Goal: Task Accomplishment & Management: Use online tool/utility

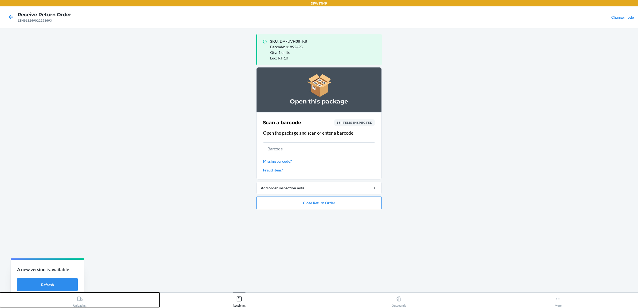
click at [104, 299] on button "Unloading" at bounding box center [80, 300] width 160 height 15
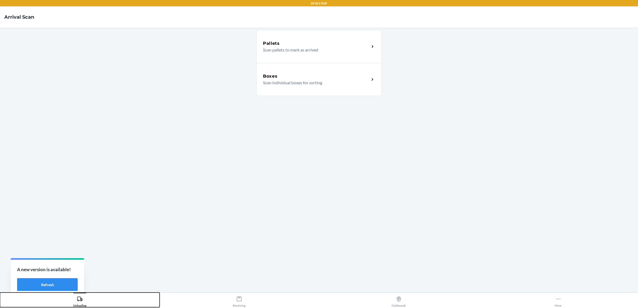
click at [104, 299] on button "Unloading" at bounding box center [80, 300] width 160 height 15
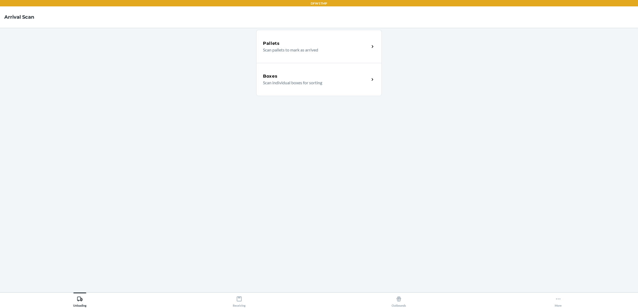
click at [278, 80] on p "Scan individual boxes for sorting" at bounding box center [314, 83] width 102 height 6
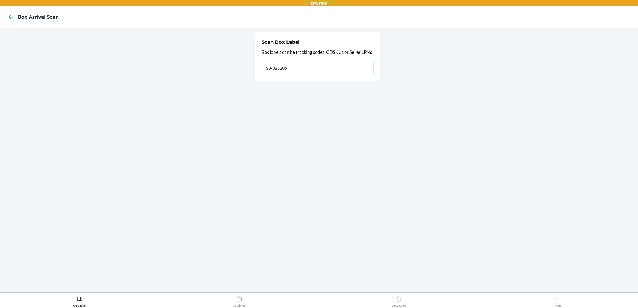
type input "SB-3282064"
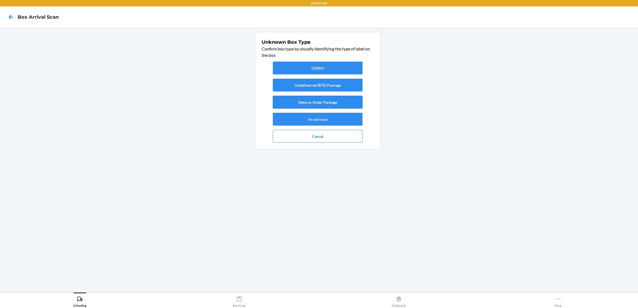
click at [314, 101] on button "Returns Order Package" at bounding box center [318, 102] width 90 height 13
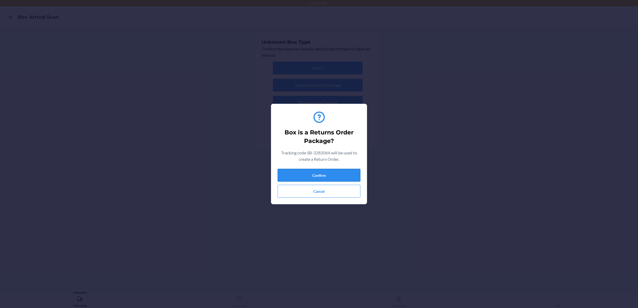
click at [313, 174] on button "Confirm" at bounding box center [319, 175] width 83 height 13
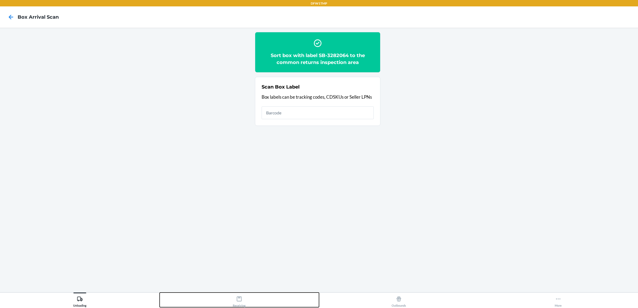
click at [239, 301] on icon at bounding box center [239, 299] width 5 height 5
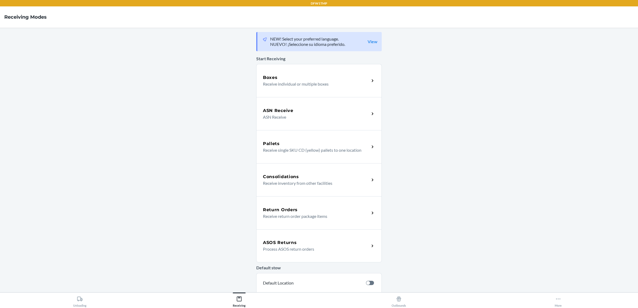
click at [310, 202] on div "Return Orders Receive return order package items" at bounding box center [318, 213] width 125 height 33
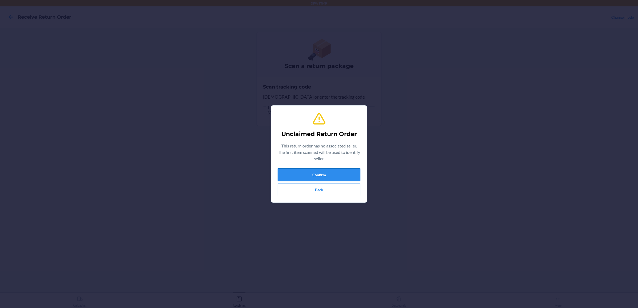
click at [293, 173] on button "Confirm" at bounding box center [319, 174] width 83 height 13
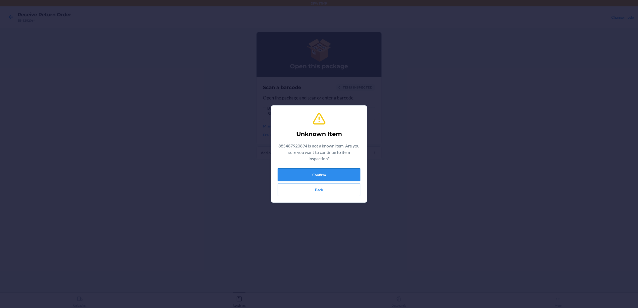
drag, startPoint x: 323, startPoint y: 172, endPoint x: 321, endPoint y: 174, distance: 2.7
click at [321, 174] on button "Confirm" at bounding box center [319, 174] width 83 height 13
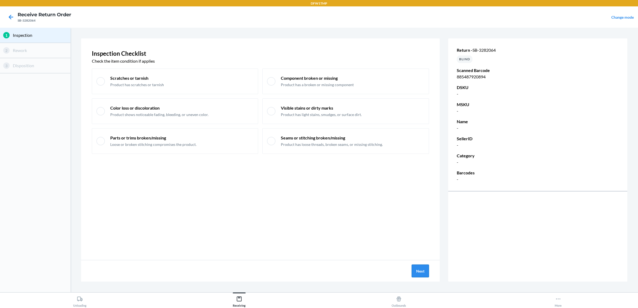
click at [414, 272] on button "Next" at bounding box center [420, 271] width 17 height 13
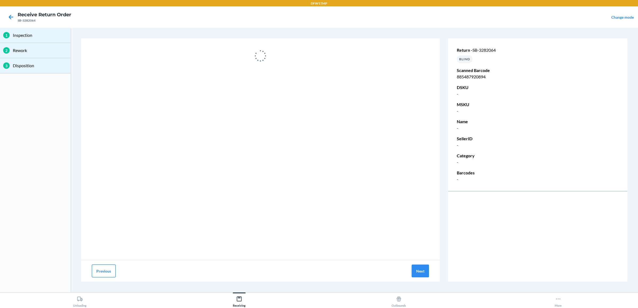
click at [103, 276] on button "Previous" at bounding box center [104, 271] width 24 height 13
click at [425, 268] on button "Next" at bounding box center [420, 271] width 17 height 13
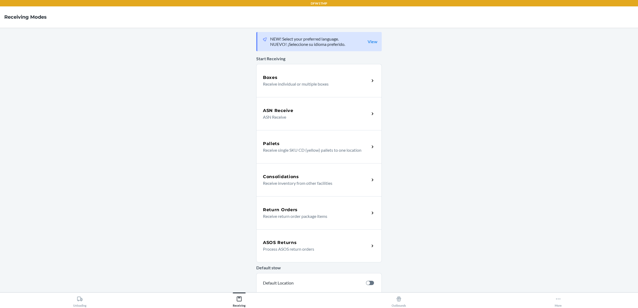
click at [304, 202] on div "Return Orders Receive return order package items" at bounding box center [318, 213] width 125 height 33
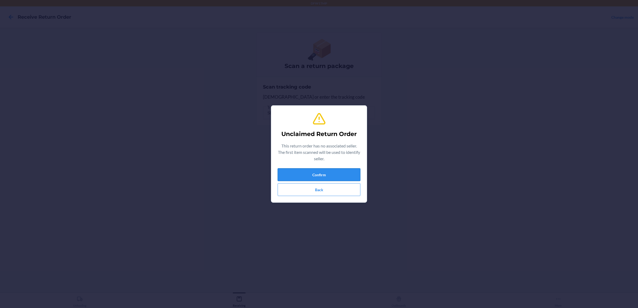
click at [354, 173] on button "Confirm" at bounding box center [319, 174] width 83 height 13
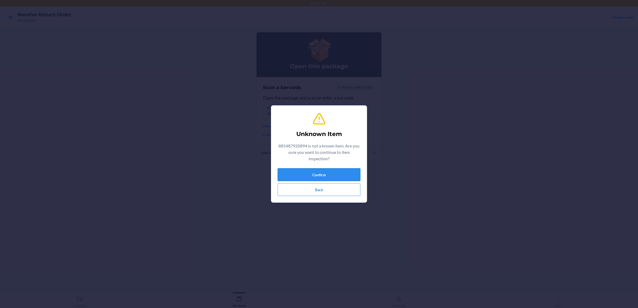
click at [354, 173] on button "Confirm" at bounding box center [319, 174] width 83 height 13
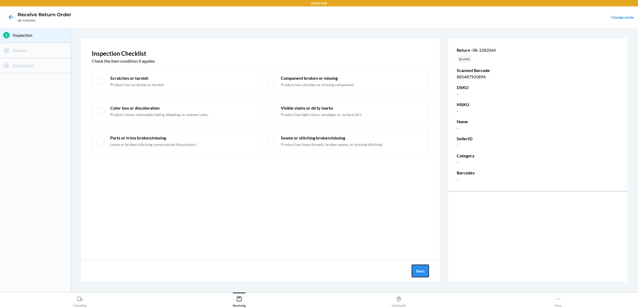
drag, startPoint x: 419, startPoint y: 269, endPoint x: 425, endPoint y: 262, distance: 8.9
click at [425, 263] on div "Next" at bounding box center [260, 271] width 359 height 21
click at [424, 270] on button "Next" at bounding box center [420, 271] width 17 height 13
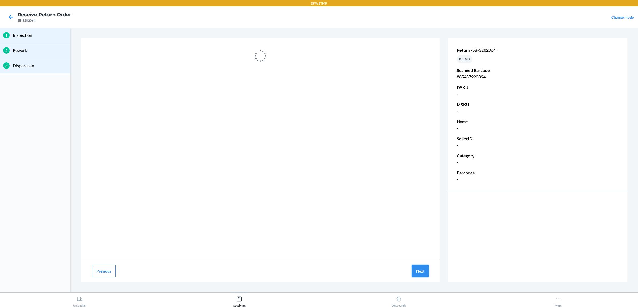
click at [413, 273] on button "Next" at bounding box center [420, 271] width 17 height 13
click at [10, 16] on icon at bounding box center [11, 17] width 5 height 5
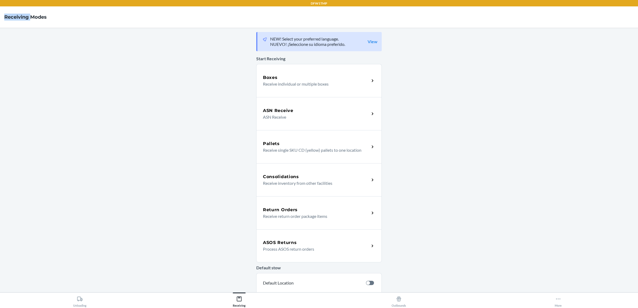
click at [10, 16] on h4 "Receiving Modes" at bounding box center [25, 17] width 42 height 7
click at [61, 305] on button "Unloading" at bounding box center [80, 300] width 160 height 15
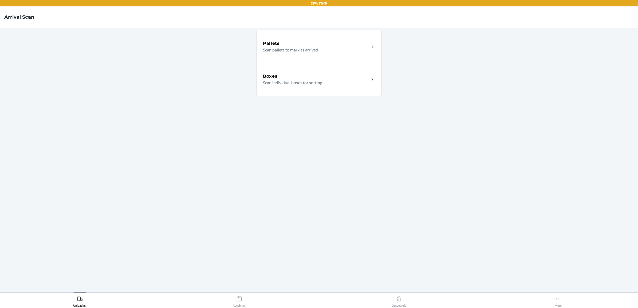
click at [281, 106] on div "Pallets Scan pallets to mark as arrived Boxes Scan individual boxes for sorting" at bounding box center [318, 160] width 125 height 256
click at [290, 83] on p "Scan individual boxes for sorting" at bounding box center [314, 83] width 102 height 6
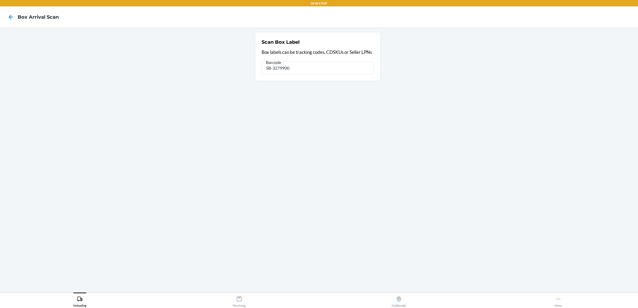
type input "SB-3279900"
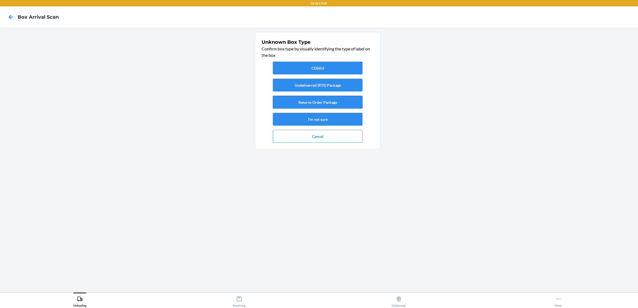
click at [297, 98] on button "Returns Order Package" at bounding box center [318, 102] width 90 height 13
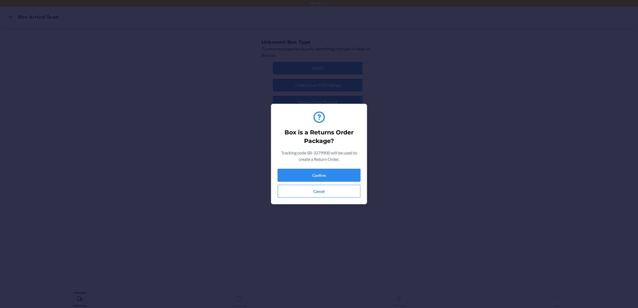
click at [327, 172] on button "Confirm" at bounding box center [319, 175] width 83 height 13
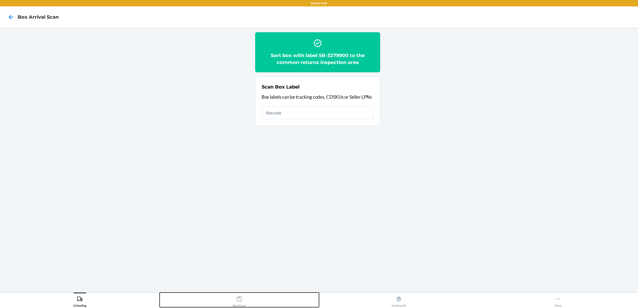
click at [236, 302] on icon at bounding box center [239, 299] width 6 height 6
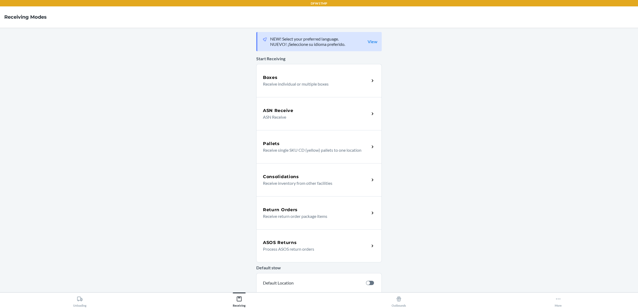
click at [335, 226] on div "Return Orders Receive return order package items" at bounding box center [318, 213] width 125 height 33
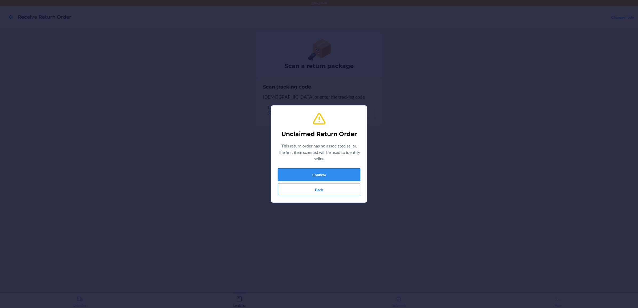
click at [349, 168] on button "Confirm" at bounding box center [319, 174] width 83 height 13
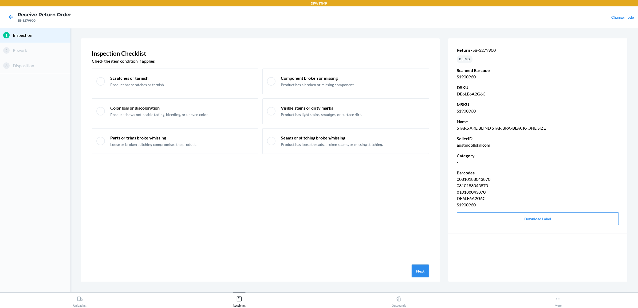
click at [424, 268] on button "Next" at bounding box center [420, 271] width 17 height 13
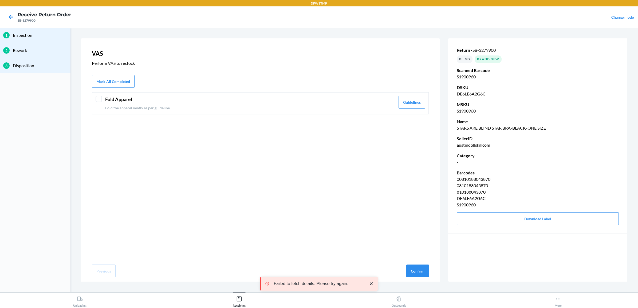
click at [162, 108] on p "Fold the apparel neatly as per guideline" at bounding box center [250, 108] width 290 height 6
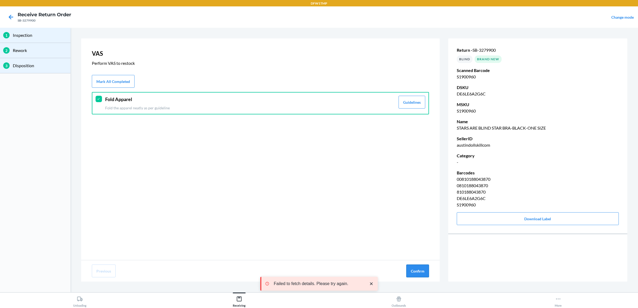
click at [414, 270] on button "Confirm" at bounding box center [417, 271] width 23 height 13
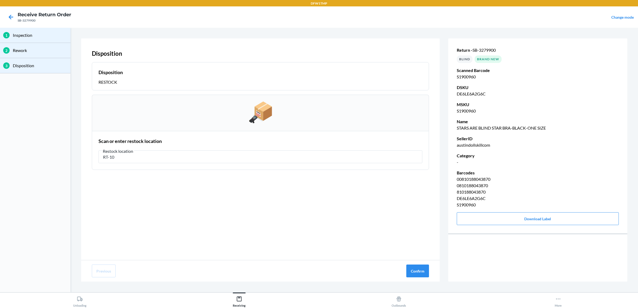
type input "RT-10"
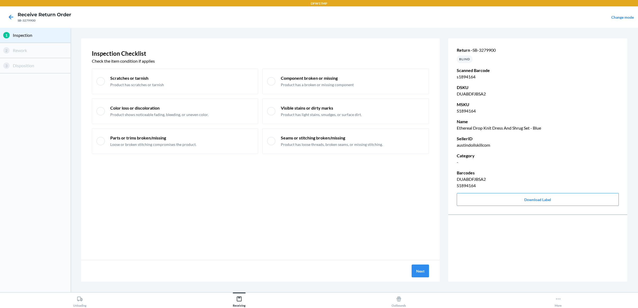
click at [411, 271] on div "Next" at bounding box center [260, 271] width 359 height 21
click at [415, 270] on button "Next" at bounding box center [420, 271] width 17 height 13
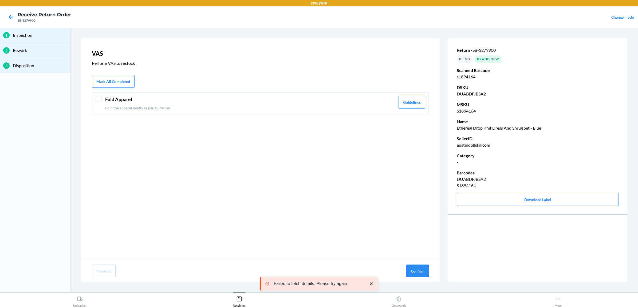
click at [348, 105] on p "Fold the apparel neatly as per guideline" at bounding box center [250, 108] width 290 height 6
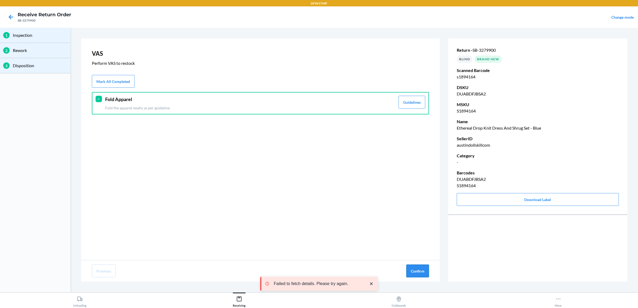
click at [427, 273] on button "Confirm" at bounding box center [417, 271] width 23 height 13
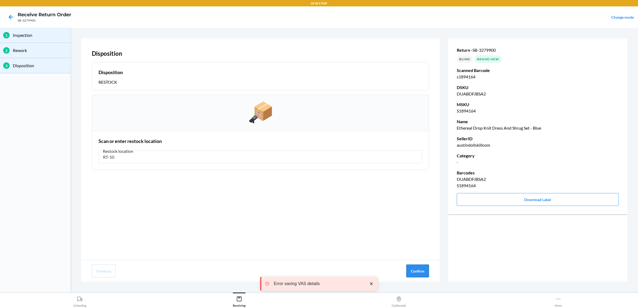
type input "RT-10"
click at [426, 272] on button "Confirm" at bounding box center [417, 271] width 23 height 13
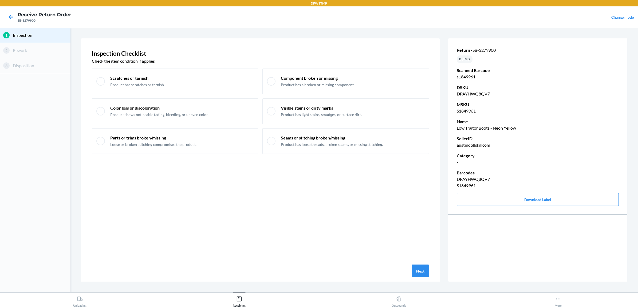
click at [429, 274] on div "Next" at bounding box center [260, 271] width 359 height 21
click at [427, 273] on button "Next" at bounding box center [420, 271] width 17 height 13
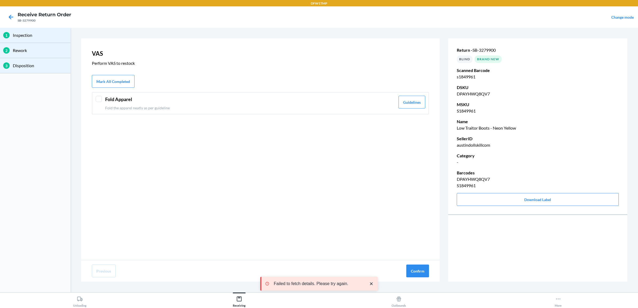
click at [353, 94] on div "Fold Apparel Fold the apparel neatly as per guideline Guidelines" at bounding box center [260, 103] width 337 height 22
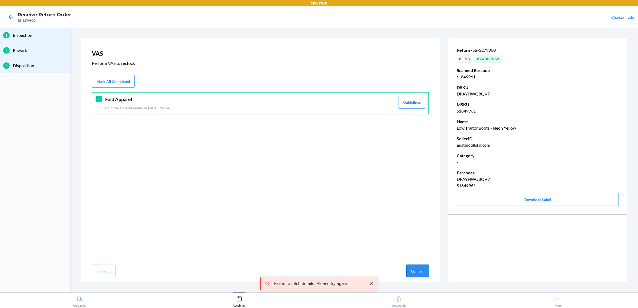
click at [421, 273] on button "Confirm" at bounding box center [417, 271] width 23 height 13
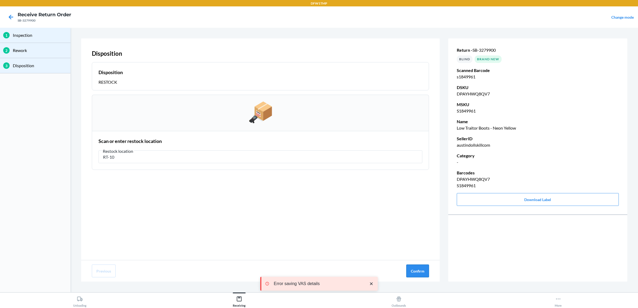
type input "RT-10"
click at [424, 270] on button "Confirm" at bounding box center [417, 271] width 23 height 13
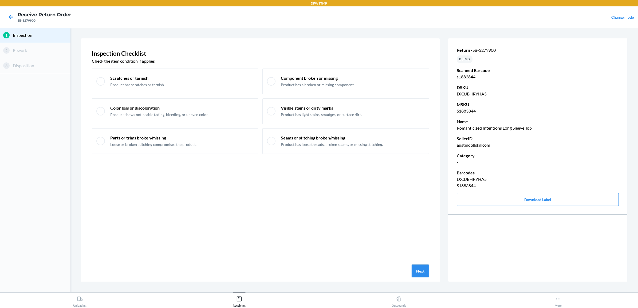
click at [417, 274] on button "Next" at bounding box center [420, 271] width 17 height 13
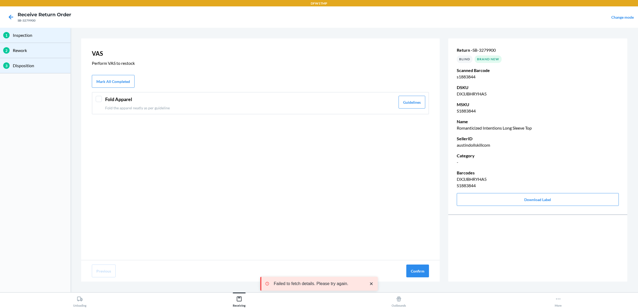
drag, startPoint x: 240, startPoint y: 103, endPoint x: 258, endPoint y: 126, distance: 28.9
click at [237, 104] on div "Fold Apparel Fold the apparel neatly as per guideline" at bounding box center [250, 103] width 290 height 15
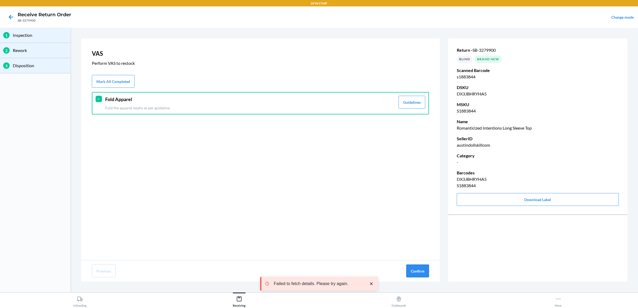
click at [426, 270] on button "Confirm" at bounding box center [417, 271] width 23 height 13
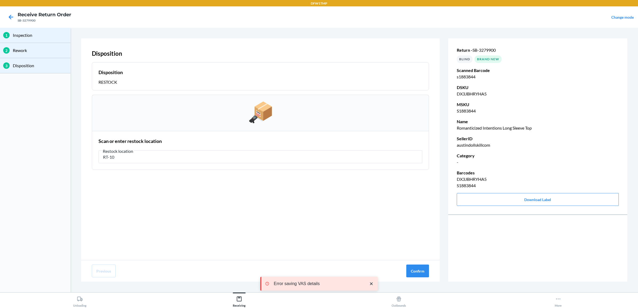
type input "RT-10"
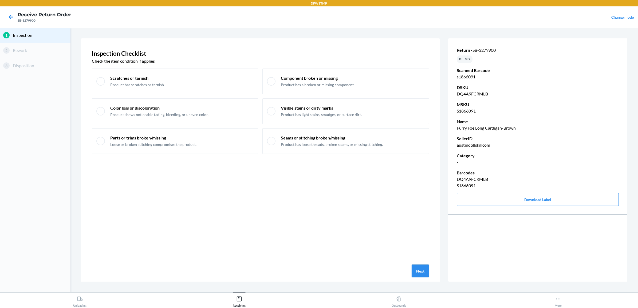
click at [419, 267] on button "Next" at bounding box center [420, 271] width 17 height 13
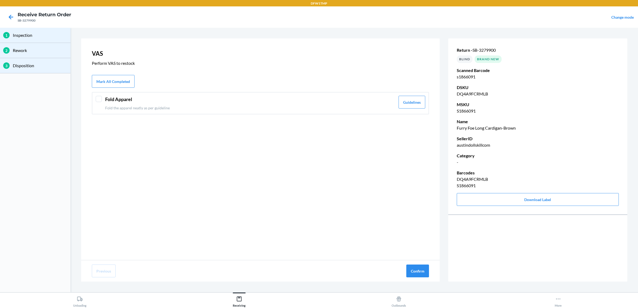
click at [179, 101] on header "Fold Apparel" at bounding box center [250, 99] width 290 height 7
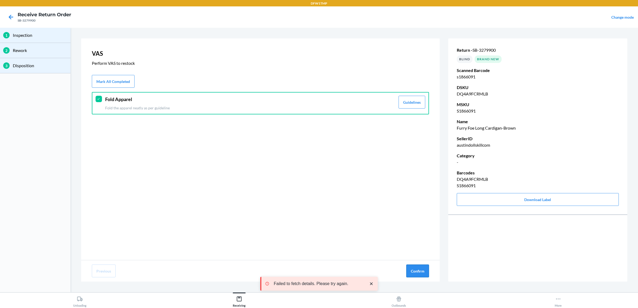
click at [423, 267] on button "Confirm" at bounding box center [417, 271] width 23 height 13
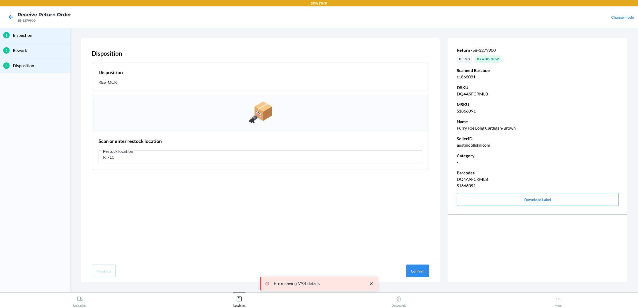
type input "RT-10"
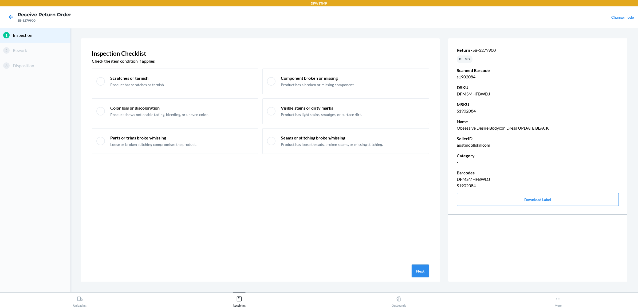
click at [414, 271] on button "Next" at bounding box center [420, 271] width 17 height 13
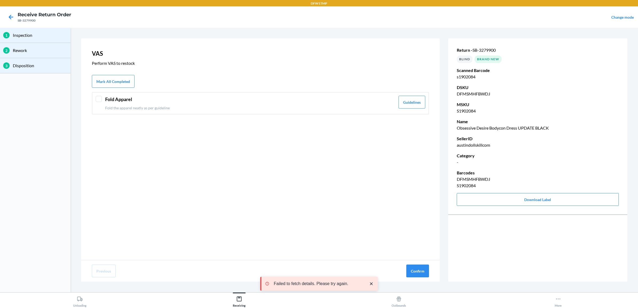
click at [129, 96] on header "Fold Apparel" at bounding box center [250, 99] width 290 height 7
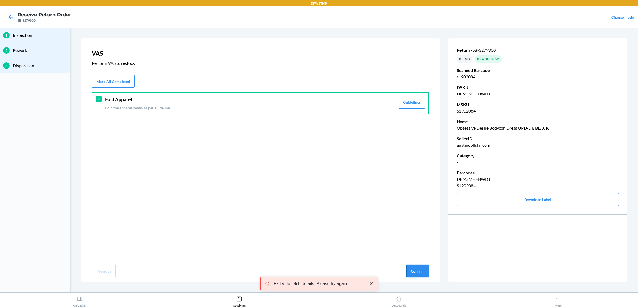
click at [416, 274] on button "Confirm" at bounding box center [417, 271] width 23 height 13
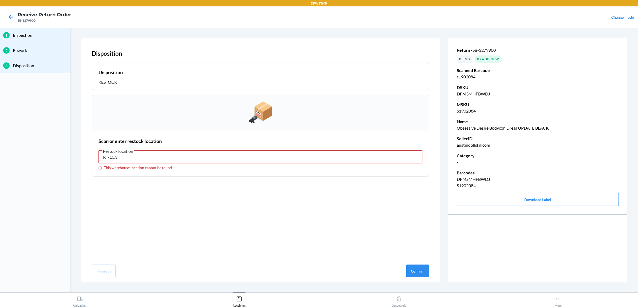
click at [139, 158] on input "RT-10.3" at bounding box center [261, 157] width 324 height 13
type input "RT-10"
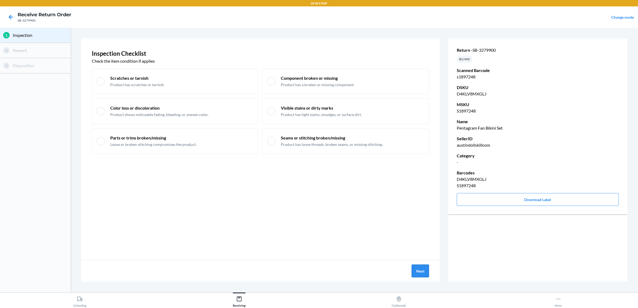
click at [419, 272] on button "Next" at bounding box center [420, 271] width 17 height 13
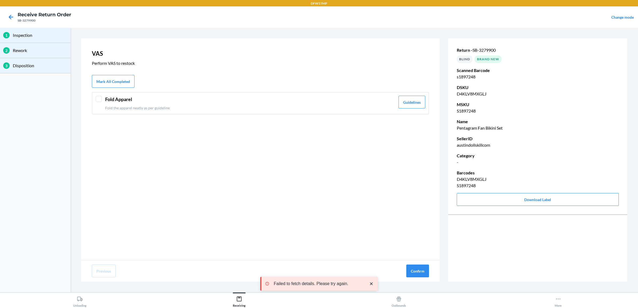
click at [103, 99] on div "Fold Apparel Fold the apparel neatly as per guideline Guidelines" at bounding box center [260, 103] width 337 height 22
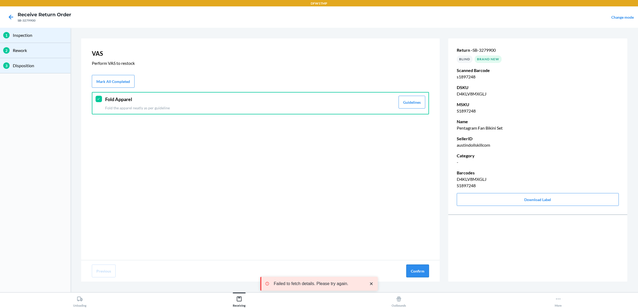
click at [418, 270] on button "Confirm" at bounding box center [417, 271] width 23 height 13
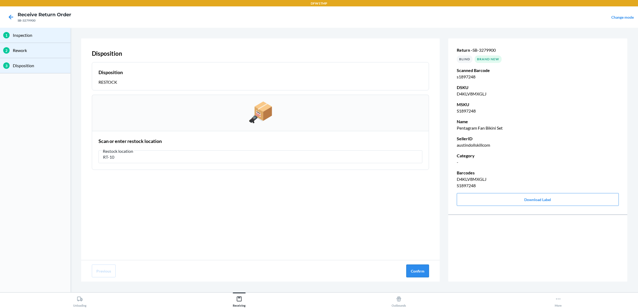
type input "RT-10"
click at [413, 273] on button "Confirm" at bounding box center [417, 271] width 23 height 13
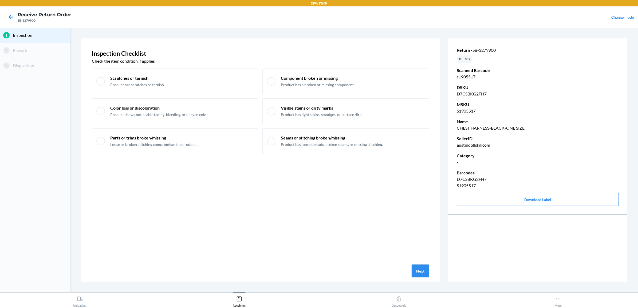
click at [419, 270] on button "Next" at bounding box center [420, 271] width 17 height 13
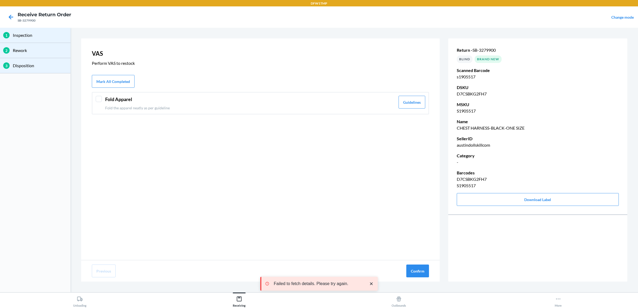
click at [99, 100] on div at bounding box center [99, 99] width 6 height 6
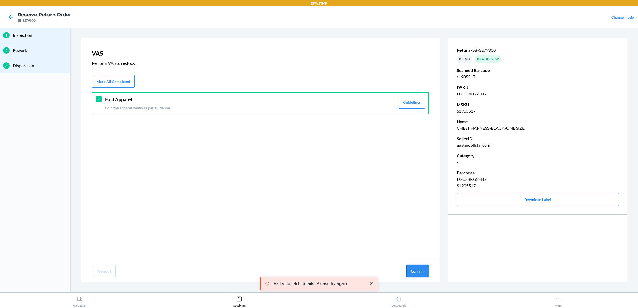
click at [417, 272] on button "Confirm" at bounding box center [417, 271] width 23 height 13
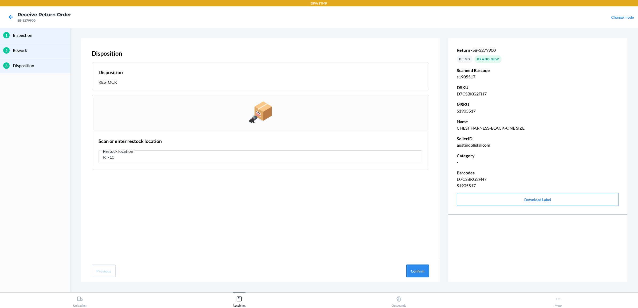
type input "RT-10"
click at [417, 272] on button "Confirm" at bounding box center [417, 271] width 23 height 13
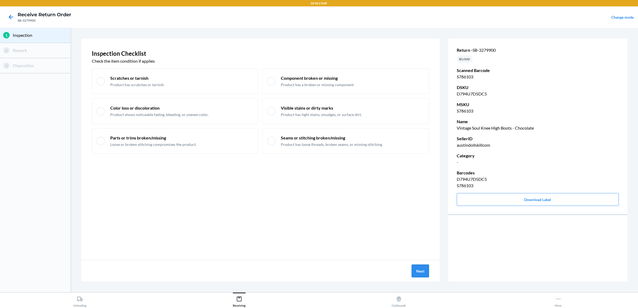
click at [422, 269] on button "Next" at bounding box center [420, 271] width 17 height 13
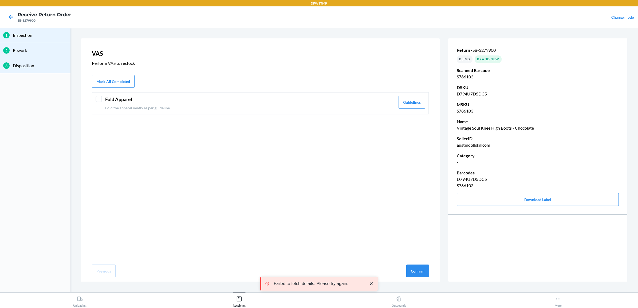
click at [98, 98] on div at bounding box center [99, 99] width 6 height 6
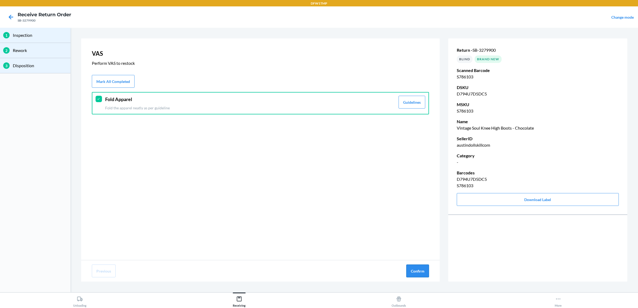
click at [417, 270] on button "Confirm" at bounding box center [417, 271] width 23 height 13
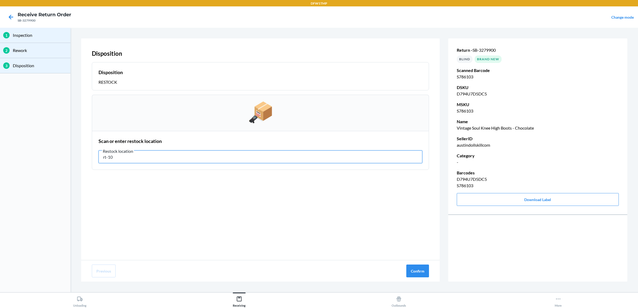
type input "rt-10"
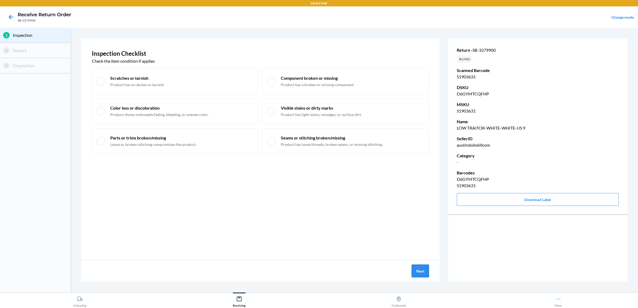
click at [427, 270] on button "Next" at bounding box center [420, 271] width 17 height 13
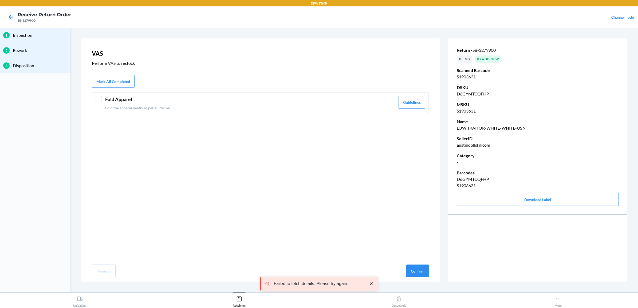
click at [164, 110] on p "Fold the apparel neatly as per guideline" at bounding box center [250, 108] width 290 height 6
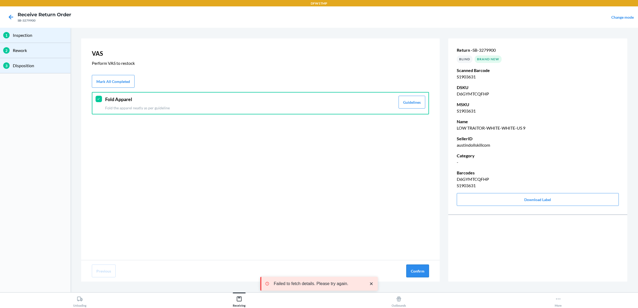
click at [417, 269] on button "Confirm" at bounding box center [417, 271] width 23 height 13
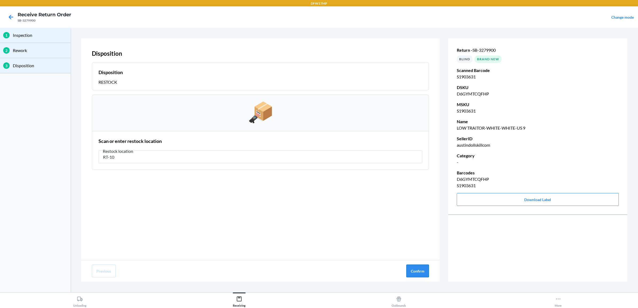
type input "RT-10"
click at [409, 274] on button "Confirm" at bounding box center [417, 271] width 23 height 13
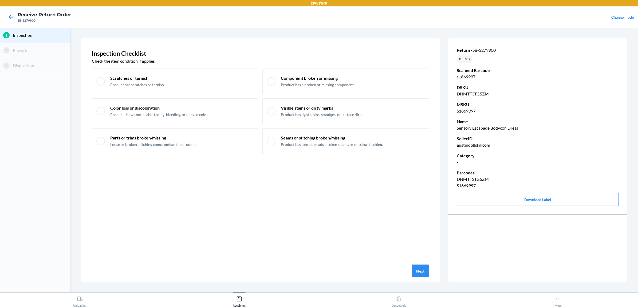
click at [410, 269] on div "Next" at bounding box center [260, 271] width 359 height 21
click at [423, 270] on button "Next" at bounding box center [420, 271] width 17 height 13
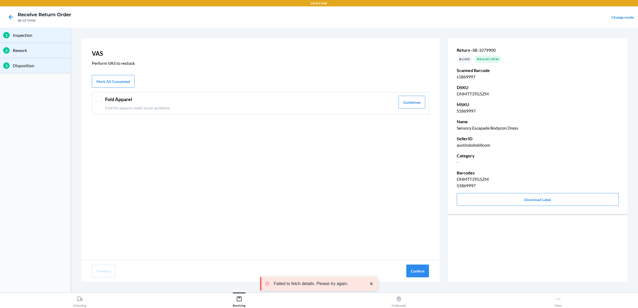
click at [316, 101] on header "Fold Apparel" at bounding box center [250, 99] width 290 height 7
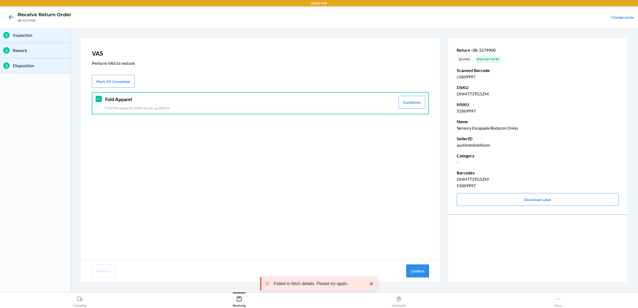
click at [416, 273] on button "Confirm" at bounding box center [417, 271] width 23 height 13
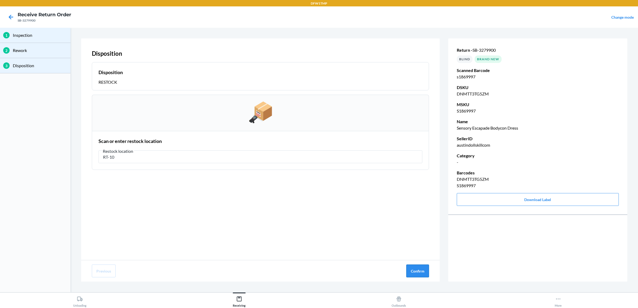
type input "RT-10"
click at [424, 266] on button "Confirm" at bounding box center [417, 271] width 23 height 13
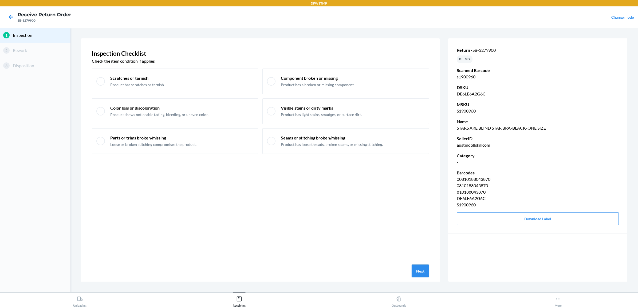
click at [425, 270] on button "Next" at bounding box center [420, 271] width 17 height 13
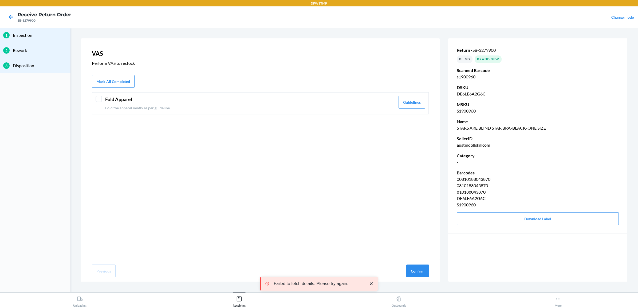
click at [134, 95] on div "Fold Apparel Fold the apparel neatly as per guideline Guidelines" at bounding box center [260, 103] width 337 height 22
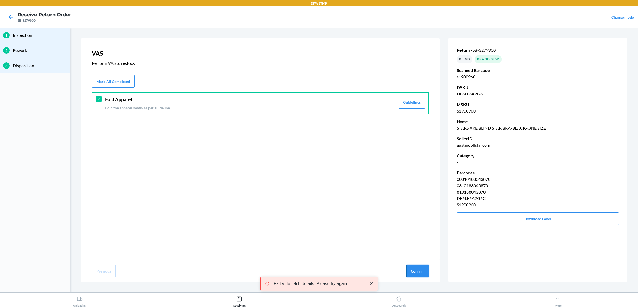
click at [422, 274] on button "Confirm" at bounding box center [417, 271] width 23 height 13
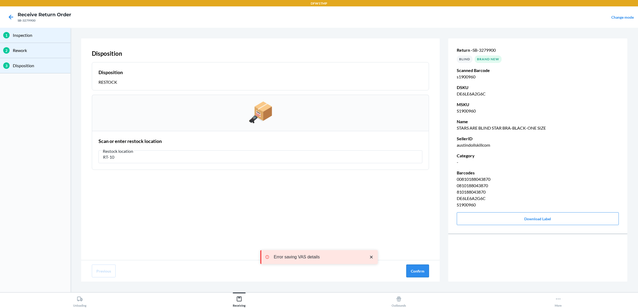
type input "RT-10"
click at [415, 266] on button "Confirm" at bounding box center [417, 271] width 23 height 13
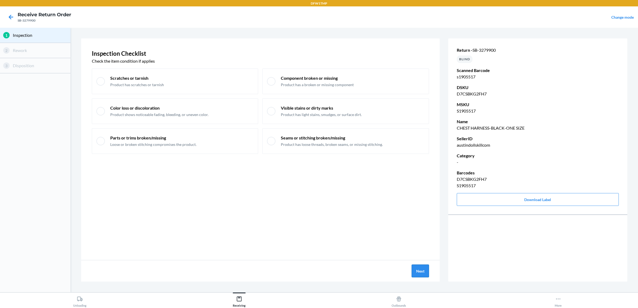
click at [418, 276] on button "Next" at bounding box center [420, 271] width 17 height 13
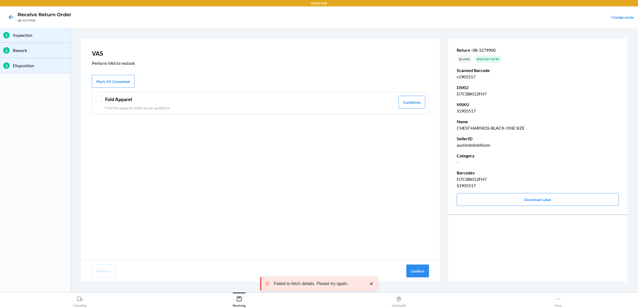
click at [240, 106] on p "Fold the apparel neatly as per guideline" at bounding box center [250, 108] width 290 height 6
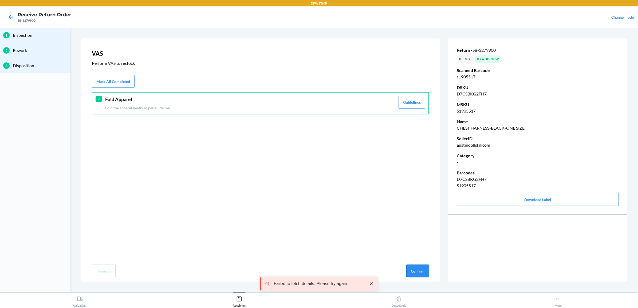
click at [416, 273] on button "Confirm" at bounding box center [417, 271] width 23 height 13
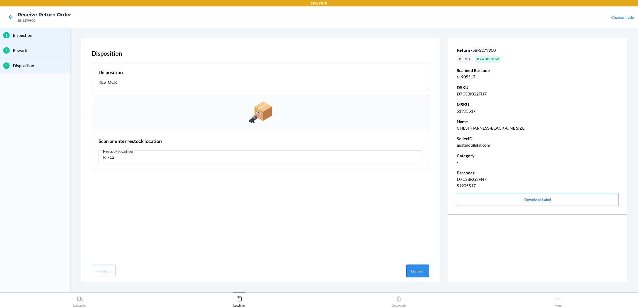
type input "RT-12"
click at [418, 277] on button "Confirm" at bounding box center [417, 271] width 23 height 13
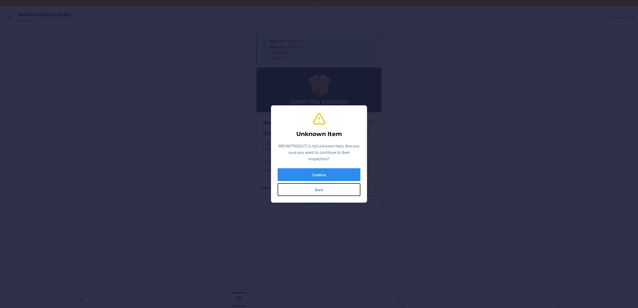
drag, startPoint x: 339, startPoint y: 191, endPoint x: 300, endPoint y: 67, distance: 130.4
click at [340, 191] on button "Back" at bounding box center [319, 189] width 83 height 13
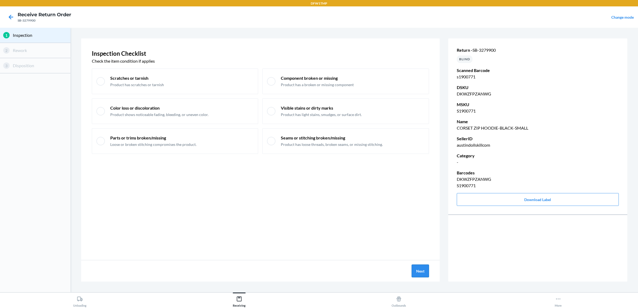
click at [418, 272] on button "Next" at bounding box center [420, 271] width 17 height 13
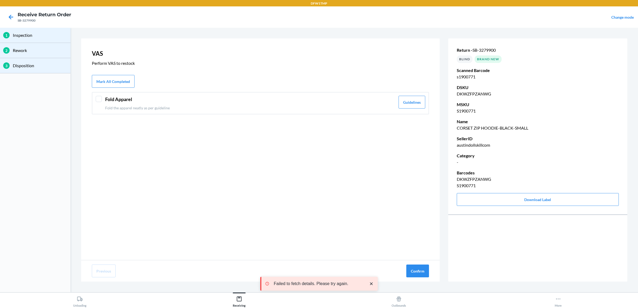
click at [98, 98] on div at bounding box center [99, 99] width 6 height 6
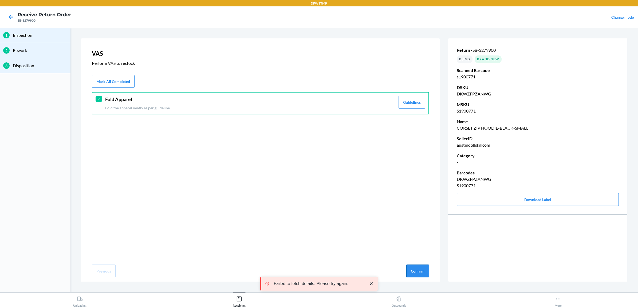
click at [422, 273] on button "Confirm" at bounding box center [417, 271] width 23 height 13
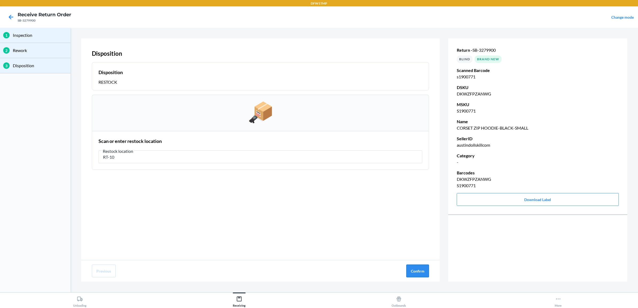
type input "RT-10"
click at [413, 269] on button "Confirm" at bounding box center [417, 271] width 23 height 13
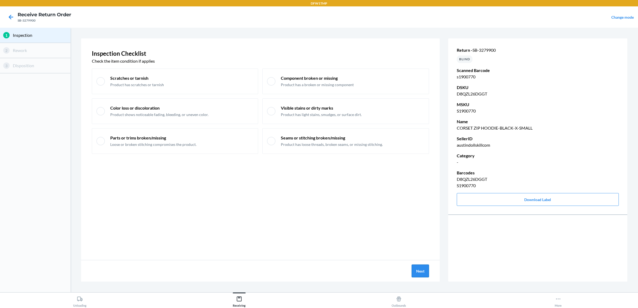
click at [421, 275] on button "Next" at bounding box center [420, 271] width 17 height 13
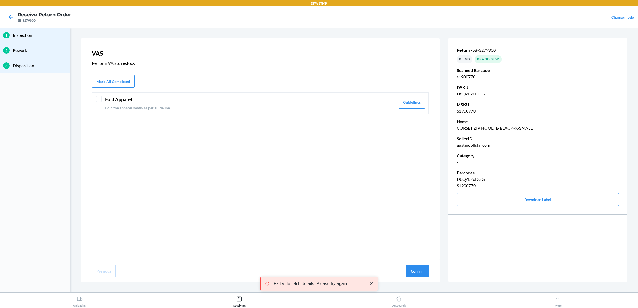
click at [99, 104] on div "Fold Apparel Fold the apparel neatly as per guideline Guidelines" at bounding box center [260, 103] width 337 height 22
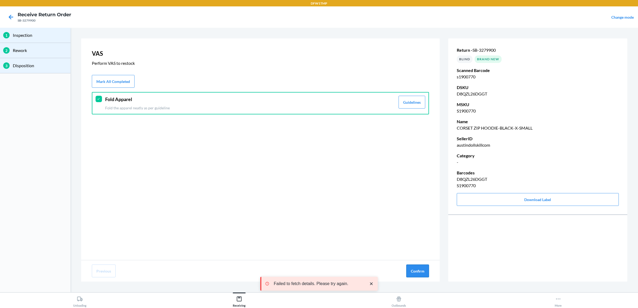
click at [417, 272] on button "Confirm" at bounding box center [417, 271] width 23 height 13
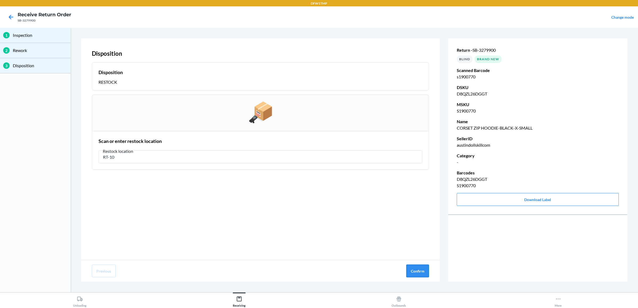
type input "RT-10"
click at [413, 271] on button "Confirm" at bounding box center [417, 271] width 23 height 13
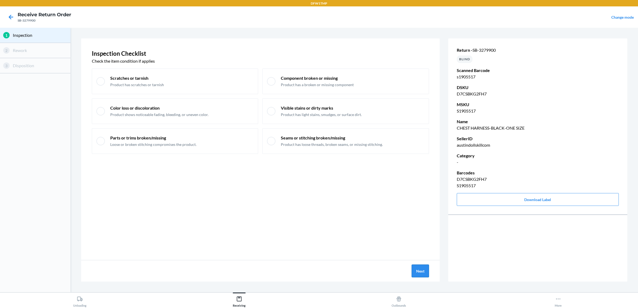
click at [422, 272] on button "Next" at bounding box center [420, 271] width 17 height 13
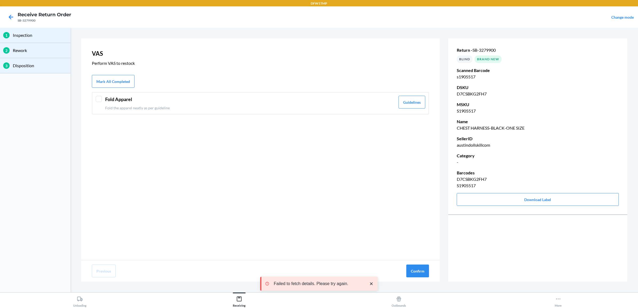
click at [100, 100] on div at bounding box center [99, 99] width 6 height 6
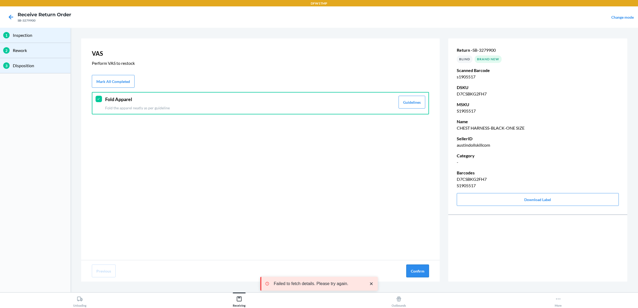
click at [417, 271] on button "Confirm" at bounding box center [417, 271] width 23 height 13
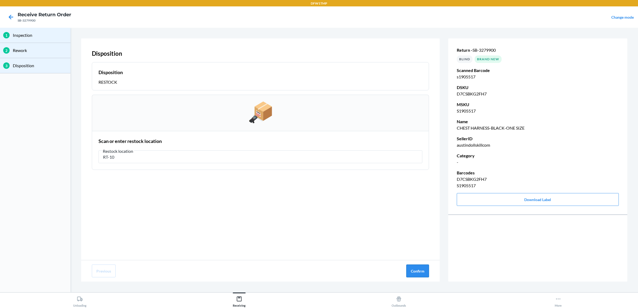
type input "RT-10"
click at [417, 269] on button "Confirm" at bounding box center [417, 271] width 23 height 13
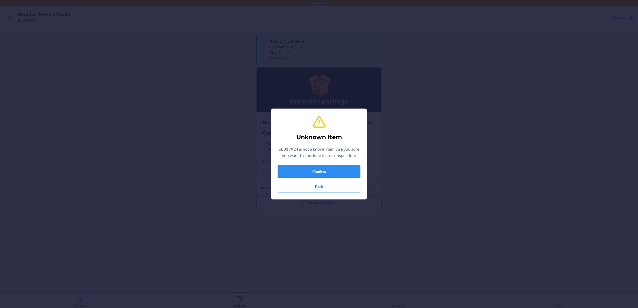
click at [314, 170] on button "Confirm" at bounding box center [319, 171] width 83 height 13
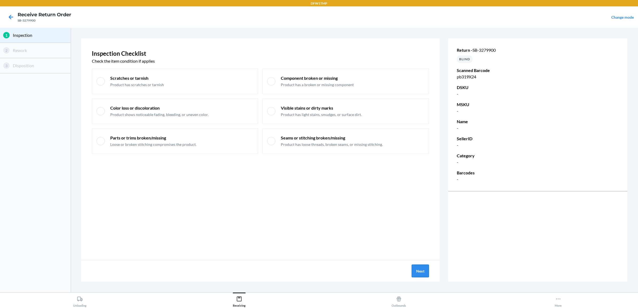
click at [419, 270] on button "Next" at bounding box center [420, 271] width 17 height 13
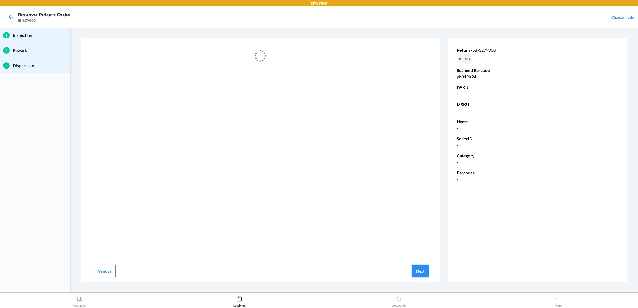
click at [421, 274] on button "Next" at bounding box center [420, 271] width 17 height 13
click at [236, 302] on div "Receiving" at bounding box center [239, 300] width 13 height 13
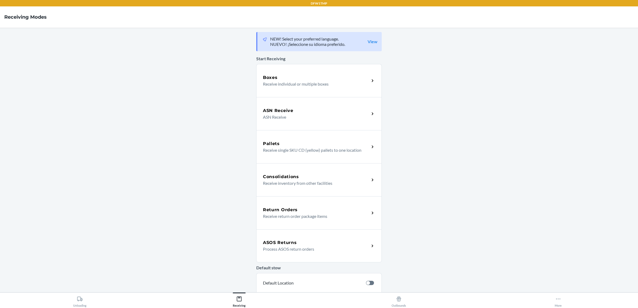
click at [307, 207] on div "Return Orders" at bounding box center [316, 210] width 107 height 6
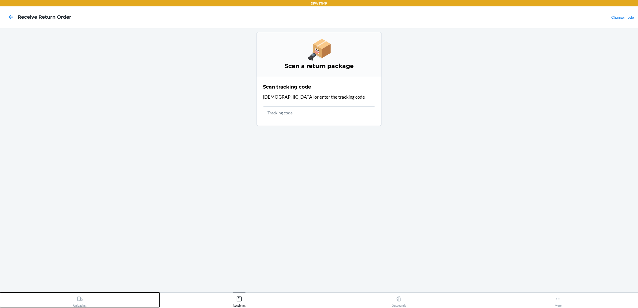
click at [79, 300] on icon at bounding box center [80, 299] width 6 height 6
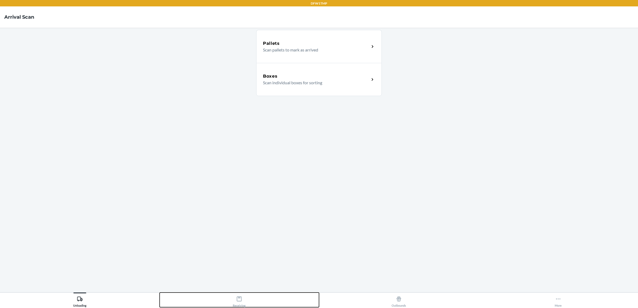
click at [238, 297] on icon at bounding box center [239, 299] width 5 height 5
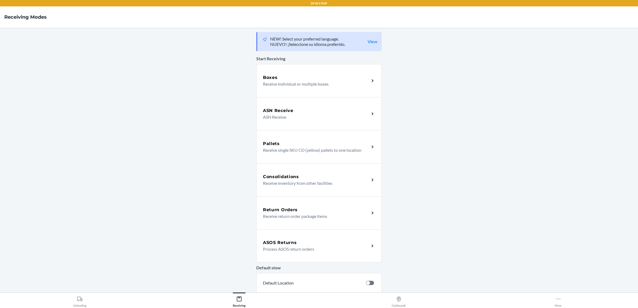
click at [351, 214] on p "Receive return order package items" at bounding box center [314, 216] width 102 height 6
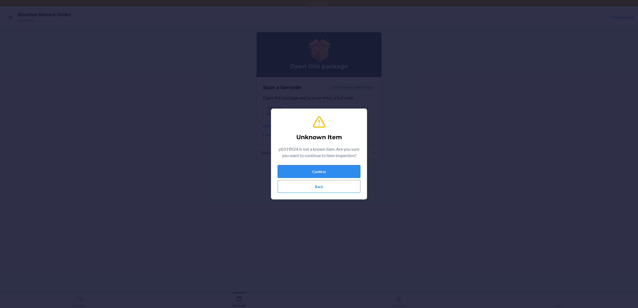
click at [313, 171] on button "Confirm" at bounding box center [319, 171] width 83 height 13
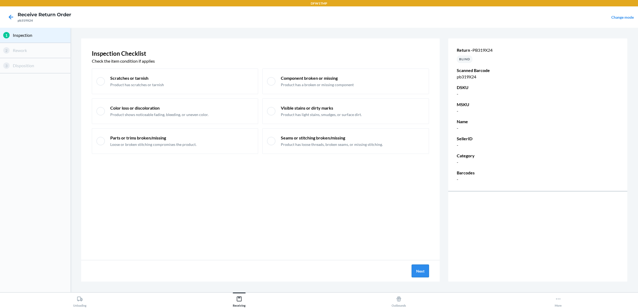
click at [416, 269] on button "Next" at bounding box center [420, 271] width 17 height 13
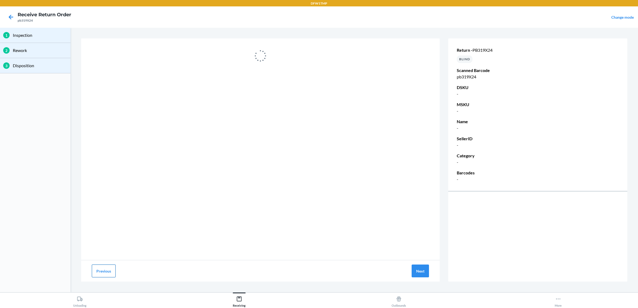
click at [107, 270] on button "Previous" at bounding box center [104, 271] width 24 height 13
click at [427, 268] on button "Next" at bounding box center [420, 271] width 17 height 13
click at [14, 14] on icon at bounding box center [10, 17] width 9 height 9
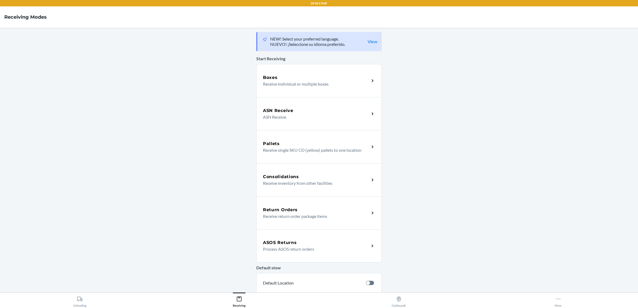
click at [328, 223] on div "Return Orders Receive return order package items" at bounding box center [318, 213] width 125 height 33
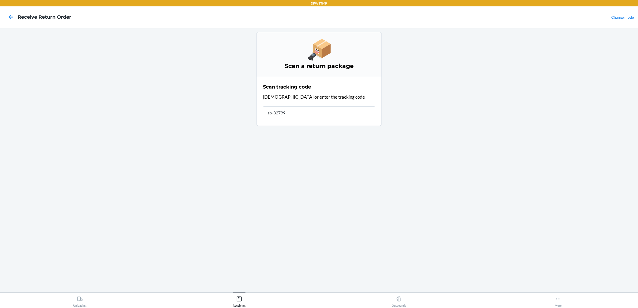
type input "sb-327990"
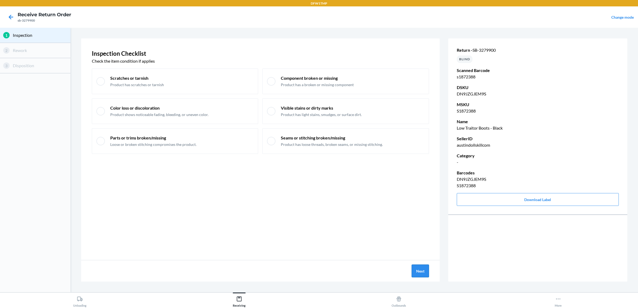
click at [419, 271] on button "Next" at bounding box center [420, 271] width 17 height 13
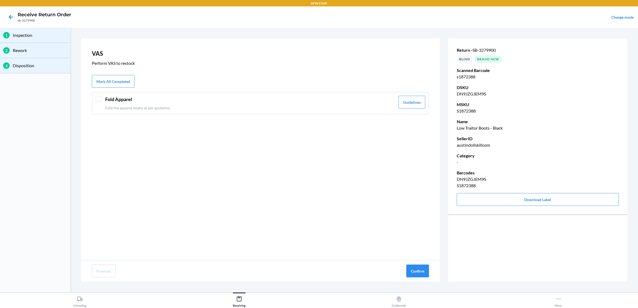
click at [99, 98] on div at bounding box center [99, 99] width 6 height 6
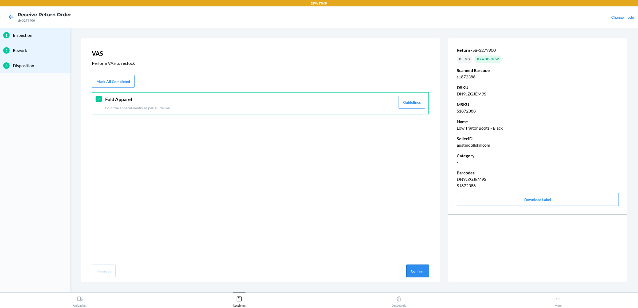
click at [417, 272] on button "Confirm" at bounding box center [417, 271] width 23 height 13
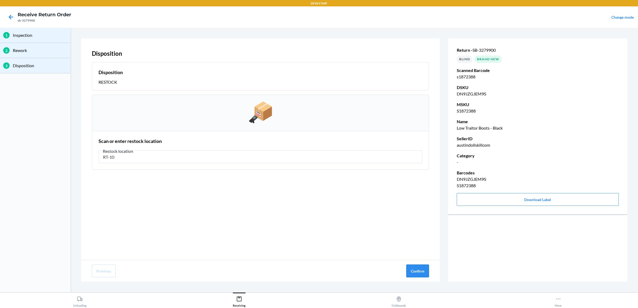
type input "RT-10"
click at [419, 272] on button "Confirm" at bounding box center [417, 271] width 23 height 13
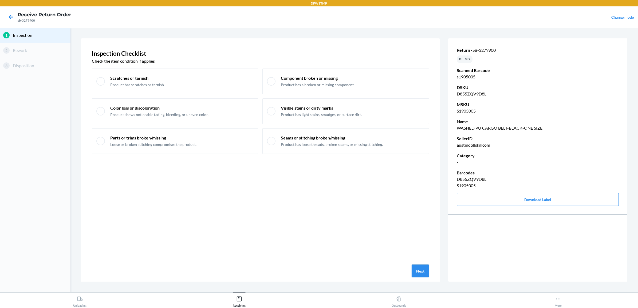
click at [421, 272] on button "Next" at bounding box center [420, 271] width 17 height 13
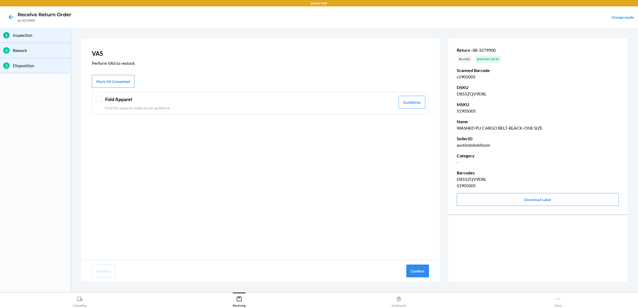
click at [99, 98] on div at bounding box center [99, 99] width 6 height 6
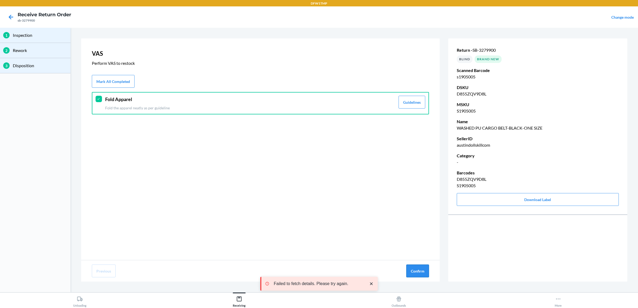
click at [414, 270] on button "Confirm" at bounding box center [417, 271] width 23 height 13
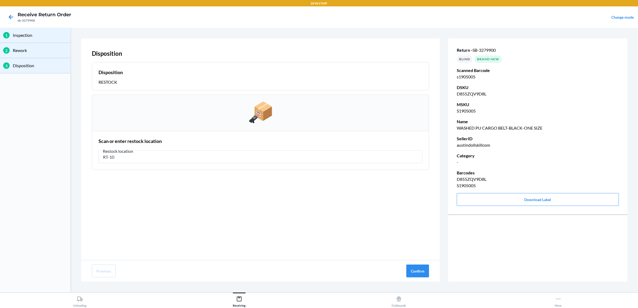
type input "RT-10"
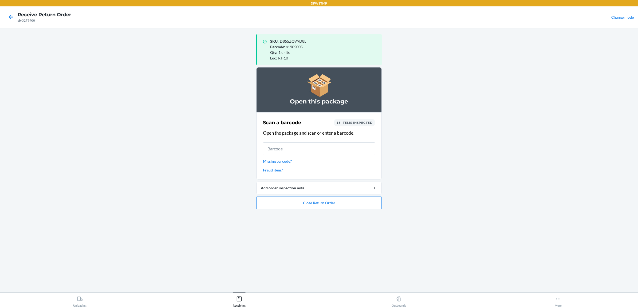
click at [277, 162] on link "Missing barcode?" at bounding box center [319, 162] width 112 height 6
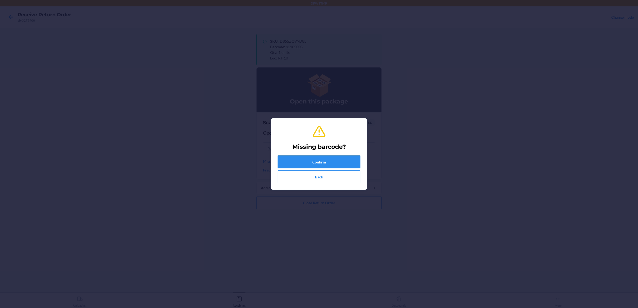
click at [300, 156] on button "Confirm" at bounding box center [319, 162] width 83 height 13
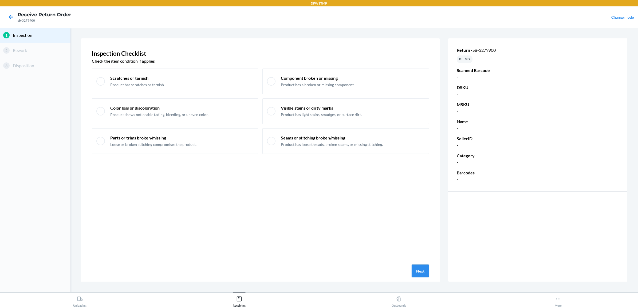
click at [422, 270] on button "Next" at bounding box center [420, 271] width 17 height 13
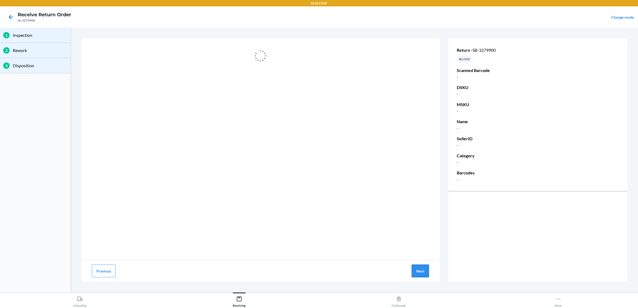
click at [418, 267] on button "Next" at bounding box center [420, 271] width 17 height 13
click at [236, 302] on icon at bounding box center [239, 299] width 6 height 6
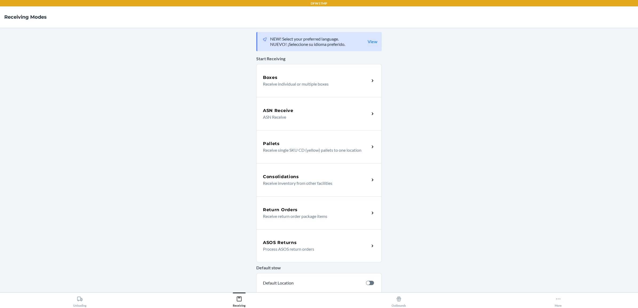
click at [270, 210] on h5 "Return Orders" at bounding box center [280, 210] width 35 height 6
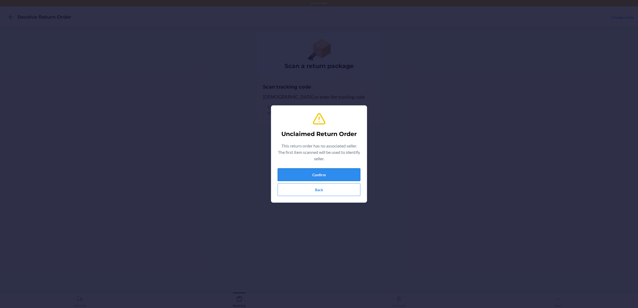
click at [344, 174] on button "Confirm" at bounding box center [319, 174] width 83 height 13
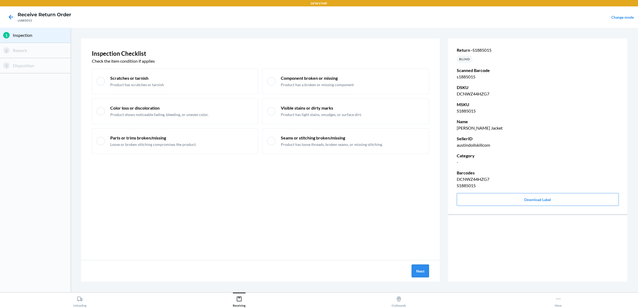
click at [415, 271] on button "Next" at bounding box center [420, 271] width 17 height 13
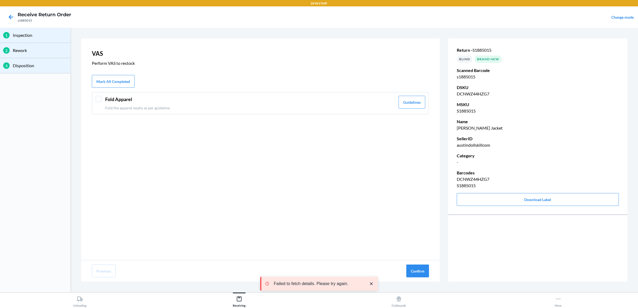
click at [101, 96] on div at bounding box center [99, 99] width 6 height 6
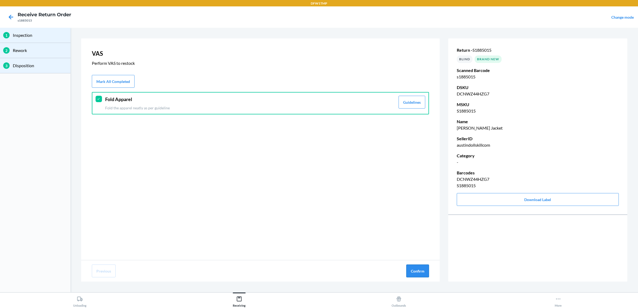
click at [414, 271] on button "Confirm" at bounding box center [417, 271] width 23 height 13
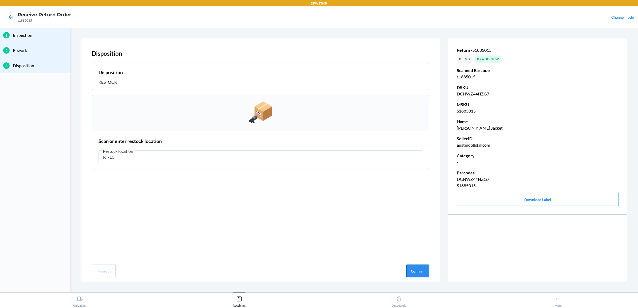
type input "RT-10"
click at [415, 273] on button "Confirm" at bounding box center [417, 271] width 23 height 13
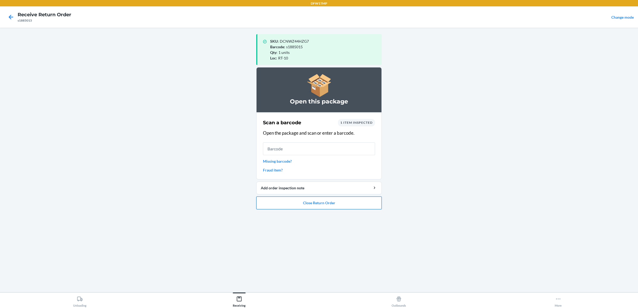
click at [308, 202] on button "Close Return Order" at bounding box center [318, 203] width 125 height 13
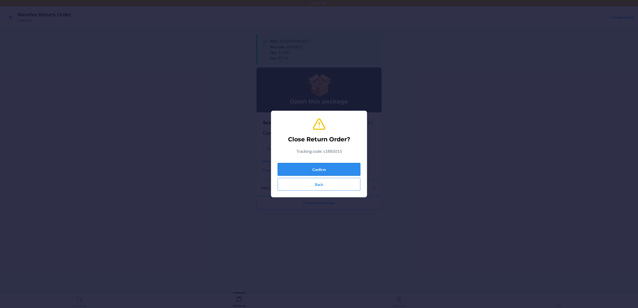
click at [328, 172] on button "Confirm" at bounding box center [319, 169] width 83 height 13
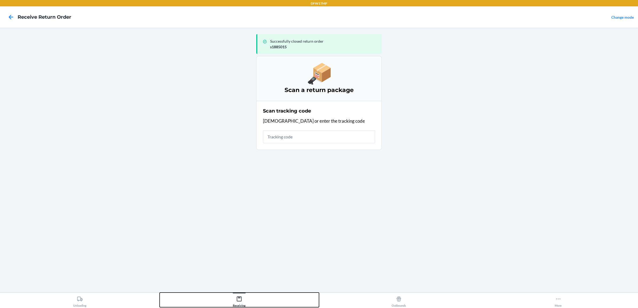
click at [238, 303] on div "Receiving" at bounding box center [239, 300] width 13 height 13
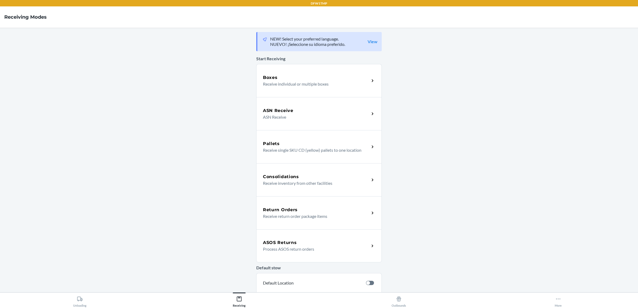
click at [323, 207] on div "Return Orders" at bounding box center [316, 210] width 107 height 6
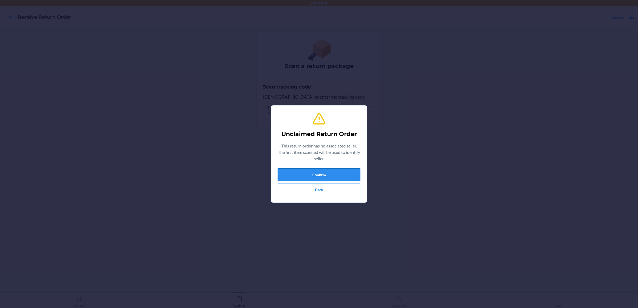
click at [315, 169] on button "Confirm" at bounding box center [319, 174] width 83 height 13
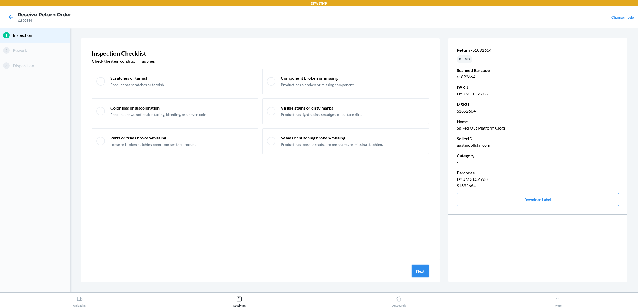
click at [427, 271] on button "Next" at bounding box center [420, 271] width 17 height 13
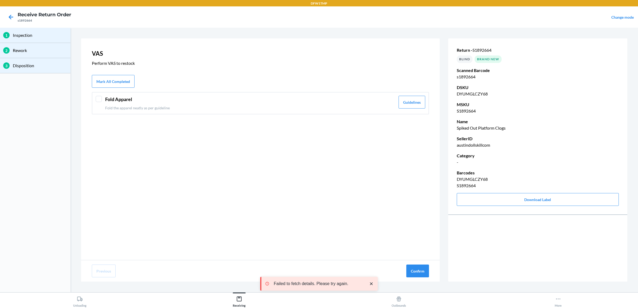
click at [132, 108] on p "Fold the apparel neatly as per guideline" at bounding box center [250, 108] width 290 height 6
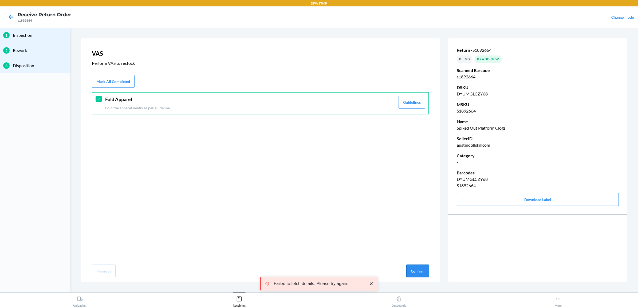
click at [417, 268] on button "Confirm" at bounding box center [417, 271] width 23 height 13
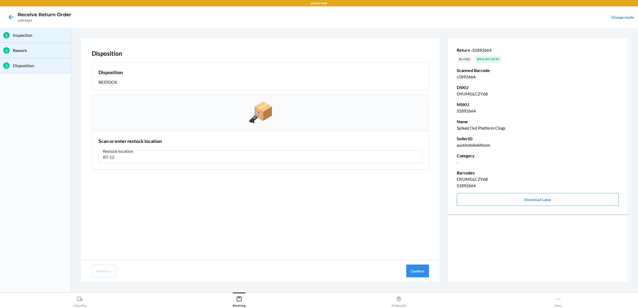
type input "RT-12"
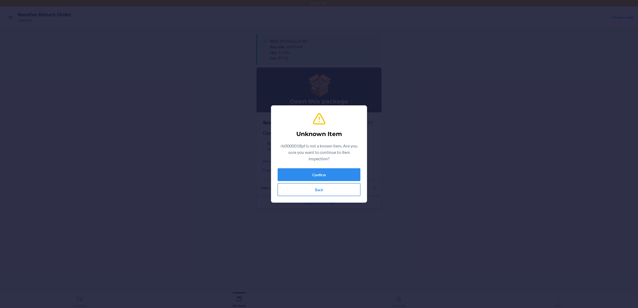
click at [352, 194] on button "Back" at bounding box center [319, 189] width 83 height 13
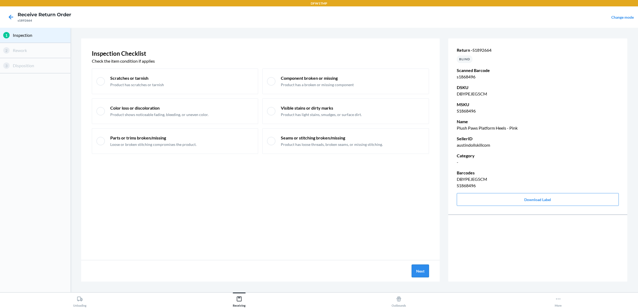
click at [412, 271] on button "Next" at bounding box center [420, 271] width 17 height 13
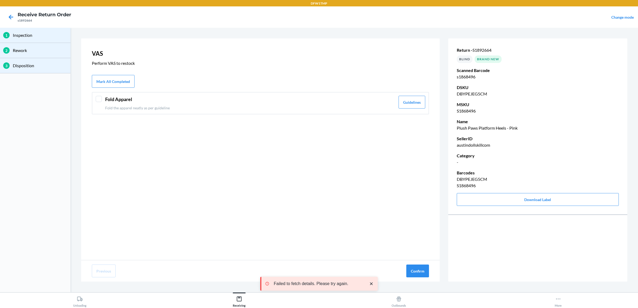
click at [138, 109] on p "Fold the apparel neatly as per guideline" at bounding box center [250, 108] width 290 height 6
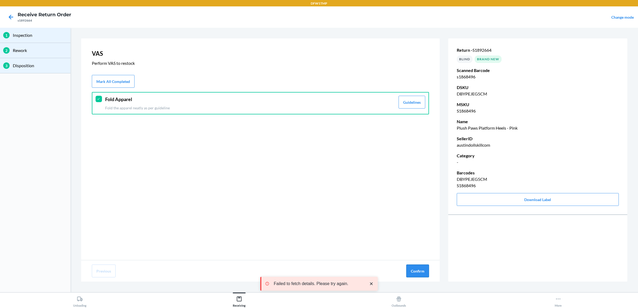
click at [418, 274] on button "Confirm" at bounding box center [417, 271] width 23 height 13
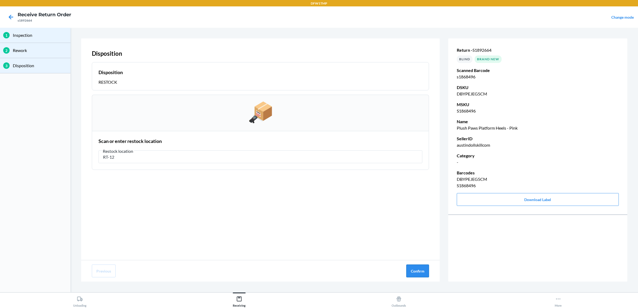
type input "RT-12"
click at [418, 266] on button "Confirm" at bounding box center [417, 271] width 23 height 13
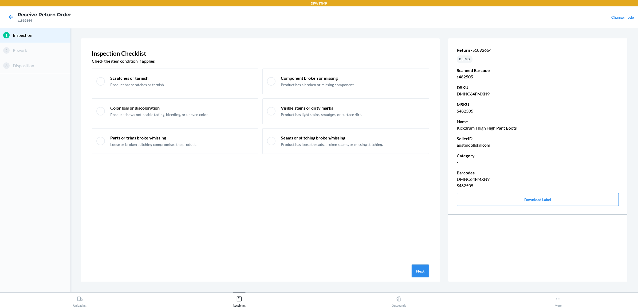
click at [422, 273] on button "Next" at bounding box center [420, 271] width 17 height 13
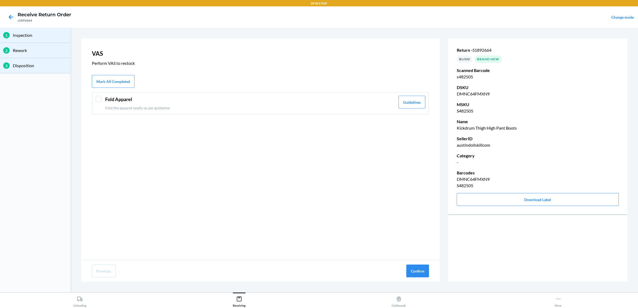
click at [131, 103] on div "Fold Apparel Fold the apparel neatly as per guideline" at bounding box center [250, 103] width 290 height 15
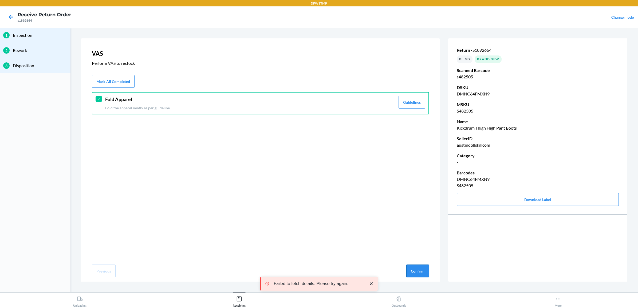
click at [414, 272] on button "Confirm" at bounding box center [417, 271] width 23 height 13
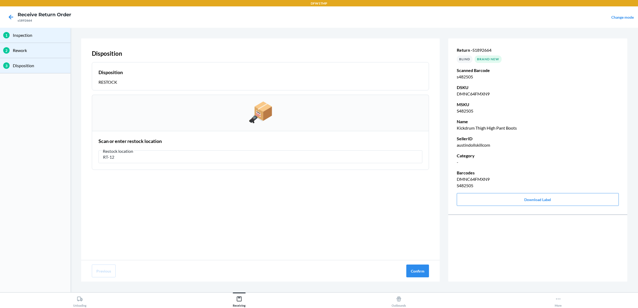
type input "RT-12"
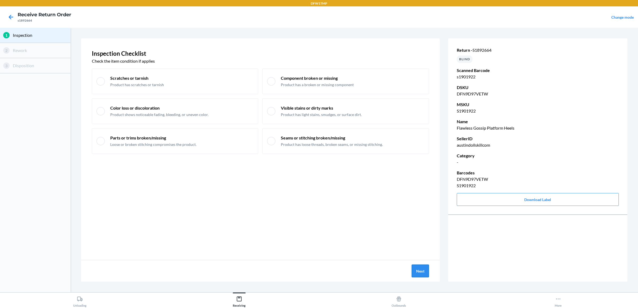
click at [415, 272] on button "Next" at bounding box center [420, 271] width 17 height 13
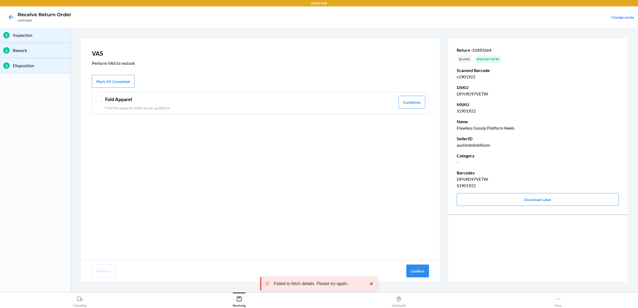
click at [139, 106] on p "Fold the apparel neatly as per guideline" at bounding box center [250, 108] width 290 height 6
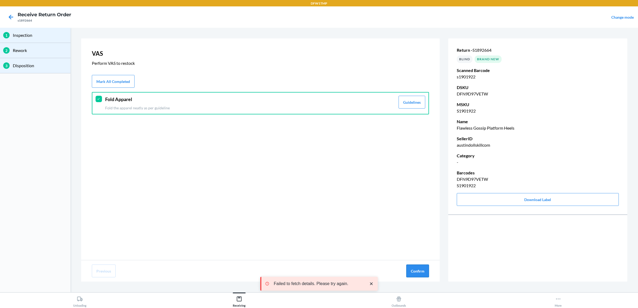
click at [411, 268] on button "Confirm" at bounding box center [417, 271] width 23 height 13
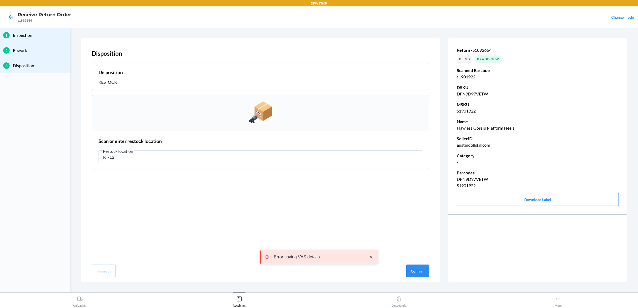
type input "RT-12"
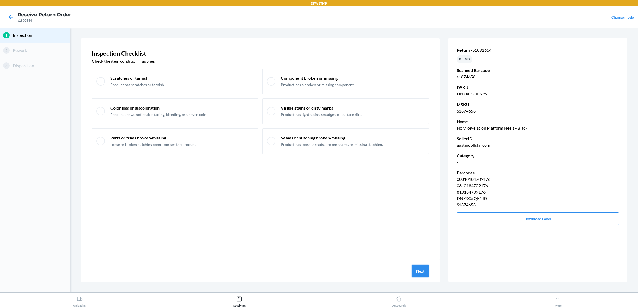
click at [427, 271] on button "Next" at bounding box center [420, 271] width 17 height 13
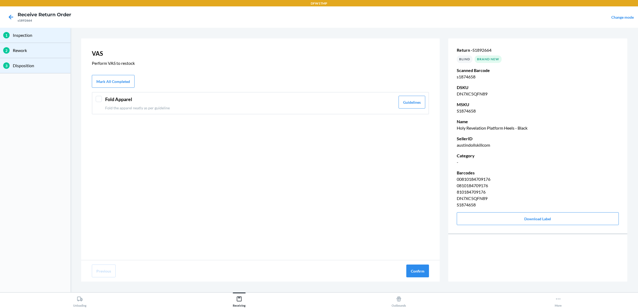
click at [119, 112] on div "Fold Apparel Fold the apparel neatly as per guideline Guidelines" at bounding box center [260, 103] width 337 height 22
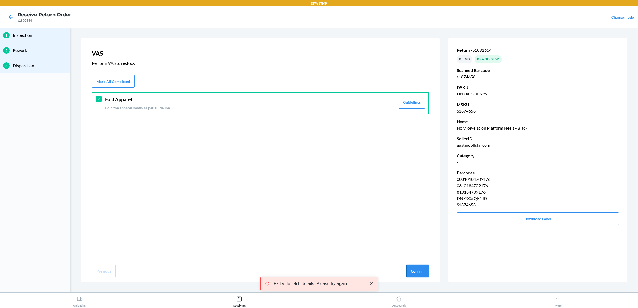
click at [418, 273] on button "Confirm" at bounding box center [417, 271] width 23 height 13
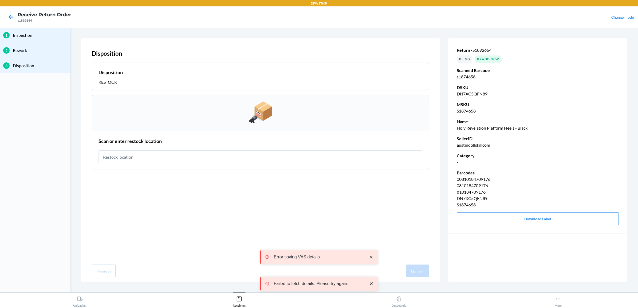
click at [187, 156] on input "text" at bounding box center [261, 157] width 324 height 13
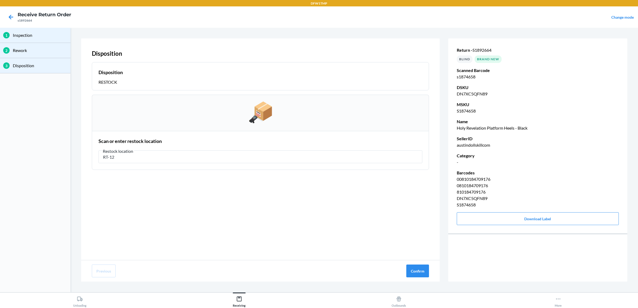
type input "RT-12"
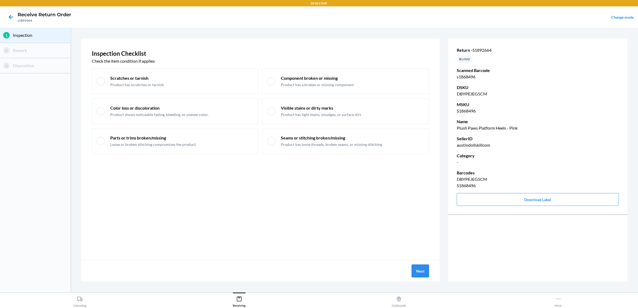
click at [425, 272] on button "Next" at bounding box center [420, 271] width 17 height 13
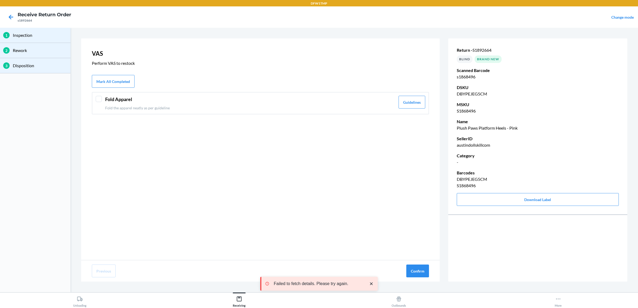
drag, startPoint x: 223, startPoint y: 99, endPoint x: 260, endPoint y: 142, distance: 56.2
click at [223, 99] on header "Fold Apparel" at bounding box center [250, 99] width 290 height 7
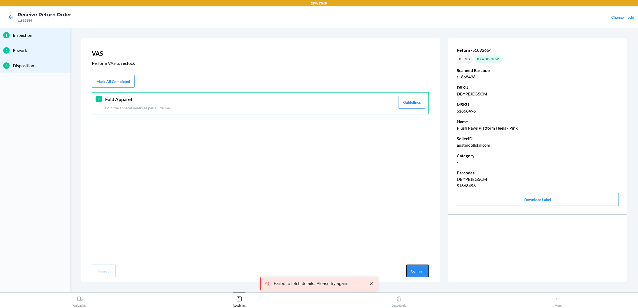
drag, startPoint x: 412, startPoint y: 273, endPoint x: 393, endPoint y: 269, distance: 19.2
click at [412, 274] on button "Confirm" at bounding box center [417, 271] width 23 height 13
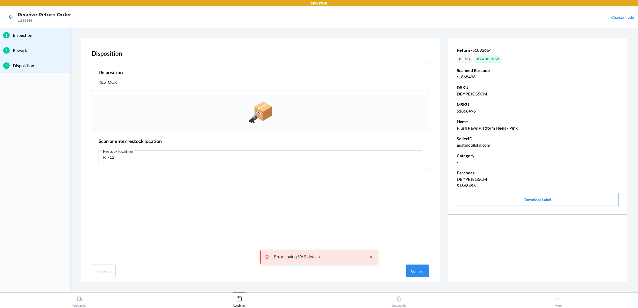
type input "RT-12"
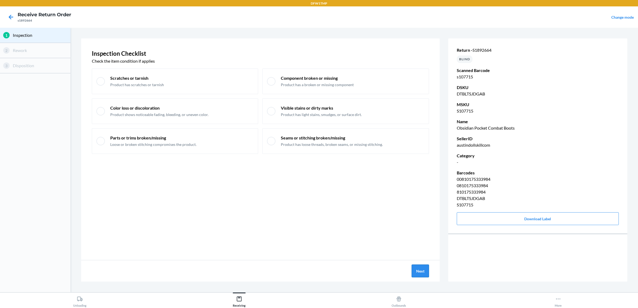
click at [424, 276] on button "Next" at bounding box center [420, 271] width 17 height 13
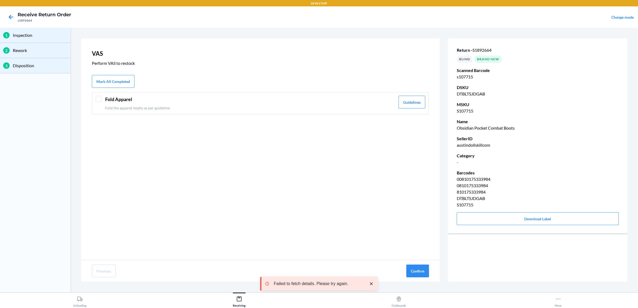
click at [265, 98] on header "Fold Apparel" at bounding box center [250, 99] width 290 height 7
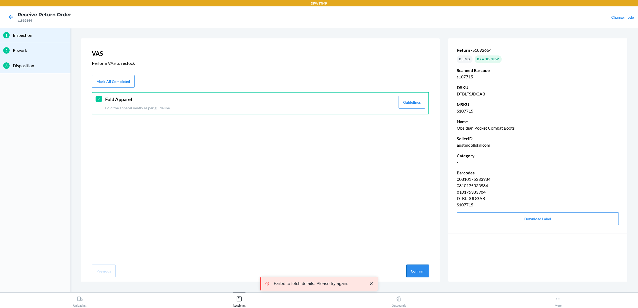
click at [407, 274] on button "Confirm" at bounding box center [417, 271] width 23 height 13
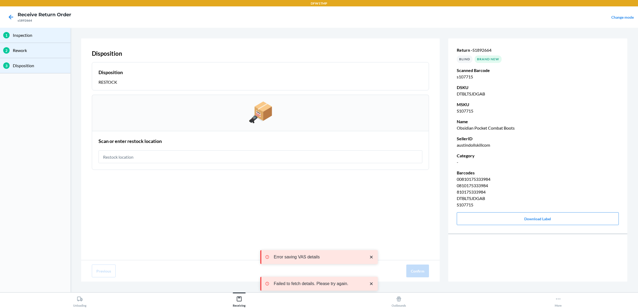
drag, startPoint x: 151, startPoint y: 159, endPoint x: 153, endPoint y: 157, distance: 2.8
click at [152, 158] on input "text" at bounding box center [261, 157] width 324 height 13
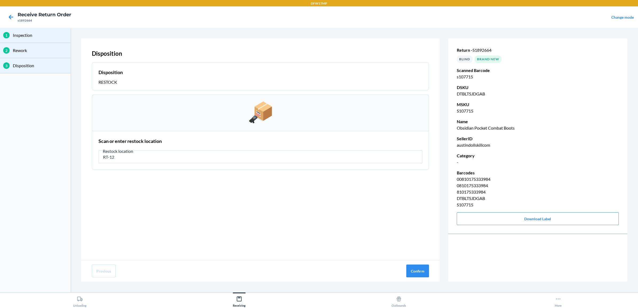
type input "RT-12"
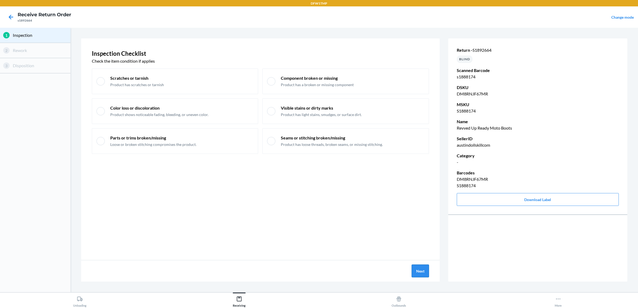
click at [425, 274] on button "Next" at bounding box center [420, 271] width 17 height 13
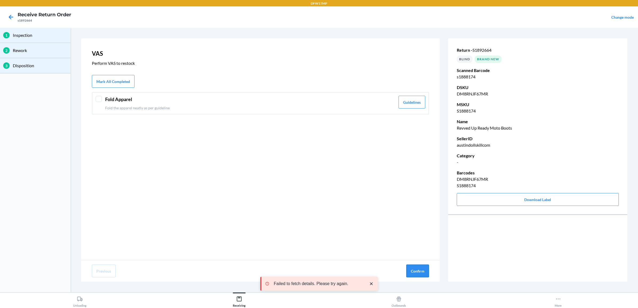
click at [414, 270] on button "Confirm" at bounding box center [417, 271] width 23 height 13
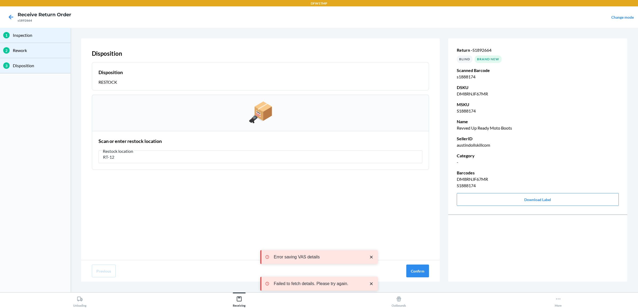
type input "RT-12"
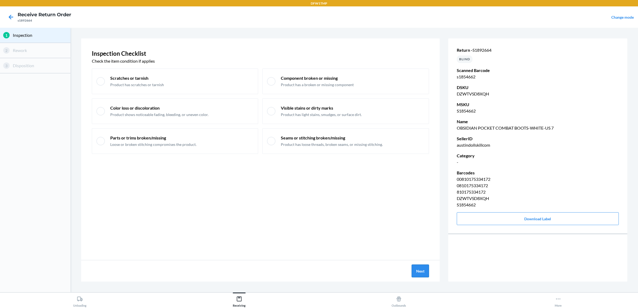
click at [417, 274] on button "Next" at bounding box center [420, 271] width 17 height 13
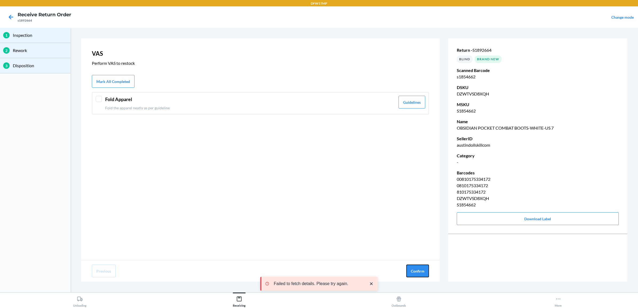
click at [417, 274] on button "Confirm" at bounding box center [417, 271] width 23 height 13
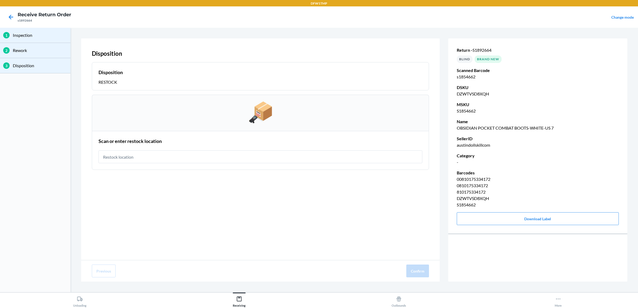
click at [21, 65] on p "Disposition" at bounding box center [40, 65] width 54 height 6
click at [7, 18] on icon at bounding box center [10, 17] width 9 height 9
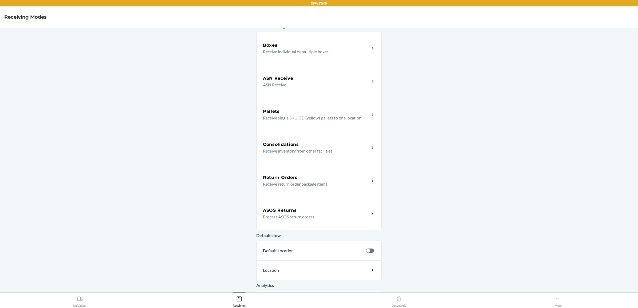
scroll to position [64, 0]
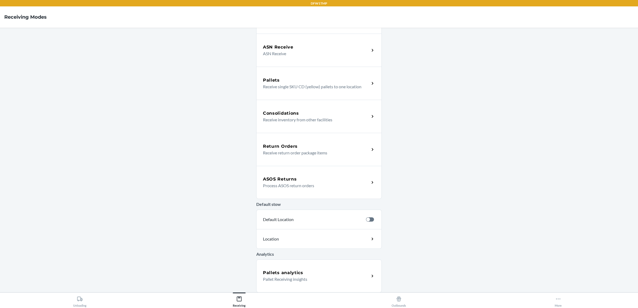
click at [317, 144] on div "Return Orders" at bounding box center [316, 146] width 107 height 6
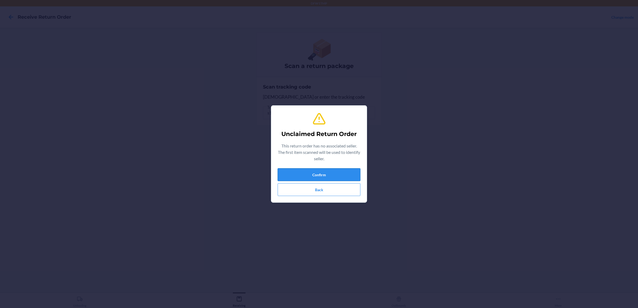
click at [338, 175] on button "Confirm" at bounding box center [319, 174] width 83 height 13
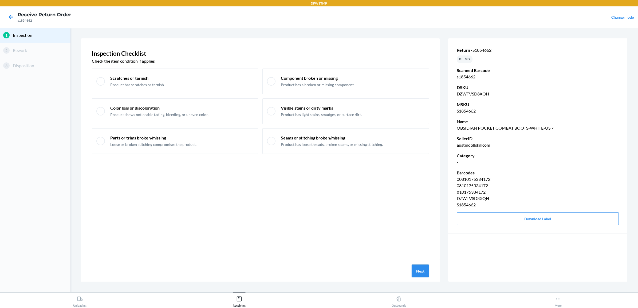
click at [419, 275] on button "Next" at bounding box center [420, 271] width 17 height 13
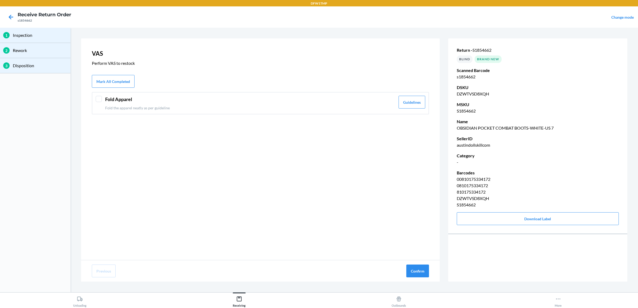
click at [146, 97] on header "Fold Apparel" at bounding box center [250, 99] width 290 height 7
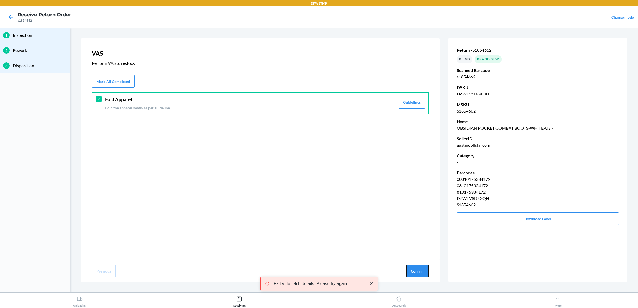
drag, startPoint x: 410, startPoint y: 271, endPoint x: 401, endPoint y: 252, distance: 20.9
click at [410, 271] on button "Confirm" at bounding box center [417, 271] width 23 height 13
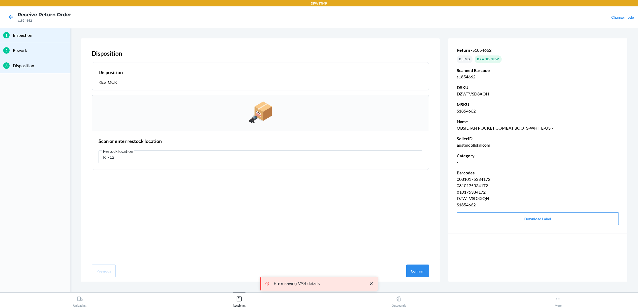
type input "RT-12"
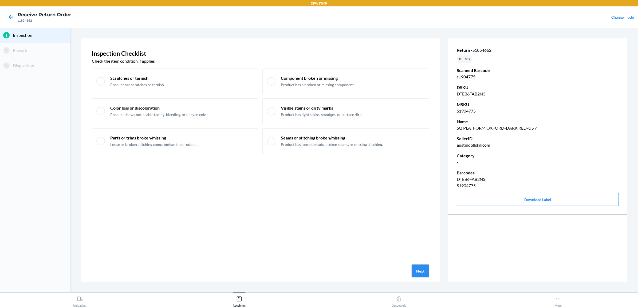
click at [417, 267] on button "Next" at bounding box center [420, 271] width 17 height 13
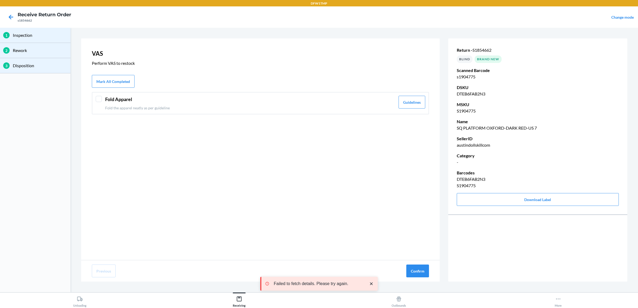
click at [100, 100] on div at bounding box center [99, 99] width 6 height 6
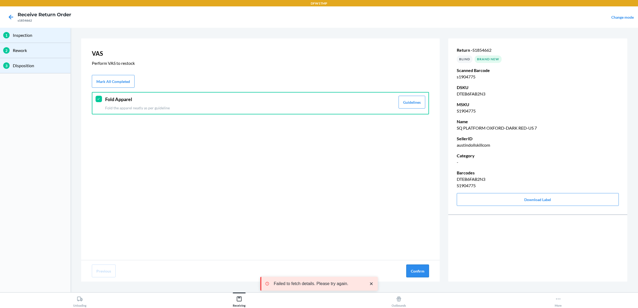
click at [413, 270] on button "Confirm" at bounding box center [417, 271] width 23 height 13
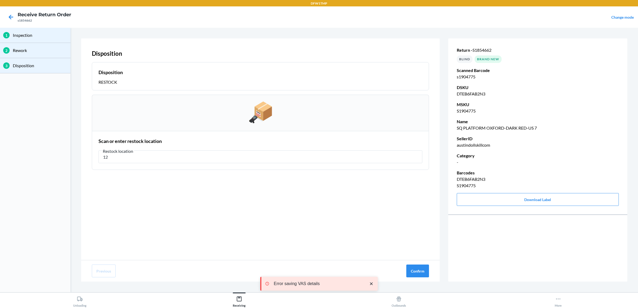
type input "1"
type input "RT-12"
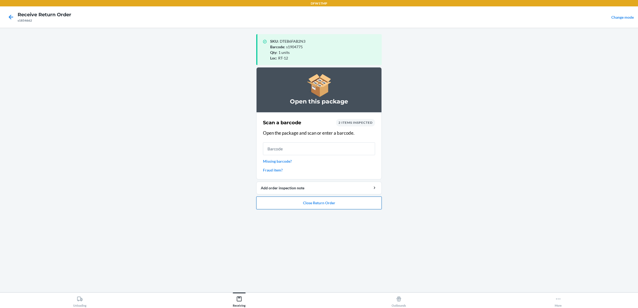
click at [350, 202] on button "Close Return Order" at bounding box center [318, 203] width 125 height 13
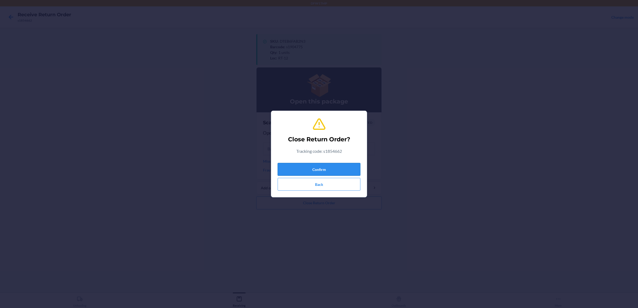
click at [328, 167] on button "Confirm" at bounding box center [319, 169] width 83 height 13
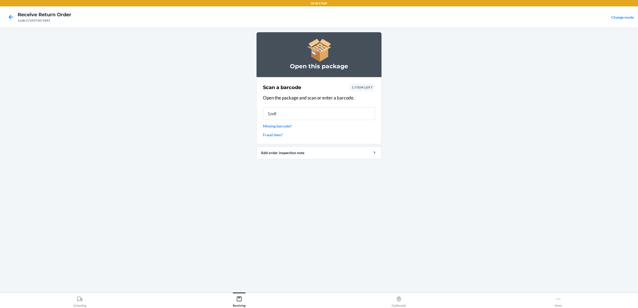
type input "1zx8r"
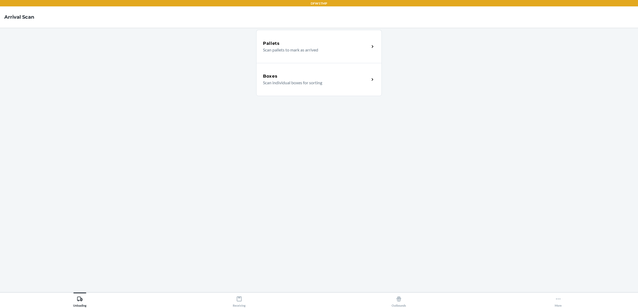
click at [280, 80] on p "Scan individual boxes for sorting" at bounding box center [314, 83] width 102 height 6
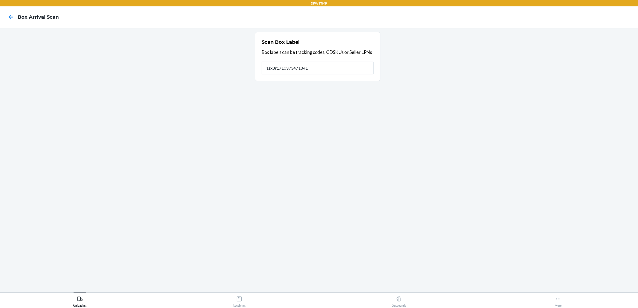
type input "1zx8r1710373471841"
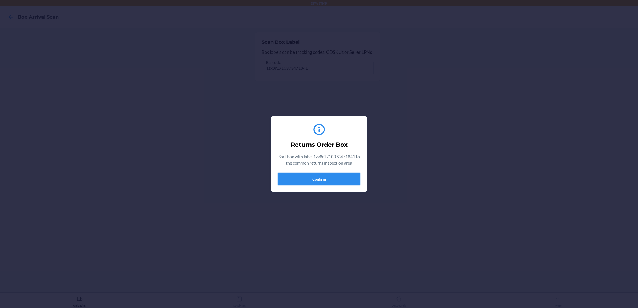
click at [288, 182] on button "Confirm" at bounding box center [319, 179] width 83 height 13
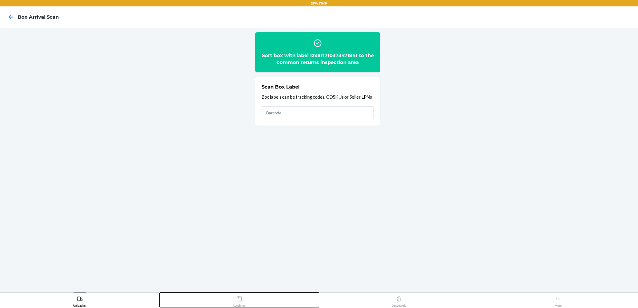
click at [239, 305] on div "Receiving" at bounding box center [239, 300] width 13 height 13
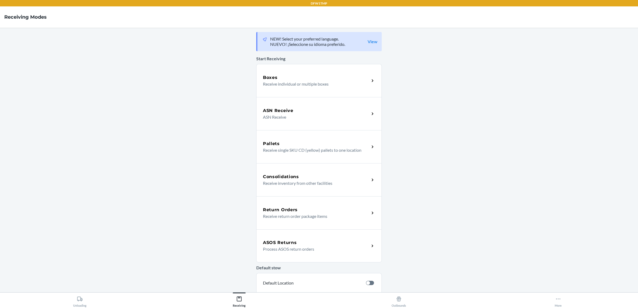
click at [280, 216] on p "Receive return order package items" at bounding box center [314, 216] width 102 height 6
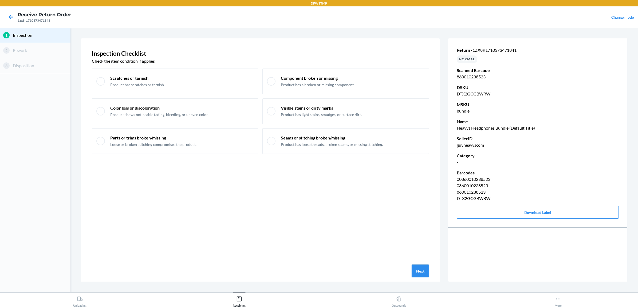
click at [420, 269] on button "Next" at bounding box center [420, 271] width 17 height 13
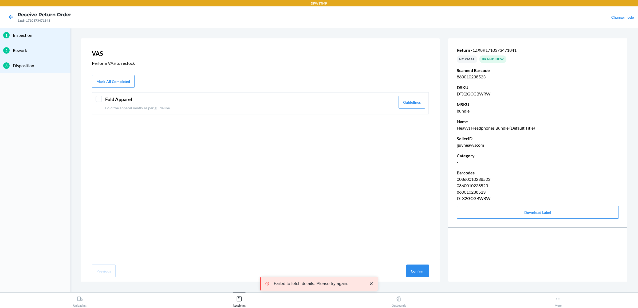
drag, startPoint x: 98, startPoint y: 100, endPoint x: 158, endPoint y: 127, distance: 65.5
click at [101, 102] on div "Fold Apparel Fold the apparel neatly as per guideline Guidelines" at bounding box center [260, 103] width 337 height 22
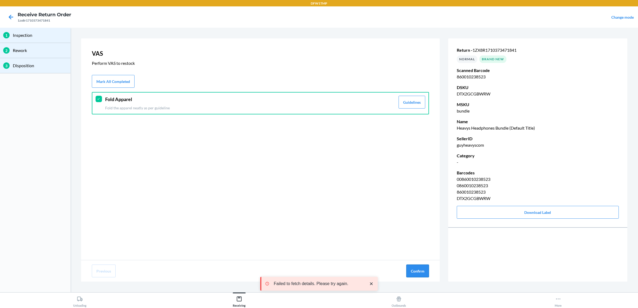
click at [417, 270] on button "Confirm" at bounding box center [417, 271] width 23 height 13
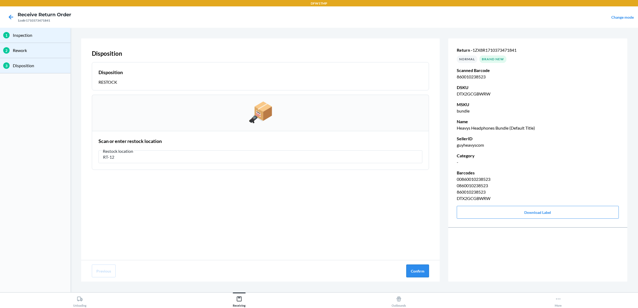
type input "RT-12"
click at [419, 273] on button "Confirm" at bounding box center [417, 271] width 23 height 13
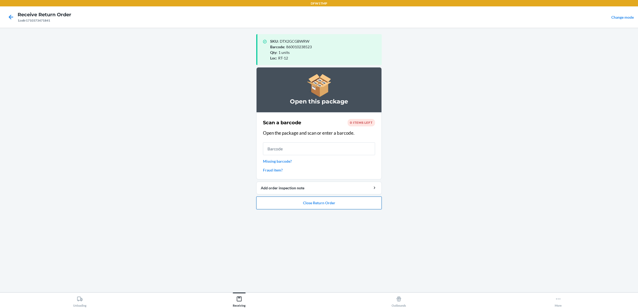
click at [340, 201] on button "Close Return Order" at bounding box center [318, 203] width 125 height 13
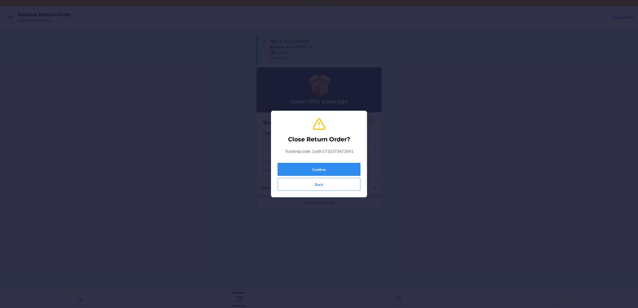
click at [335, 167] on button "Confirm" at bounding box center [319, 169] width 83 height 13
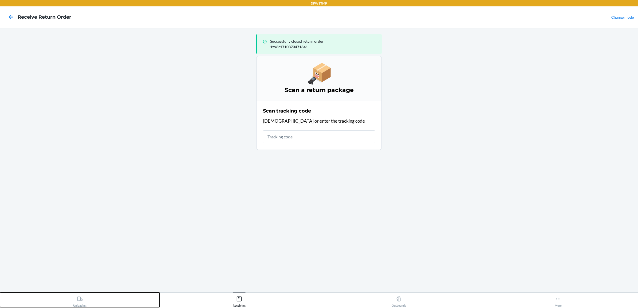
click at [124, 302] on button "Unloading" at bounding box center [80, 300] width 160 height 15
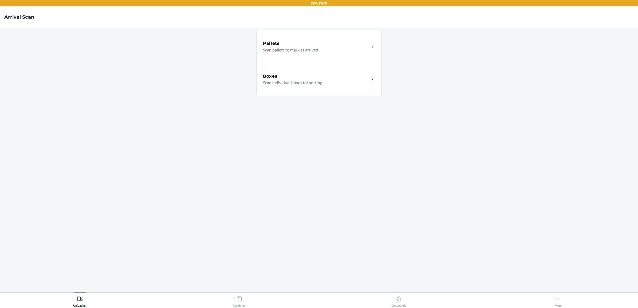
click at [355, 76] on div "Boxes" at bounding box center [316, 76] width 107 height 6
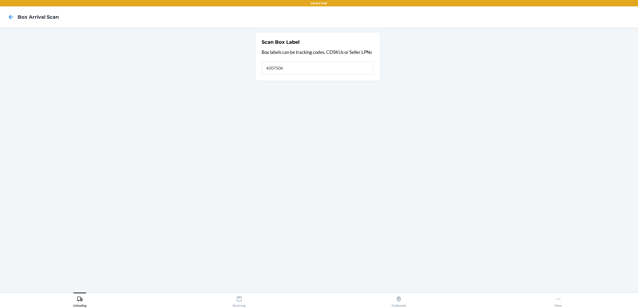
type input "42075067"
type input "4"
type input "42075067"
type input "4"
type input "rtn9243350398"
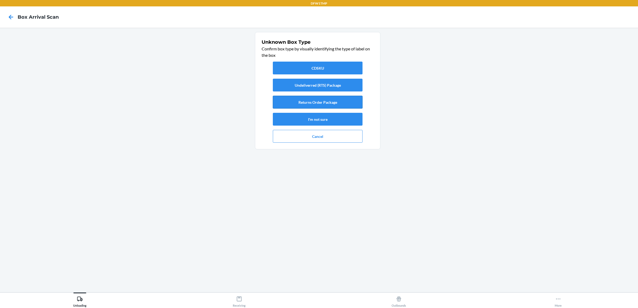
click at [297, 102] on button "Returns Order Package" at bounding box center [318, 102] width 90 height 13
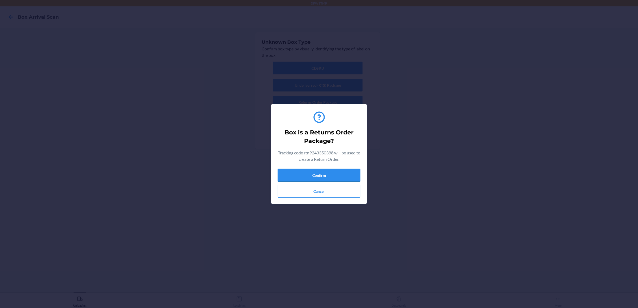
click at [313, 174] on button "Confirm" at bounding box center [319, 175] width 83 height 13
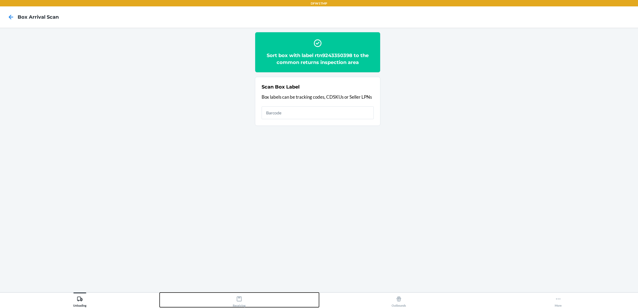
click at [241, 301] on icon at bounding box center [239, 299] width 6 height 6
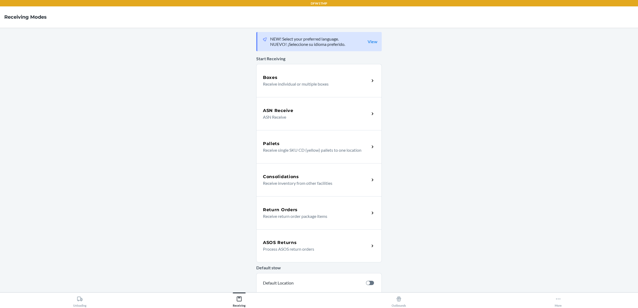
click at [307, 214] on p "Receive return order package items" at bounding box center [314, 216] width 102 height 6
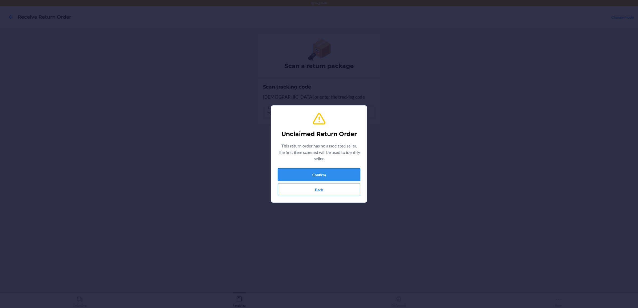
click at [304, 178] on button "Confirm" at bounding box center [319, 174] width 83 height 13
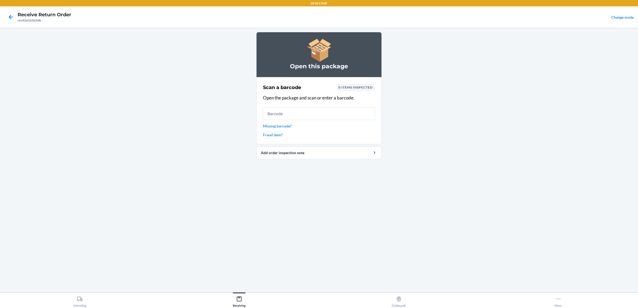
click at [304, 178] on div "Open this package Scan a barcode 0 items inspected Open the package and scan or…" at bounding box center [318, 160] width 125 height 256
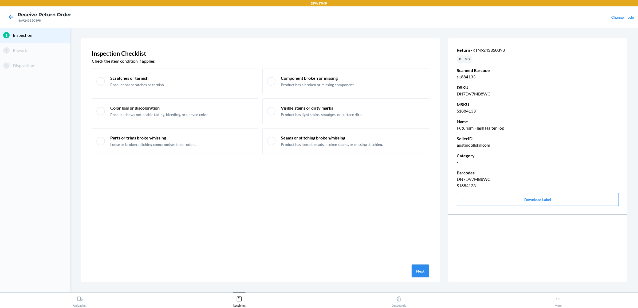
click at [421, 270] on button "Next" at bounding box center [420, 271] width 17 height 13
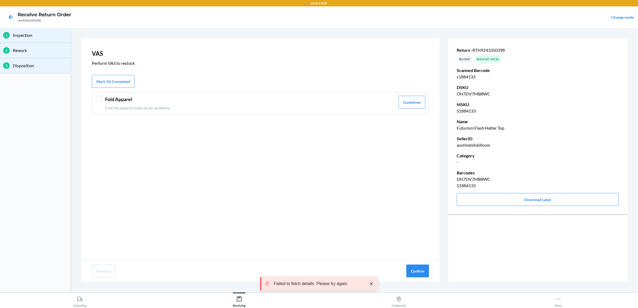
click at [96, 99] on div at bounding box center [99, 99] width 6 height 6
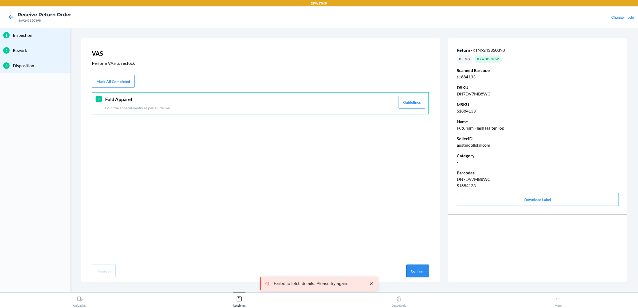
click at [417, 271] on button "Confirm" at bounding box center [417, 271] width 23 height 13
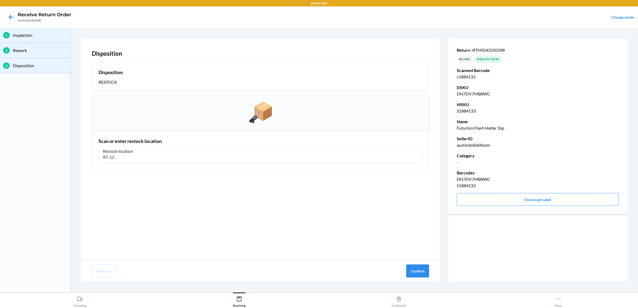
type input "RT-12"
click at [415, 273] on button "Confirm" at bounding box center [417, 271] width 23 height 13
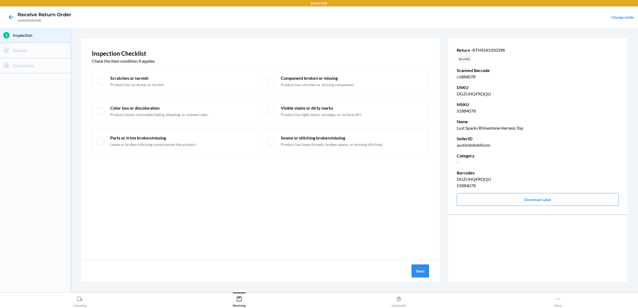
click at [421, 271] on button "Next" at bounding box center [420, 271] width 17 height 13
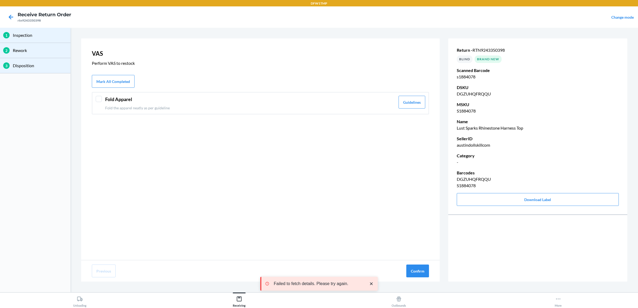
click at [99, 101] on div at bounding box center [99, 99] width 6 height 6
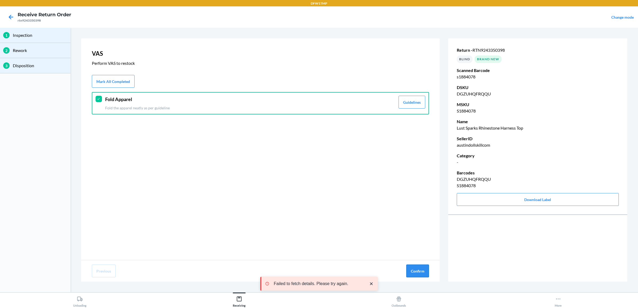
click at [417, 272] on button "Confirm" at bounding box center [417, 271] width 23 height 13
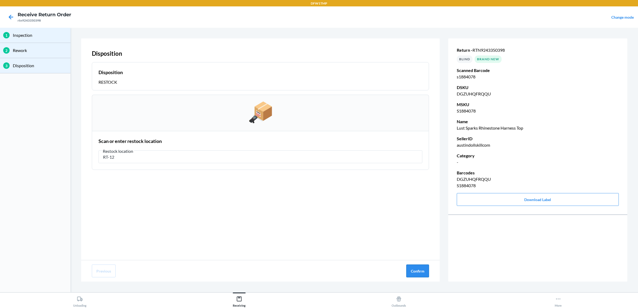
type input "RT-12"
click at [420, 274] on button "Confirm" at bounding box center [417, 271] width 23 height 13
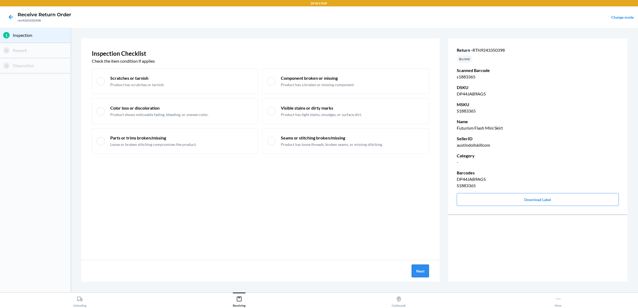
click at [417, 271] on button "Next" at bounding box center [420, 271] width 17 height 13
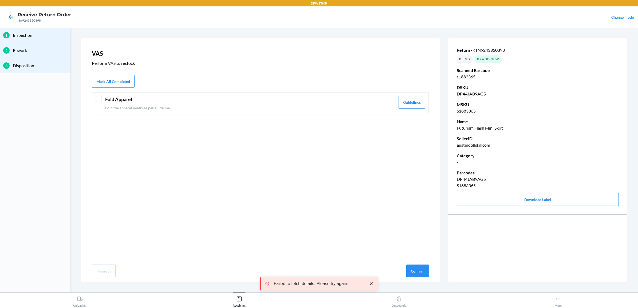
click at [101, 101] on div at bounding box center [99, 99] width 6 height 6
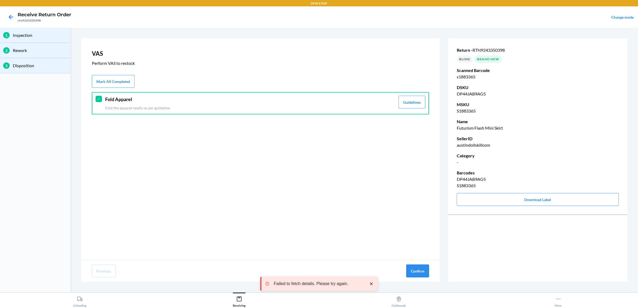
click at [421, 277] on button "Confirm" at bounding box center [417, 271] width 23 height 13
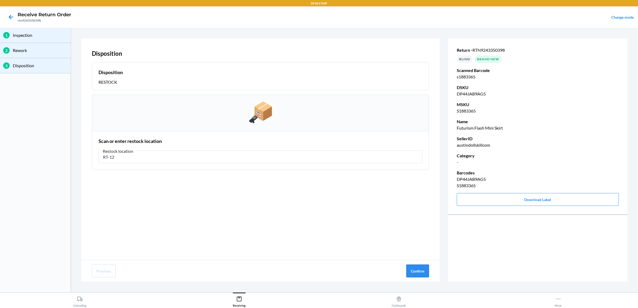
type input "RT-12"
click at [423, 268] on button "Confirm" at bounding box center [417, 271] width 23 height 13
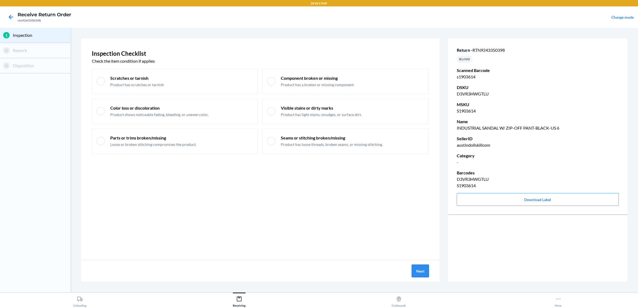
click at [419, 276] on button "Next" at bounding box center [420, 271] width 17 height 13
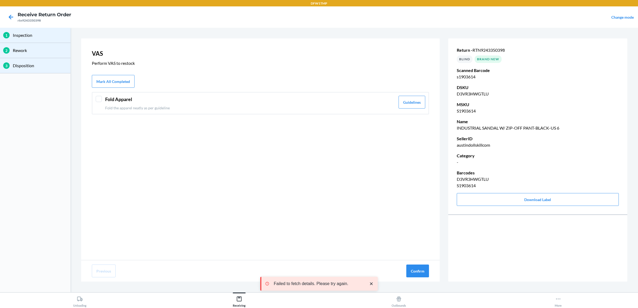
click at [96, 98] on div at bounding box center [99, 99] width 6 height 6
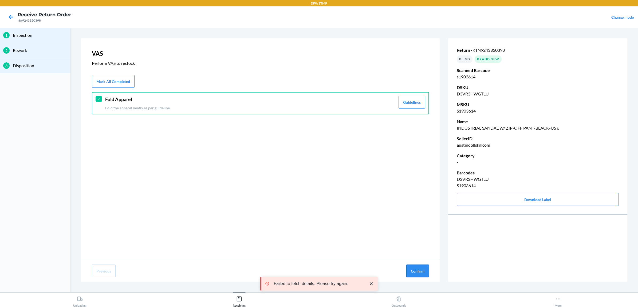
click at [414, 266] on button "Confirm" at bounding box center [417, 271] width 23 height 13
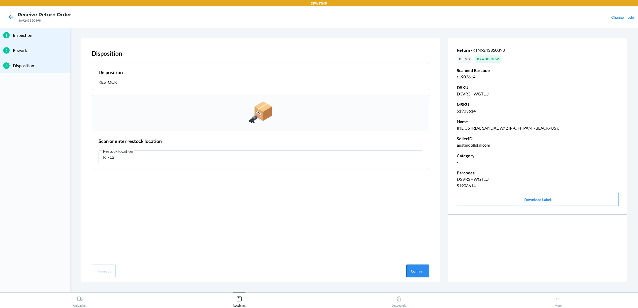
type input "RT-12"
click at [413, 272] on button "Confirm" at bounding box center [417, 271] width 23 height 13
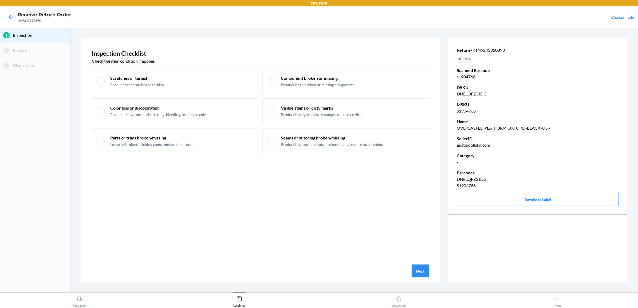
click at [420, 273] on button "Next" at bounding box center [420, 271] width 17 height 13
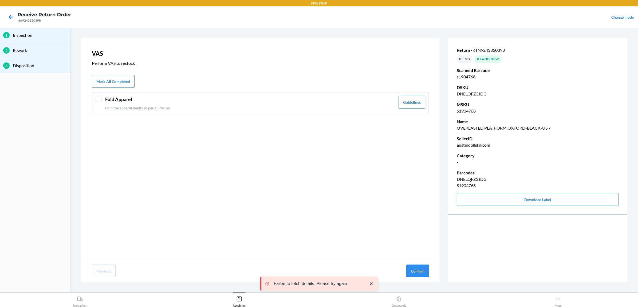
click at [102, 97] on div "Fold Apparel Fold the apparel neatly as per guideline Guidelines" at bounding box center [260, 103] width 337 height 22
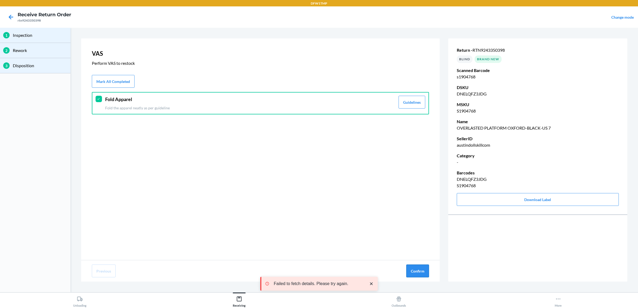
click at [418, 270] on button "Confirm" at bounding box center [417, 271] width 23 height 13
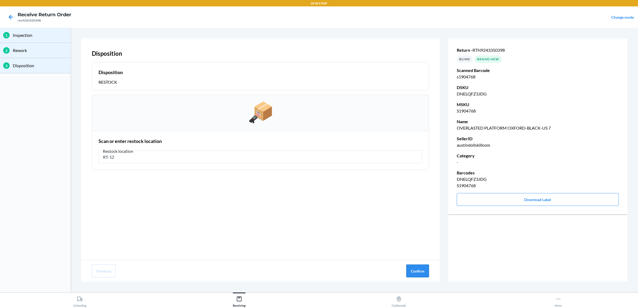
type input "RT-12"
click at [418, 270] on button "Confirm" at bounding box center [417, 271] width 23 height 13
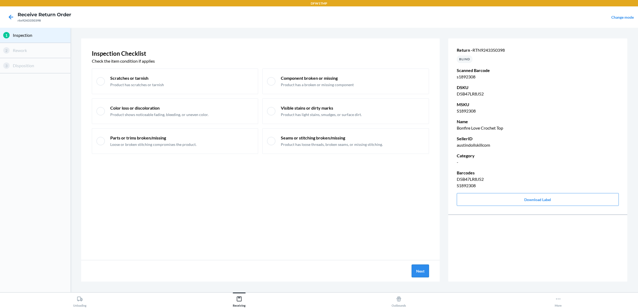
click at [422, 274] on button "Next" at bounding box center [420, 271] width 17 height 13
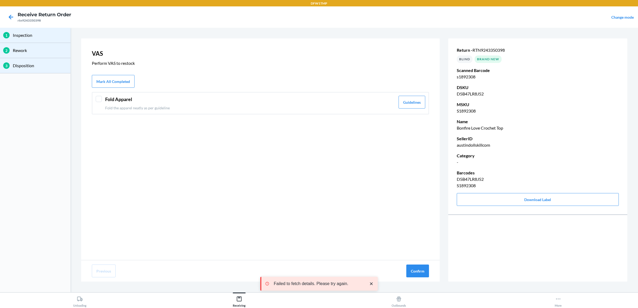
click at [106, 102] on header "Fold Apparel" at bounding box center [250, 99] width 290 height 7
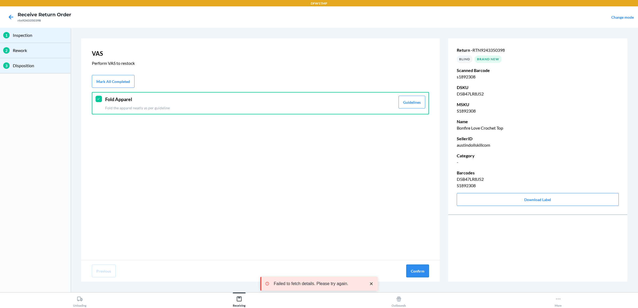
click at [419, 273] on button "Confirm" at bounding box center [417, 271] width 23 height 13
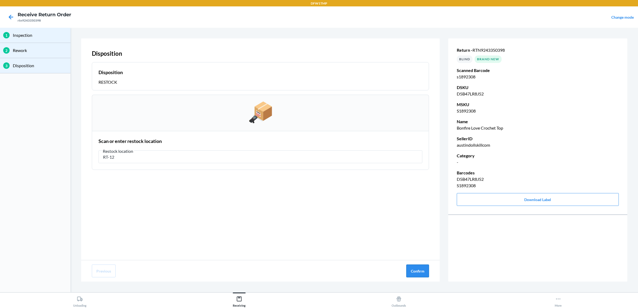
type input "RT-12"
click at [425, 270] on button "Confirm" at bounding box center [417, 271] width 23 height 13
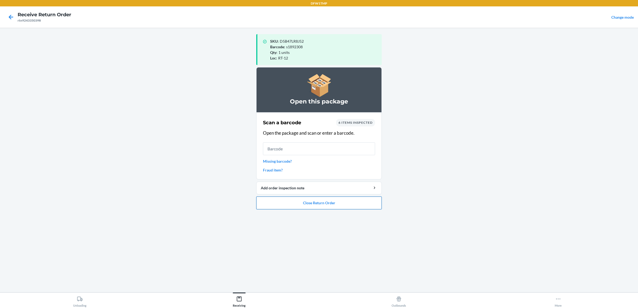
click at [304, 203] on button "Close Return Order" at bounding box center [318, 203] width 125 height 13
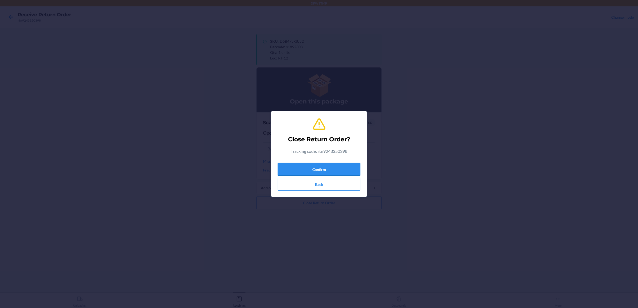
click at [337, 168] on button "Confirm" at bounding box center [319, 169] width 83 height 13
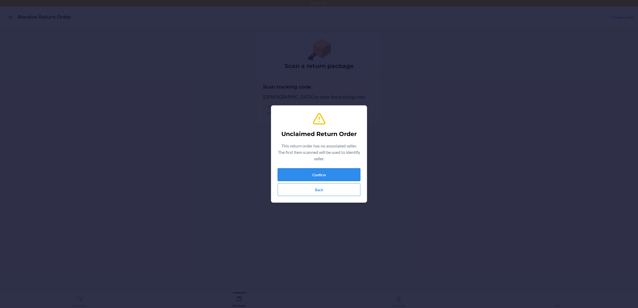
click at [327, 174] on button "Confirm" at bounding box center [319, 174] width 83 height 13
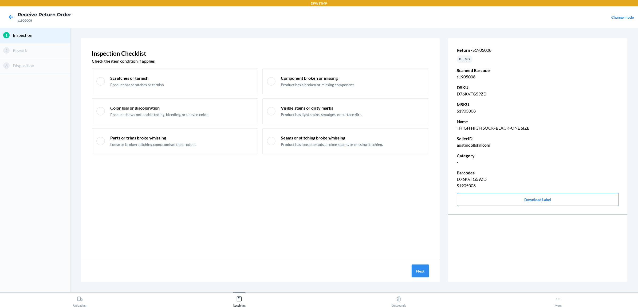
click at [420, 267] on button "Next" at bounding box center [420, 271] width 17 height 13
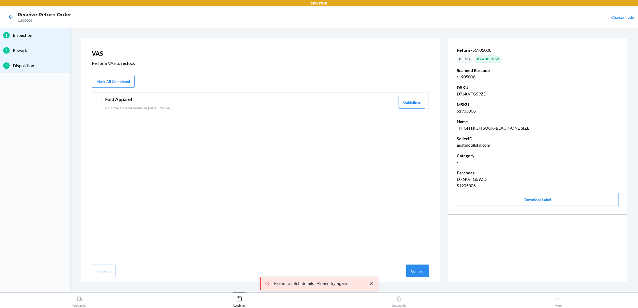
click at [98, 101] on div at bounding box center [99, 99] width 6 height 6
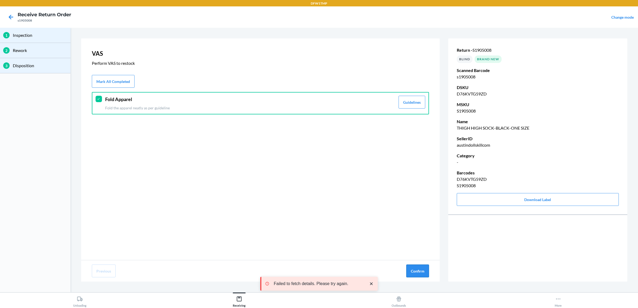
click at [422, 270] on button "Confirm" at bounding box center [417, 271] width 23 height 13
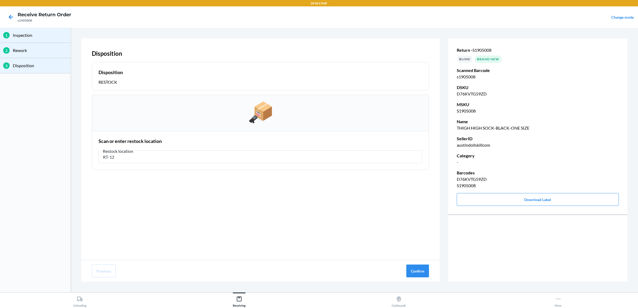
type input "RT-12"
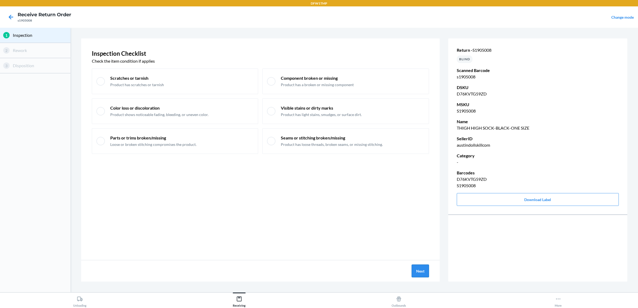
click at [421, 265] on button "Next" at bounding box center [420, 271] width 17 height 13
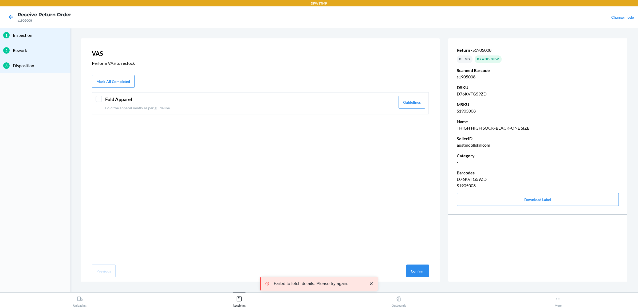
click at [98, 99] on div at bounding box center [99, 99] width 6 height 6
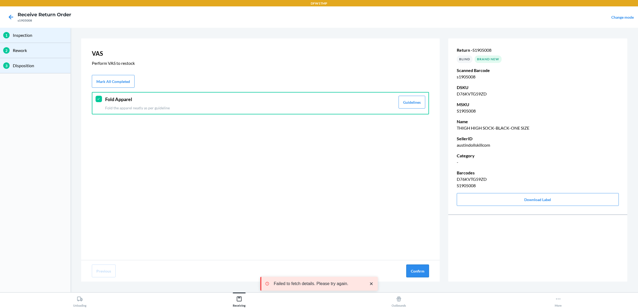
click at [411, 271] on button "Confirm" at bounding box center [417, 271] width 23 height 13
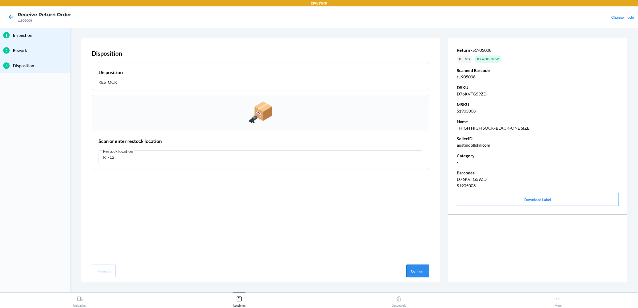
type input "RT-12"
click at [421, 274] on button "Confirm" at bounding box center [417, 271] width 23 height 13
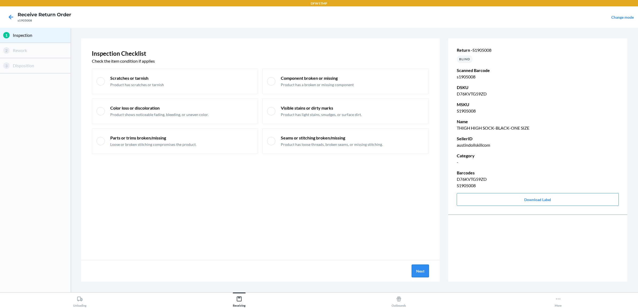
click at [422, 273] on button "Next" at bounding box center [420, 271] width 17 height 13
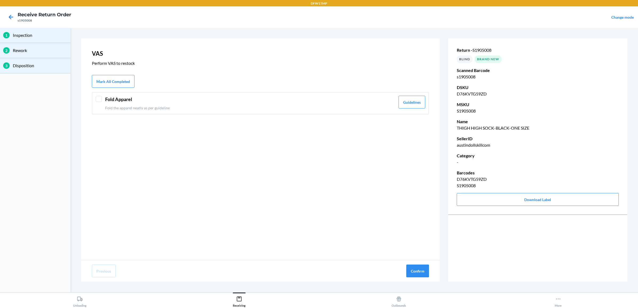
click at [103, 117] on div "VAS Perform VAS to restock Mark All Completed Fold Apparel Fold the apparel nea…" at bounding box center [260, 149] width 359 height 222
click at [144, 113] on div "Fold Apparel Fold the apparel neatly as per guideline Guidelines" at bounding box center [260, 103] width 337 height 22
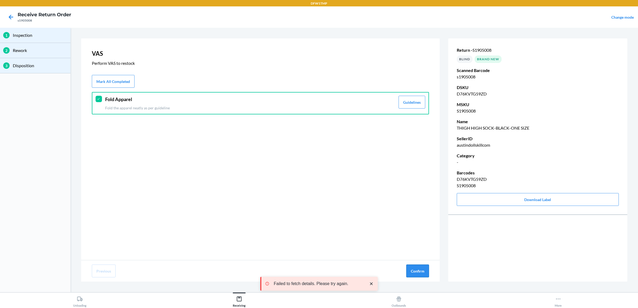
click at [425, 268] on button "Confirm" at bounding box center [417, 271] width 23 height 13
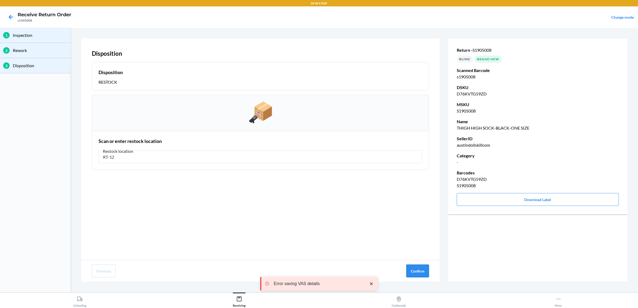
type input "RT-12"
click at [417, 268] on button "Confirm" at bounding box center [417, 271] width 23 height 13
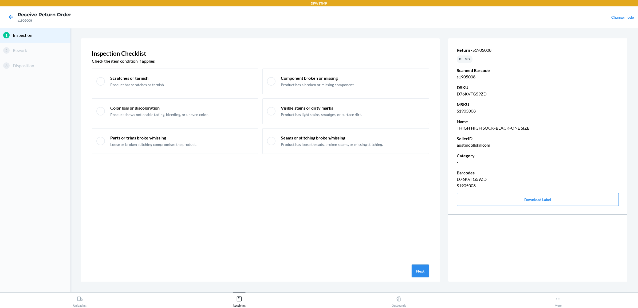
click at [425, 274] on button "Next" at bounding box center [420, 271] width 17 height 13
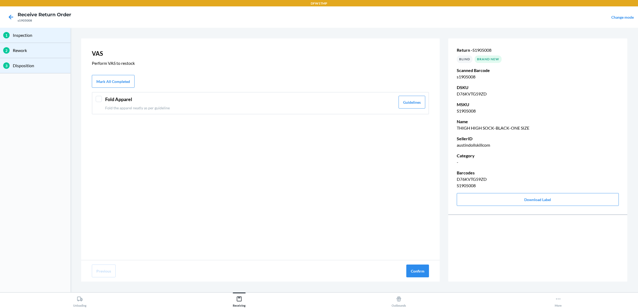
click at [260, 107] on p "Fold the apparel neatly as per guideline" at bounding box center [250, 108] width 290 height 6
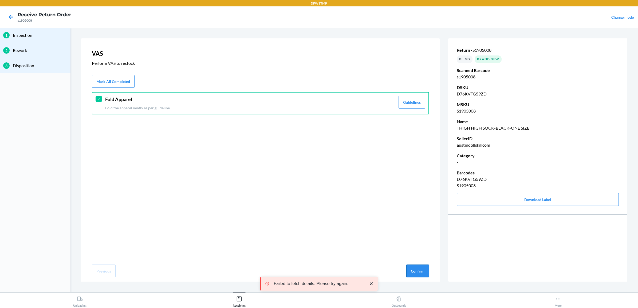
click at [418, 272] on button "Confirm" at bounding box center [417, 271] width 23 height 13
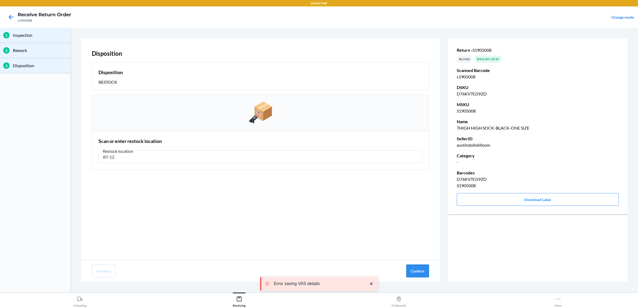
type input "RT-12"
click at [411, 272] on button "Confirm" at bounding box center [417, 271] width 23 height 13
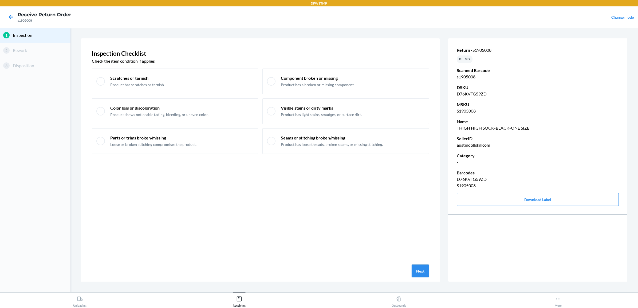
click at [421, 268] on button "Next" at bounding box center [420, 271] width 17 height 13
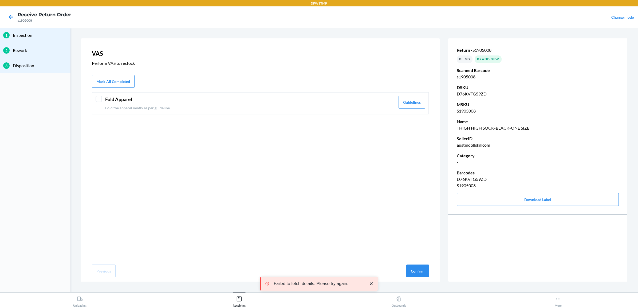
click at [279, 99] on header "Fold Apparel" at bounding box center [250, 99] width 290 height 7
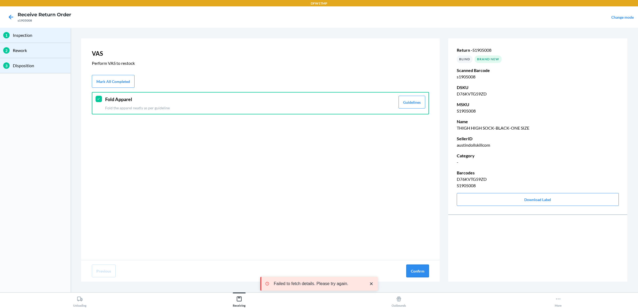
click at [425, 276] on button "Confirm" at bounding box center [417, 271] width 23 height 13
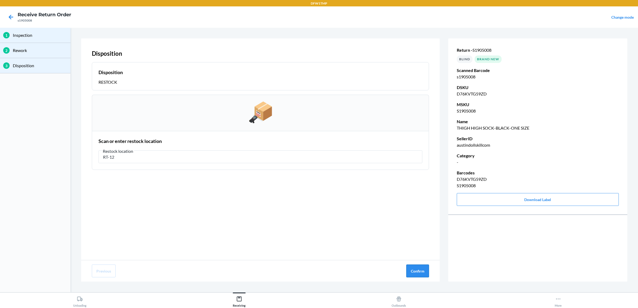
type input "RT-12"
click at [417, 272] on button "Confirm" at bounding box center [417, 271] width 23 height 13
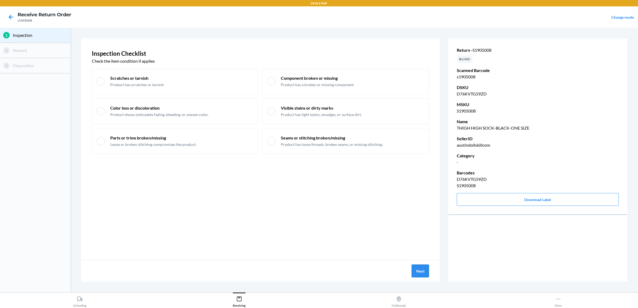
click at [417, 273] on button "Next" at bounding box center [420, 271] width 17 height 13
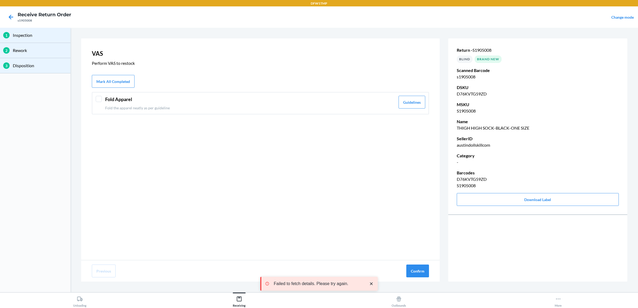
click at [351, 110] on p "Fold the apparel neatly as per guideline" at bounding box center [250, 108] width 290 height 6
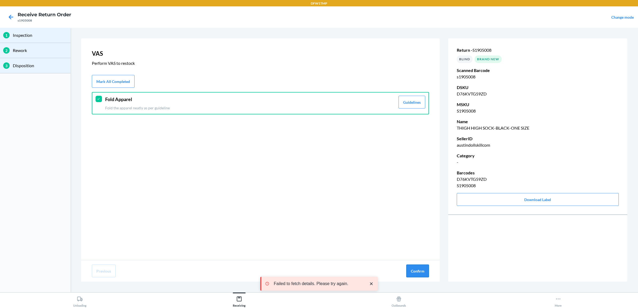
drag, startPoint x: 419, startPoint y: 272, endPoint x: 420, endPoint y: 266, distance: 5.9
click at [419, 271] on button "Confirm" at bounding box center [417, 271] width 23 height 13
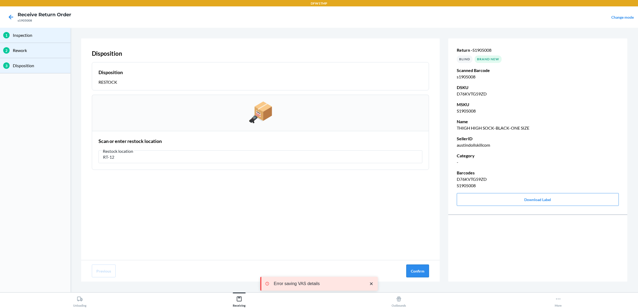
type input "RT-12"
click at [412, 273] on button "Confirm" at bounding box center [417, 271] width 23 height 13
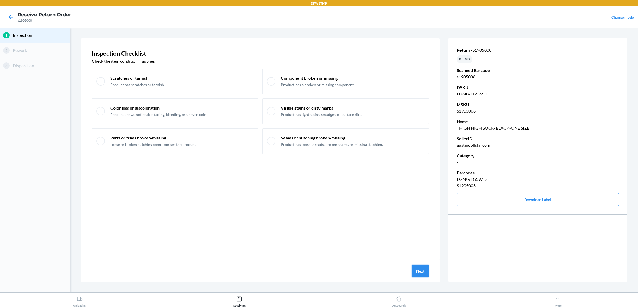
click at [421, 272] on button "Next" at bounding box center [420, 271] width 17 height 13
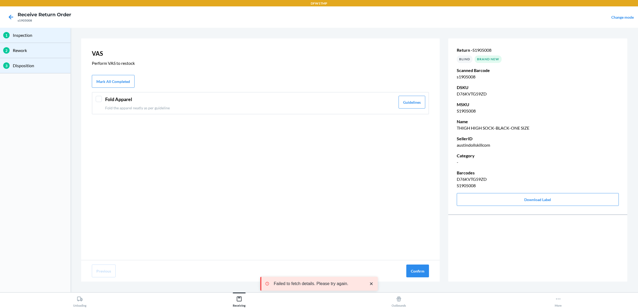
click at [161, 115] on div "VAS Perform VAS to restock Mark All Completed Fold Apparel Fold the apparel nea…" at bounding box center [260, 149] width 359 height 222
click at [167, 105] on p "Fold the apparel neatly as per guideline" at bounding box center [250, 108] width 290 height 6
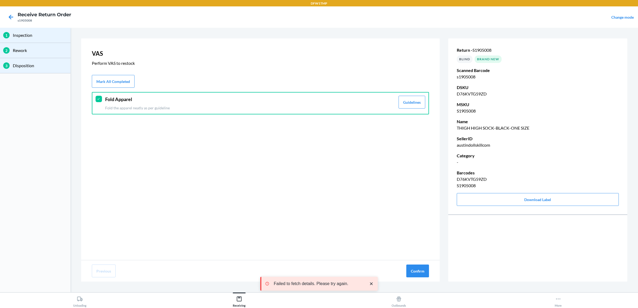
drag, startPoint x: 408, startPoint y: 262, endPoint x: 431, endPoint y: 271, distance: 25.1
click at [411, 264] on div "Previous Confirm" at bounding box center [260, 271] width 359 height 21
click at [427, 272] on button "Confirm" at bounding box center [417, 271] width 23 height 13
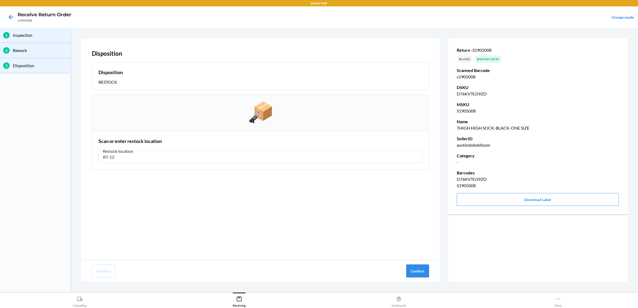
type input "RT-12"
click at [420, 272] on button "Confirm" at bounding box center [417, 271] width 23 height 13
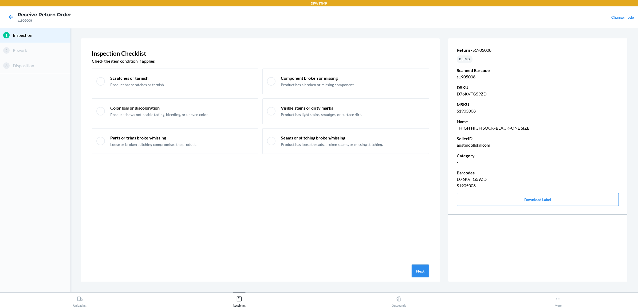
click at [425, 270] on button "Next" at bounding box center [420, 271] width 17 height 13
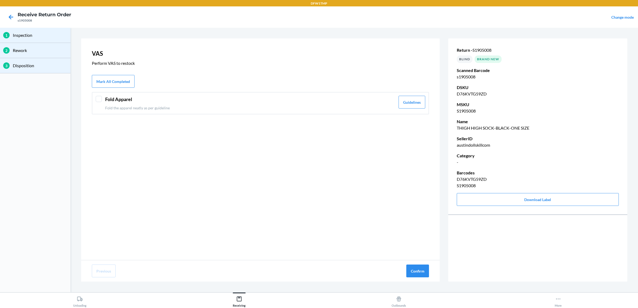
click at [256, 111] on div "Fold Apparel Fold the apparel neatly as per guideline Guidelines" at bounding box center [260, 103] width 337 height 22
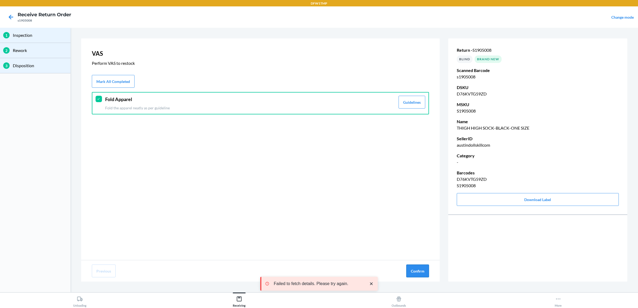
click at [408, 270] on button "Confirm" at bounding box center [417, 271] width 23 height 13
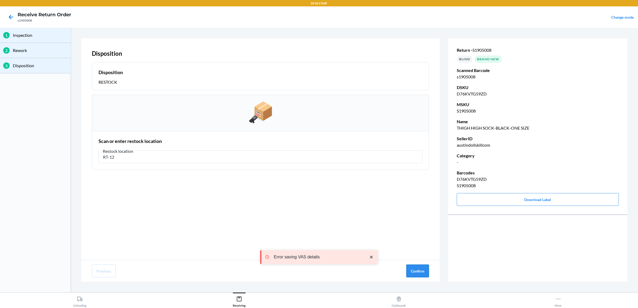
type input "RT-12"
click at [424, 274] on button "Confirm" at bounding box center [417, 271] width 23 height 13
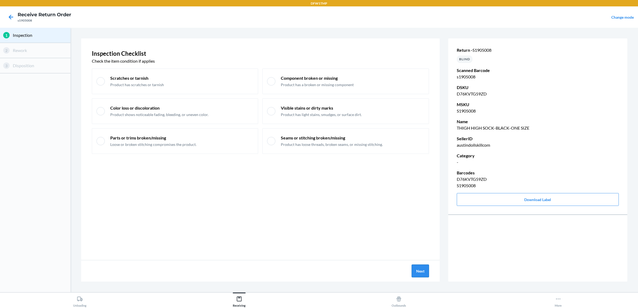
click at [416, 272] on button "Next" at bounding box center [420, 271] width 17 height 13
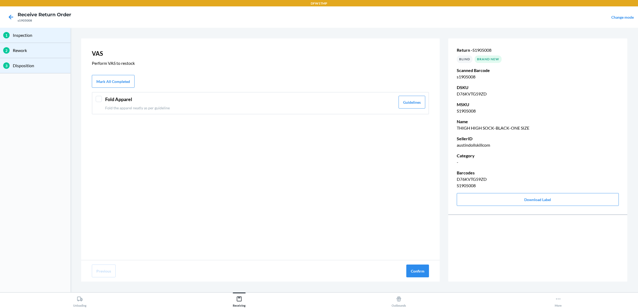
drag, startPoint x: 182, startPoint y: 99, endPoint x: 188, endPoint y: 101, distance: 6.3
click at [182, 99] on header "Fold Apparel" at bounding box center [250, 99] width 290 height 7
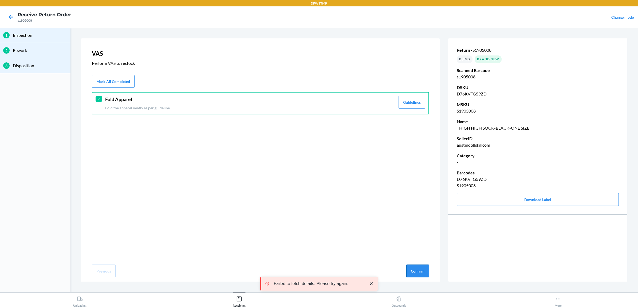
click at [424, 274] on button "Confirm" at bounding box center [417, 271] width 23 height 13
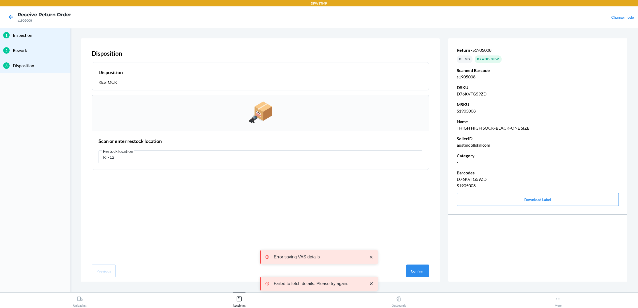
type input "RT-12"
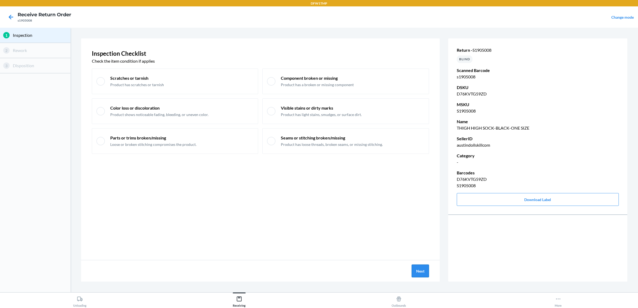
click at [417, 272] on button "Next" at bounding box center [420, 271] width 17 height 13
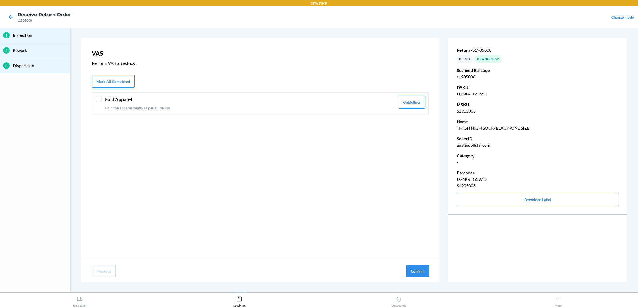
click at [147, 107] on p "Fold the apparel neatly as per guideline" at bounding box center [250, 108] width 290 height 6
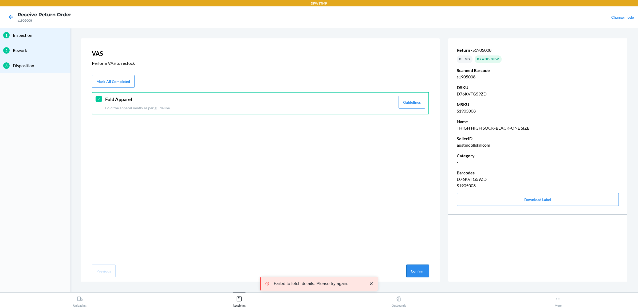
click at [418, 274] on button "Confirm" at bounding box center [417, 271] width 23 height 13
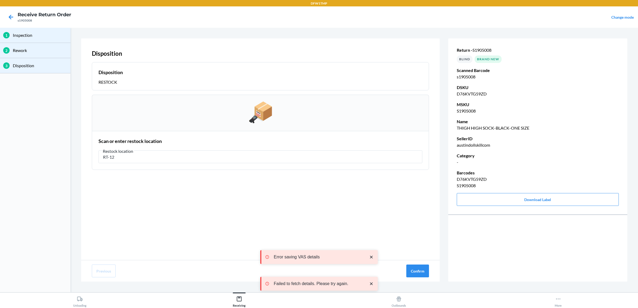
type input "RT-12"
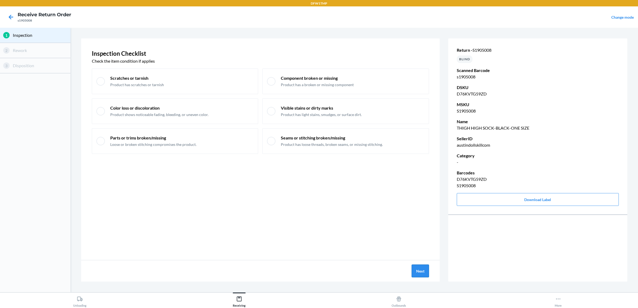
click at [415, 270] on button "Next" at bounding box center [420, 271] width 17 height 13
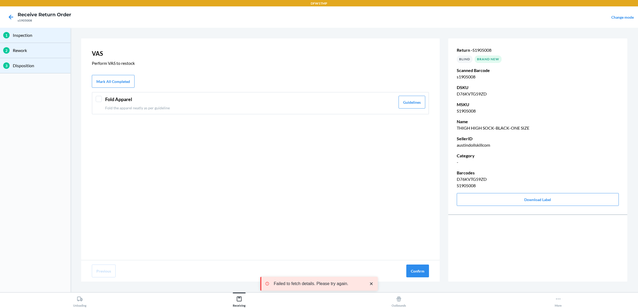
click at [241, 99] on header "Fold Apparel" at bounding box center [250, 99] width 290 height 7
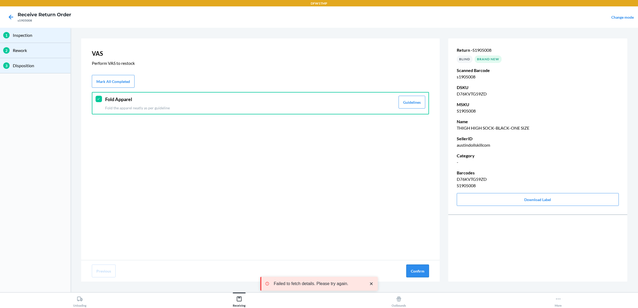
click at [422, 273] on button "Confirm" at bounding box center [417, 271] width 23 height 13
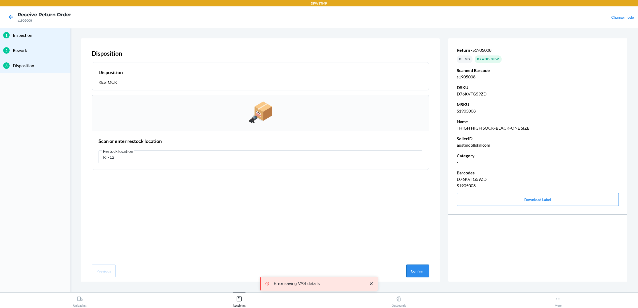
type input "RT-12"
click at [423, 272] on button "Confirm" at bounding box center [417, 271] width 23 height 13
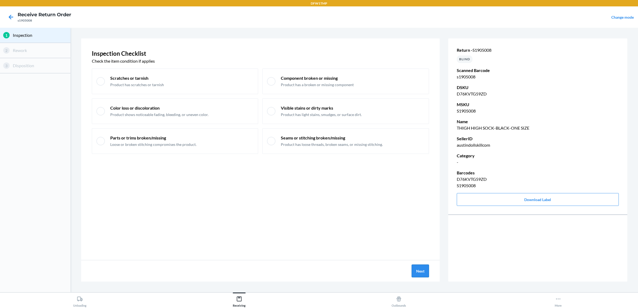
click at [418, 272] on button "Next" at bounding box center [420, 271] width 17 height 13
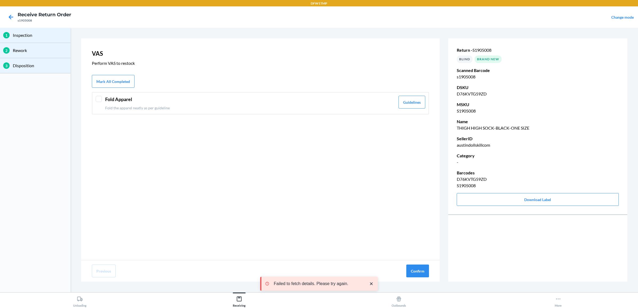
click at [333, 105] on p "Fold the apparel neatly as per guideline" at bounding box center [250, 108] width 290 height 6
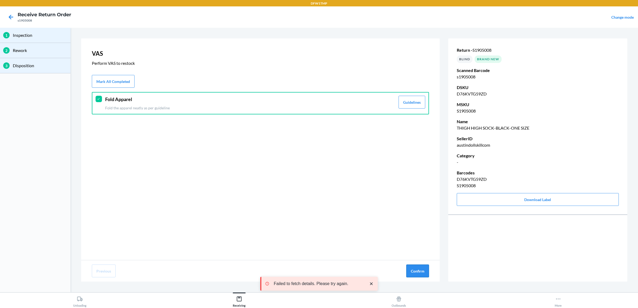
drag, startPoint x: 418, startPoint y: 266, endPoint x: 423, endPoint y: 267, distance: 5.2
click at [419, 266] on button "Confirm" at bounding box center [417, 271] width 23 height 13
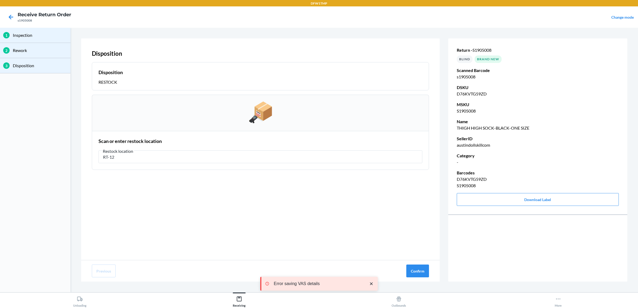
type input "RT-12"
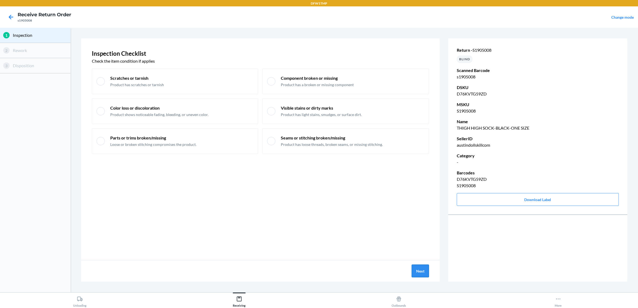
click at [415, 275] on button "Next" at bounding box center [420, 271] width 17 height 13
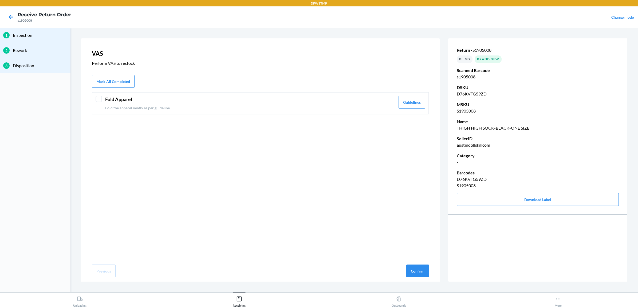
click at [209, 115] on div "VAS Perform VAS to restock Mark All Completed Fold Apparel Fold the apparel nea…" at bounding box center [260, 149] width 359 height 222
click at [212, 108] on p "Fold the apparel neatly as per guideline" at bounding box center [250, 108] width 290 height 6
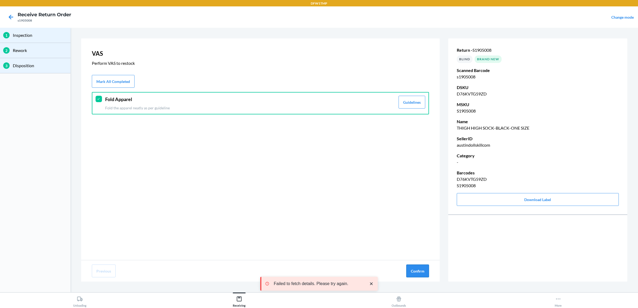
click at [412, 271] on button "Confirm" at bounding box center [417, 271] width 23 height 13
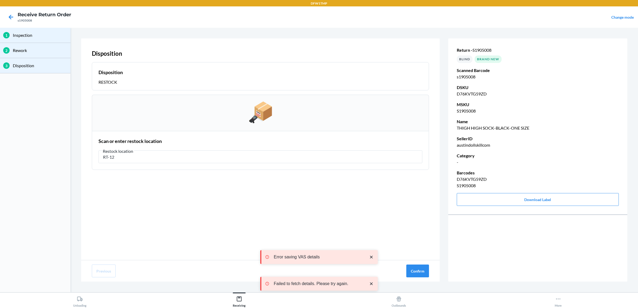
type input "RT-12"
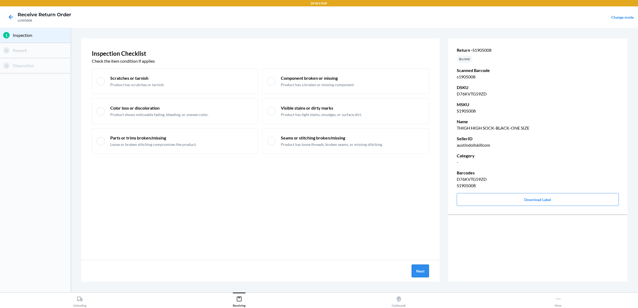
click at [421, 272] on button "Next" at bounding box center [420, 271] width 17 height 13
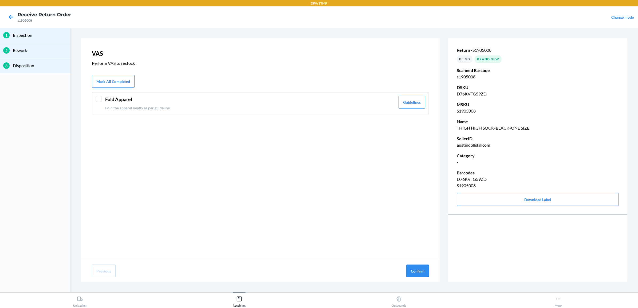
click at [270, 101] on header "Fold Apparel" at bounding box center [250, 99] width 290 height 7
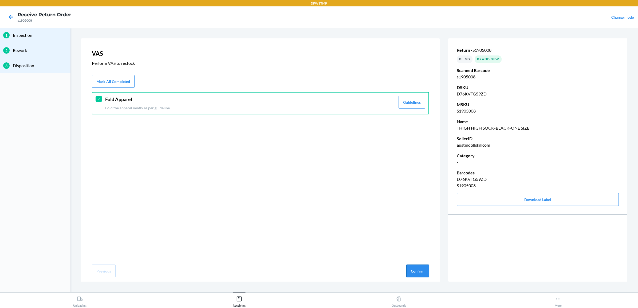
click at [422, 273] on button "Confirm" at bounding box center [417, 271] width 23 height 13
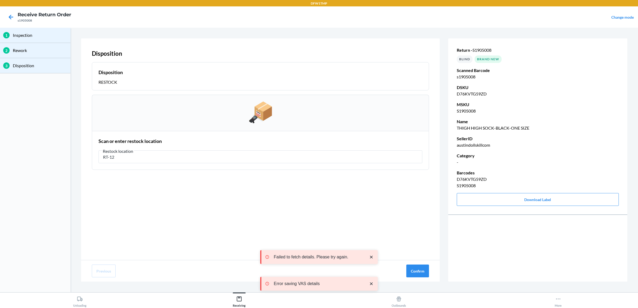
type input "RT-12"
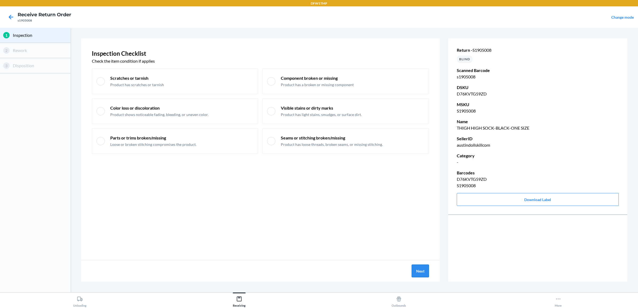
click at [422, 269] on button "Next" at bounding box center [420, 271] width 17 height 13
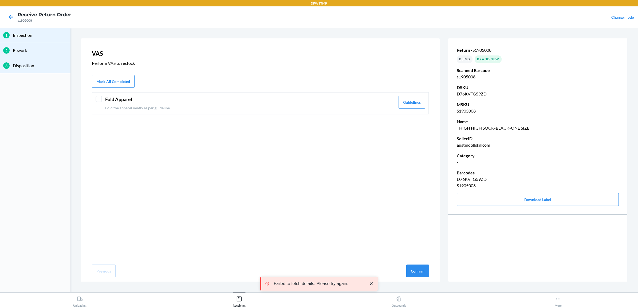
click at [236, 107] on p "Fold the apparel neatly as per guideline" at bounding box center [250, 108] width 290 height 6
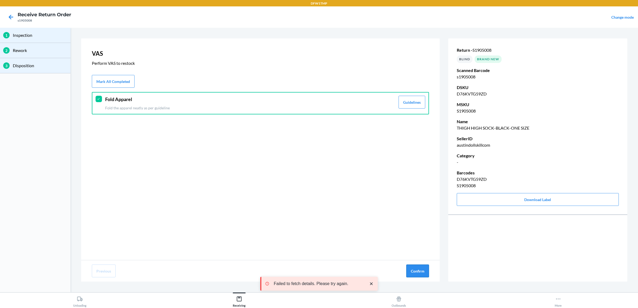
click at [411, 266] on button "Confirm" at bounding box center [417, 271] width 23 height 13
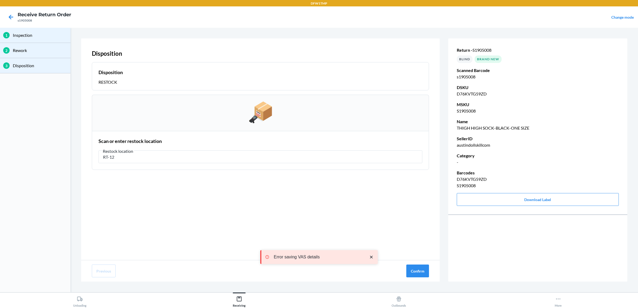
type input "RT-12"
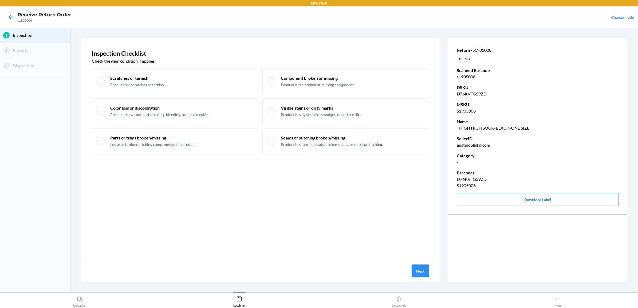
click at [423, 275] on button "Next" at bounding box center [420, 271] width 17 height 13
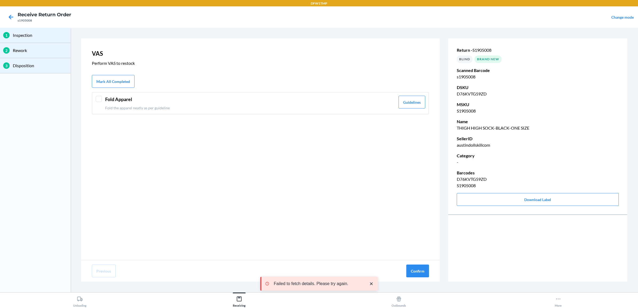
click at [246, 108] on p "Fold the apparel neatly as per guideline" at bounding box center [250, 108] width 290 height 6
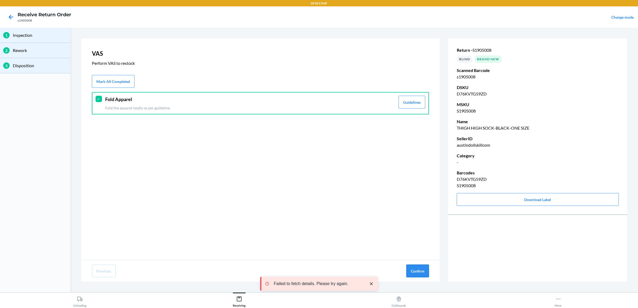
click at [418, 274] on button "Confirm" at bounding box center [417, 271] width 23 height 13
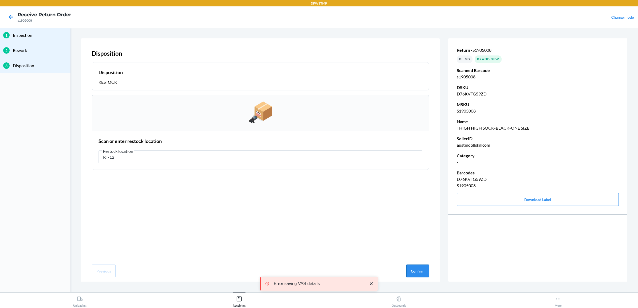
type input "RT-12"
click at [422, 272] on button "Confirm" at bounding box center [417, 271] width 23 height 13
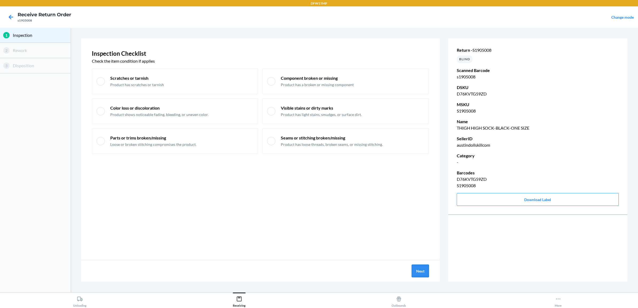
click at [417, 269] on button "Next" at bounding box center [420, 271] width 17 height 13
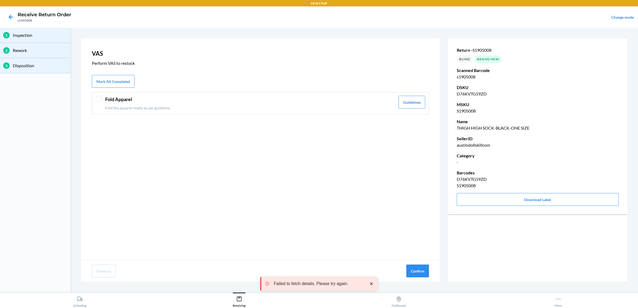
click at [354, 103] on div "Fold Apparel Fold the apparel neatly as per guideline" at bounding box center [250, 103] width 290 height 15
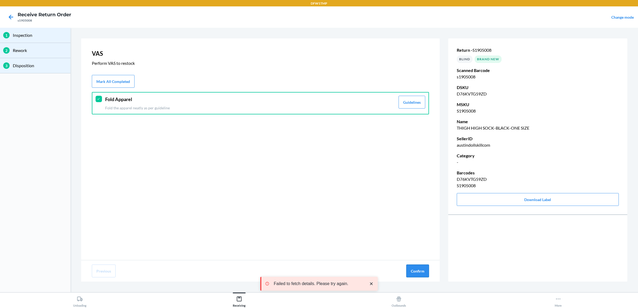
click at [417, 270] on button "Confirm" at bounding box center [417, 271] width 23 height 13
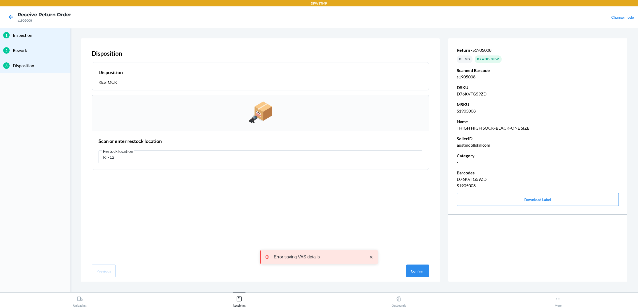
type input "RT-12"
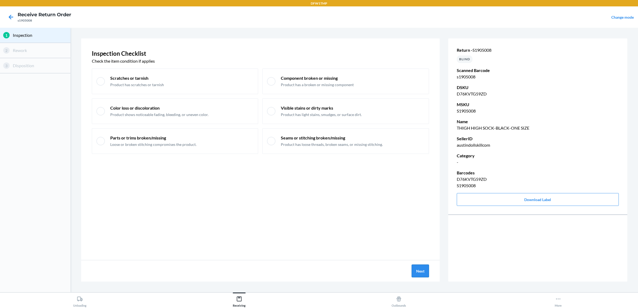
click at [415, 267] on button "Next" at bounding box center [420, 271] width 17 height 13
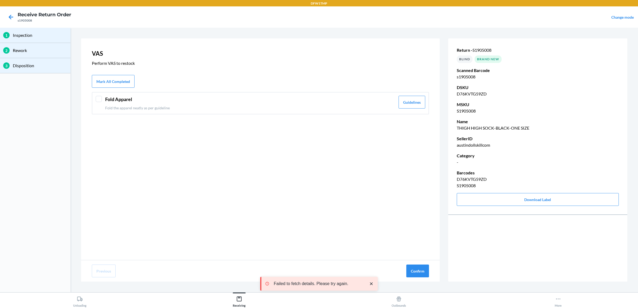
click at [234, 99] on header "Fold Apparel" at bounding box center [250, 99] width 290 height 7
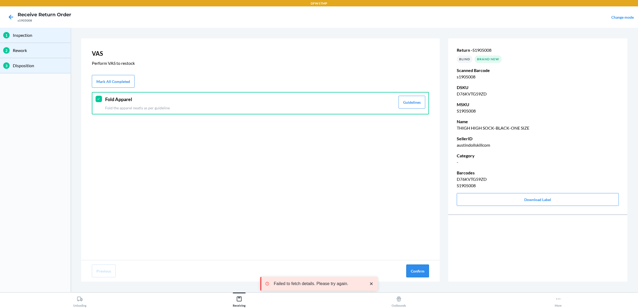
click at [426, 273] on button "Confirm" at bounding box center [417, 271] width 23 height 13
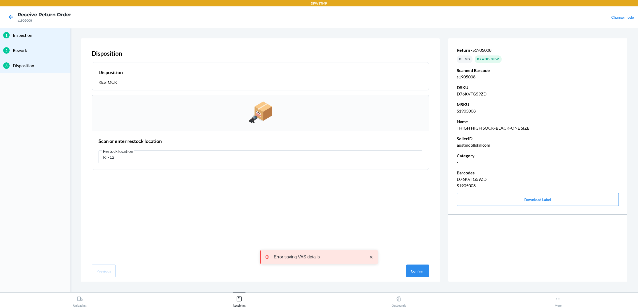
type input "RT-12"
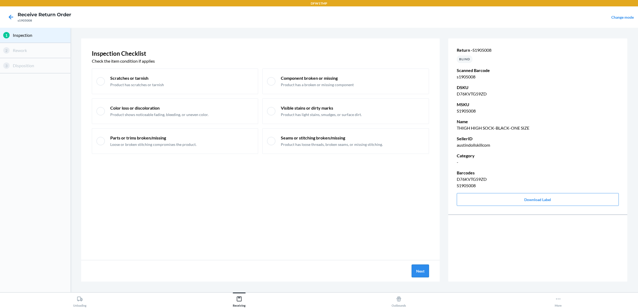
click at [420, 268] on button "Next" at bounding box center [420, 271] width 17 height 13
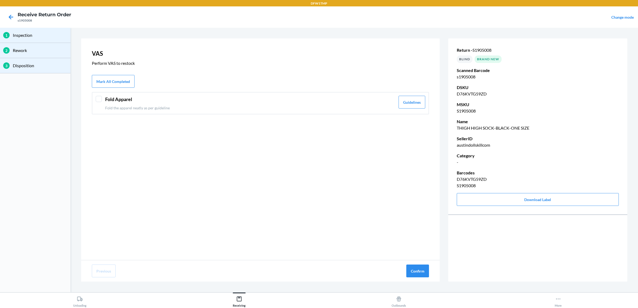
click at [352, 112] on div "Fold Apparel Fold the apparel neatly as per guideline Guidelines" at bounding box center [260, 103] width 337 height 22
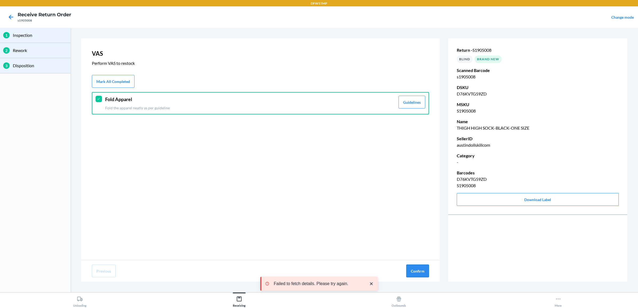
click at [421, 273] on button "Confirm" at bounding box center [417, 271] width 23 height 13
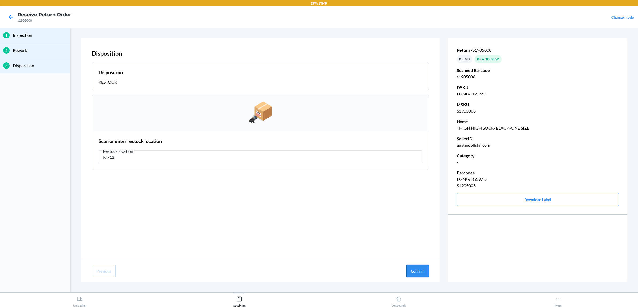
type input "RT-12"
click at [425, 269] on button "Confirm" at bounding box center [417, 271] width 23 height 13
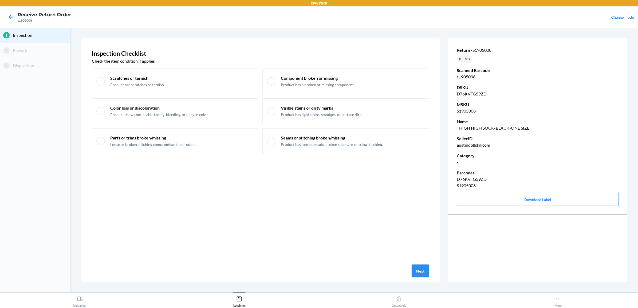
click at [419, 277] on button "Next" at bounding box center [420, 271] width 17 height 13
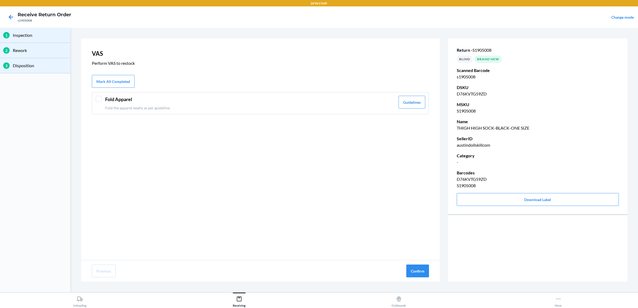
click at [374, 105] on p "Fold the apparel neatly as per guideline" at bounding box center [250, 108] width 290 height 6
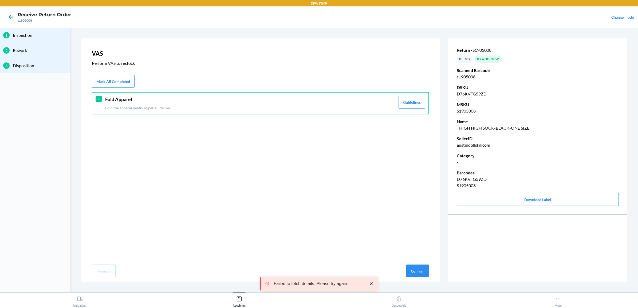
click at [413, 264] on div "Previous Confirm" at bounding box center [260, 271] width 359 height 21
click at [413, 268] on button "Confirm" at bounding box center [417, 271] width 23 height 13
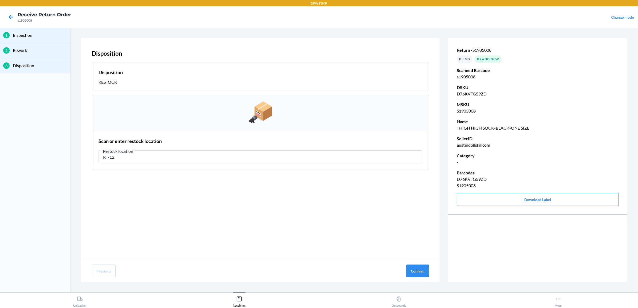
type input "RT-12"
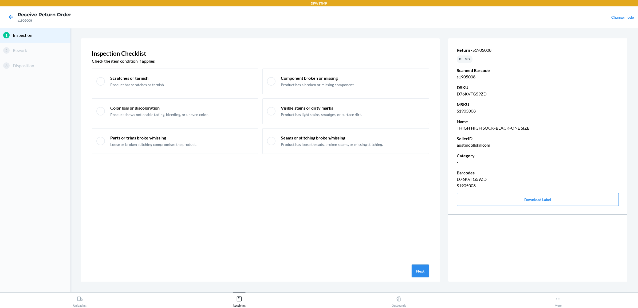
click at [413, 275] on button "Next" at bounding box center [420, 271] width 17 height 13
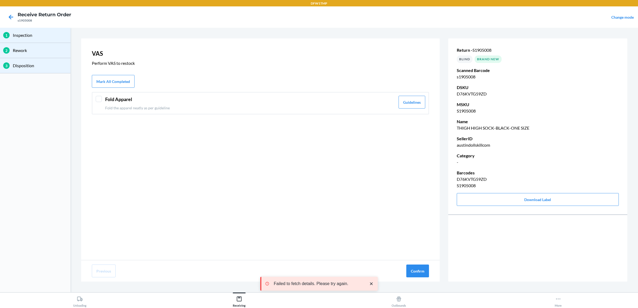
click at [367, 104] on div "Fold Apparel Fold the apparel neatly as per guideline" at bounding box center [250, 103] width 290 height 15
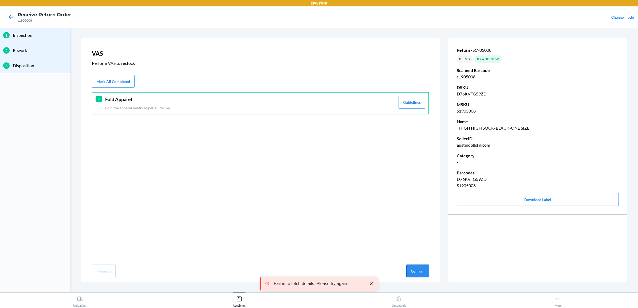
click at [421, 268] on button "Confirm" at bounding box center [417, 271] width 23 height 13
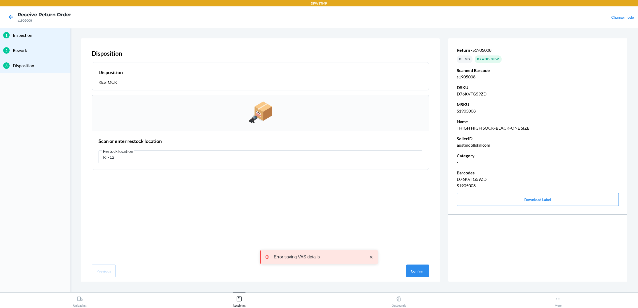
type input "RT-12"
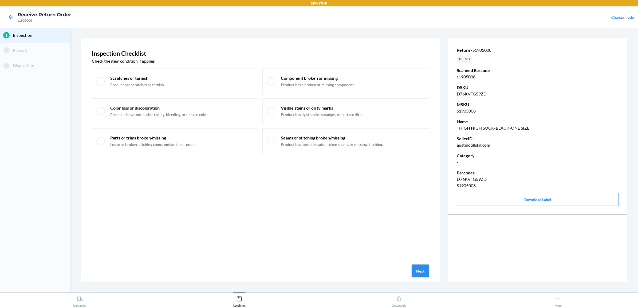
click at [421, 272] on button "Next" at bounding box center [420, 271] width 17 height 13
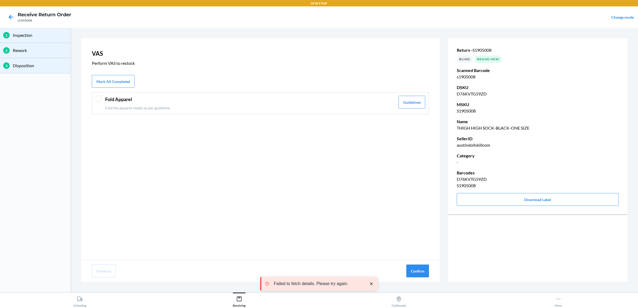
click at [382, 105] on p "Fold the apparel neatly as per guideline" at bounding box center [250, 108] width 290 height 6
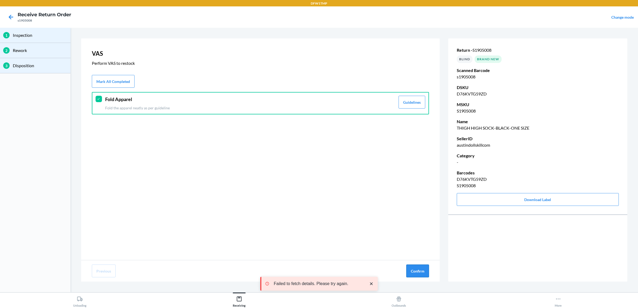
click at [420, 272] on button "Confirm" at bounding box center [417, 271] width 23 height 13
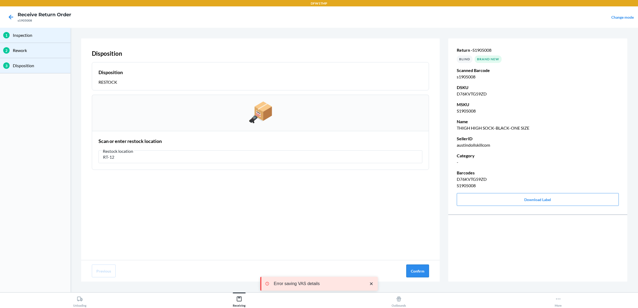
type input "RT-12"
click at [412, 271] on button "Confirm" at bounding box center [417, 271] width 23 height 13
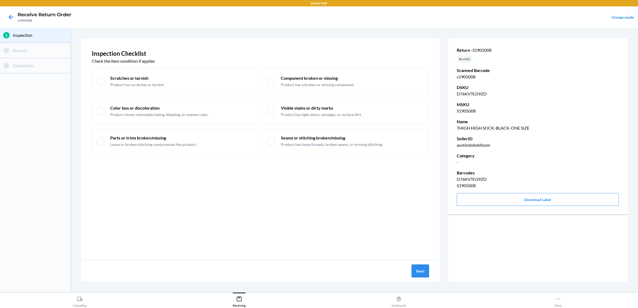
click at [421, 272] on button "Next" at bounding box center [420, 271] width 17 height 13
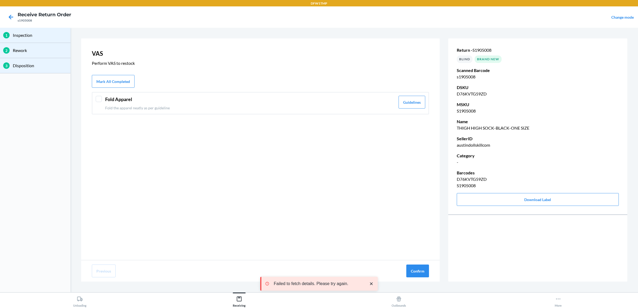
drag, startPoint x: 362, startPoint y: 101, endPoint x: 431, endPoint y: 229, distance: 144.9
click at [367, 104] on div "Fold Apparel Fold the apparel neatly as per guideline" at bounding box center [250, 103] width 290 height 15
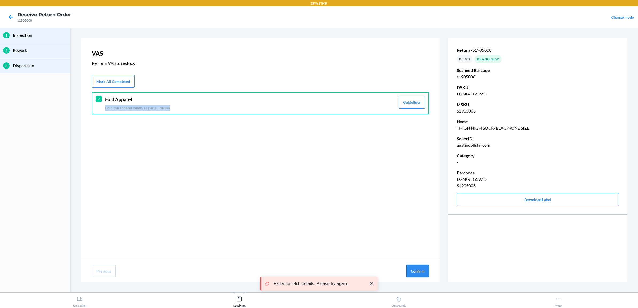
click at [422, 274] on button "Confirm" at bounding box center [417, 271] width 23 height 13
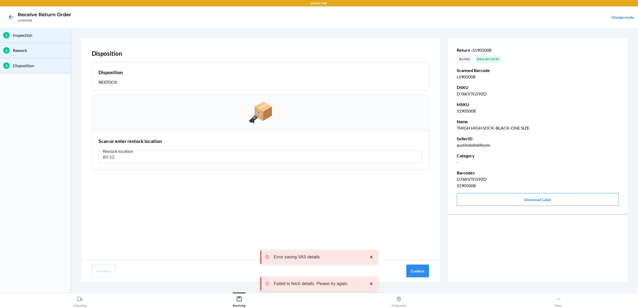
type input "RT-12"
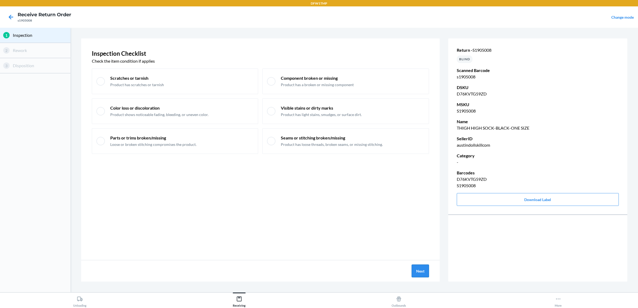
click at [425, 273] on button "Next" at bounding box center [420, 271] width 17 height 13
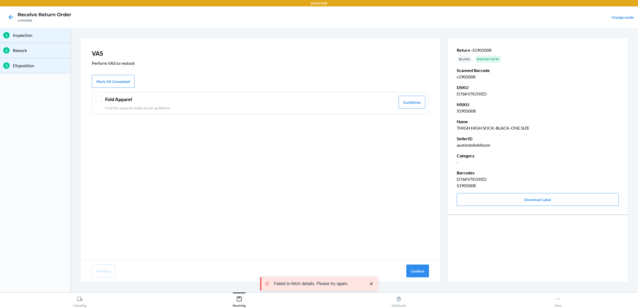
click at [283, 110] on div "Fold Apparel Fold the apparel neatly as per guideline Guidelines" at bounding box center [260, 103] width 337 height 22
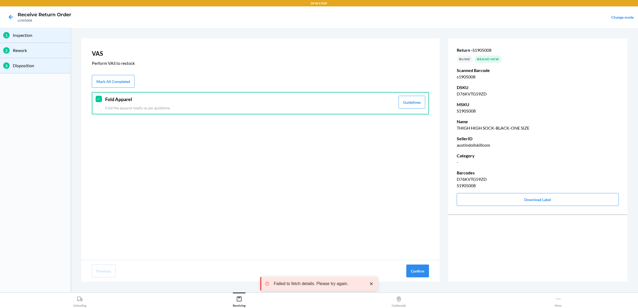
click at [267, 104] on div "Fold Apparel Fold the apparel neatly as per guideline" at bounding box center [250, 103] width 290 height 15
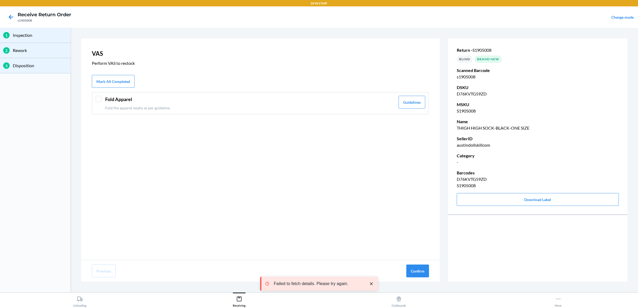
click at [294, 101] on header "Fold Apparel" at bounding box center [250, 99] width 290 height 7
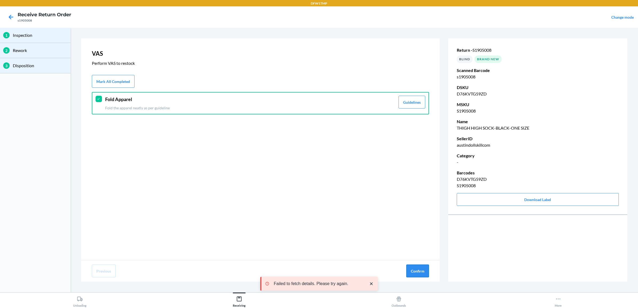
click at [422, 274] on button "Confirm" at bounding box center [417, 271] width 23 height 13
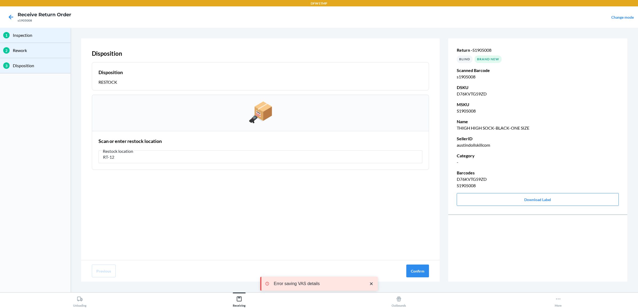
type input "RT-12"
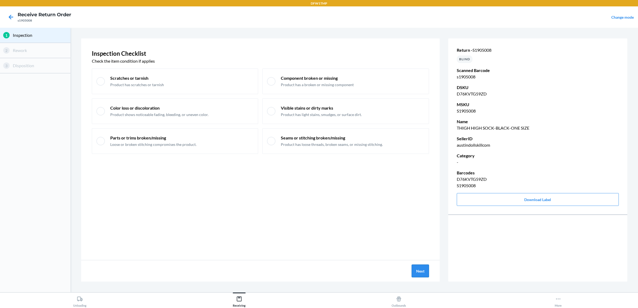
click at [415, 269] on button "Next" at bounding box center [420, 271] width 17 height 13
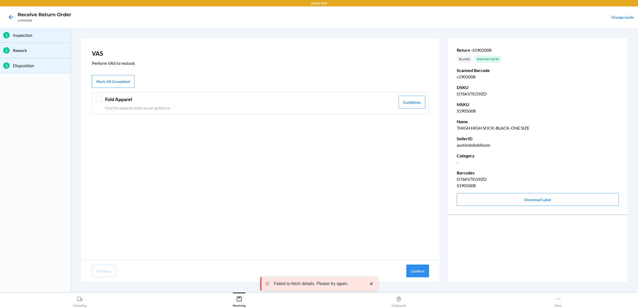
click at [158, 104] on div "Fold Apparel Fold the apparel neatly as per guideline" at bounding box center [250, 103] width 290 height 15
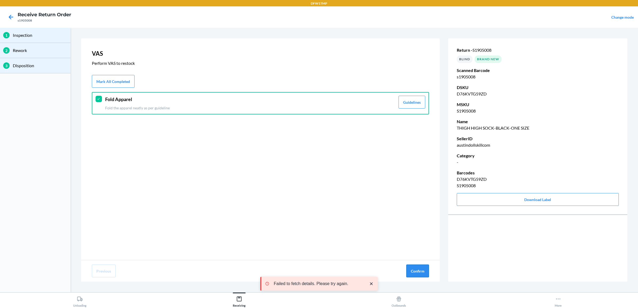
click at [419, 273] on button "Confirm" at bounding box center [417, 271] width 23 height 13
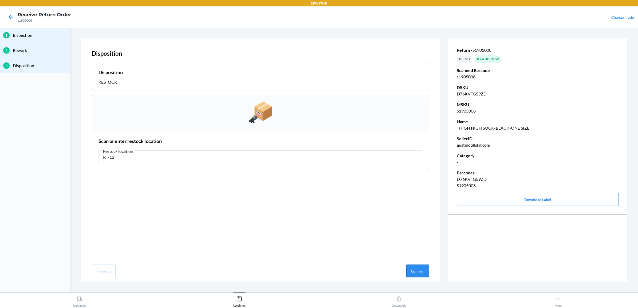
type input "RT-12"
click at [415, 276] on button "Confirm" at bounding box center [417, 271] width 23 height 13
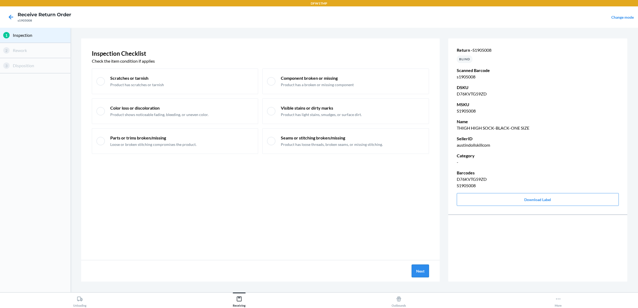
click at [415, 272] on button "Next" at bounding box center [420, 271] width 17 height 13
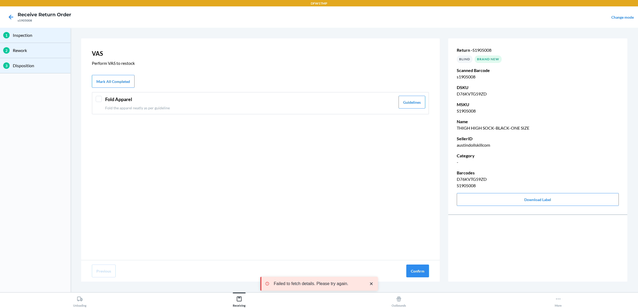
click at [214, 103] on div "Fold Apparel Fold the apparel neatly as per guideline" at bounding box center [250, 103] width 290 height 15
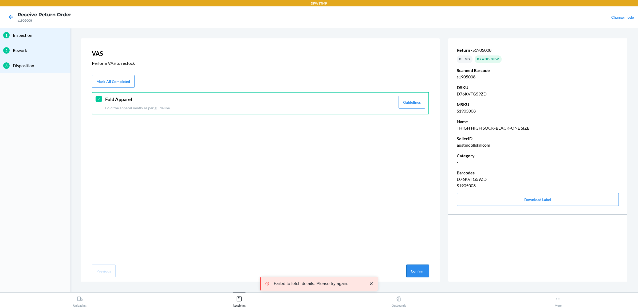
click at [409, 269] on button "Confirm" at bounding box center [417, 271] width 23 height 13
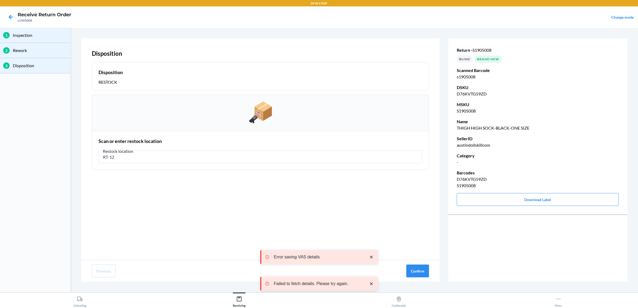
type input "RT-12"
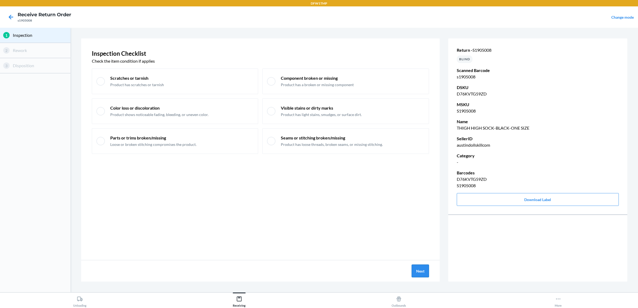
click at [419, 272] on button "Next" at bounding box center [420, 271] width 17 height 13
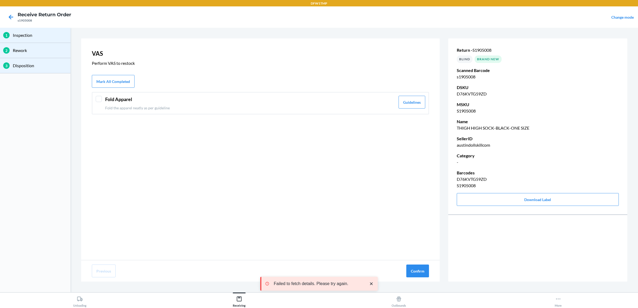
click at [175, 108] on p "Fold the apparel neatly as per guideline" at bounding box center [250, 108] width 290 height 6
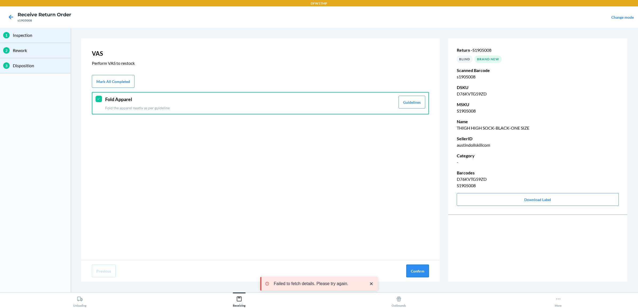
click at [423, 272] on button "Confirm" at bounding box center [417, 271] width 23 height 13
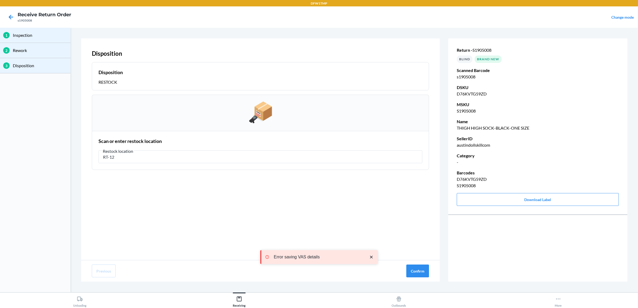
type input "RT-12"
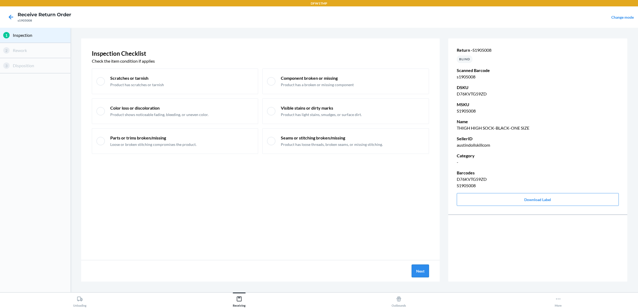
click at [421, 270] on button "Next" at bounding box center [420, 271] width 17 height 13
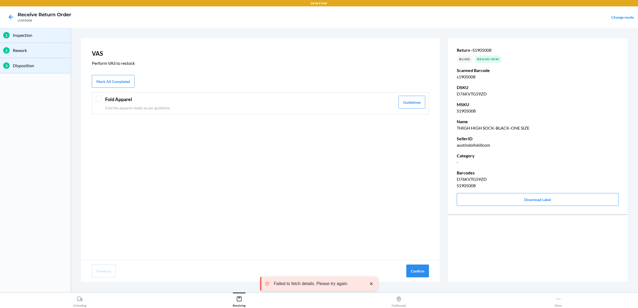
click at [198, 103] on div "Fold Apparel Fold the apparel neatly as per guideline" at bounding box center [250, 103] width 290 height 15
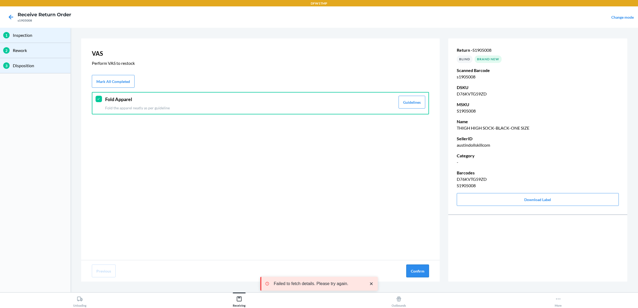
click at [412, 272] on button "Confirm" at bounding box center [417, 271] width 23 height 13
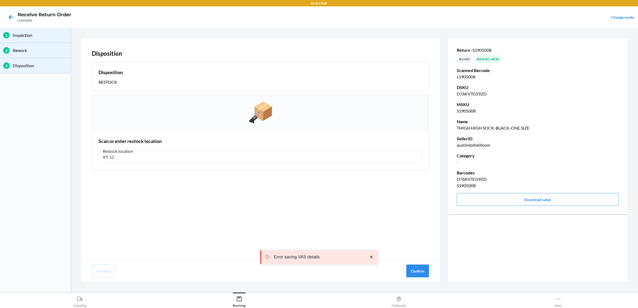
type input "RT-12"
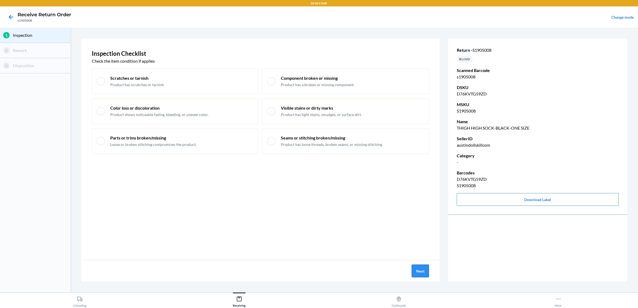
click at [423, 269] on button "Next" at bounding box center [420, 271] width 17 height 13
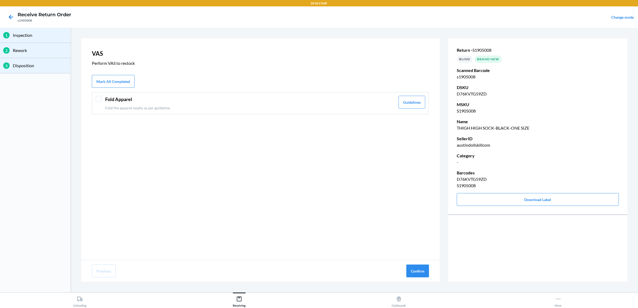
click at [142, 109] on p "Fold the apparel neatly as per guideline" at bounding box center [250, 108] width 290 height 6
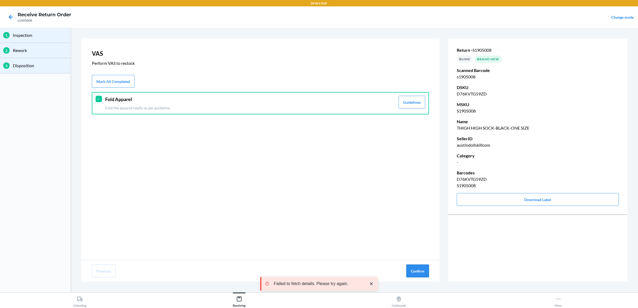
click at [409, 272] on button "Confirm" at bounding box center [417, 271] width 23 height 13
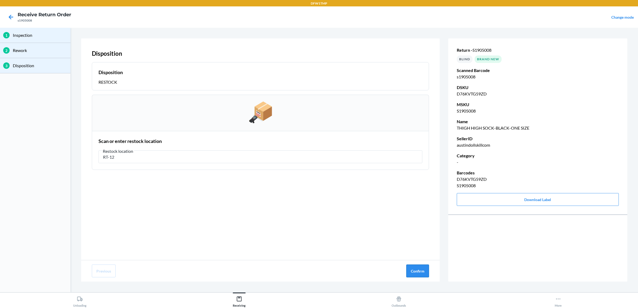
type input "RT-12"
click at [425, 270] on button "Confirm" at bounding box center [417, 271] width 23 height 13
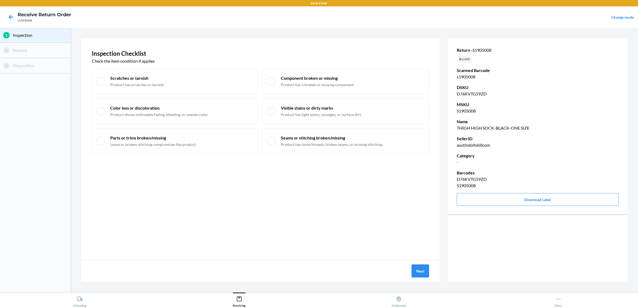
click at [423, 271] on button "Next" at bounding box center [420, 271] width 17 height 13
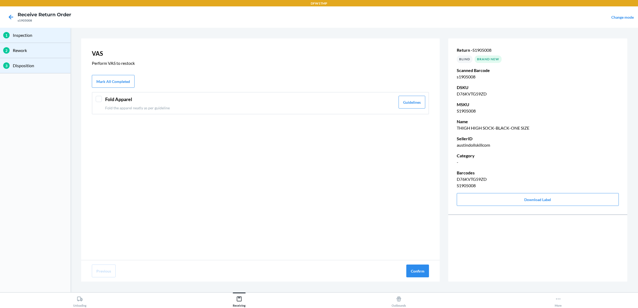
click at [211, 106] on p "Fold the apparel neatly as per guideline" at bounding box center [250, 108] width 290 height 6
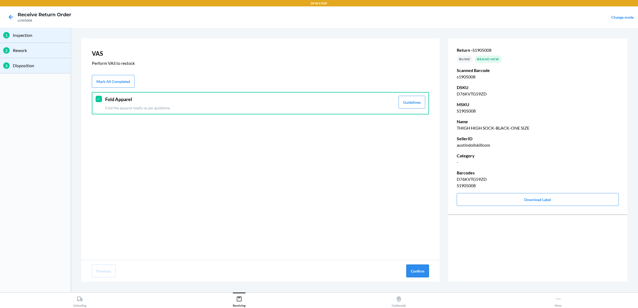
click at [415, 272] on button "Confirm" at bounding box center [417, 271] width 23 height 13
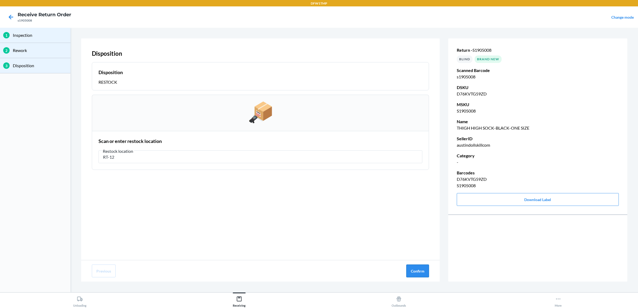
type input "RT-12"
click at [417, 269] on button "Confirm" at bounding box center [417, 271] width 23 height 13
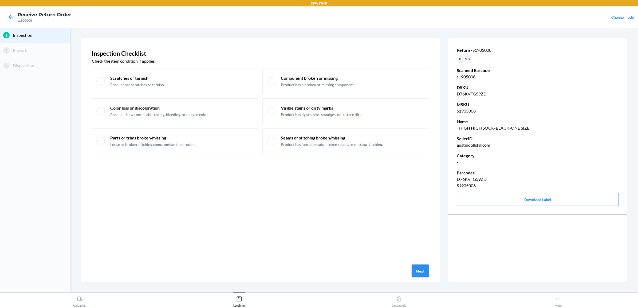
click at [421, 271] on button "Next" at bounding box center [420, 271] width 17 height 13
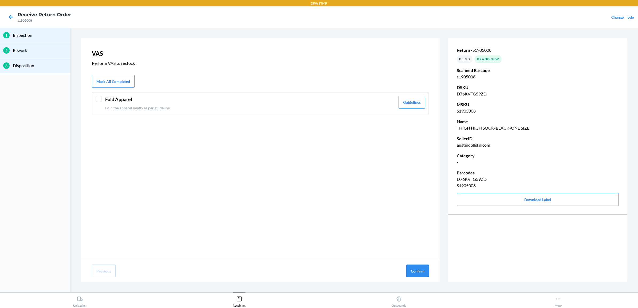
click at [262, 112] on div "Fold Apparel Fold the apparel neatly as per guideline Guidelines" at bounding box center [260, 103] width 337 height 22
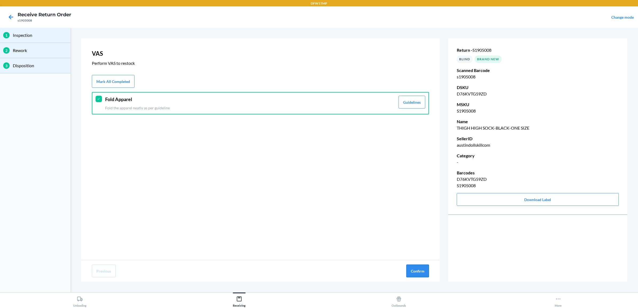
click at [421, 272] on button "Confirm" at bounding box center [417, 271] width 23 height 13
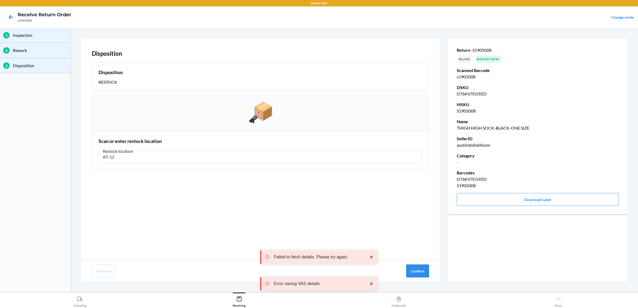
type input "RT-12"
click at [418, 274] on button "Confirm" at bounding box center [417, 271] width 23 height 13
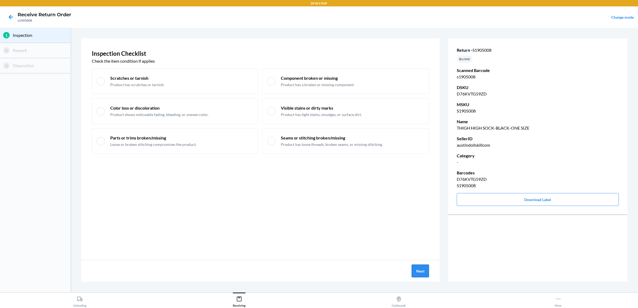
click at [421, 272] on button "Next" at bounding box center [420, 271] width 17 height 13
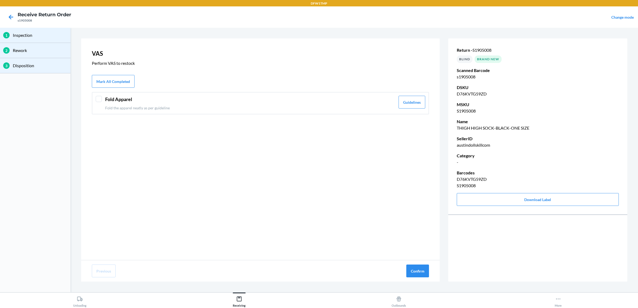
drag, startPoint x: 291, startPoint y: 106, endPoint x: 315, endPoint y: 112, distance: 24.9
click at [292, 106] on p "Fold the apparel neatly as per guideline" at bounding box center [250, 108] width 290 height 6
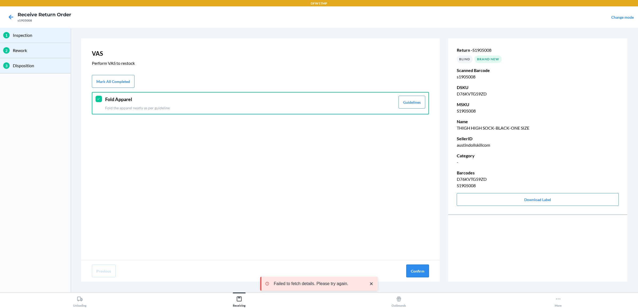
click at [420, 274] on button "Confirm" at bounding box center [417, 271] width 23 height 13
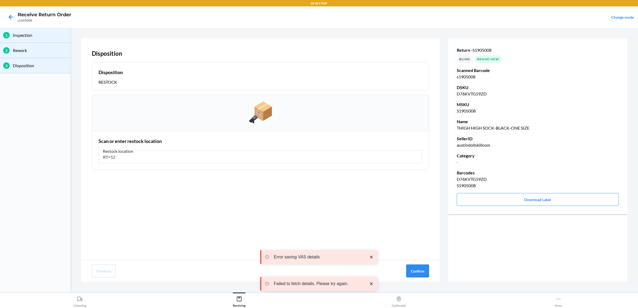
click at [417, 272] on button "Confirm" at bounding box center [417, 271] width 23 height 13
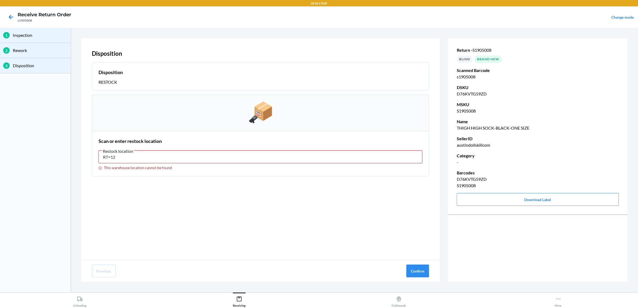
click at [354, 155] on input "RT=12" at bounding box center [261, 157] width 324 height 13
type input "RT-12"
click at [422, 269] on button "Confirm" at bounding box center [417, 271] width 23 height 13
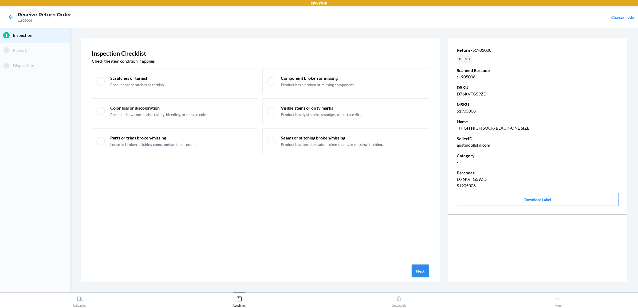
click at [424, 270] on button "Next" at bounding box center [420, 271] width 17 height 13
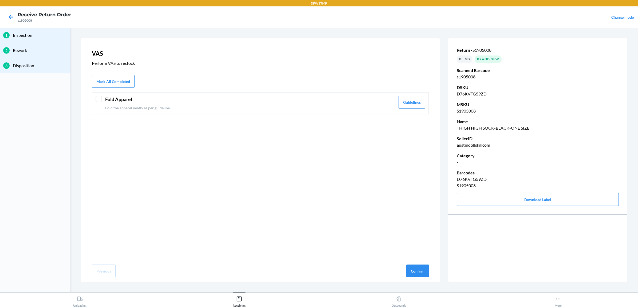
click at [255, 109] on p "Fold the apparel neatly as per guideline" at bounding box center [250, 108] width 290 height 6
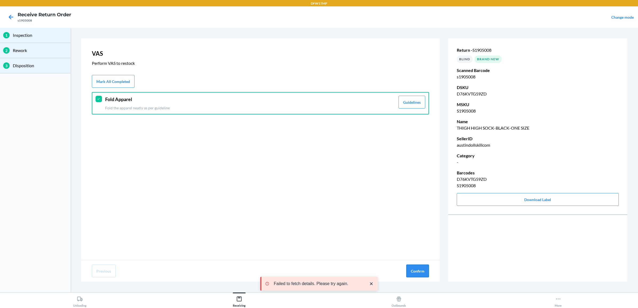
click at [415, 273] on button "Confirm" at bounding box center [417, 271] width 23 height 13
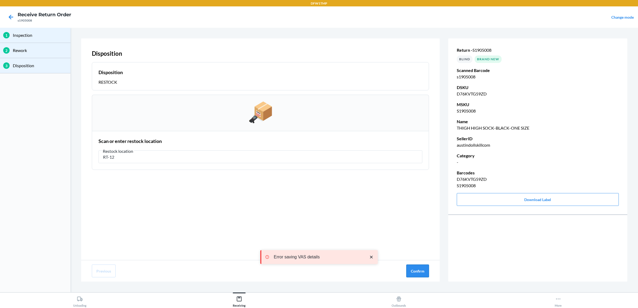
type input "RT-12"
click at [416, 265] on button "Confirm" at bounding box center [417, 271] width 23 height 13
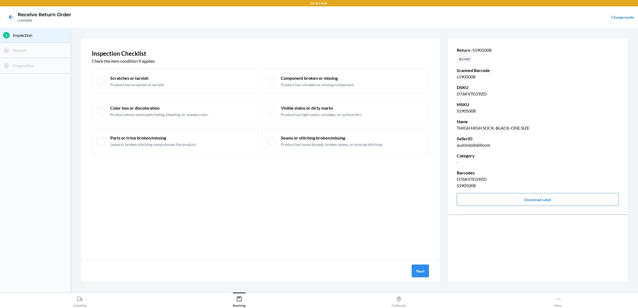
click at [421, 264] on div "Next" at bounding box center [260, 271] width 359 height 21
click at [421, 275] on button "Next" at bounding box center [420, 271] width 17 height 13
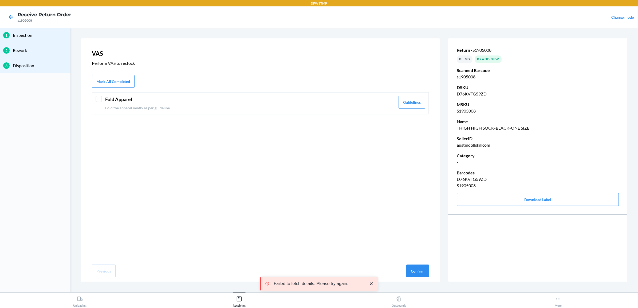
click at [244, 106] on p "Fold the apparel neatly as per guideline" at bounding box center [250, 108] width 290 height 6
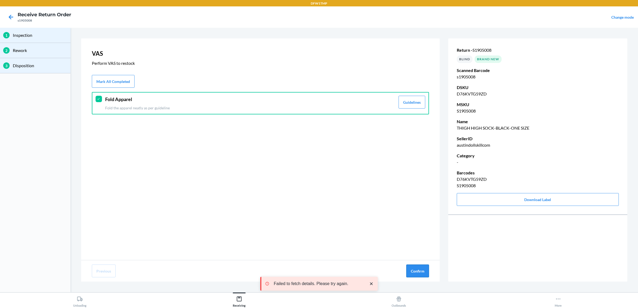
click at [425, 271] on button "Confirm" at bounding box center [417, 271] width 23 height 13
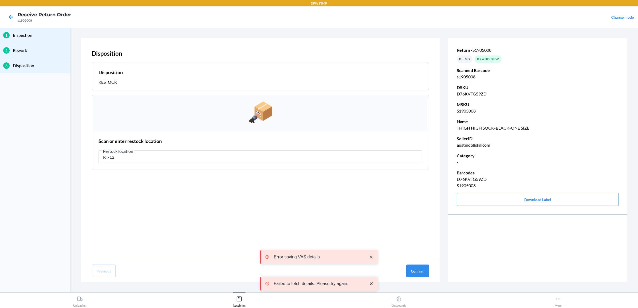
type input "RT-12"
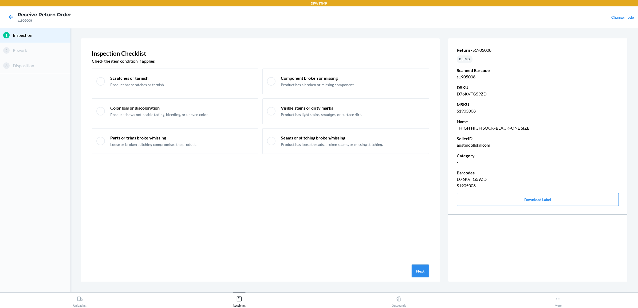
click at [418, 269] on button "Next" at bounding box center [420, 271] width 17 height 13
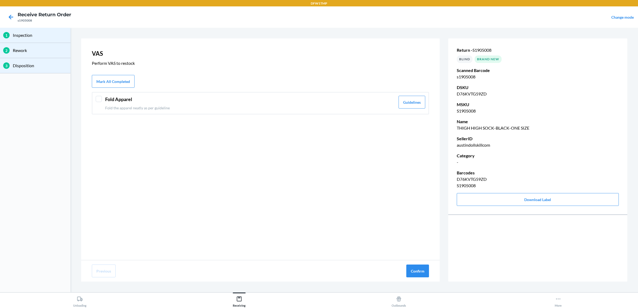
click at [321, 98] on header "Fold Apparel" at bounding box center [250, 99] width 290 height 7
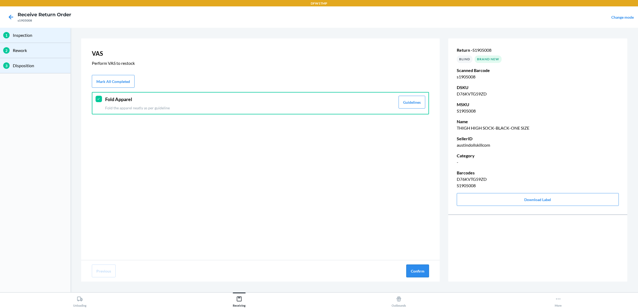
click at [417, 270] on button "Confirm" at bounding box center [417, 271] width 23 height 13
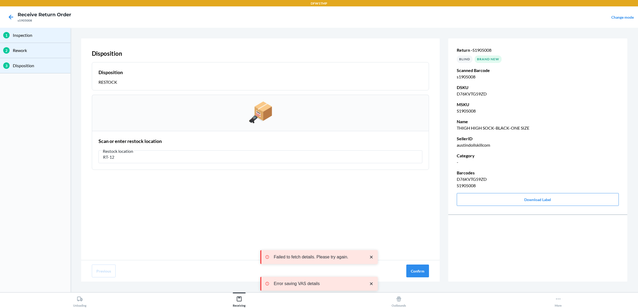
type input "RT-12"
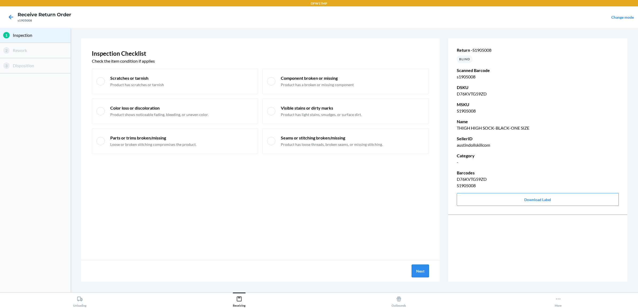
click at [427, 271] on button "Next" at bounding box center [420, 271] width 17 height 13
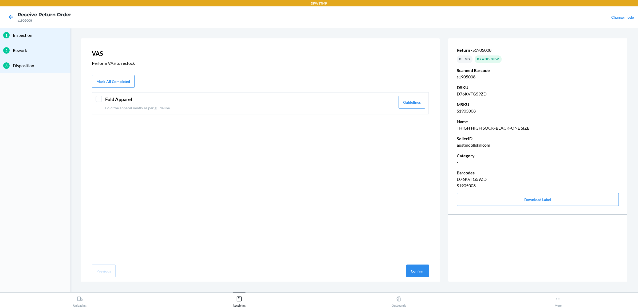
click at [327, 106] on p "Fold the apparel neatly as per guideline" at bounding box center [250, 108] width 290 height 6
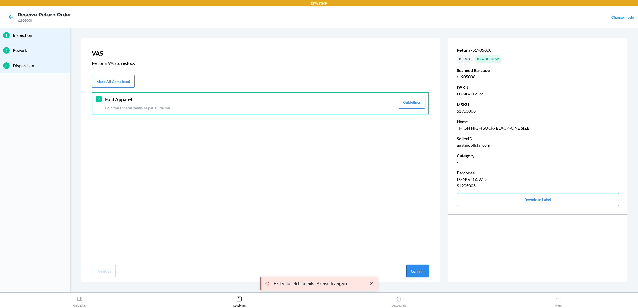
click at [422, 272] on button "Confirm" at bounding box center [417, 271] width 23 height 13
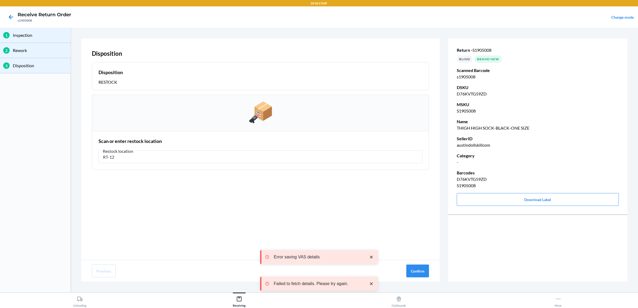
type input "RT-12"
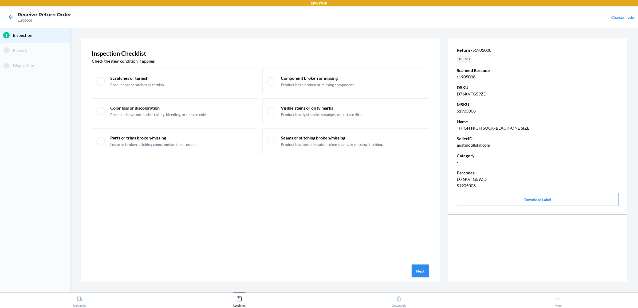
click at [417, 275] on button "Next" at bounding box center [420, 271] width 17 height 13
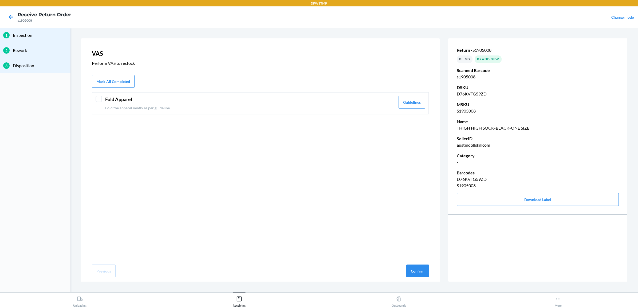
click at [331, 105] on p "Fold the apparel neatly as per guideline" at bounding box center [250, 108] width 290 height 6
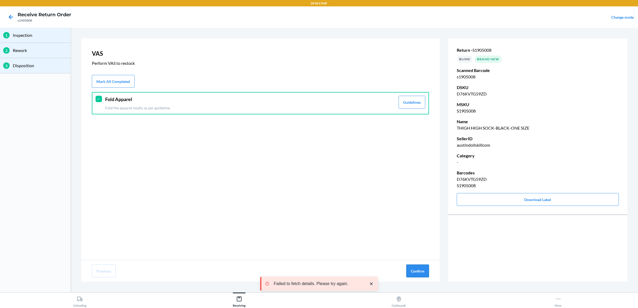
click at [414, 271] on button "Confirm" at bounding box center [417, 271] width 23 height 13
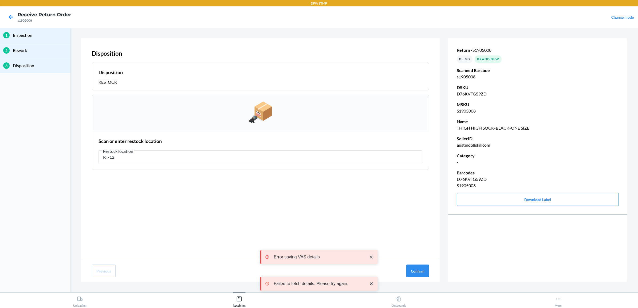
type input "RT-12"
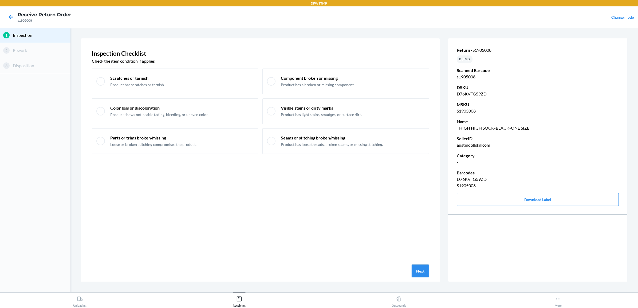
click at [418, 274] on button "Next" at bounding box center [420, 271] width 17 height 13
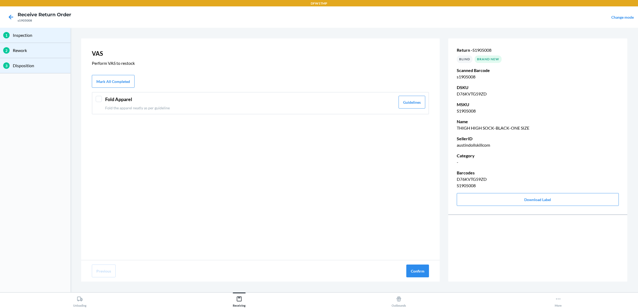
click at [332, 109] on p "Fold the apparel neatly as per guideline" at bounding box center [250, 108] width 290 height 6
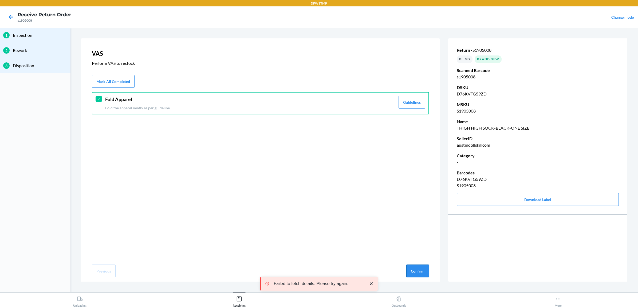
click at [409, 271] on button "Confirm" at bounding box center [417, 271] width 23 height 13
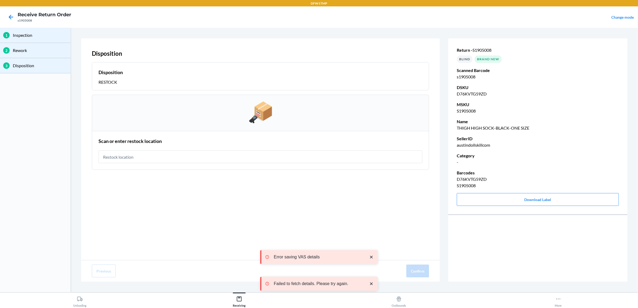
click at [300, 159] on input "text" at bounding box center [261, 157] width 324 height 13
type input "RT-12"
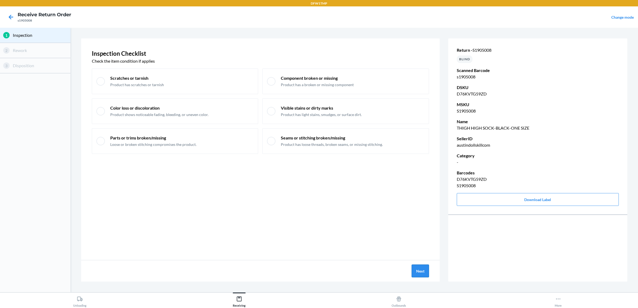
click at [422, 270] on button "Next" at bounding box center [420, 271] width 17 height 13
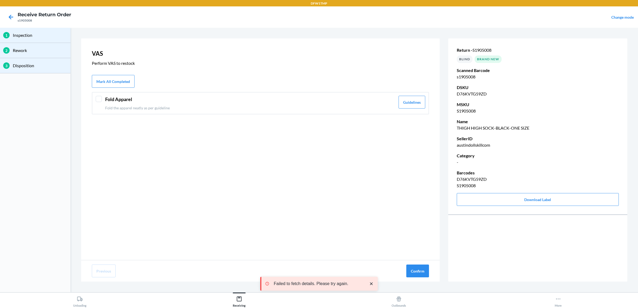
click at [210, 103] on div "Fold Apparel Fold the apparel neatly as per guideline" at bounding box center [250, 103] width 290 height 15
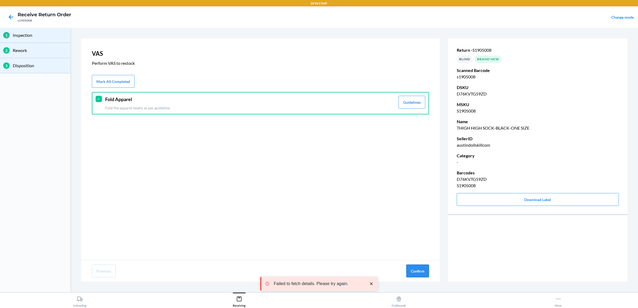
click at [415, 269] on button "Confirm" at bounding box center [417, 271] width 23 height 13
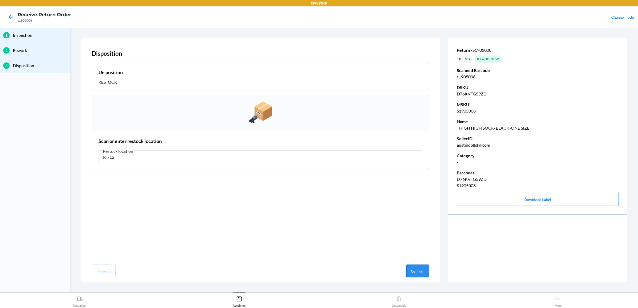
type input "RT-12"
click at [415, 274] on button "Confirm" at bounding box center [417, 271] width 23 height 13
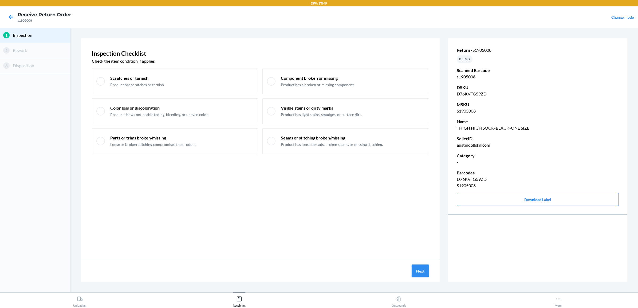
click at [421, 270] on button "Next" at bounding box center [420, 271] width 17 height 13
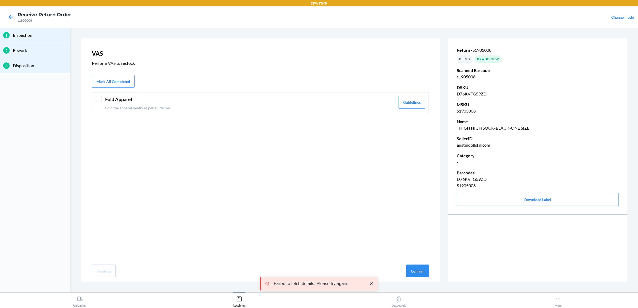
click at [320, 97] on header "Fold Apparel" at bounding box center [250, 99] width 290 height 7
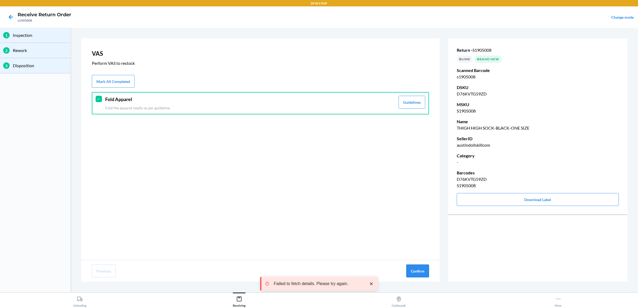
click at [412, 270] on button "Confirm" at bounding box center [417, 271] width 23 height 13
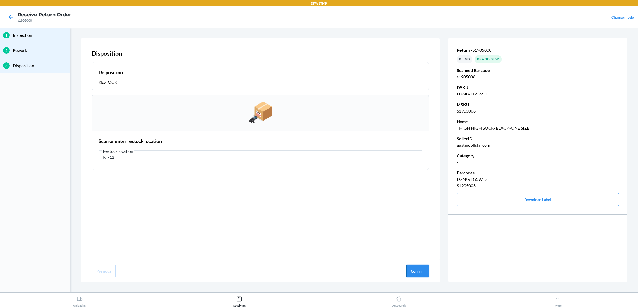
type input "RT-12"
click at [422, 274] on button "Confirm" at bounding box center [417, 271] width 23 height 13
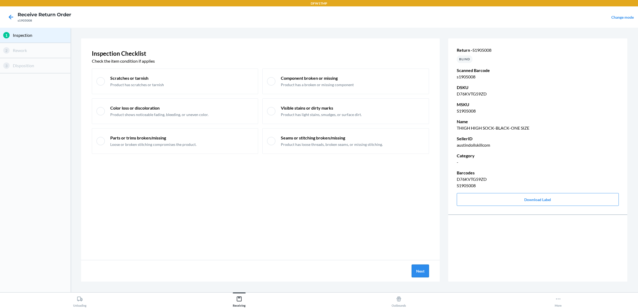
click at [419, 272] on button "Next" at bounding box center [420, 271] width 17 height 13
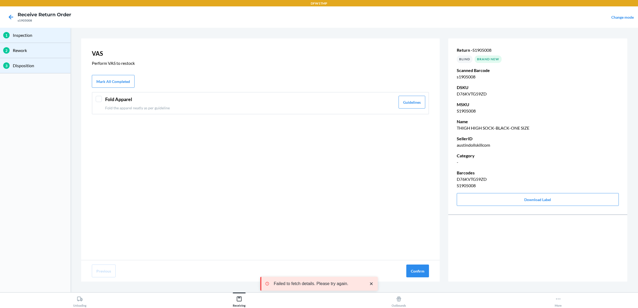
click at [289, 109] on p "Fold the apparel neatly as per guideline" at bounding box center [250, 108] width 290 height 6
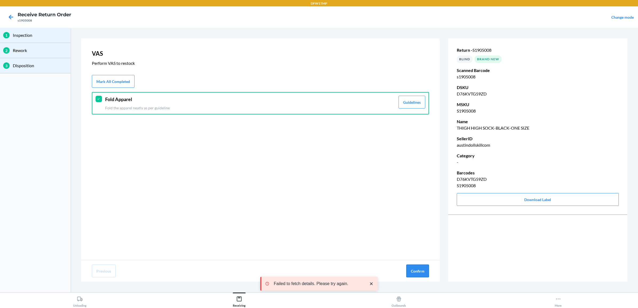
click at [408, 270] on button "Confirm" at bounding box center [417, 271] width 23 height 13
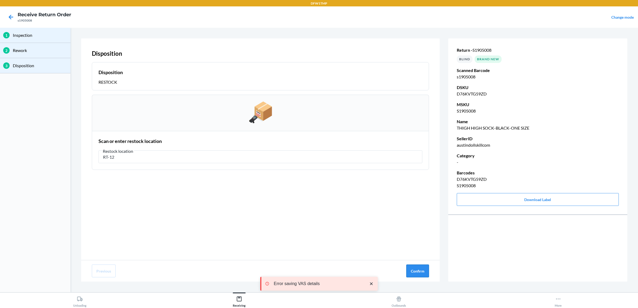
type input "RT-12"
click at [427, 275] on button "Confirm" at bounding box center [417, 271] width 23 height 13
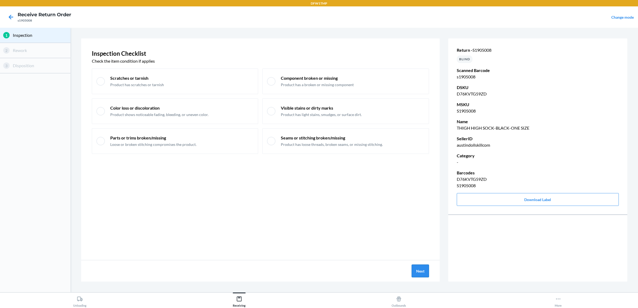
click at [421, 271] on button "Next" at bounding box center [420, 271] width 17 height 13
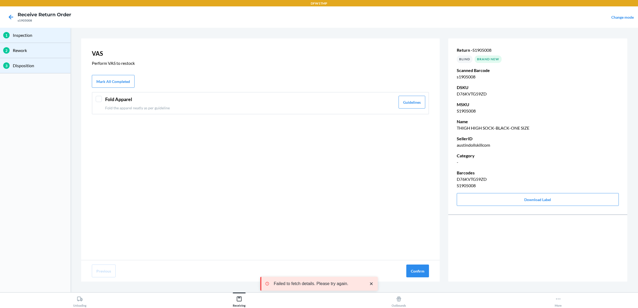
drag, startPoint x: 258, startPoint y: 100, endPoint x: 318, endPoint y: 114, distance: 61.3
click at [258, 100] on header "Fold Apparel" at bounding box center [250, 99] width 290 height 7
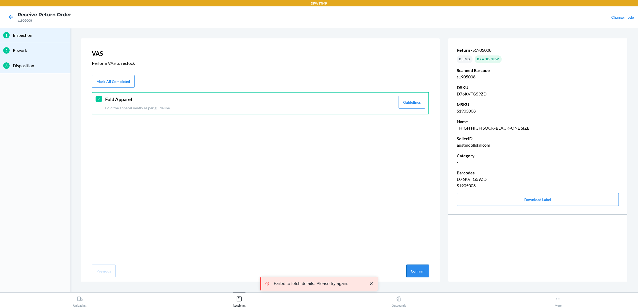
click at [418, 273] on button "Confirm" at bounding box center [417, 271] width 23 height 13
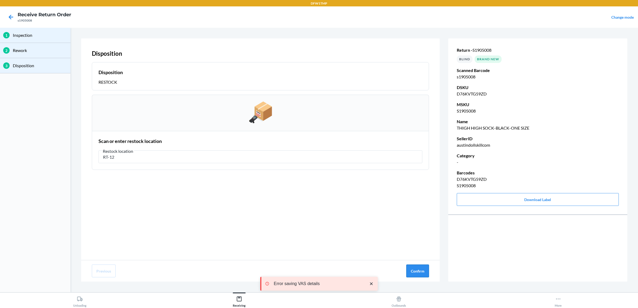
type input "RT-12"
click at [423, 271] on button "Confirm" at bounding box center [417, 271] width 23 height 13
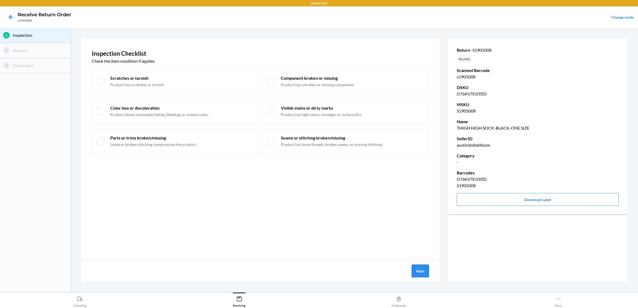
click at [419, 273] on button "Next" at bounding box center [420, 271] width 17 height 13
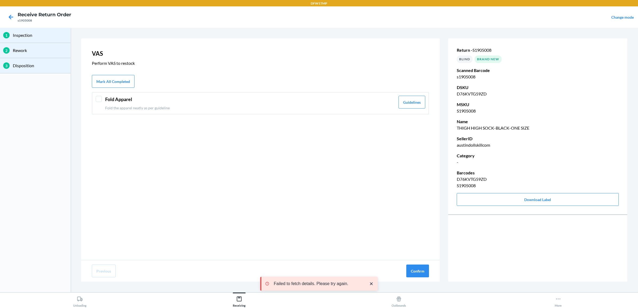
click at [233, 109] on p "Fold the apparel neatly as per guideline" at bounding box center [250, 108] width 290 height 6
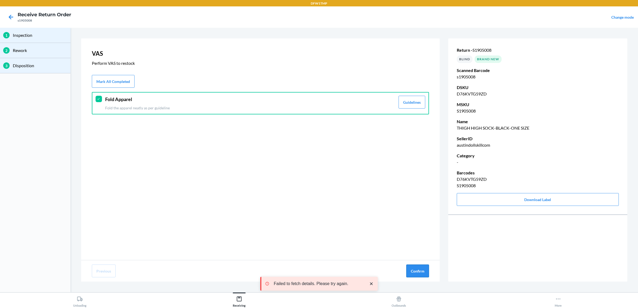
click at [418, 269] on button "Confirm" at bounding box center [417, 271] width 23 height 13
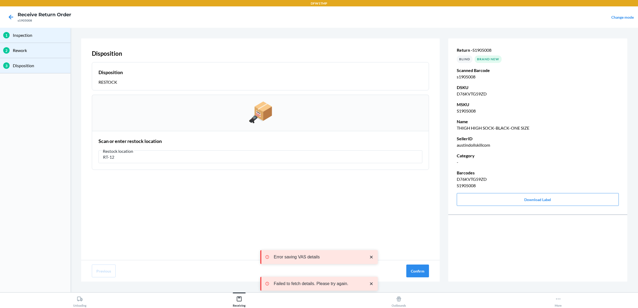
type input "RT-12"
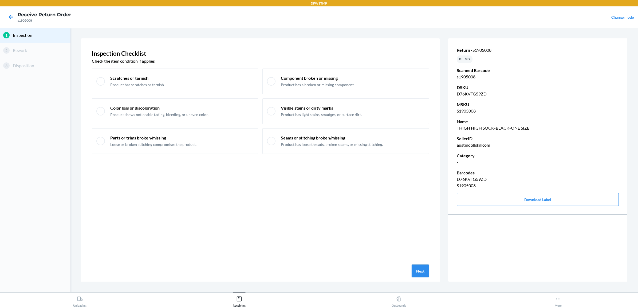
click at [419, 276] on button "Next" at bounding box center [420, 271] width 17 height 13
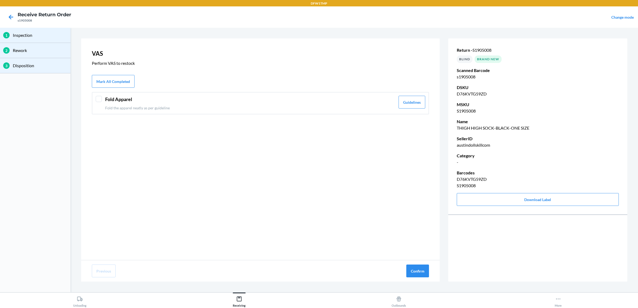
click at [312, 104] on div "Fold Apparel Fold the apparel neatly as per guideline" at bounding box center [250, 103] width 290 height 15
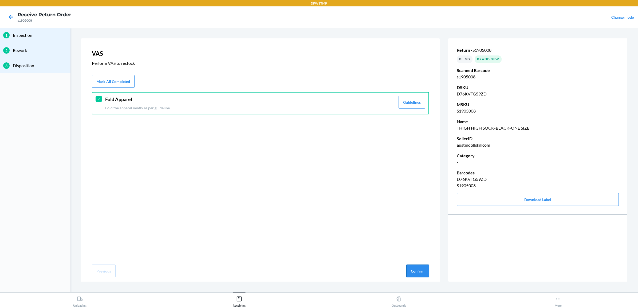
click at [414, 272] on button "Confirm" at bounding box center [417, 271] width 23 height 13
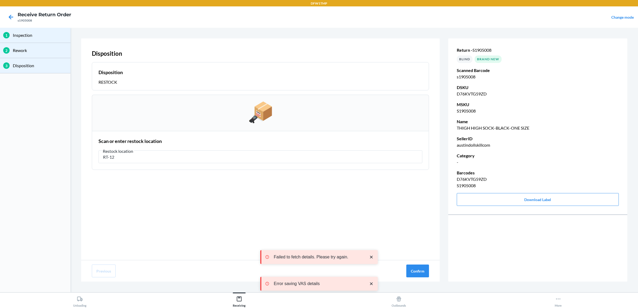
type input "RT-12"
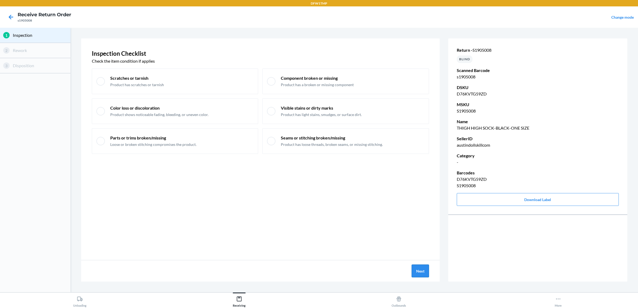
click at [423, 270] on button "Next" at bounding box center [420, 271] width 17 height 13
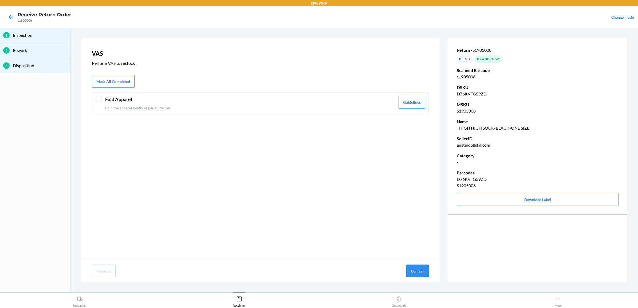
click at [190, 102] on header "Fold Apparel" at bounding box center [250, 99] width 290 height 7
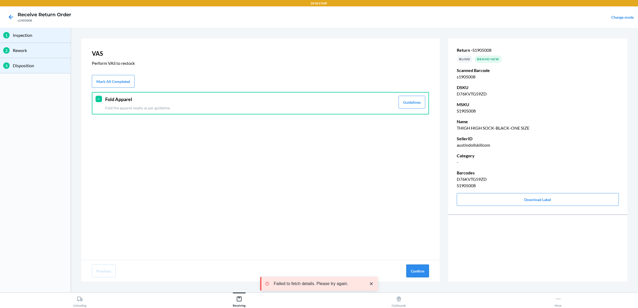
click at [410, 275] on button "Confirm" at bounding box center [417, 271] width 23 height 13
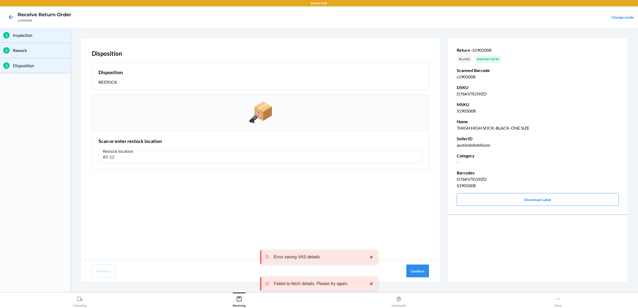
type input "RT-12"
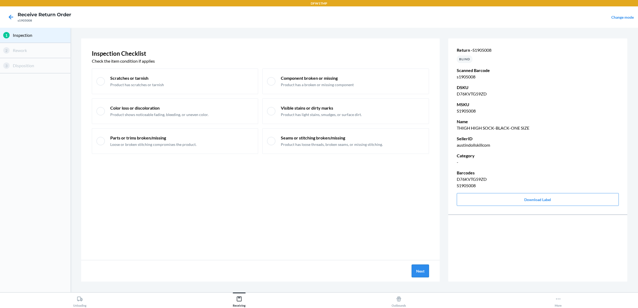
click at [420, 265] on button "Next" at bounding box center [420, 271] width 17 height 13
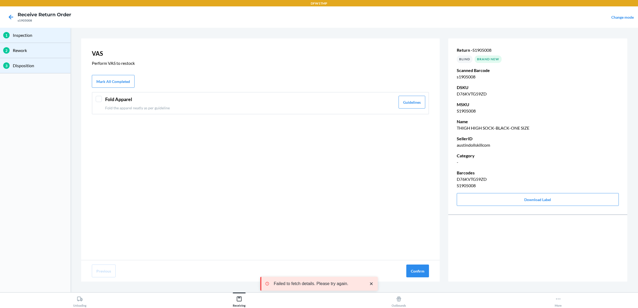
click at [287, 107] on p "Fold the apparel neatly as per guideline" at bounding box center [250, 108] width 290 height 6
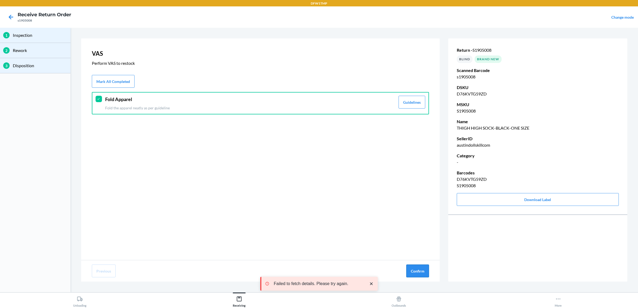
click at [414, 272] on button "Confirm" at bounding box center [417, 271] width 23 height 13
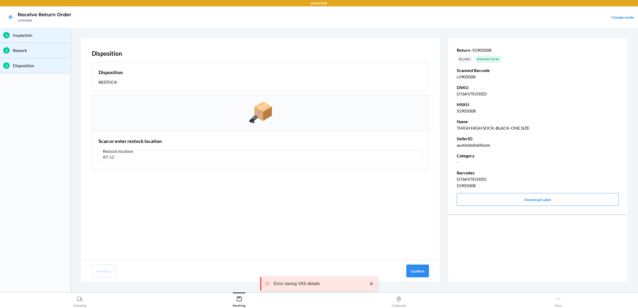
type input "RT-12"
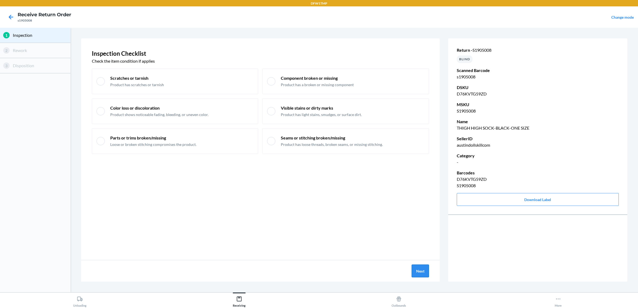
click at [422, 273] on button "Next" at bounding box center [420, 271] width 17 height 13
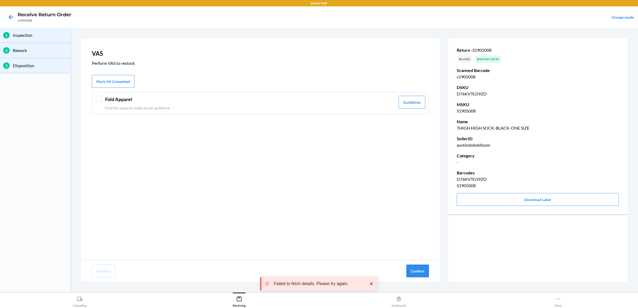
click at [362, 99] on header "Fold Apparel" at bounding box center [250, 99] width 290 height 7
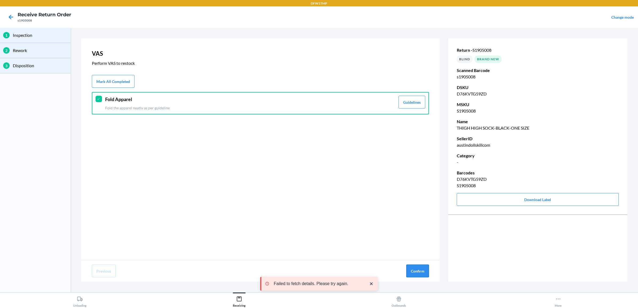
click at [419, 273] on button "Confirm" at bounding box center [417, 271] width 23 height 13
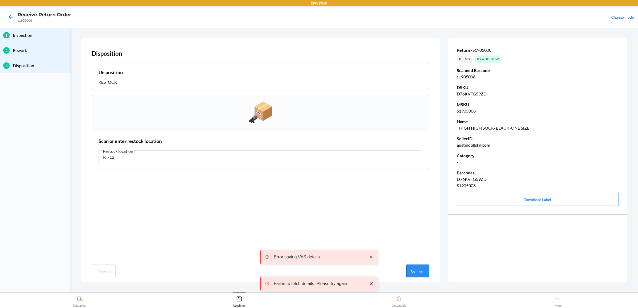
type input "RT-12"
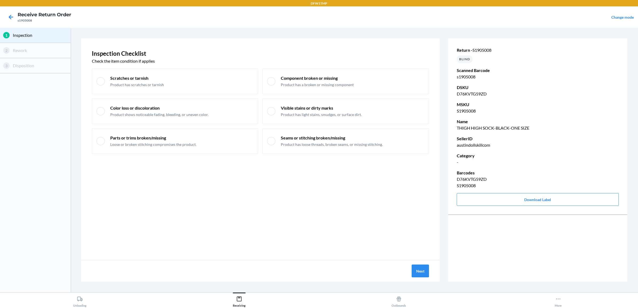
click at [415, 260] on div "Inspection Checklist Check the item condition if applies Scratches or tarnish P…" at bounding box center [260, 149] width 359 height 222
click at [420, 271] on button "Next" at bounding box center [420, 271] width 17 height 13
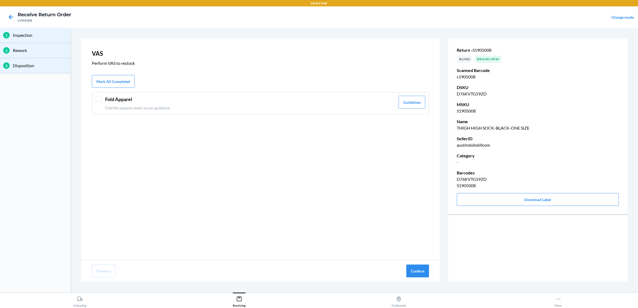
click at [252, 102] on header "Fold Apparel" at bounding box center [250, 99] width 290 height 7
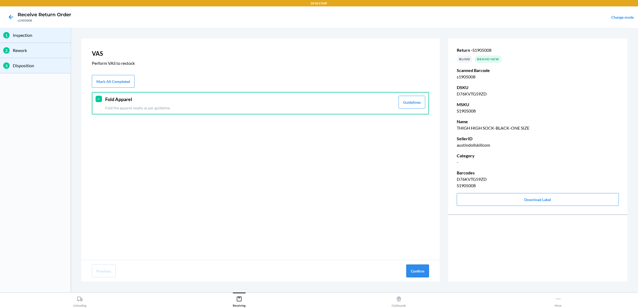
click at [429, 271] on button "Confirm" at bounding box center [417, 271] width 23 height 13
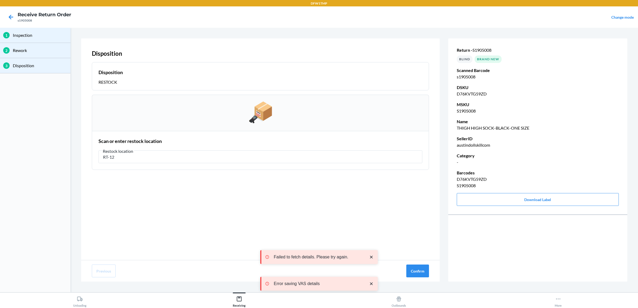
type input "RT-12"
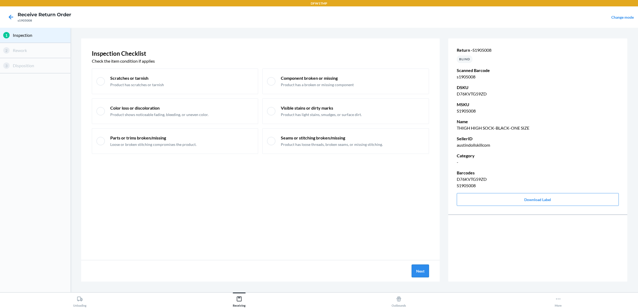
click at [418, 273] on button "Next" at bounding box center [420, 271] width 17 height 13
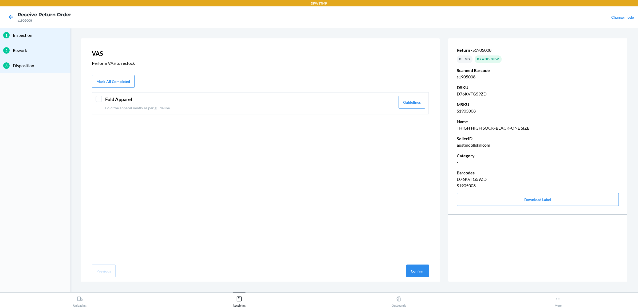
click at [350, 110] on p "Fold the apparel neatly as per guideline" at bounding box center [250, 108] width 290 height 6
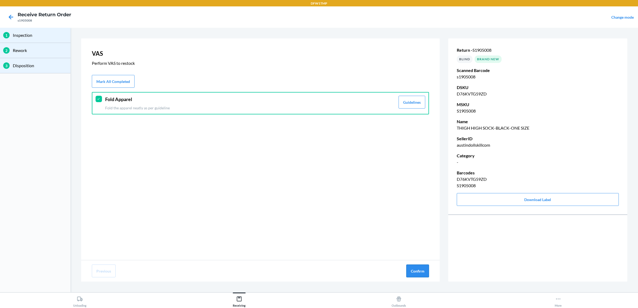
click at [417, 270] on button "Confirm" at bounding box center [417, 271] width 23 height 13
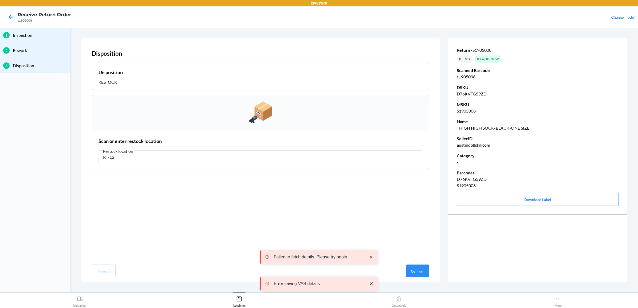
type input "RT-12"
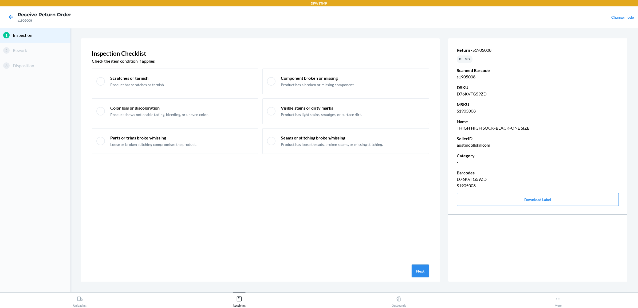
click at [416, 274] on button "Next" at bounding box center [420, 271] width 17 height 13
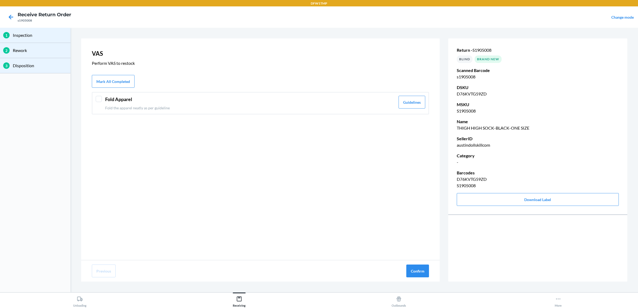
click at [302, 105] on p "Fold the apparel neatly as per guideline" at bounding box center [250, 108] width 290 height 6
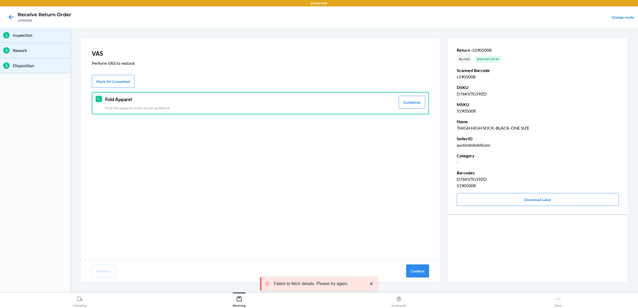
click at [411, 270] on button "Confirm" at bounding box center [417, 271] width 23 height 13
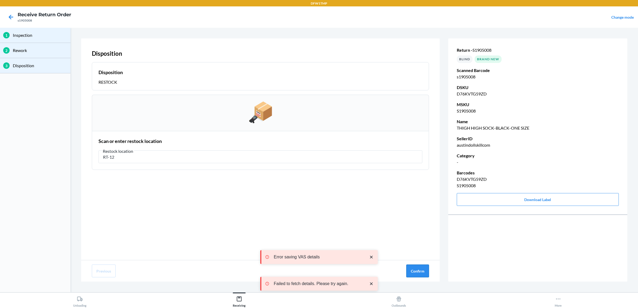
type input "RT-12"
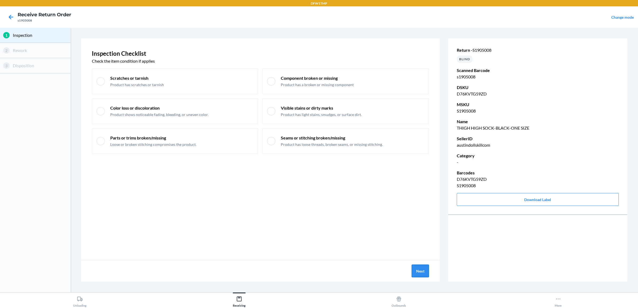
click at [427, 268] on button "Next" at bounding box center [420, 271] width 17 height 13
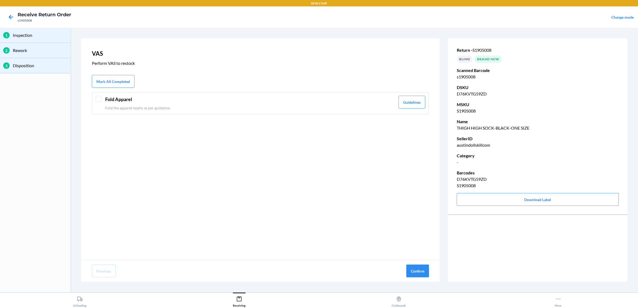
click at [336, 106] on p "Fold the apparel neatly as per guideline" at bounding box center [250, 108] width 290 height 6
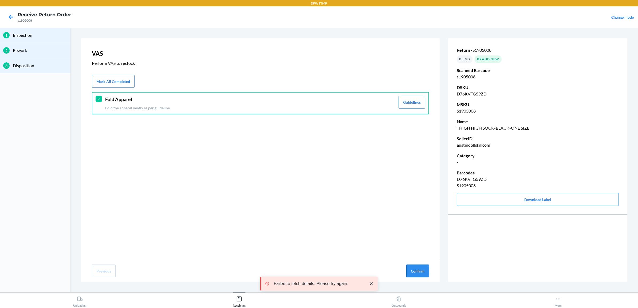
click at [423, 274] on button "Confirm" at bounding box center [417, 271] width 23 height 13
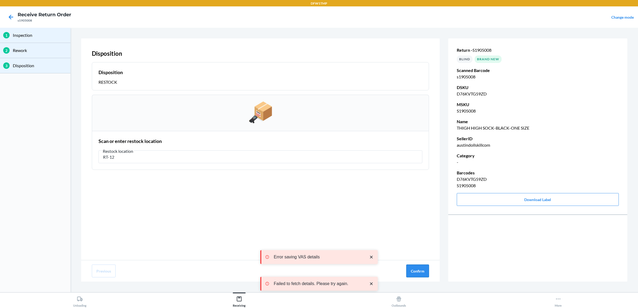
type input "RT-12"
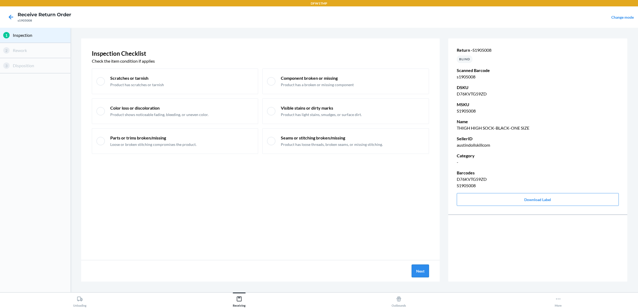
click at [422, 273] on button "Next" at bounding box center [420, 271] width 17 height 13
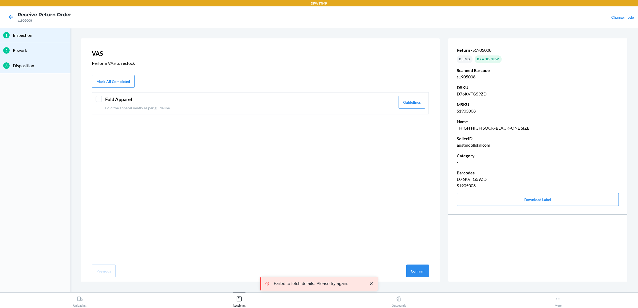
click at [294, 105] on p "Fold the apparel neatly as per guideline" at bounding box center [250, 108] width 290 height 6
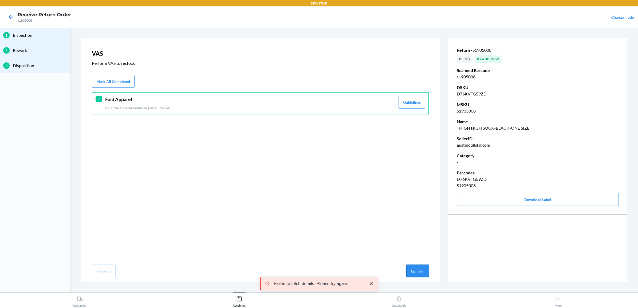
click at [414, 267] on button "Confirm" at bounding box center [417, 271] width 23 height 13
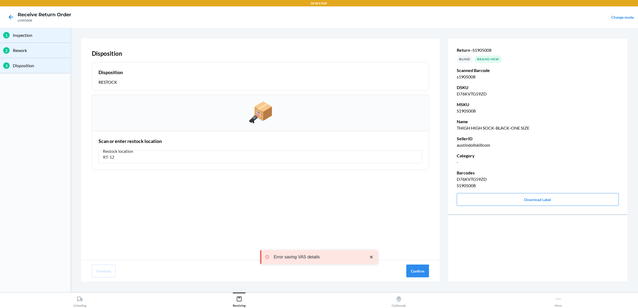
type input "RT-12"
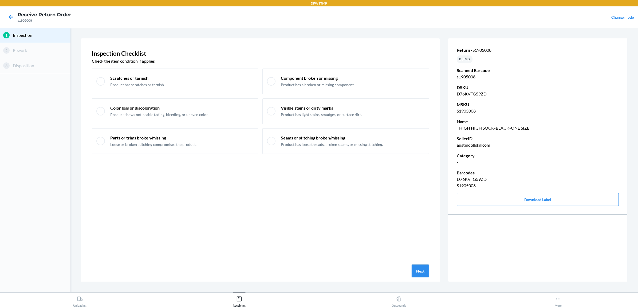
click at [413, 270] on button "Next" at bounding box center [420, 271] width 17 height 13
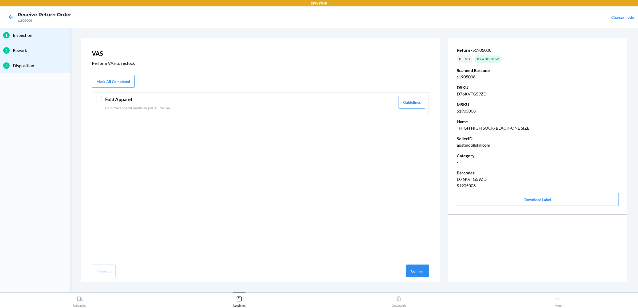
click at [130, 102] on header "Fold Apparel" at bounding box center [250, 99] width 290 height 7
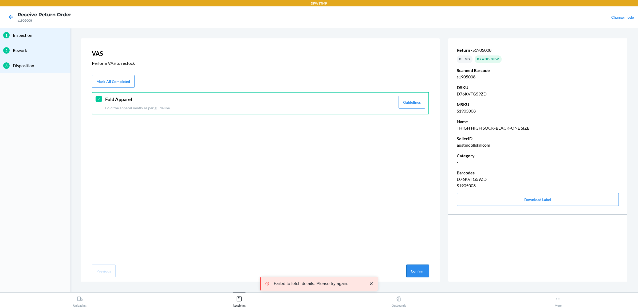
click at [420, 271] on button "Confirm" at bounding box center [417, 271] width 23 height 13
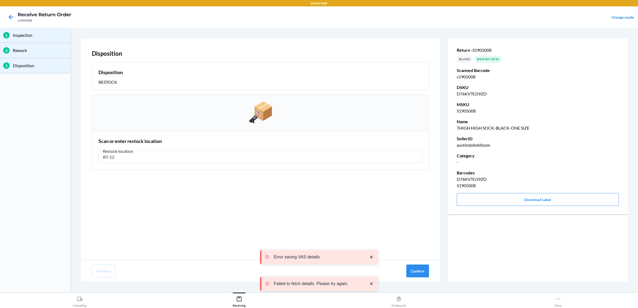
type input "RT-12"
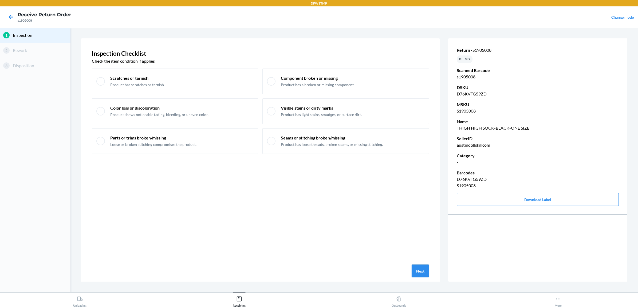
click at [417, 273] on button "Next" at bounding box center [420, 271] width 17 height 13
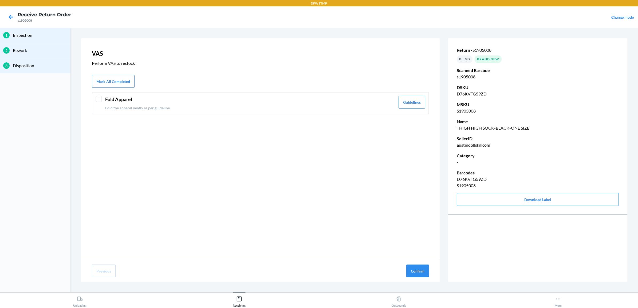
click at [253, 97] on header "Fold Apparel" at bounding box center [250, 99] width 290 height 7
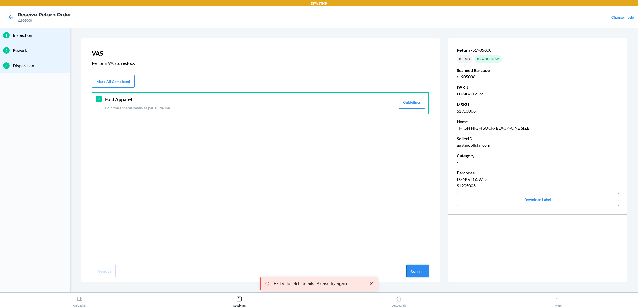
click at [417, 272] on button "Confirm" at bounding box center [417, 271] width 23 height 13
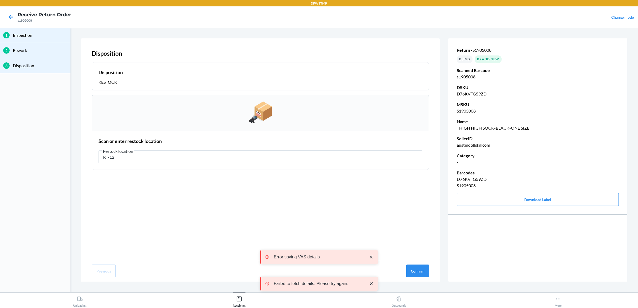
type input "RT-12"
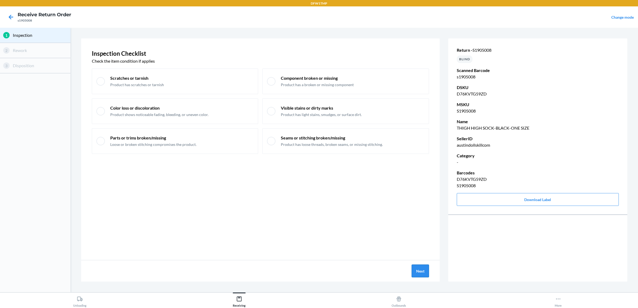
click at [425, 274] on button "Next" at bounding box center [420, 271] width 17 height 13
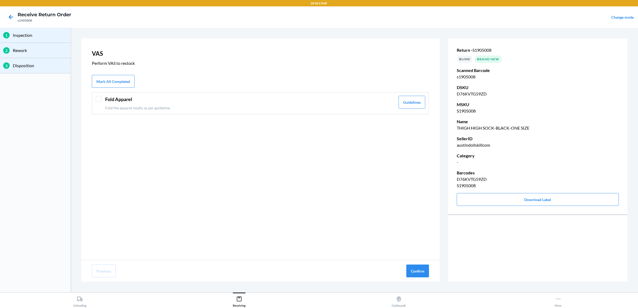
click at [264, 100] on header "Fold Apparel" at bounding box center [250, 99] width 290 height 7
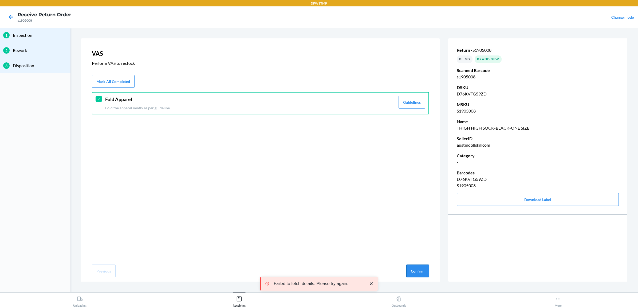
click at [409, 271] on button "Confirm" at bounding box center [417, 271] width 23 height 13
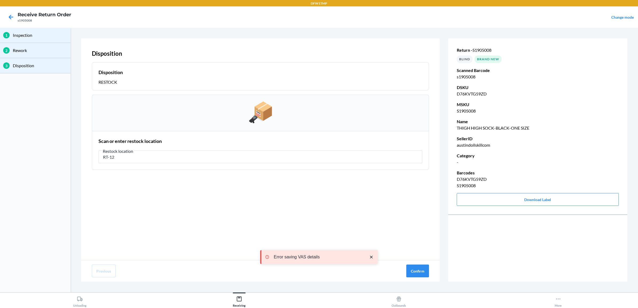
type input "RT-12"
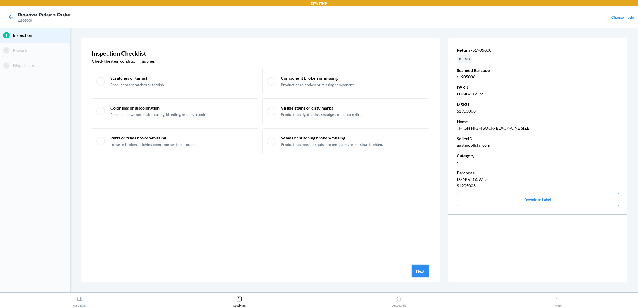
click at [423, 277] on button "Next" at bounding box center [420, 271] width 17 height 13
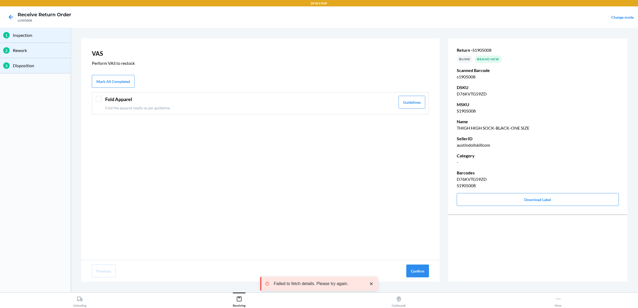
click at [280, 103] on div "Fold Apparel Fold the apparel neatly as per guideline" at bounding box center [250, 103] width 290 height 15
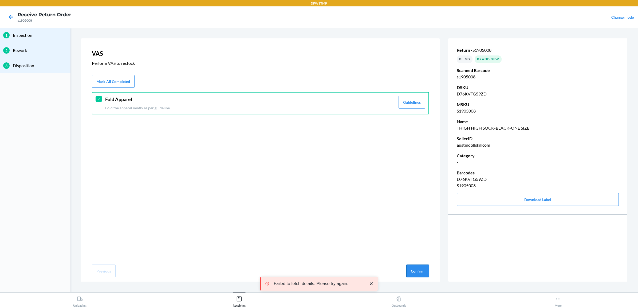
click at [421, 276] on button "Confirm" at bounding box center [417, 271] width 23 height 13
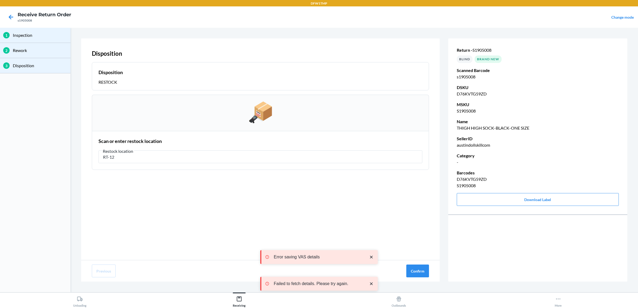
type input "RT-12"
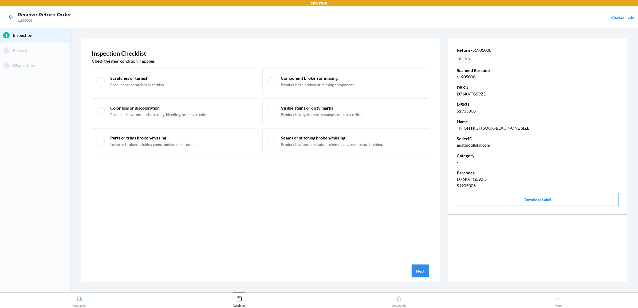
click at [422, 270] on button "Next" at bounding box center [420, 271] width 17 height 13
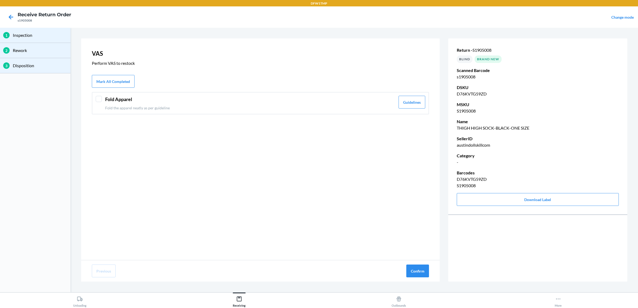
click at [299, 115] on div "VAS Perform VAS to restock Mark All Completed Fold Apparel Fold the apparel nea…" at bounding box center [260, 149] width 359 height 222
click at [302, 107] on p "Fold the apparel neatly as per guideline" at bounding box center [250, 108] width 290 height 6
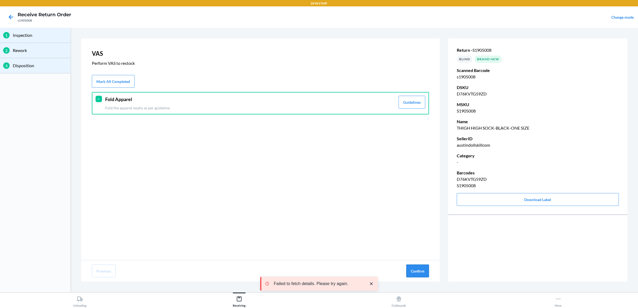
click at [418, 270] on button "Confirm" at bounding box center [417, 271] width 23 height 13
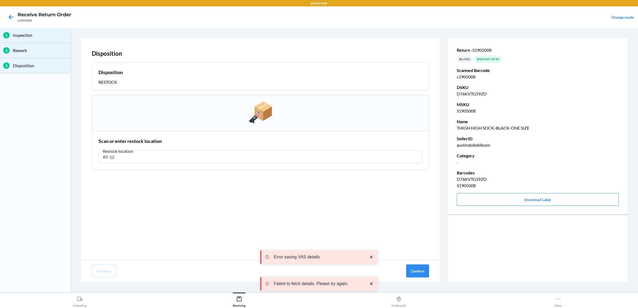
type input "RT-12"
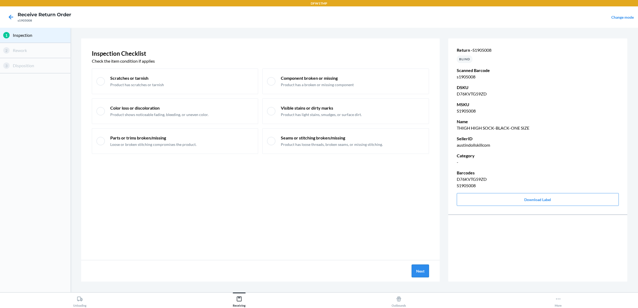
click at [423, 272] on button "Next" at bounding box center [420, 271] width 17 height 13
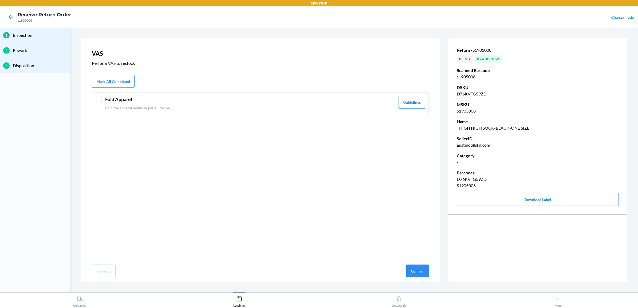
click at [290, 108] on p "Fold the apparel neatly as per guideline" at bounding box center [250, 108] width 290 height 6
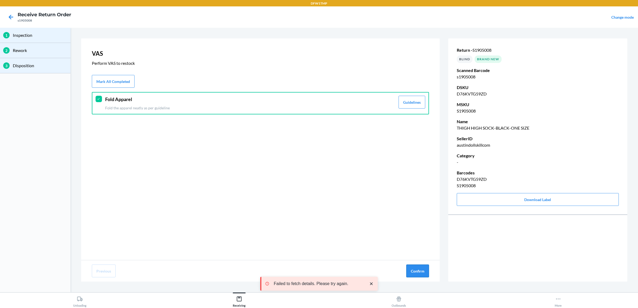
click at [415, 267] on button "Confirm" at bounding box center [417, 271] width 23 height 13
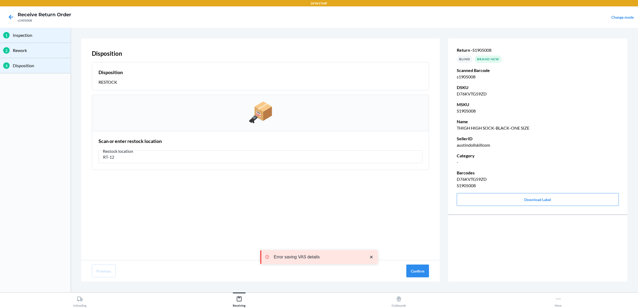
type input "RT-12"
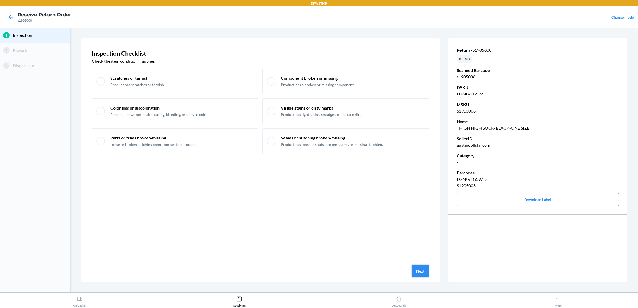
click at [417, 275] on button "Next" at bounding box center [420, 271] width 17 height 13
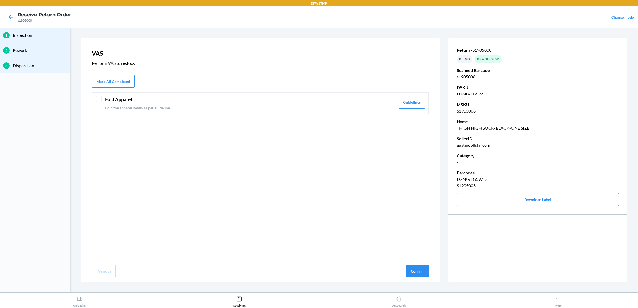
click at [280, 103] on header "Fold Apparel" at bounding box center [250, 99] width 290 height 7
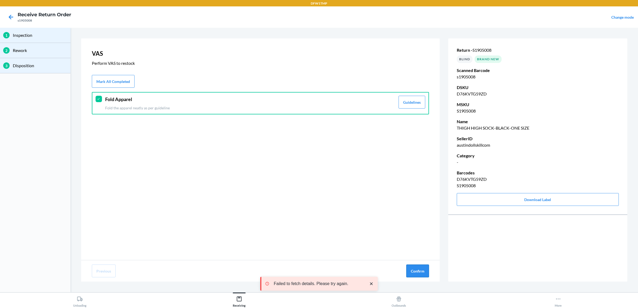
click at [409, 272] on button "Confirm" at bounding box center [417, 271] width 23 height 13
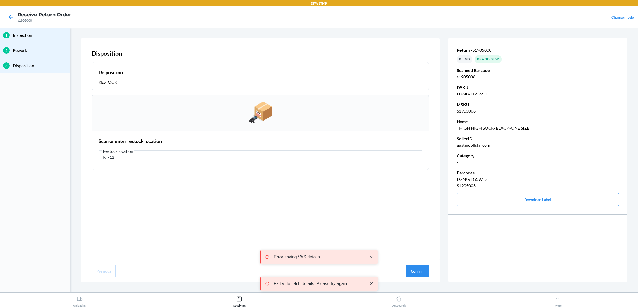
type input "RT-12"
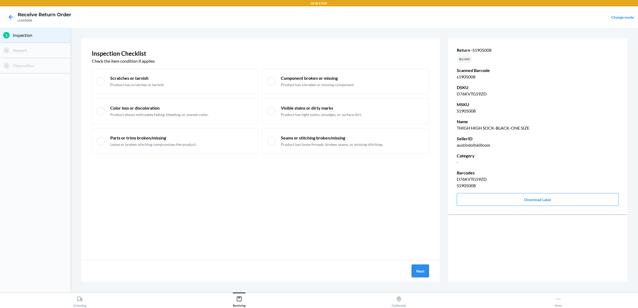
click at [418, 270] on button "Next" at bounding box center [420, 271] width 17 height 13
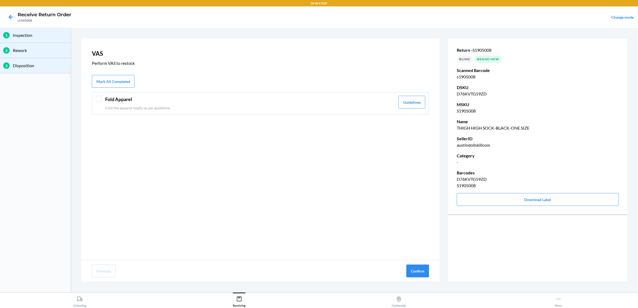
click at [350, 100] on header "Fold Apparel" at bounding box center [250, 99] width 290 height 7
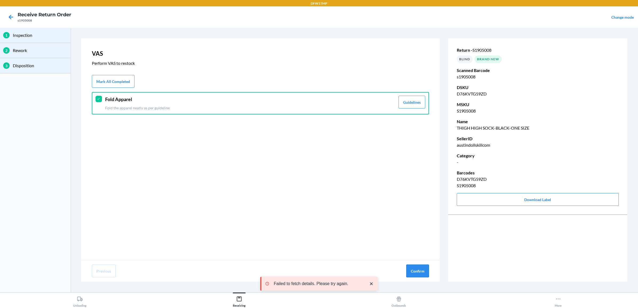
click at [425, 273] on button "Confirm" at bounding box center [417, 271] width 23 height 13
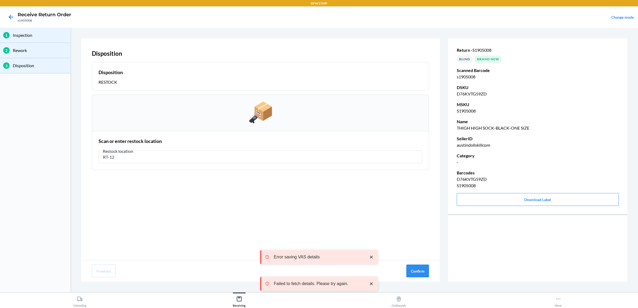
type input "RT-12"
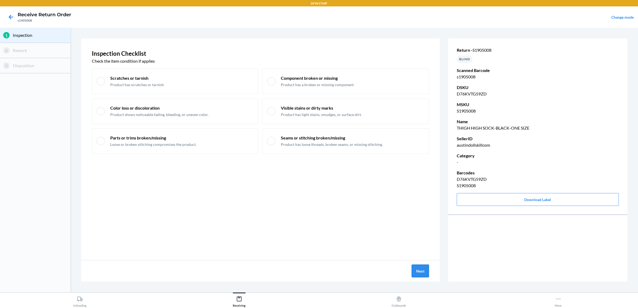
click at [419, 269] on button "Next" at bounding box center [420, 271] width 17 height 13
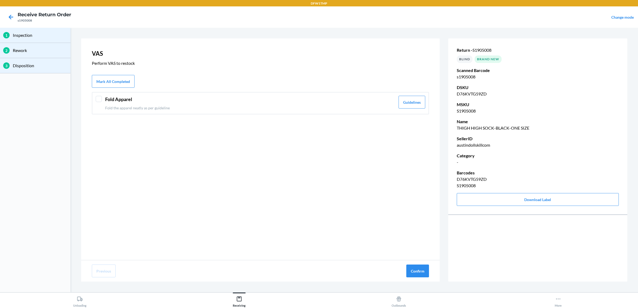
click at [317, 100] on header "Fold Apparel" at bounding box center [250, 99] width 290 height 7
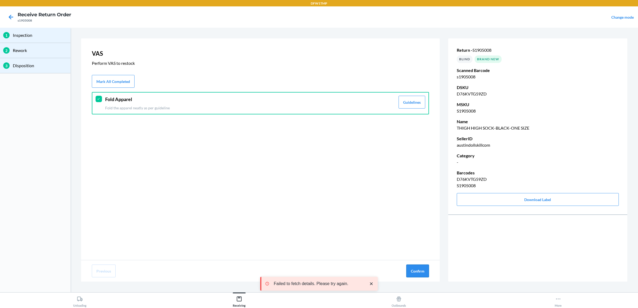
click at [421, 271] on button "Confirm" at bounding box center [417, 271] width 23 height 13
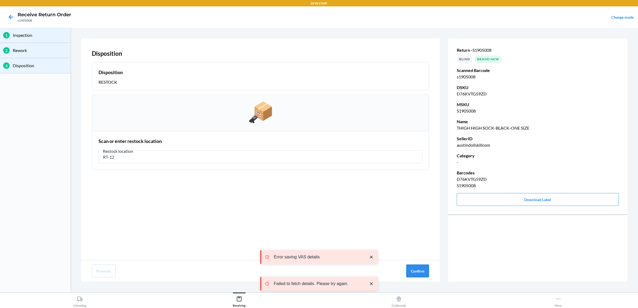
type input "RT-12"
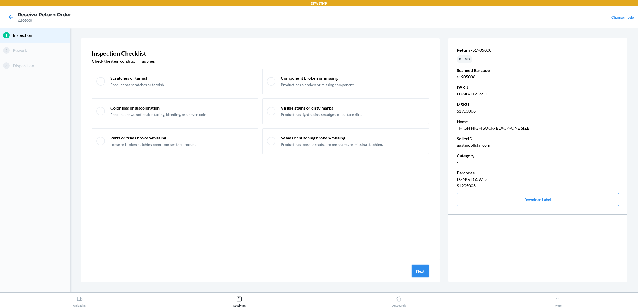
click at [424, 271] on button "Next" at bounding box center [420, 271] width 17 height 13
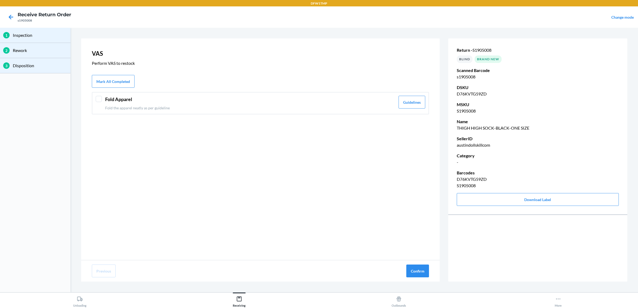
click at [229, 100] on header "Fold Apparel" at bounding box center [250, 99] width 290 height 7
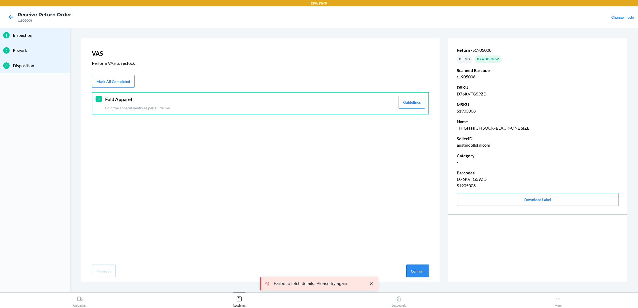
click at [421, 269] on button "Confirm" at bounding box center [417, 271] width 23 height 13
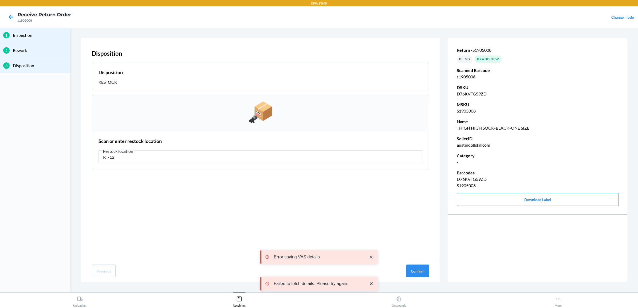
type input "RT-12"
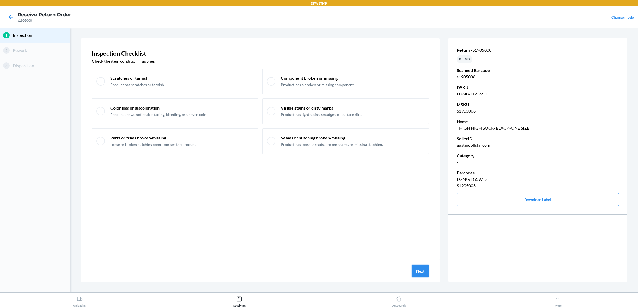
click at [414, 273] on button "Next" at bounding box center [420, 271] width 17 height 13
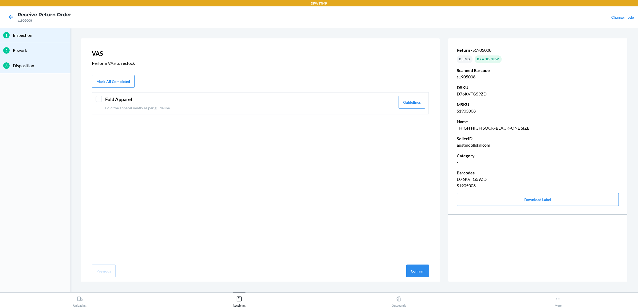
click at [316, 106] on p "Fold the apparel neatly as per guideline" at bounding box center [250, 108] width 290 height 6
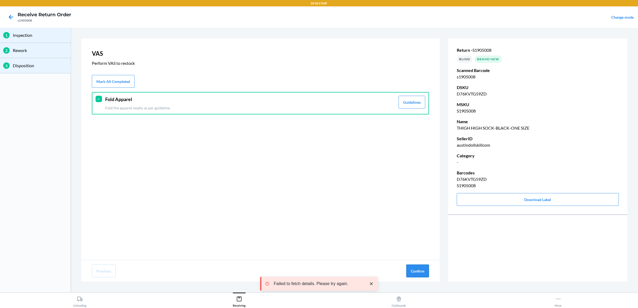
click at [417, 269] on button "Confirm" at bounding box center [417, 271] width 23 height 13
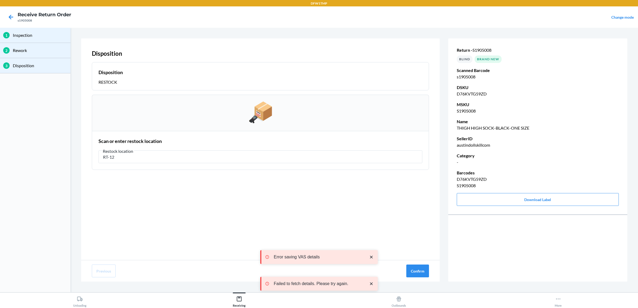
type input "RT-12"
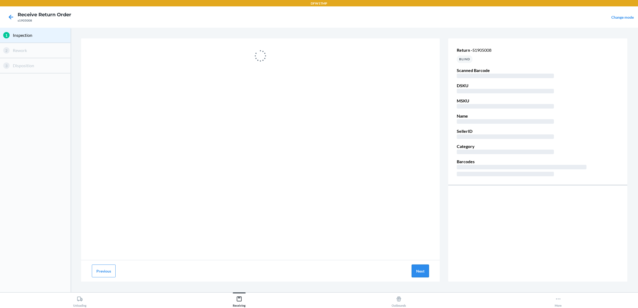
click at [421, 270] on button "Next" at bounding box center [420, 271] width 17 height 13
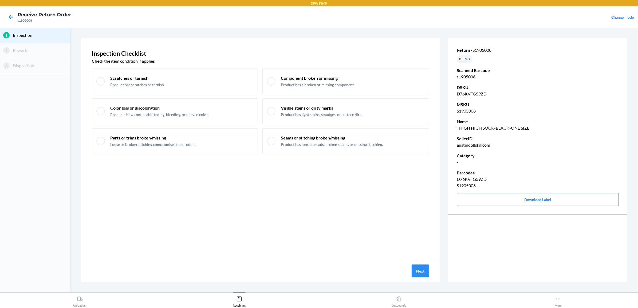
click at [419, 269] on button "Next" at bounding box center [420, 271] width 17 height 13
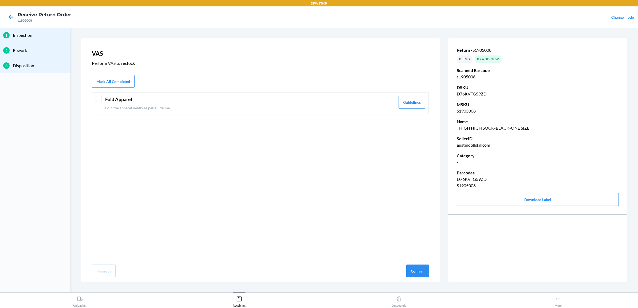
click at [380, 104] on div "Fold Apparel Fold the apparel neatly as per guideline" at bounding box center [250, 103] width 290 height 15
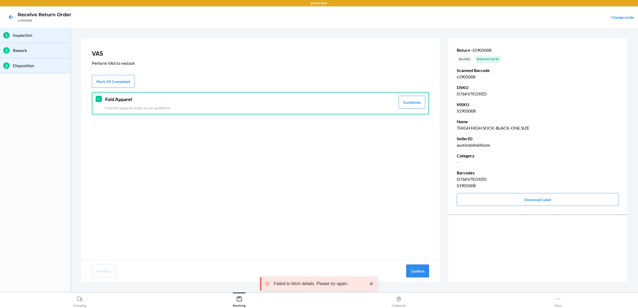
click at [418, 268] on button "Confirm" at bounding box center [417, 271] width 23 height 13
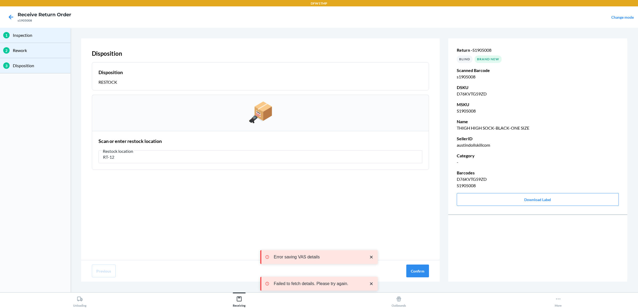
type input "RT-12"
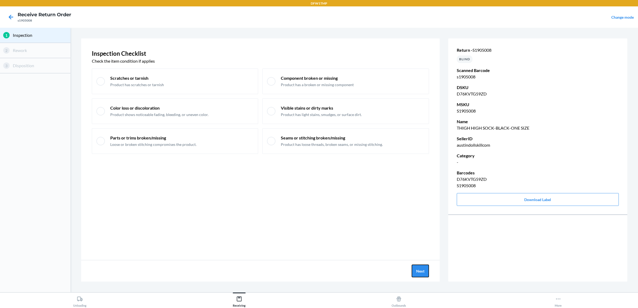
click at [422, 270] on button "Next" at bounding box center [420, 271] width 17 height 13
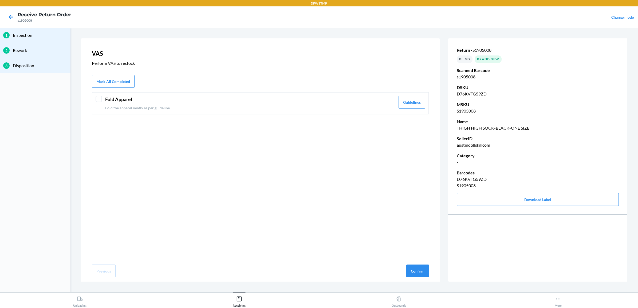
click at [370, 99] on header "Fold Apparel" at bounding box center [250, 99] width 290 height 7
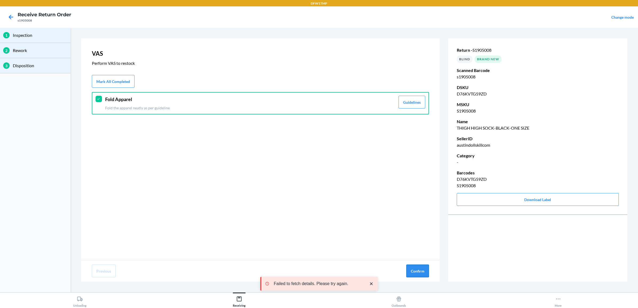
click at [420, 274] on button "Confirm" at bounding box center [417, 271] width 23 height 13
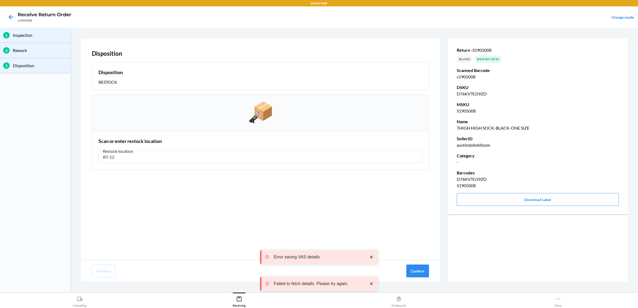
type input "RT-12"
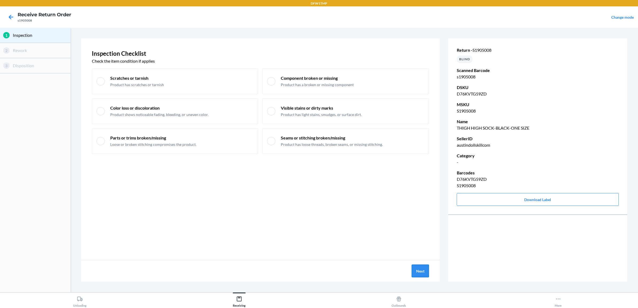
click at [426, 272] on button "Next" at bounding box center [420, 271] width 17 height 13
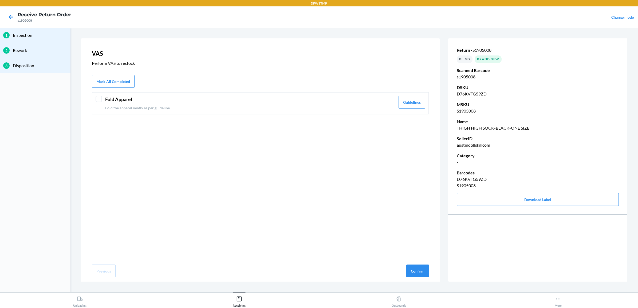
click at [158, 98] on header "Fold Apparel" at bounding box center [250, 99] width 290 height 7
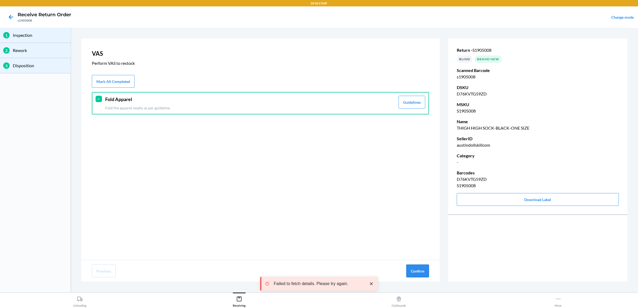
click at [409, 271] on button "Confirm" at bounding box center [417, 271] width 23 height 13
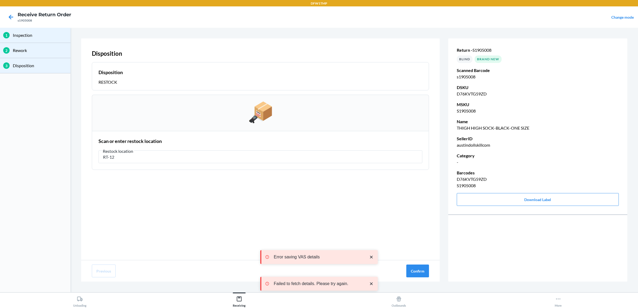
type input "RT-12"
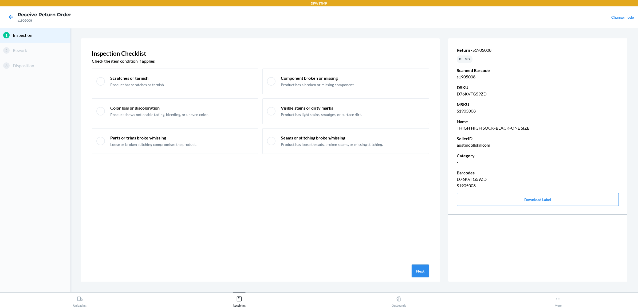
click at [425, 271] on button "Next" at bounding box center [420, 271] width 17 height 13
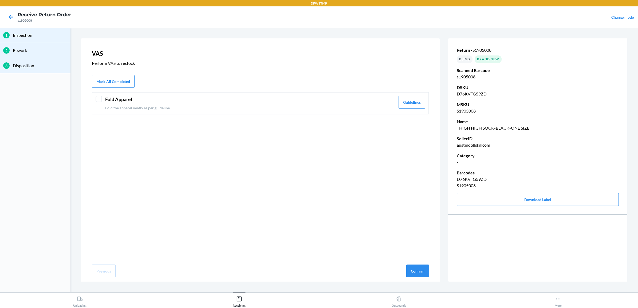
click at [378, 96] on header "Fold Apparel" at bounding box center [250, 99] width 290 height 7
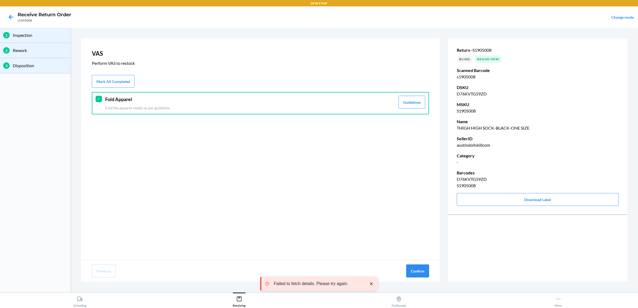
click at [417, 269] on button "Confirm" at bounding box center [417, 271] width 23 height 13
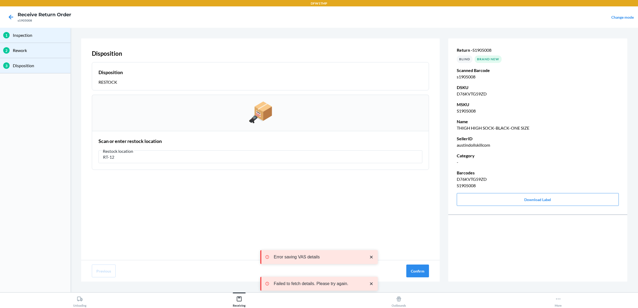
type input "RT-12"
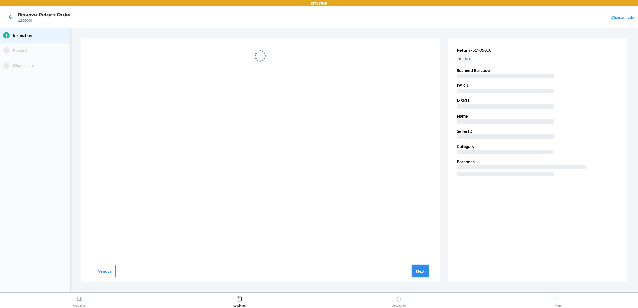
click at [422, 271] on button "Next" at bounding box center [420, 271] width 17 height 13
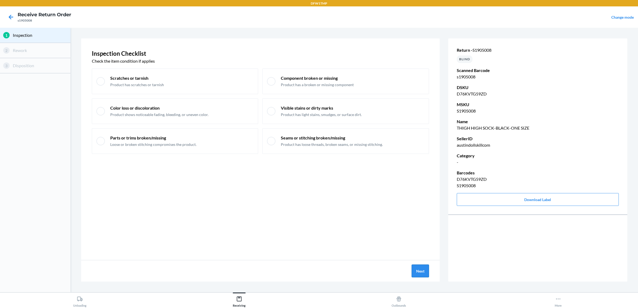
click at [413, 271] on button "Next" at bounding box center [420, 271] width 17 height 13
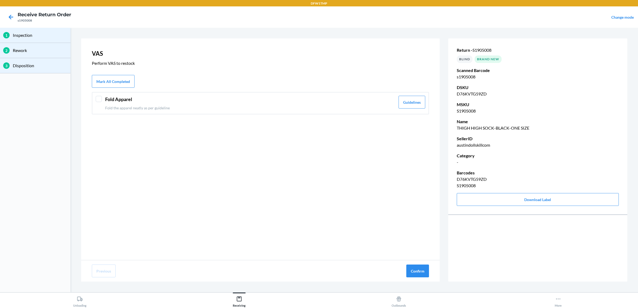
click at [256, 102] on header "Fold Apparel" at bounding box center [250, 99] width 290 height 7
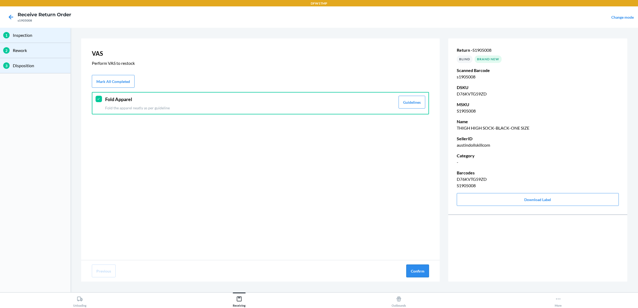
click at [415, 275] on button "Confirm" at bounding box center [417, 271] width 23 height 13
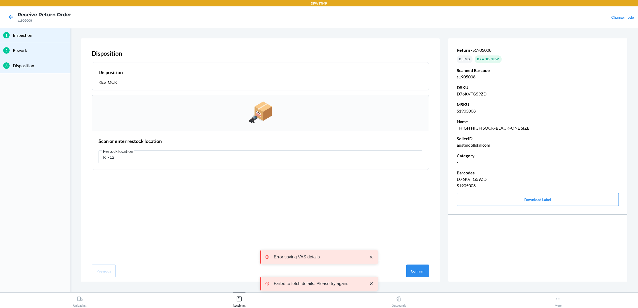
type input "RT-12"
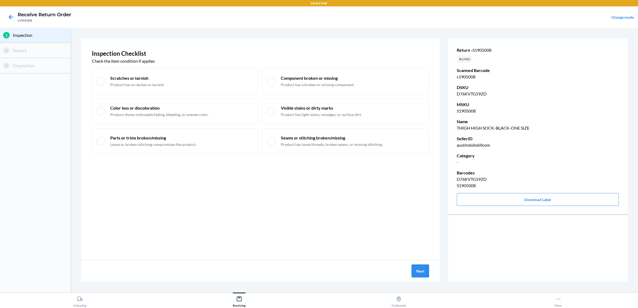
click at [417, 272] on button "Next" at bounding box center [420, 271] width 17 height 13
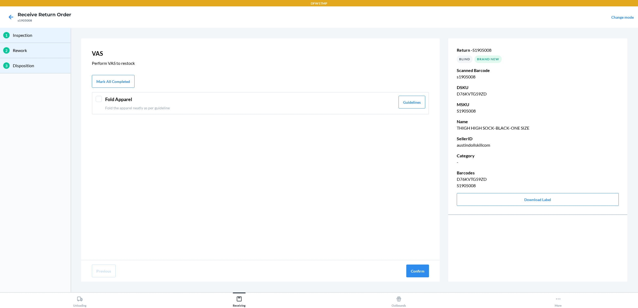
click at [356, 103] on div "Fold Apparel Fold the apparel neatly as per guideline" at bounding box center [250, 103] width 290 height 15
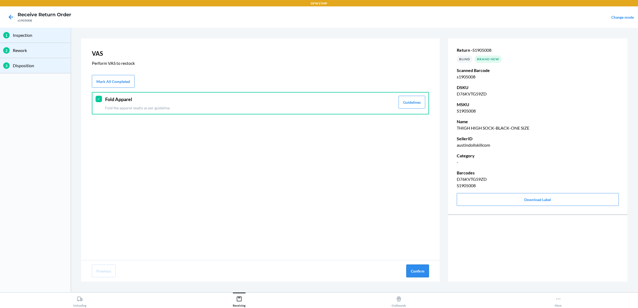
click at [415, 270] on button "Confirm" at bounding box center [417, 271] width 23 height 13
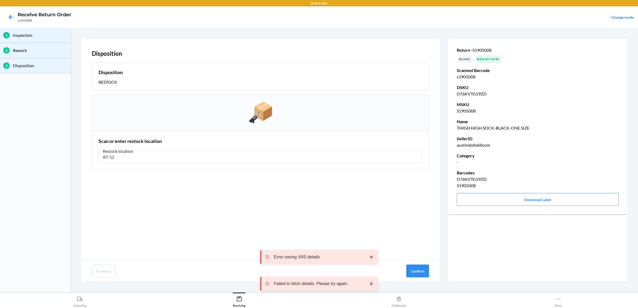
type input "RT-12"
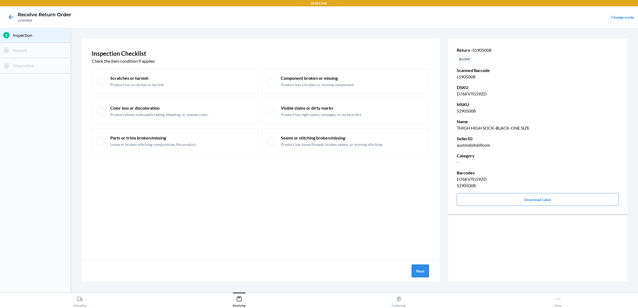
click at [421, 272] on button "Next" at bounding box center [420, 271] width 17 height 13
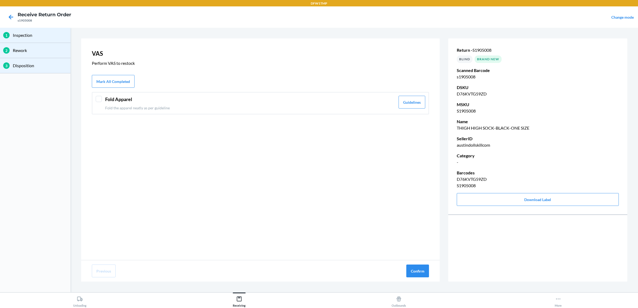
click at [311, 104] on div "Fold Apparel Fold the apparel neatly as per guideline" at bounding box center [250, 103] width 290 height 15
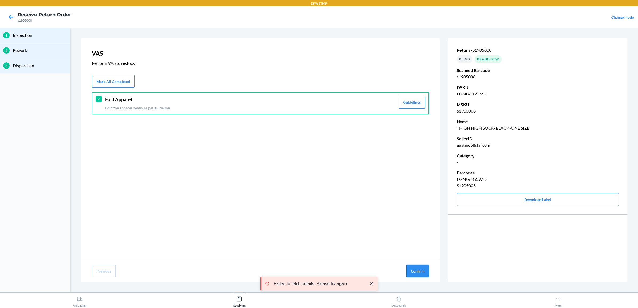
click at [417, 271] on button "Confirm" at bounding box center [417, 271] width 23 height 13
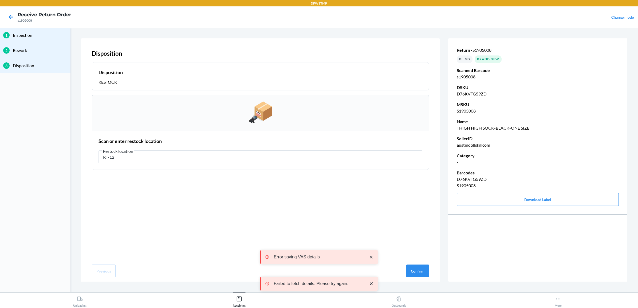
type input "RT-12"
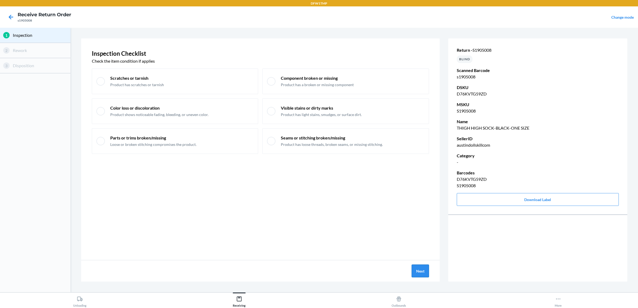
click at [426, 273] on button "Next" at bounding box center [420, 271] width 17 height 13
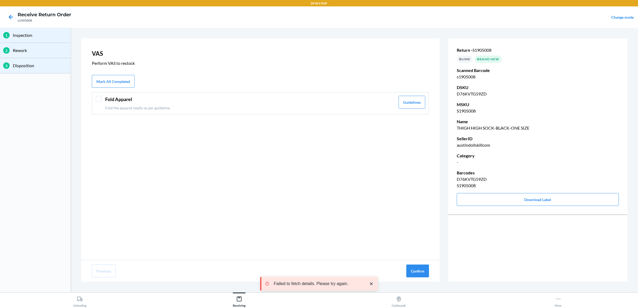
click at [116, 105] on p "Fold the apparel neatly as per guideline" at bounding box center [250, 108] width 290 height 6
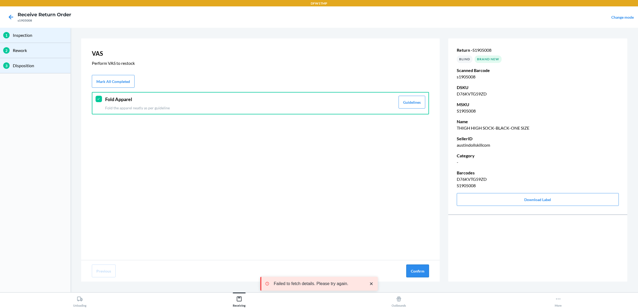
click at [410, 274] on button "Confirm" at bounding box center [417, 271] width 23 height 13
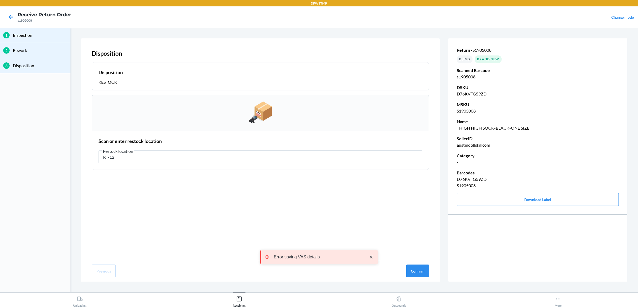
type input "RT-12"
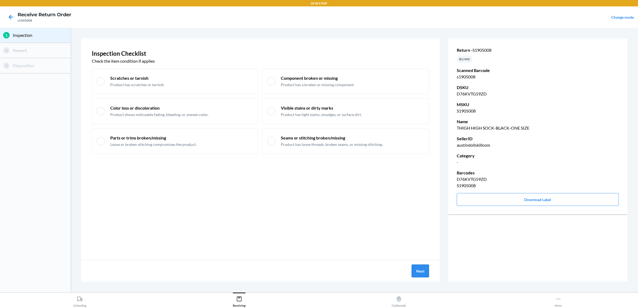
click at [414, 271] on button "Next" at bounding box center [420, 271] width 17 height 13
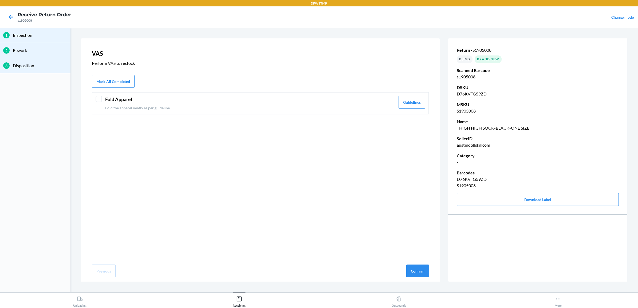
click at [147, 99] on header "Fold Apparel" at bounding box center [250, 99] width 290 height 7
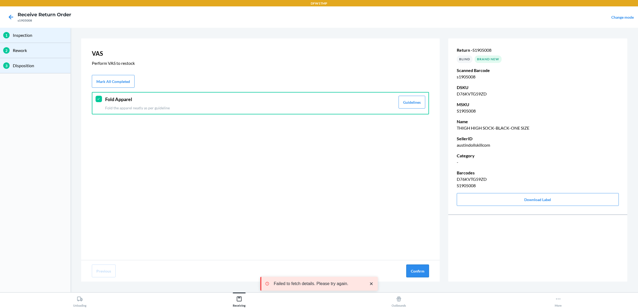
click at [419, 273] on button "Confirm" at bounding box center [417, 271] width 23 height 13
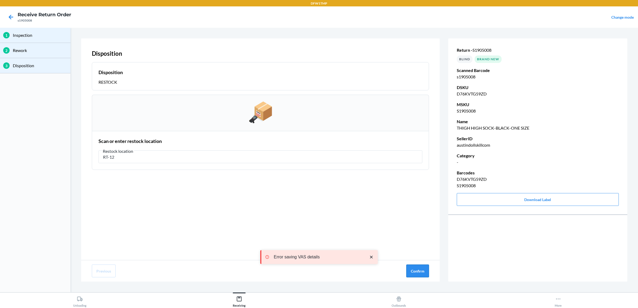
type input "RT-12"
click at [420, 272] on button "Confirm" at bounding box center [417, 271] width 23 height 13
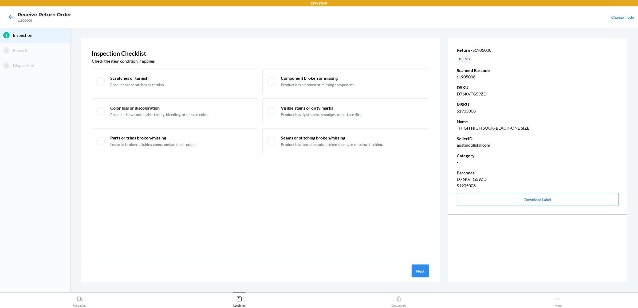
click at [423, 269] on button "Next" at bounding box center [420, 271] width 17 height 13
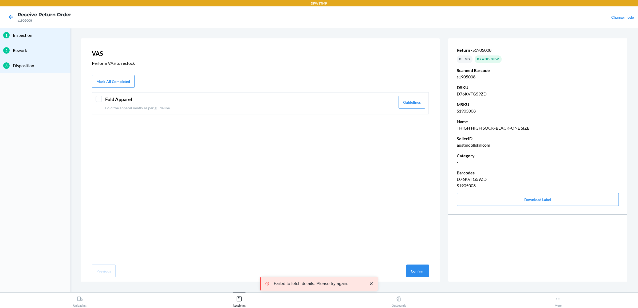
click at [315, 116] on div "VAS Perform VAS to restock Mark All Completed Fold Apparel Fold the apparel nea…" at bounding box center [260, 149] width 359 height 222
click at [317, 109] on p "Fold the apparel neatly as per guideline" at bounding box center [250, 108] width 290 height 6
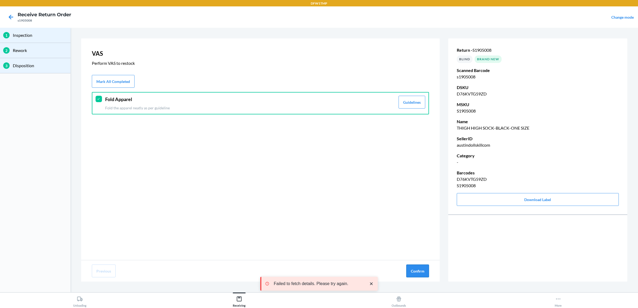
click at [416, 272] on button "Confirm" at bounding box center [417, 271] width 23 height 13
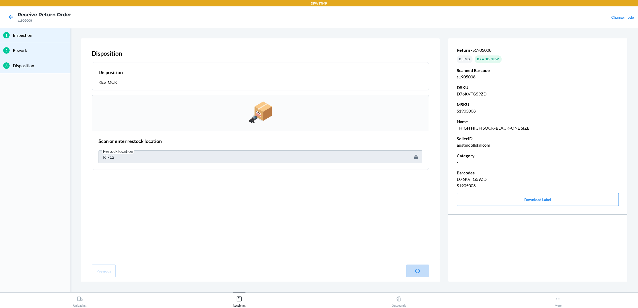
type input "s1905008"
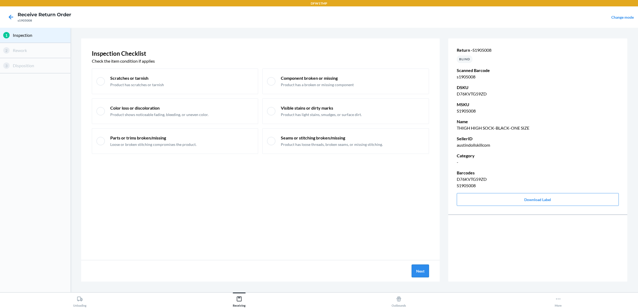
click at [419, 270] on button "Next" at bounding box center [420, 271] width 17 height 13
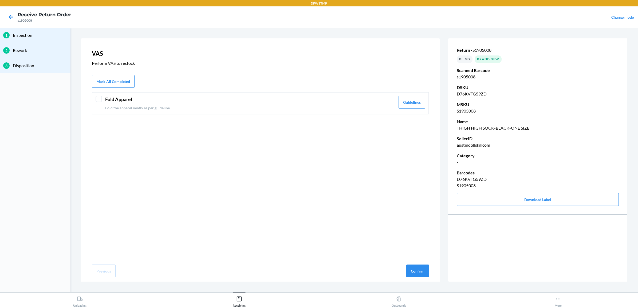
click at [185, 104] on div "Fold Apparel Fold the apparel neatly as per guideline" at bounding box center [250, 103] width 290 height 15
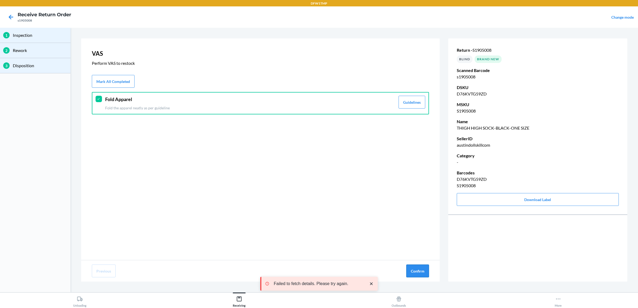
click at [427, 272] on button "Confirm" at bounding box center [417, 271] width 23 height 13
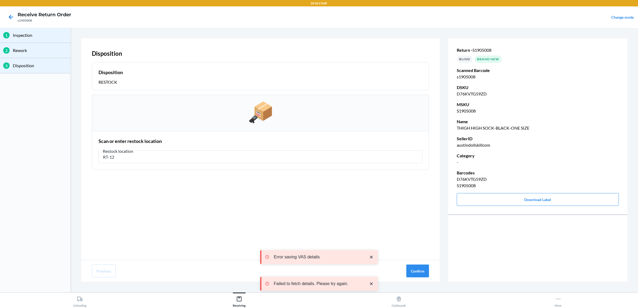
type input "RT-12"
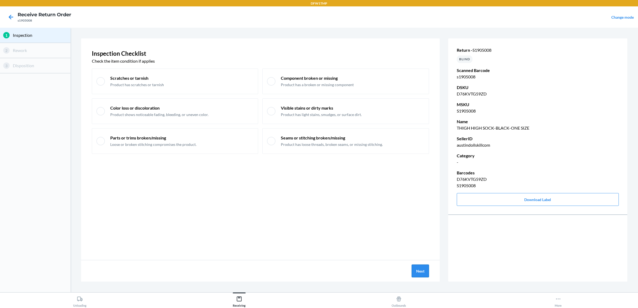
click at [421, 271] on button "Next" at bounding box center [420, 271] width 17 height 13
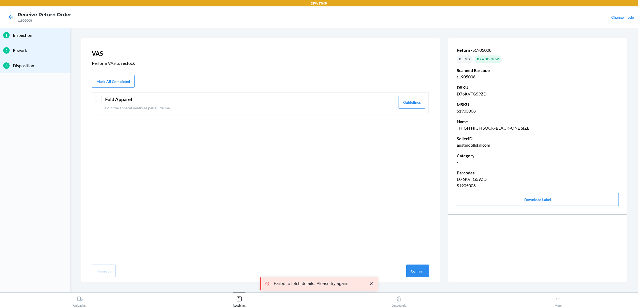
click at [205, 110] on p "Fold the apparel neatly as per guideline" at bounding box center [250, 108] width 290 height 6
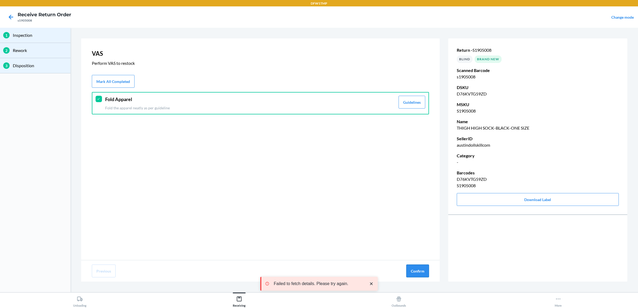
click at [425, 272] on button "Confirm" at bounding box center [417, 271] width 23 height 13
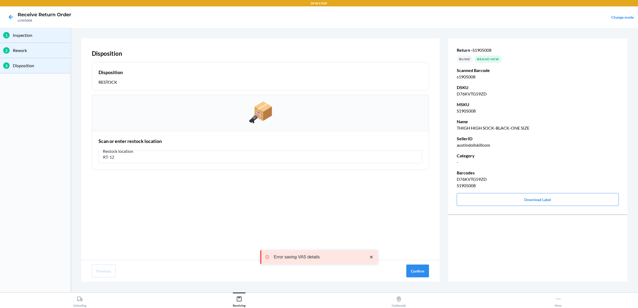
type input "RT-12"
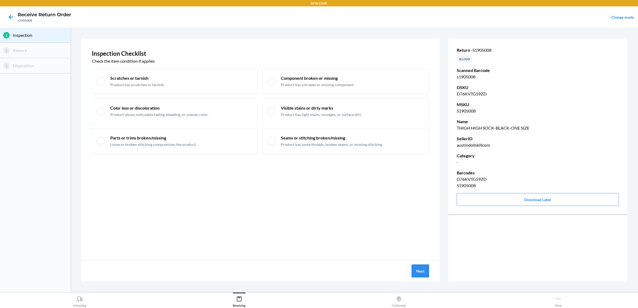
click at [416, 270] on button "Next" at bounding box center [420, 271] width 17 height 13
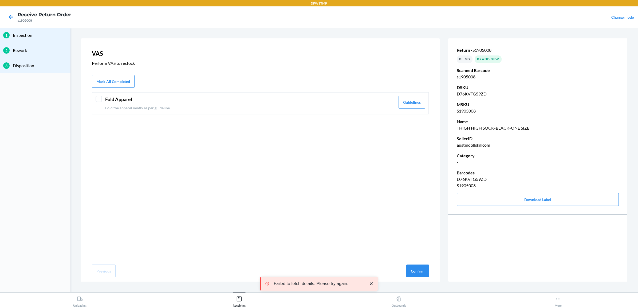
click at [176, 105] on p "Fold the apparel neatly as per guideline" at bounding box center [250, 108] width 290 height 6
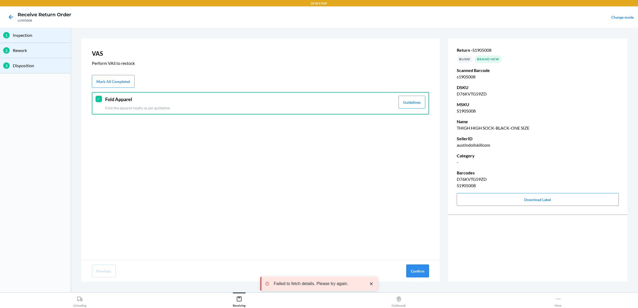
click at [414, 270] on button "Confirm" at bounding box center [417, 271] width 23 height 13
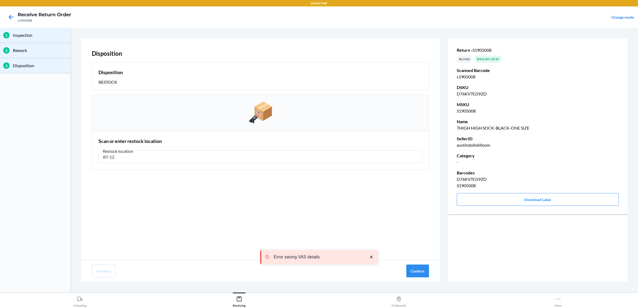
type input "RT-12"
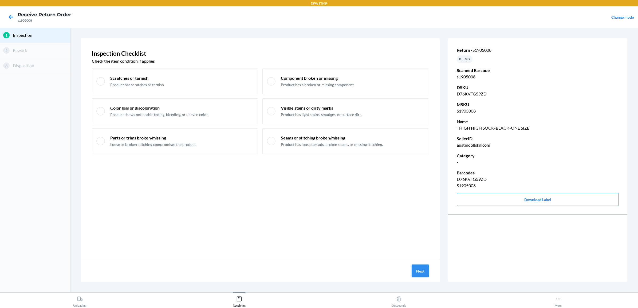
click at [421, 271] on button "Next" at bounding box center [420, 271] width 17 height 13
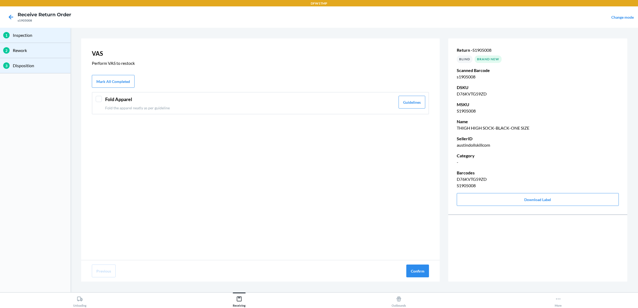
click at [135, 110] on p "Fold the apparel neatly as per guideline" at bounding box center [250, 108] width 290 height 6
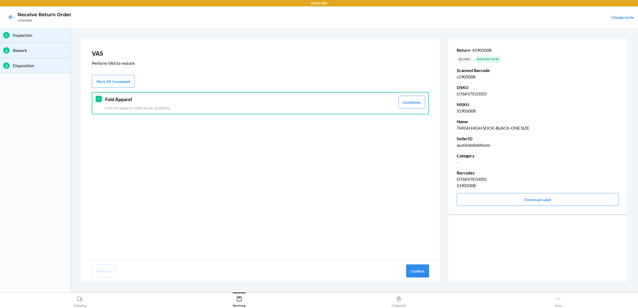
click at [415, 272] on button "Confirm" at bounding box center [417, 271] width 23 height 13
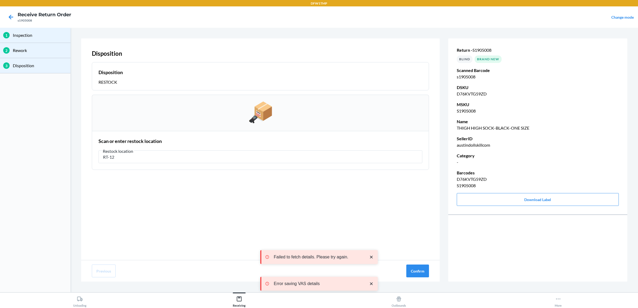
type input "RT-12"
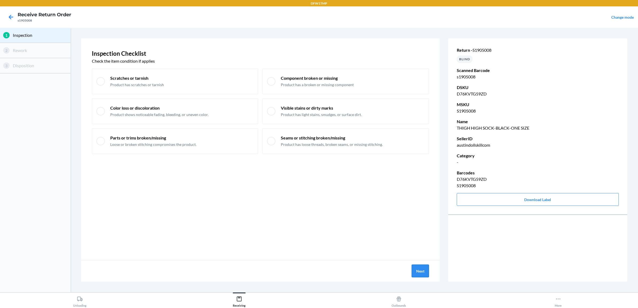
click at [417, 272] on button "Next" at bounding box center [420, 271] width 17 height 13
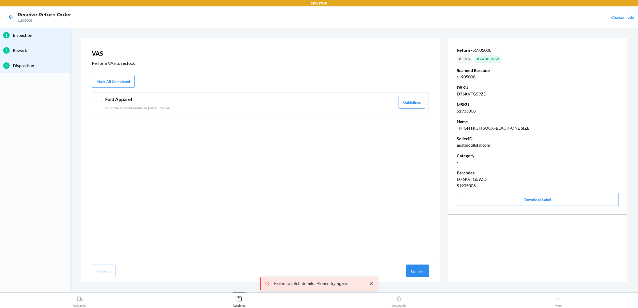
click at [105, 100] on header "Fold Apparel" at bounding box center [250, 99] width 290 height 7
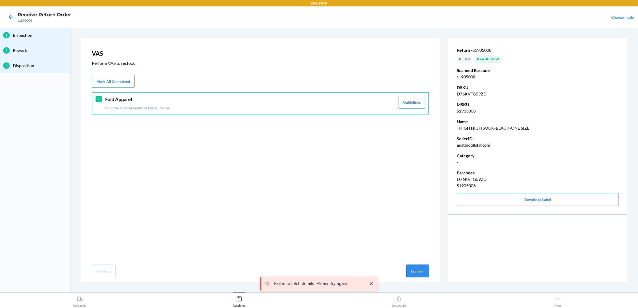
click at [411, 271] on button "Confirm" at bounding box center [417, 271] width 23 height 13
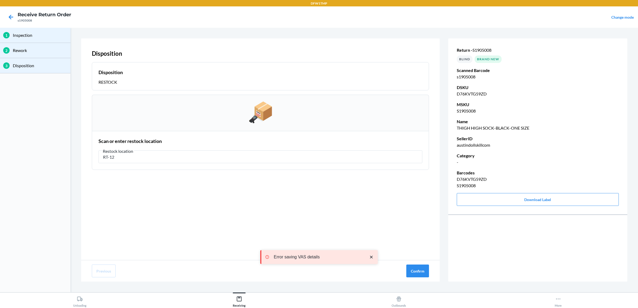
type input "RT-12"
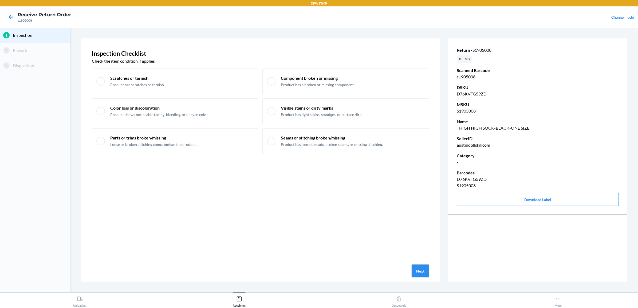
click at [421, 270] on button "Next" at bounding box center [420, 271] width 17 height 13
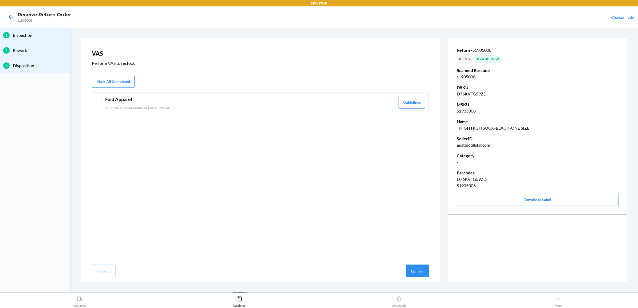
drag, startPoint x: 126, startPoint y: 103, endPoint x: 306, endPoint y: 180, distance: 195.6
click at [129, 104] on div "Fold Apparel Fold the apparel neatly as per guideline" at bounding box center [250, 103] width 290 height 15
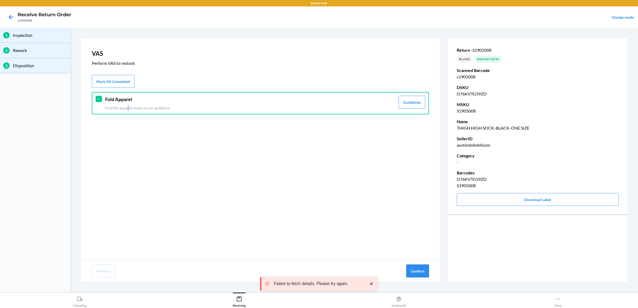
click at [416, 270] on button "Confirm" at bounding box center [417, 271] width 23 height 13
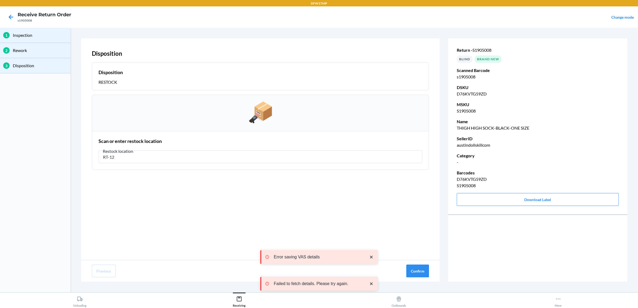
type input "RT-12"
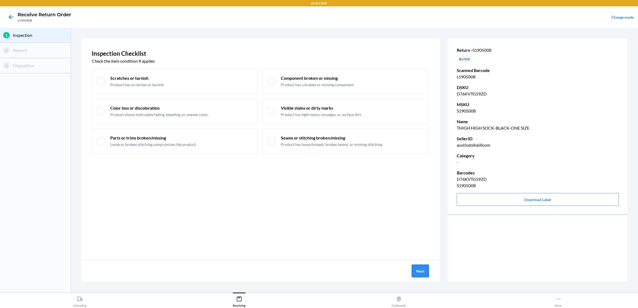
click at [417, 271] on button "Next" at bounding box center [420, 271] width 17 height 13
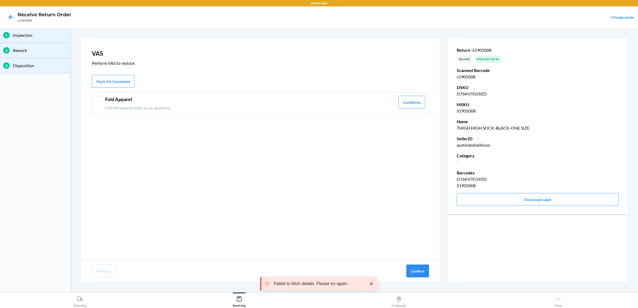
click at [252, 108] on p "Fold the apparel neatly as per guideline" at bounding box center [250, 108] width 290 height 6
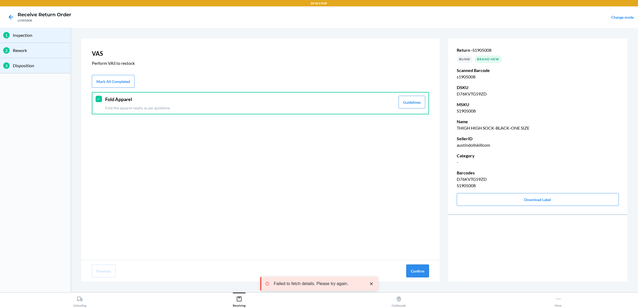
click at [421, 270] on button "Confirm" at bounding box center [417, 271] width 23 height 13
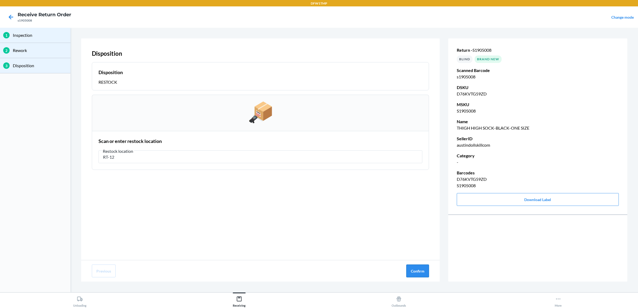
type input "RT-12"
click at [411, 270] on button "Confirm" at bounding box center [417, 271] width 23 height 13
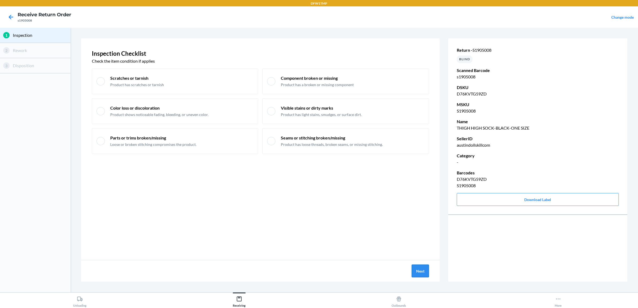
click at [421, 271] on button "Next" at bounding box center [420, 271] width 17 height 13
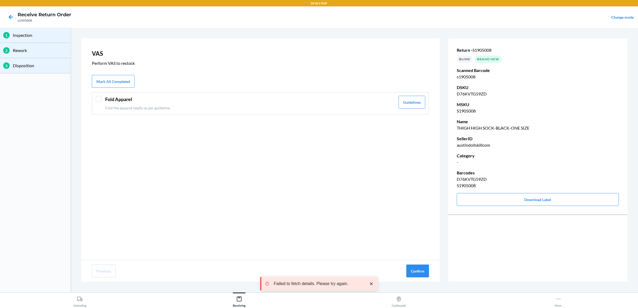
click at [102, 102] on div "Fold Apparel Fold the apparel neatly as per guideline Guidelines" at bounding box center [260, 103] width 337 height 22
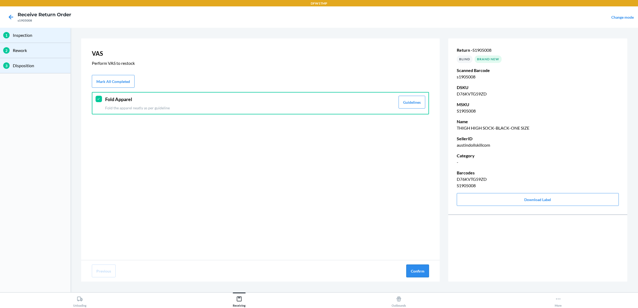
click at [420, 276] on button "Confirm" at bounding box center [417, 271] width 23 height 13
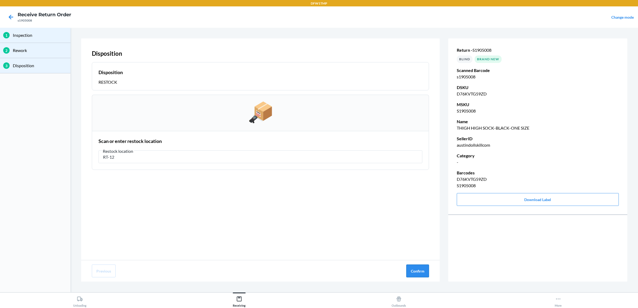
type input "RT-12"
click at [421, 273] on button "Confirm" at bounding box center [417, 271] width 23 height 13
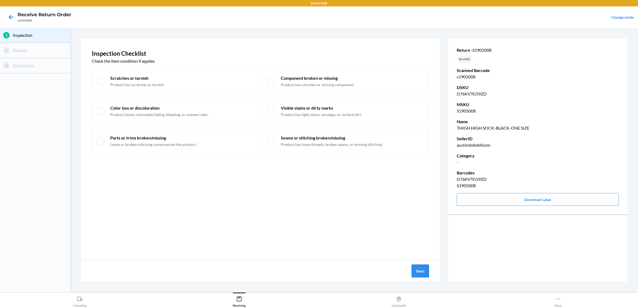
click at [421, 274] on button "Next" at bounding box center [420, 271] width 17 height 13
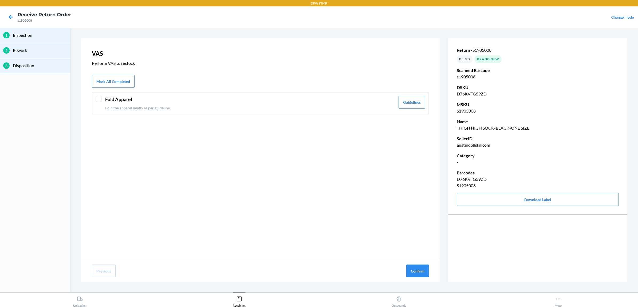
click at [229, 106] on p "Fold the apparel neatly as per guideline" at bounding box center [250, 108] width 290 height 6
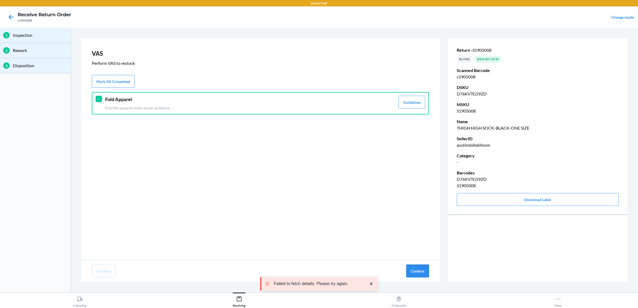
click at [406, 269] on button "Confirm" at bounding box center [417, 271] width 23 height 13
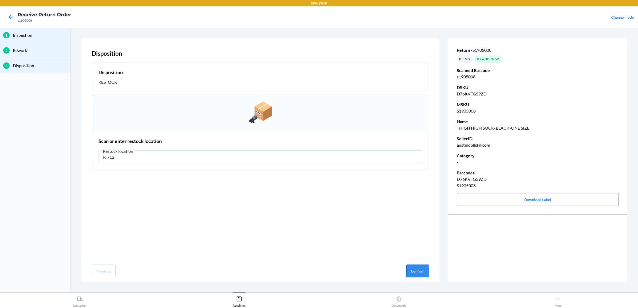
type input "RT-12"
click at [425, 270] on button "Confirm" at bounding box center [417, 271] width 23 height 13
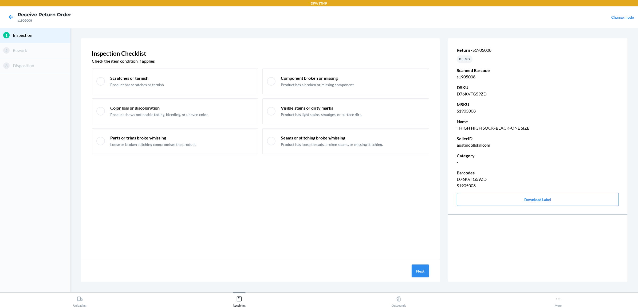
click at [426, 273] on button "Next" at bounding box center [420, 271] width 17 height 13
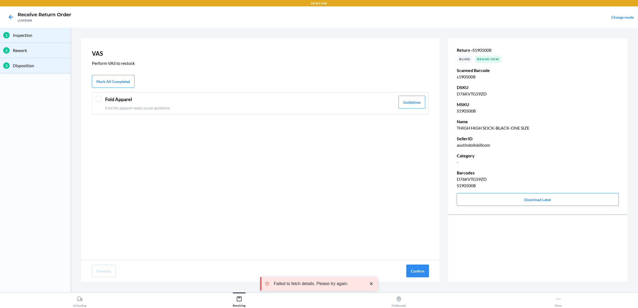
click at [131, 100] on header "Fold Apparel" at bounding box center [250, 99] width 290 height 7
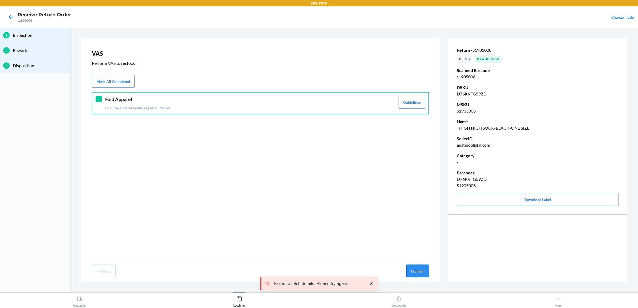
click at [413, 273] on button "Confirm" at bounding box center [417, 271] width 23 height 13
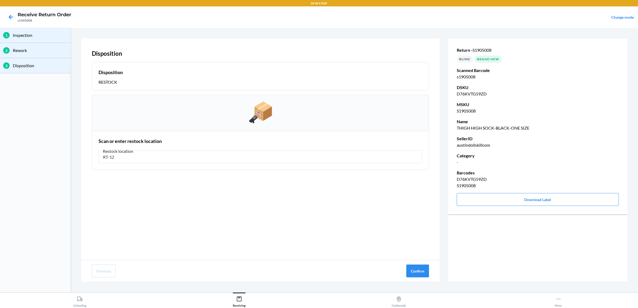
type input "RT-12"
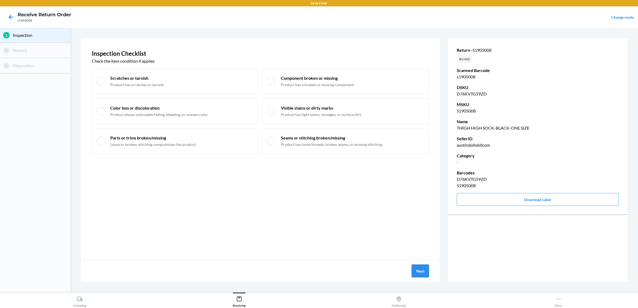
click at [420, 270] on button "Next" at bounding box center [420, 271] width 17 height 13
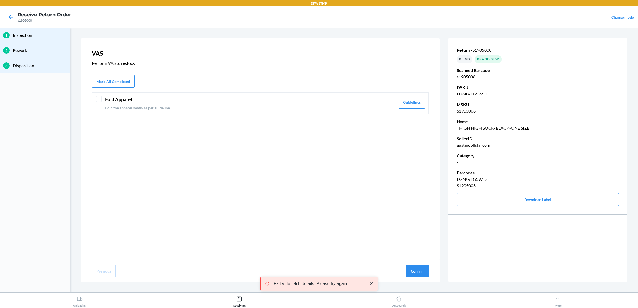
click at [260, 103] on div "Fold Apparel Fold the apparel neatly as per guideline" at bounding box center [250, 103] width 290 height 15
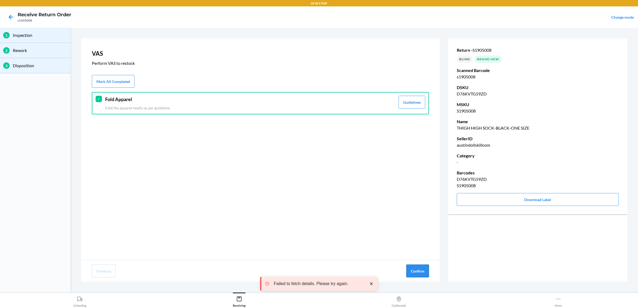
click at [412, 273] on button "Confirm" at bounding box center [417, 271] width 23 height 13
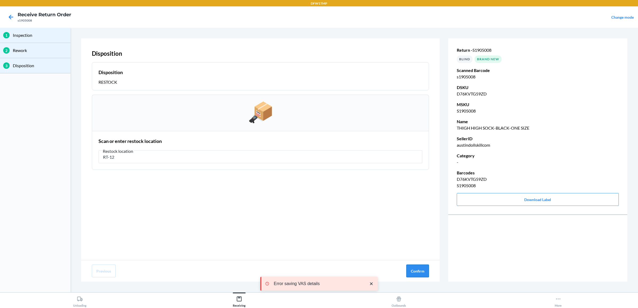
type input "RT-12"
click at [414, 272] on button "Confirm" at bounding box center [417, 271] width 23 height 13
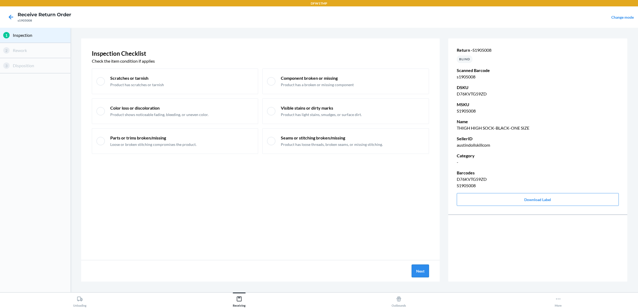
click at [417, 268] on button "Next" at bounding box center [420, 271] width 17 height 13
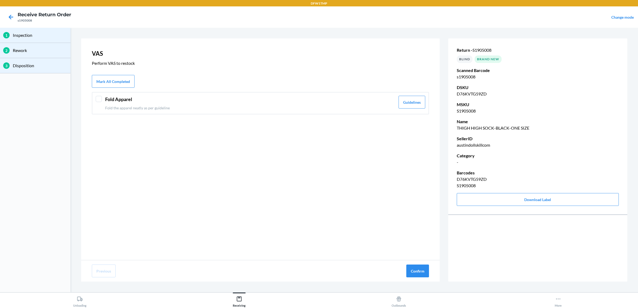
click at [157, 106] on p "Fold the apparel neatly as per guideline" at bounding box center [250, 108] width 290 height 6
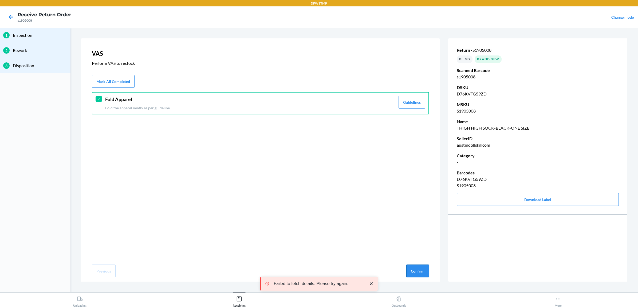
click at [418, 270] on button "Confirm" at bounding box center [417, 271] width 23 height 13
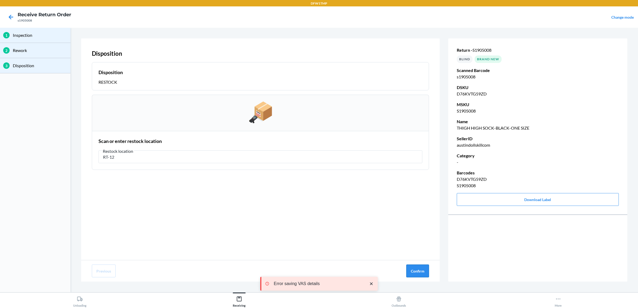
type input "RT-12"
click at [417, 271] on button "Confirm" at bounding box center [417, 271] width 23 height 13
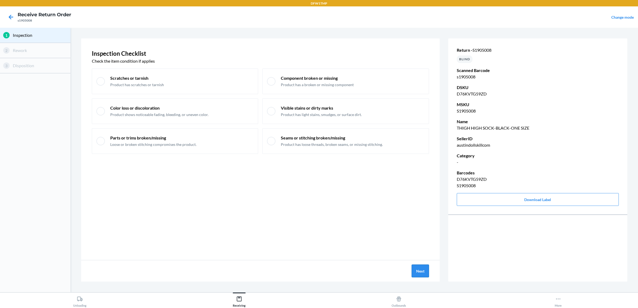
click at [421, 272] on button "Next" at bounding box center [420, 271] width 17 height 13
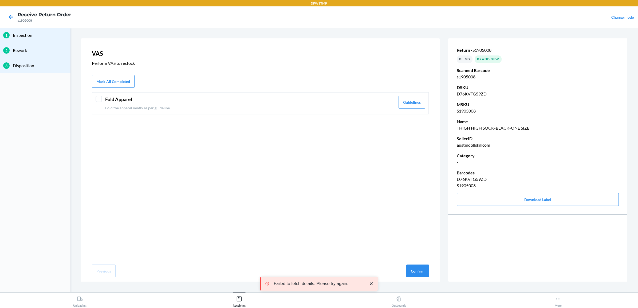
click at [322, 103] on div "Fold Apparel Fold the apparel neatly as per guideline" at bounding box center [250, 103] width 290 height 15
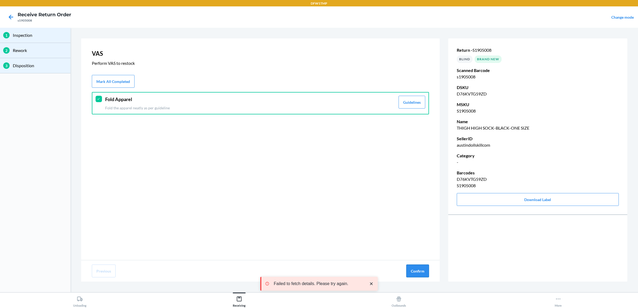
click at [415, 270] on button "Confirm" at bounding box center [417, 271] width 23 height 13
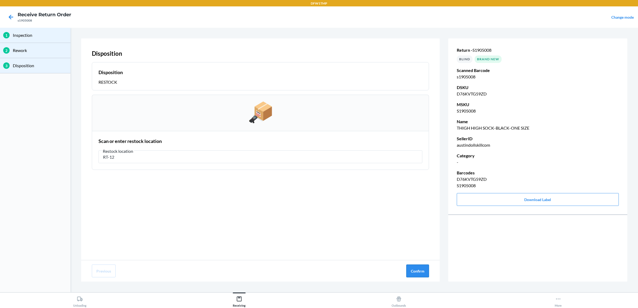
type input "RT-12"
click at [423, 270] on button "Confirm" at bounding box center [417, 271] width 23 height 13
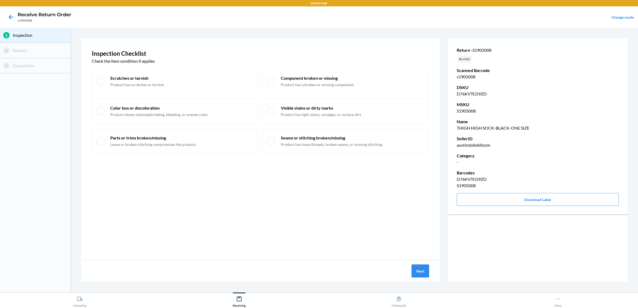
click at [419, 270] on button "Next" at bounding box center [420, 271] width 17 height 13
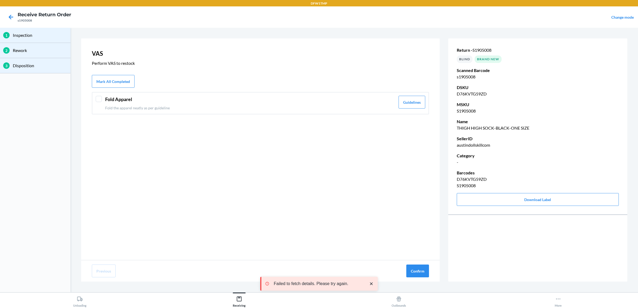
click at [391, 108] on p "Fold the apparel neatly as per guideline" at bounding box center [250, 108] width 290 height 6
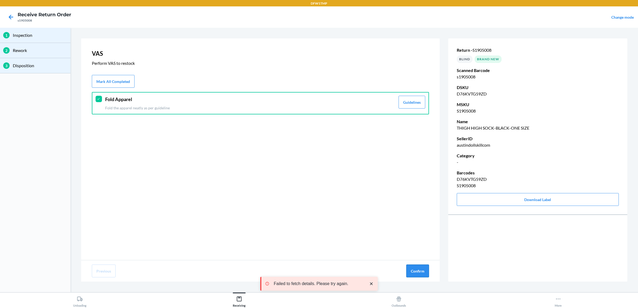
click at [417, 269] on button "Confirm" at bounding box center [417, 271] width 23 height 13
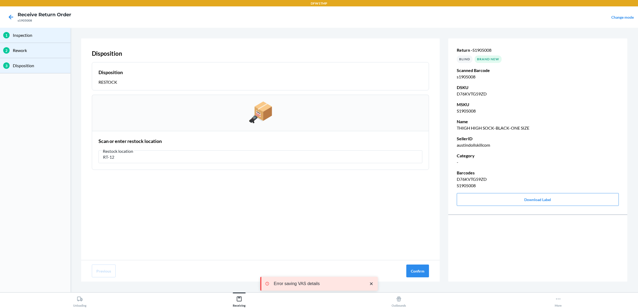
type input "RT-12"
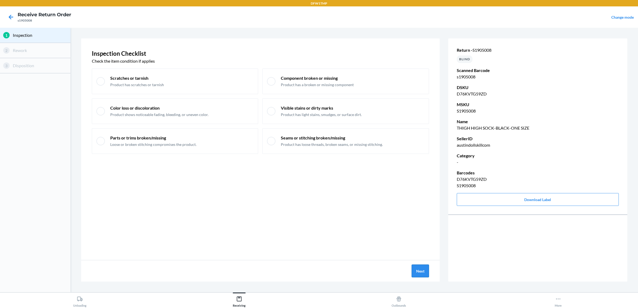
click at [422, 273] on button "Next" at bounding box center [420, 271] width 17 height 13
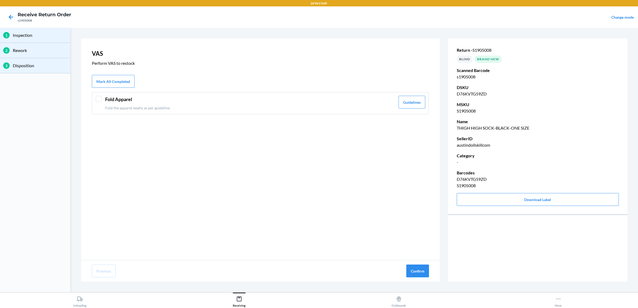
click at [178, 106] on p "Fold the apparel neatly as per guideline" at bounding box center [250, 108] width 290 height 6
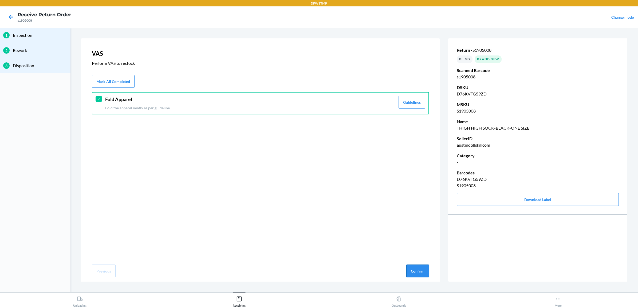
click at [417, 272] on button "Confirm" at bounding box center [417, 271] width 23 height 13
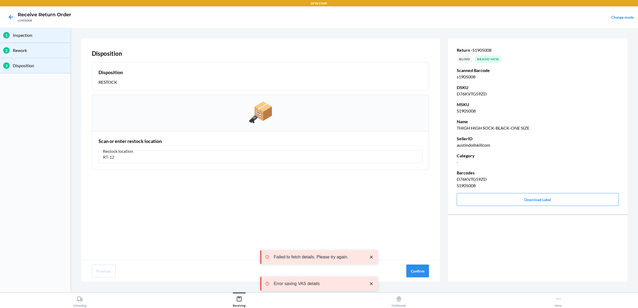
type input "RT-12"
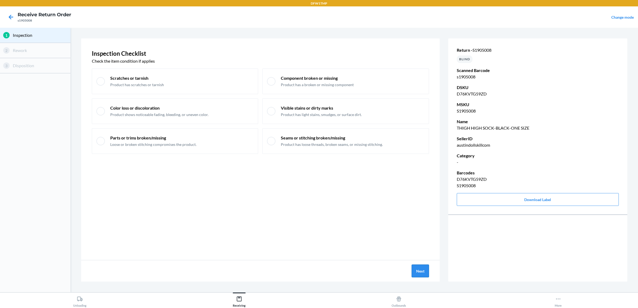
click at [420, 276] on button "Next" at bounding box center [420, 271] width 17 height 13
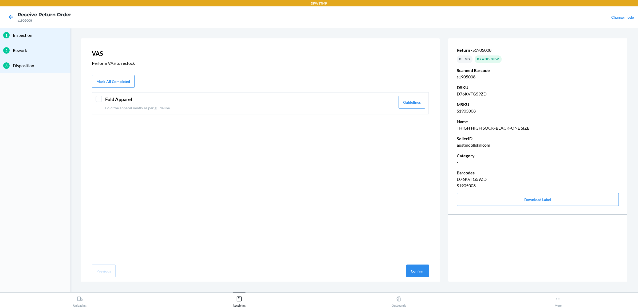
click at [321, 108] on p "Fold the apparel neatly as per guideline" at bounding box center [250, 108] width 290 height 6
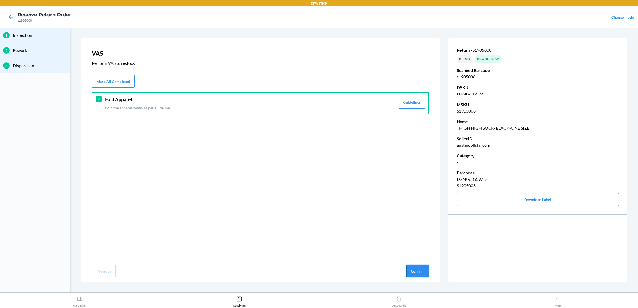
click at [416, 270] on button "Confirm" at bounding box center [417, 271] width 23 height 13
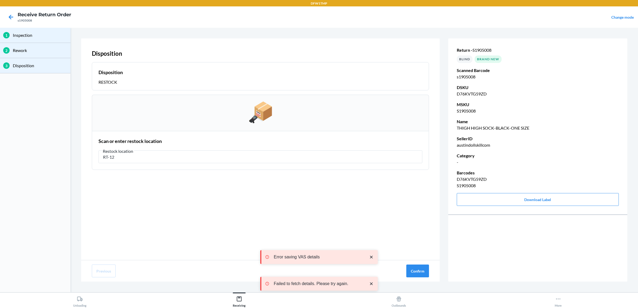
type input "RT-12"
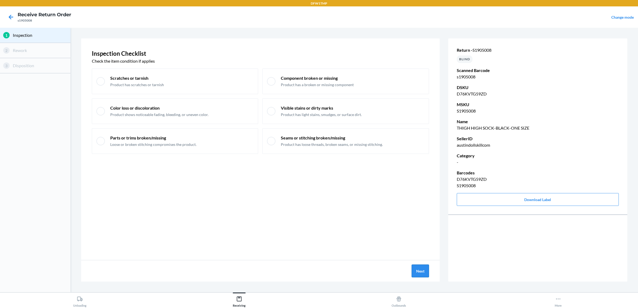
click at [417, 273] on button "Next" at bounding box center [420, 271] width 17 height 13
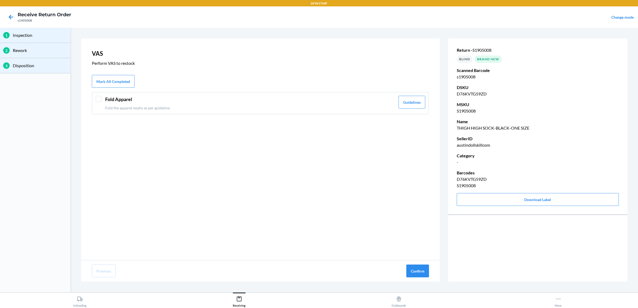
click at [158, 99] on header "Fold Apparel" at bounding box center [250, 99] width 290 height 7
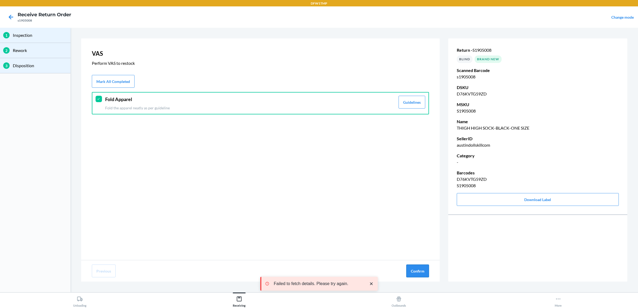
click at [413, 272] on button "Confirm" at bounding box center [417, 271] width 23 height 13
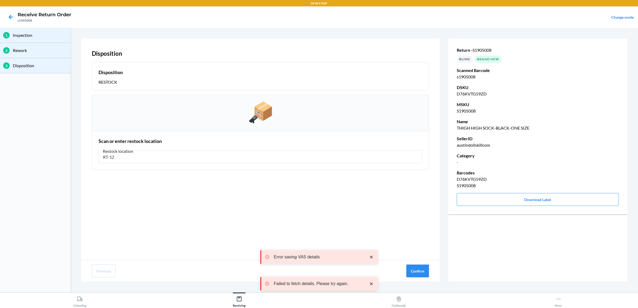
type input "RT-12"
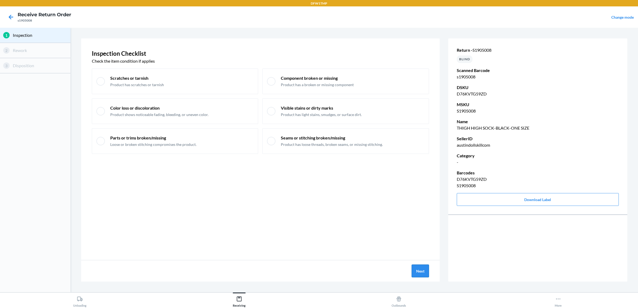
click at [421, 272] on button "Next" at bounding box center [420, 271] width 17 height 13
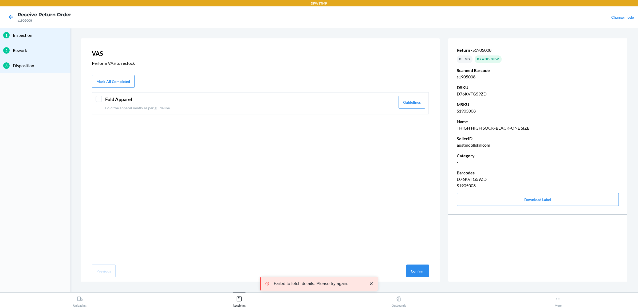
click at [130, 106] on p "Fold the apparel neatly as per guideline" at bounding box center [250, 108] width 290 height 6
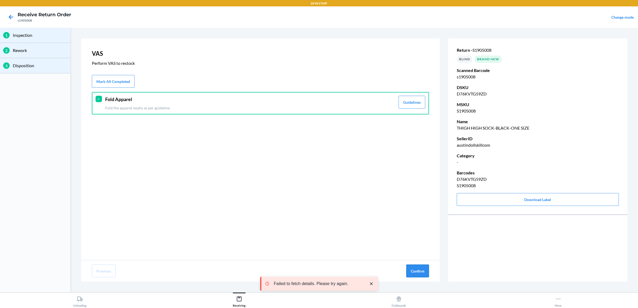
click at [418, 265] on button "Confirm" at bounding box center [417, 271] width 23 height 13
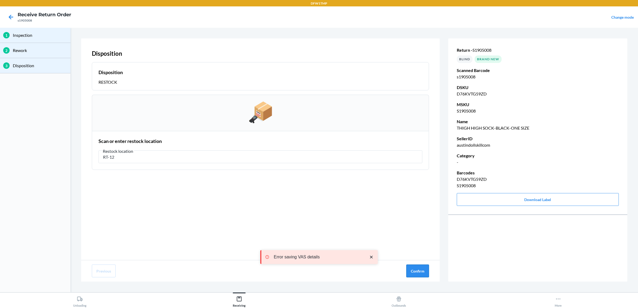
type input "RT-12"
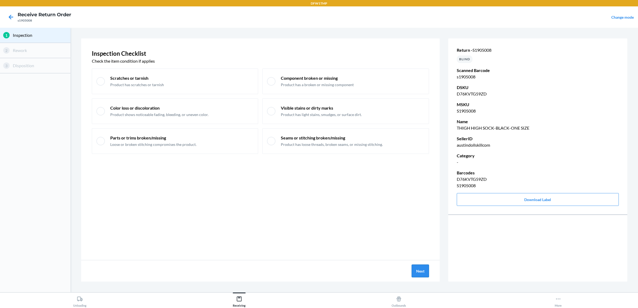
click at [424, 272] on button "Next" at bounding box center [420, 271] width 17 height 13
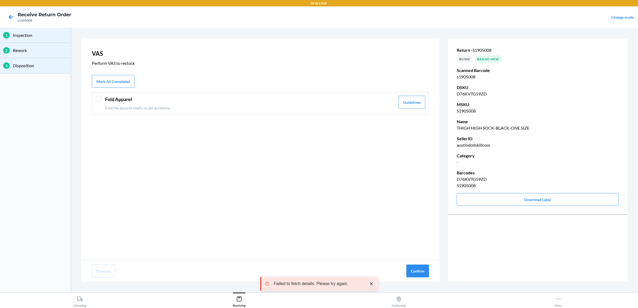
click at [324, 100] on header "Fold Apparel" at bounding box center [250, 99] width 290 height 7
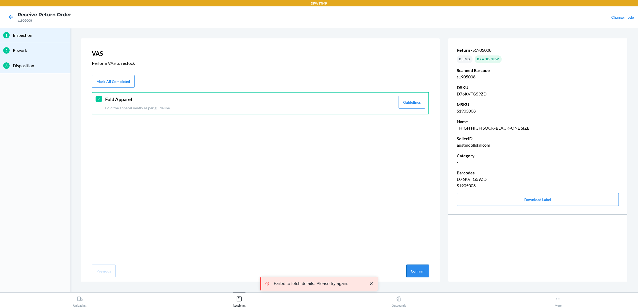
click at [422, 268] on button "Confirm" at bounding box center [417, 271] width 23 height 13
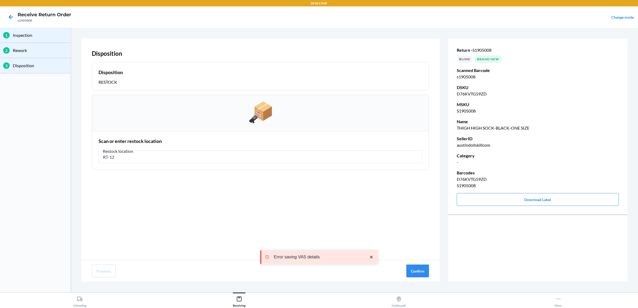
type input "RT-12"
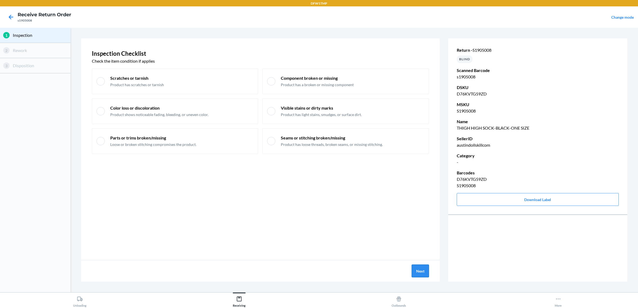
click at [422, 273] on button "Next" at bounding box center [420, 271] width 17 height 13
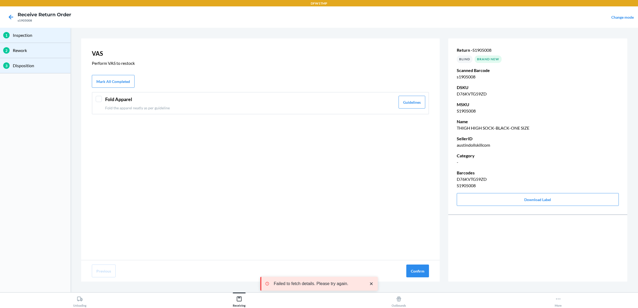
click at [128, 105] on p "Fold the apparel neatly as per guideline" at bounding box center [250, 108] width 290 height 6
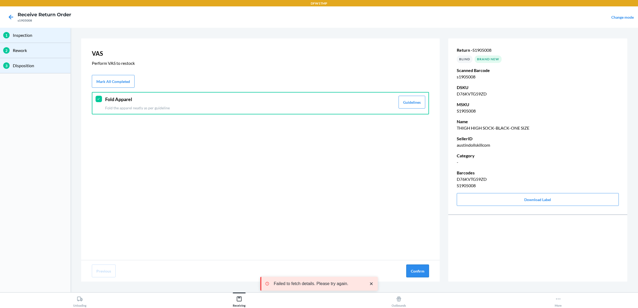
click at [410, 271] on button "Confirm" at bounding box center [417, 271] width 23 height 13
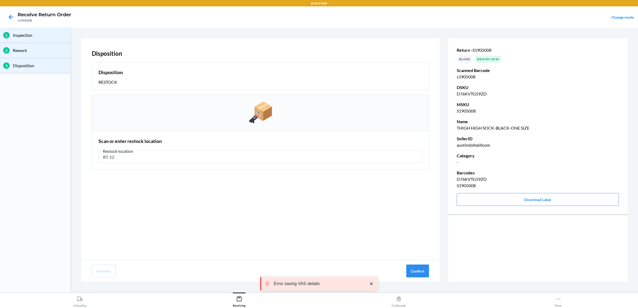
type input "RT-12"
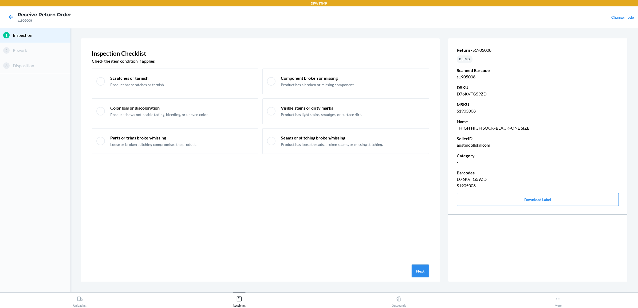
click at [418, 272] on button "Next" at bounding box center [420, 271] width 17 height 13
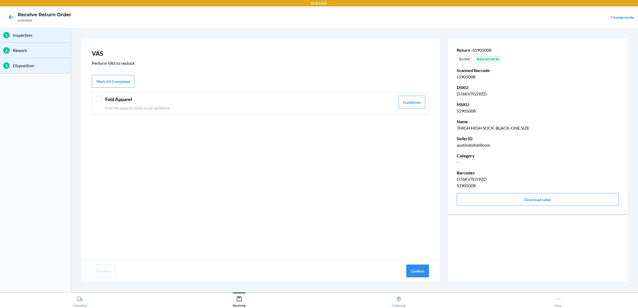
click at [118, 98] on header "Fold Apparel" at bounding box center [250, 99] width 290 height 7
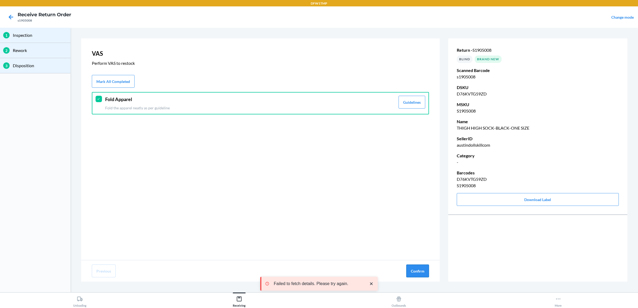
click at [421, 268] on button "Confirm" at bounding box center [417, 271] width 23 height 13
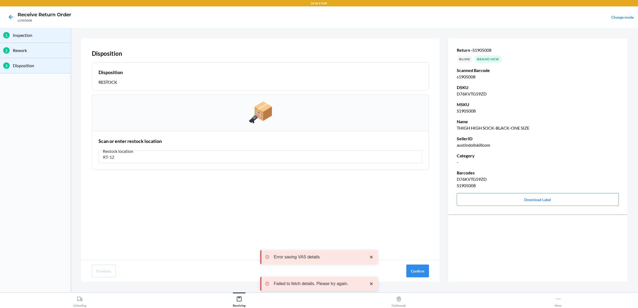
type input "RT-12"
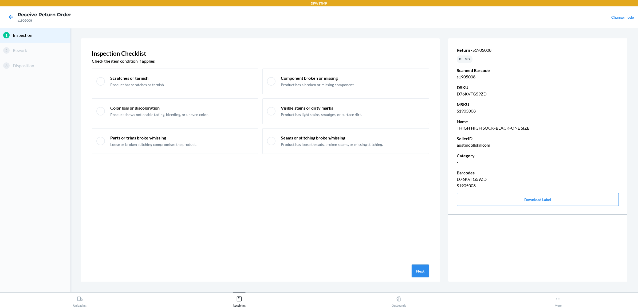
click at [419, 272] on button "Next" at bounding box center [420, 271] width 17 height 13
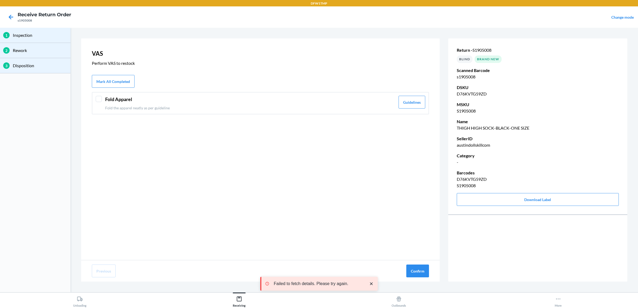
click at [351, 105] on p "Fold the apparel neatly as per guideline" at bounding box center [250, 108] width 290 height 6
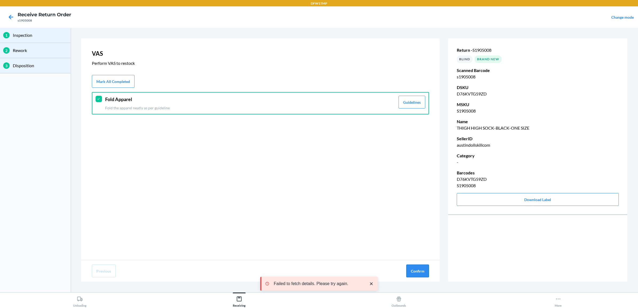
click at [414, 270] on button "Confirm" at bounding box center [417, 271] width 23 height 13
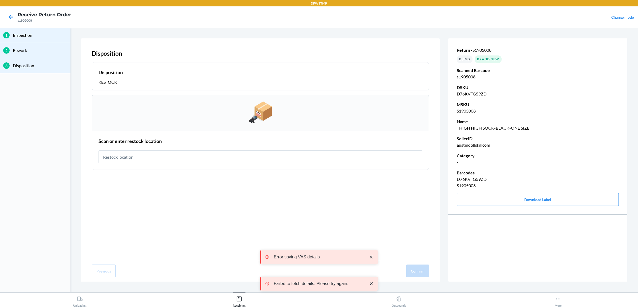
click at [253, 154] on input "text" at bounding box center [261, 157] width 324 height 13
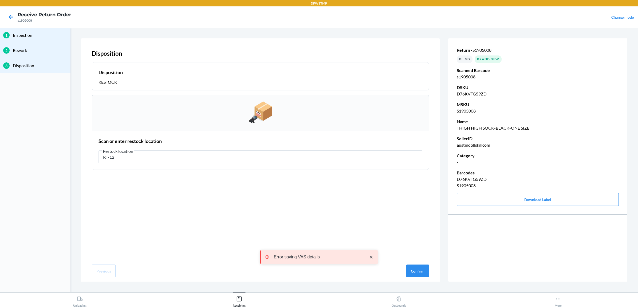
type input "RT-12"
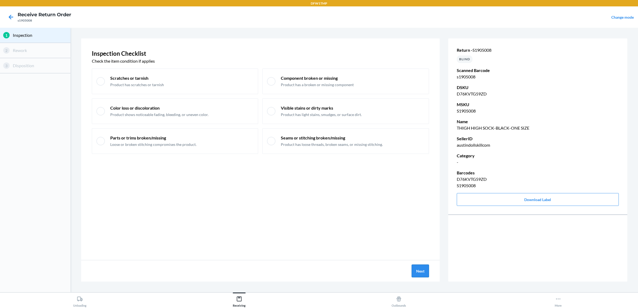
click at [425, 274] on button "Next" at bounding box center [420, 271] width 17 height 13
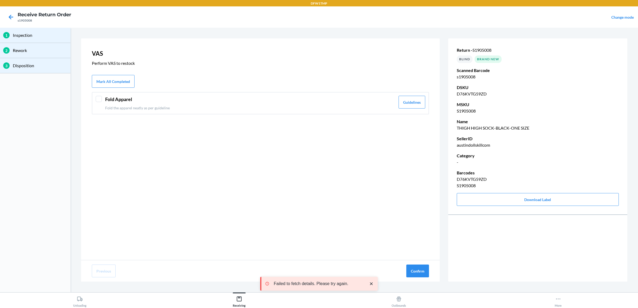
click at [105, 97] on header "Fold Apparel" at bounding box center [250, 99] width 290 height 7
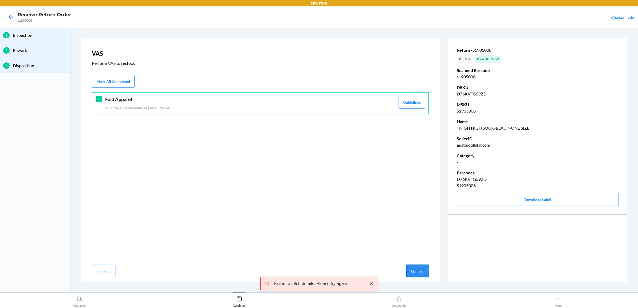
click at [417, 270] on button "Confirm" at bounding box center [417, 271] width 23 height 13
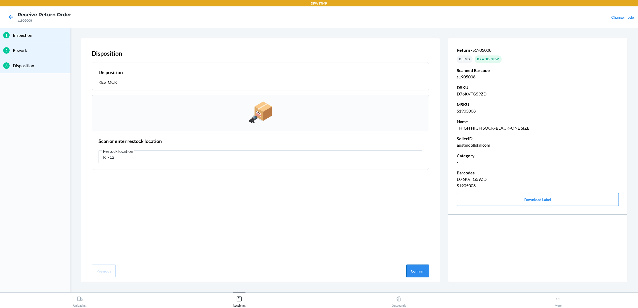
type input "RT-12"
click at [424, 267] on button "Confirm" at bounding box center [417, 271] width 23 height 13
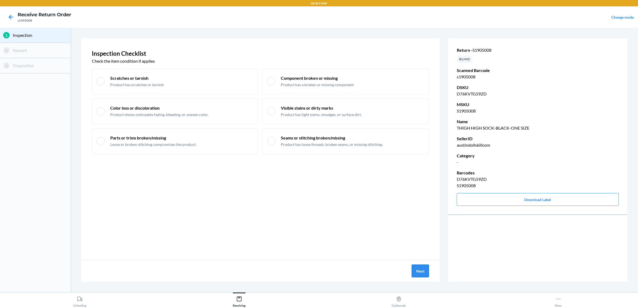
click at [417, 272] on button "Next" at bounding box center [420, 271] width 17 height 13
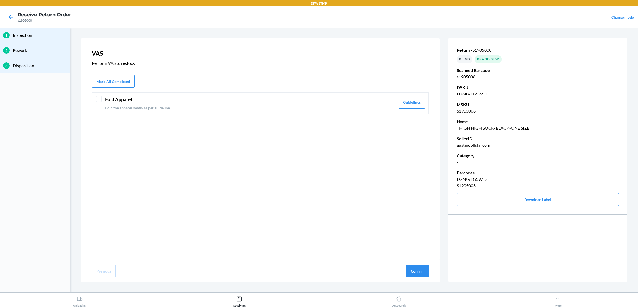
click at [162, 106] on p "Fold the apparel neatly as per guideline" at bounding box center [250, 108] width 290 height 6
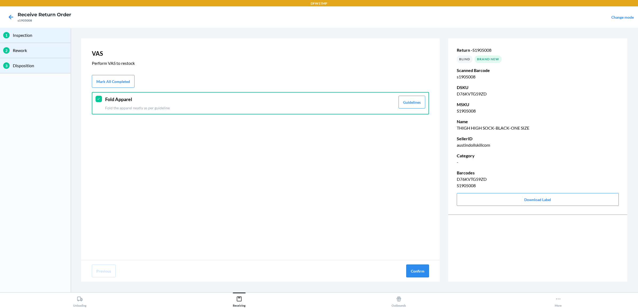
click at [420, 273] on button "Confirm" at bounding box center [417, 271] width 23 height 13
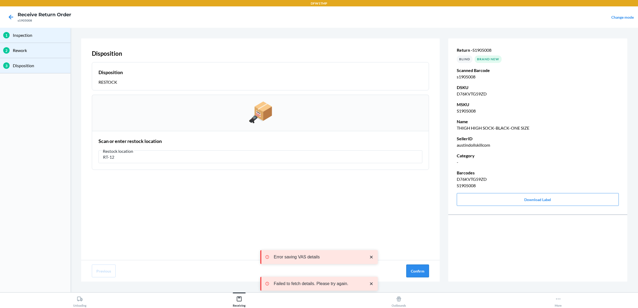
type input "RT-12"
click at [415, 272] on button "Confirm" at bounding box center [417, 271] width 23 height 13
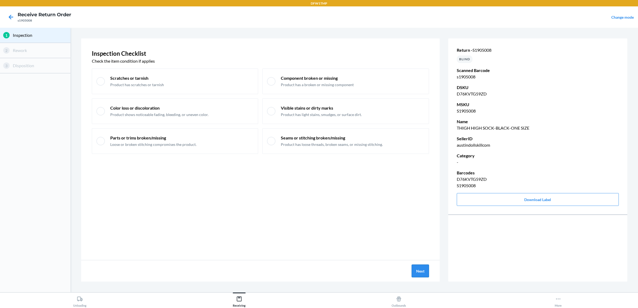
click at [423, 272] on button "Next" at bounding box center [420, 271] width 17 height 13
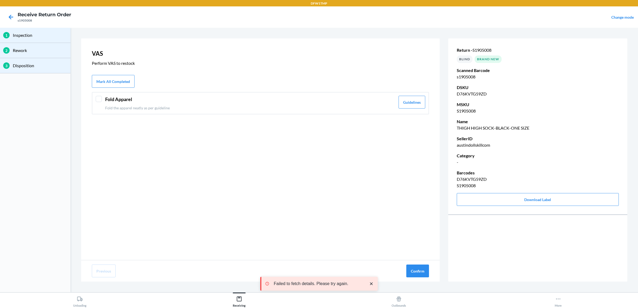
click at [198, 102] on header "Fold Apparel" at bounding box center [250, 99] width 290 height 7
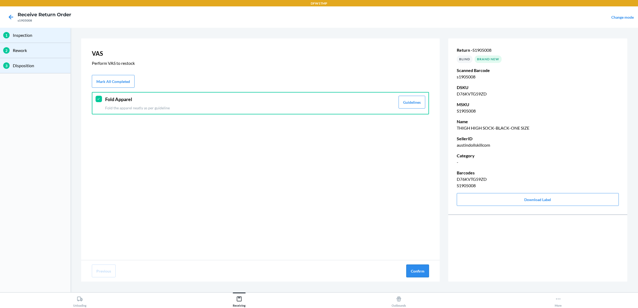
click at [412, 268] on button "Confirm" at bounding box center [417, 271] width 23 height 13
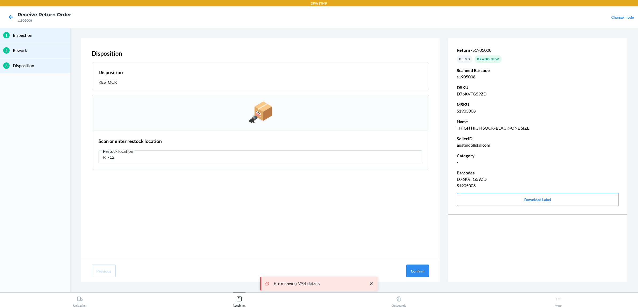
type input "RT-12"
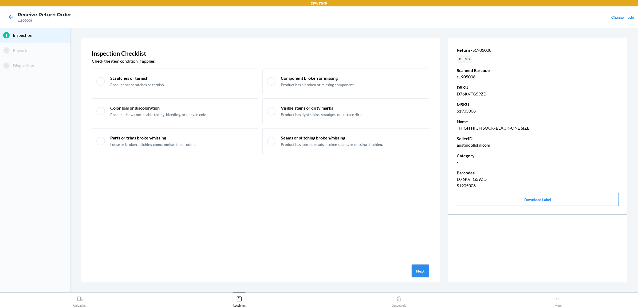
click at [424, 273] on button "Next" at bounding box center [420, 271] width 17 height 13
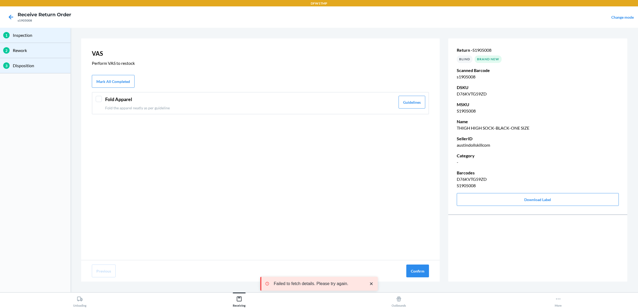
click at [166, 103] on header "Fold Apparel" at bounding box center [250, 99] width 290 height 7
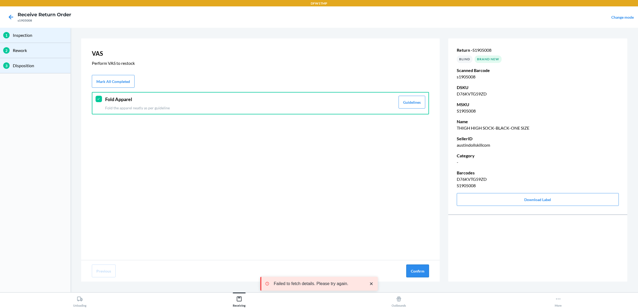
click at [420, 277] on button "Confirm" at bounding box center [417, 271] width 23 height 13
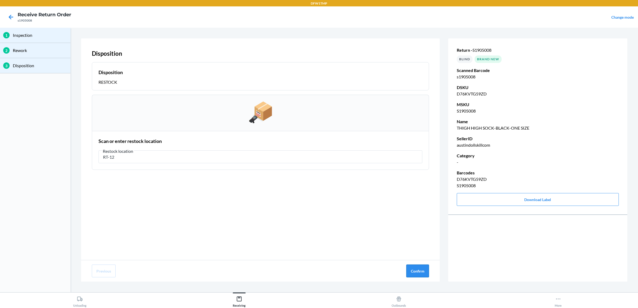
type input "RT-12"
click at [409, 269] on button "Confirm" at bounding box center [417, 271] width 23 height 13
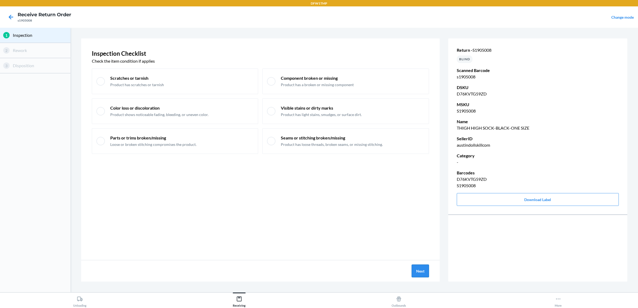
click at [423, 272] on button "Next" at bounding box center [420, 271] width 17 height 13
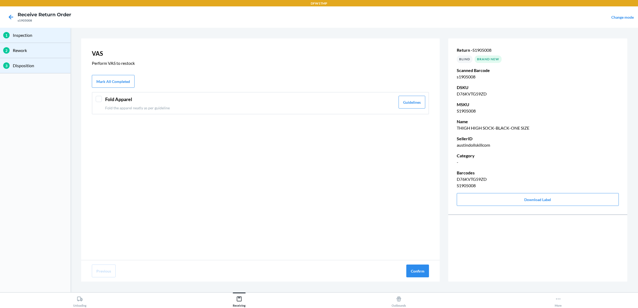
click at [237, 106] on p "Fold the apparel neatly as per guideline" at bounding box center [250, 108] width 290 height 6
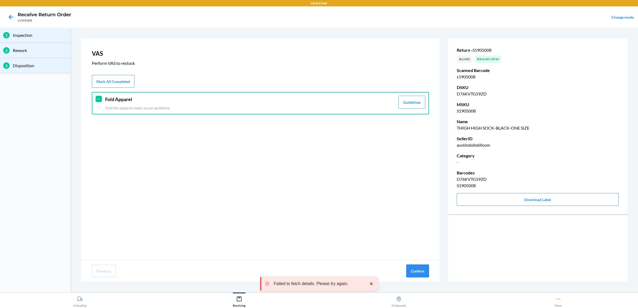
click at [413, 271] on button "Confirm" at bounding box center [417, 271] width 23 height 13
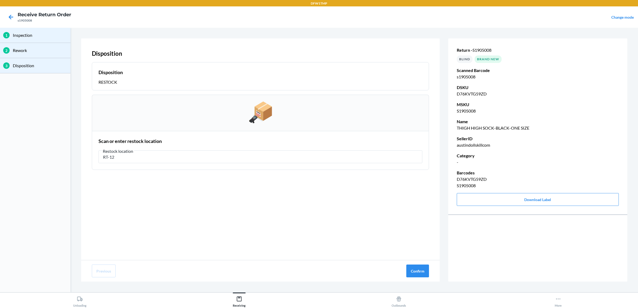
type input "RT-12"
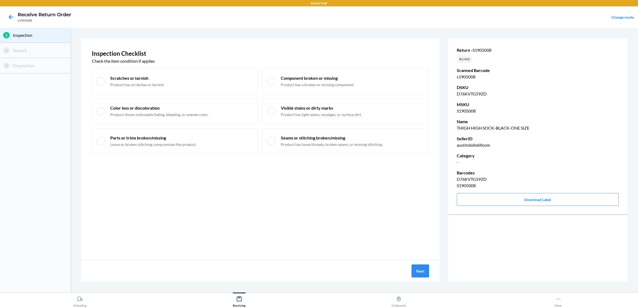
click at [425, 273] on button "Next" at bounding box center [420, 271] width 17 height 13
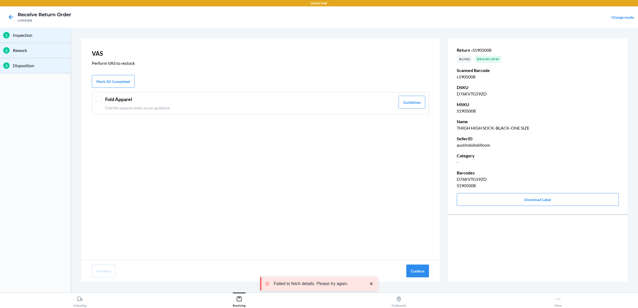
click at [197, 104] on div "Fold Apparel Fold the apparel neatly as per guideline" at bounding box center [250, 103] width 290 height 15
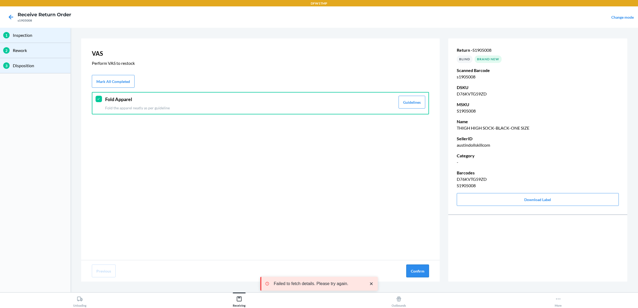
click at [408, 271] on button "Confirm" at bounding box center [417, 271] width 23 height 13
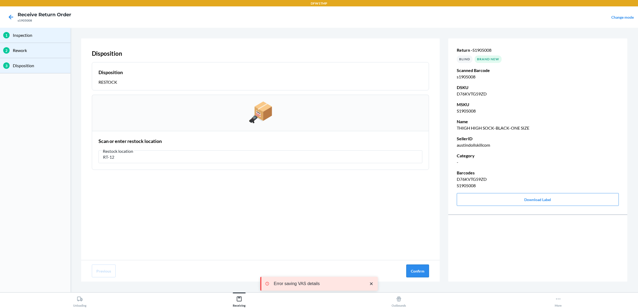
type input "RT-12"
click at [414, 276] on button "Confirm" at bounding box center [417, 271] width 23 height 13
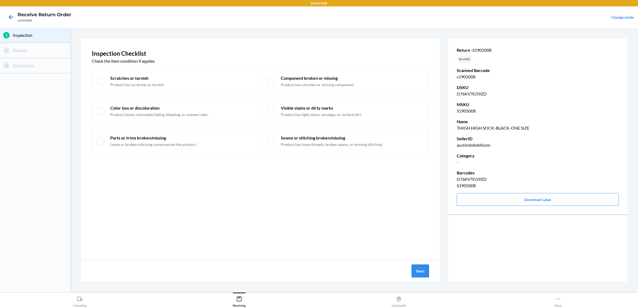
click at [418, 273] on button "Next" at bounding box center [420, 271] width 17 height 13
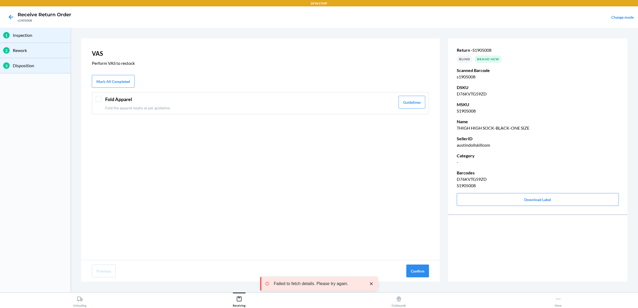
click at [154, 105] on p "Fold the apparel neatly as per guideline" at bounding box center [250, 108] width 290 height 6
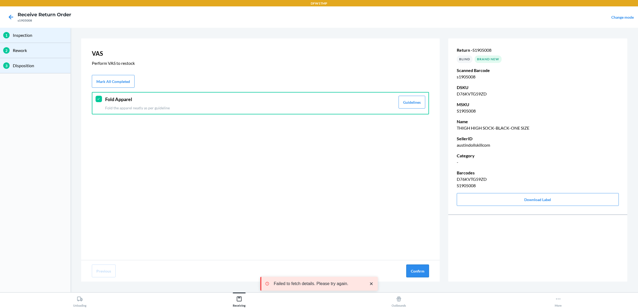
click at [412, 265] on button "Confirm" at bounding box center [417, 271] width 23 height 13
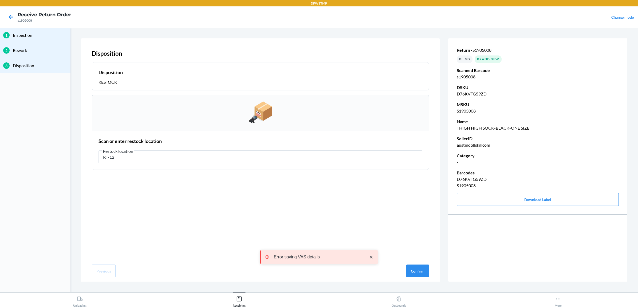
type input "RT-12"
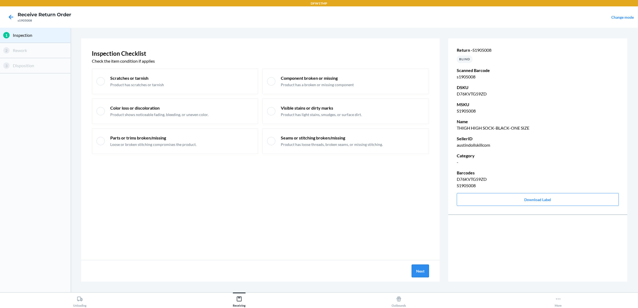
click at [425, 274] on button "Next" at bounding box center [420, 271] width 17 height 13
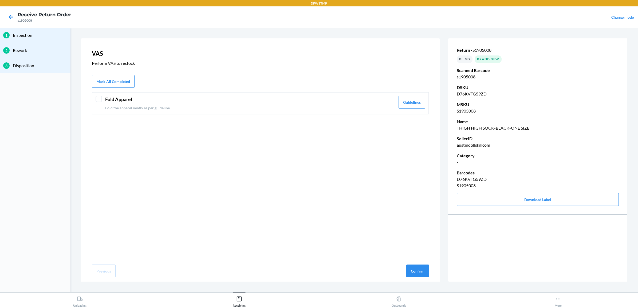
click at [236, 106] on p "Fold the apparel neatly as per guideline" at bounding box center [250, 108] width 290 height 6
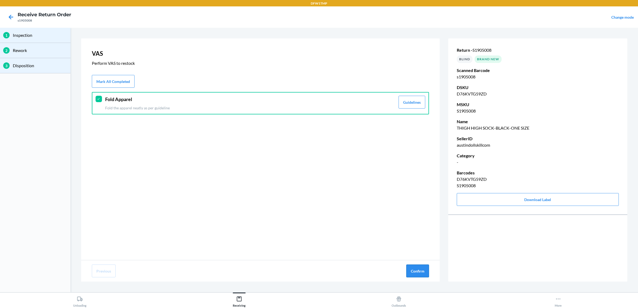
click at [419, 273] on button "Confirm" at bounding box center [417, 271] width 23 height 13
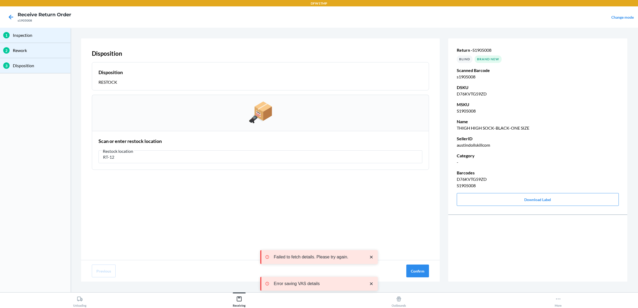
type input "RT-12"
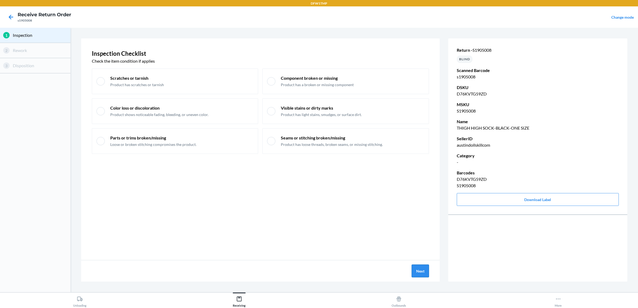
click at [420, 273] on button "Next" at bounding box center [420, 271] width 17 height 13
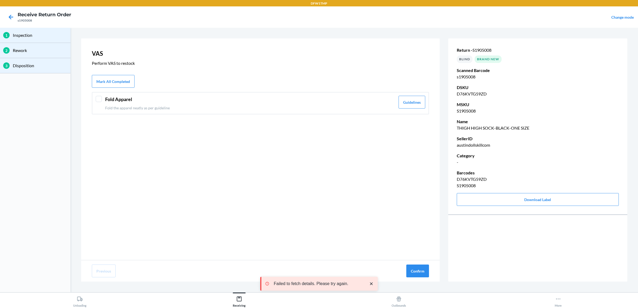
click at [179, 99] on header "Fold Apparel" at bounding box center [250, 99] width 290 height 7
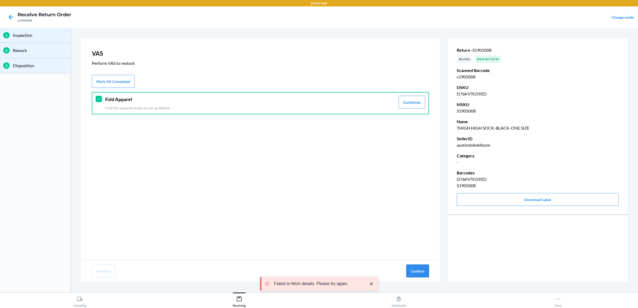
click at [418, 269] on button "Confirm" at bounding box center [417, 271] width 23 height 13
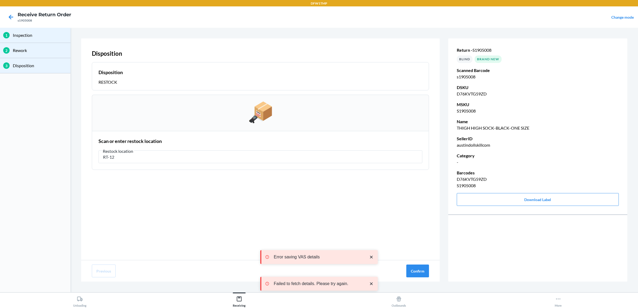
type input "RT-12"
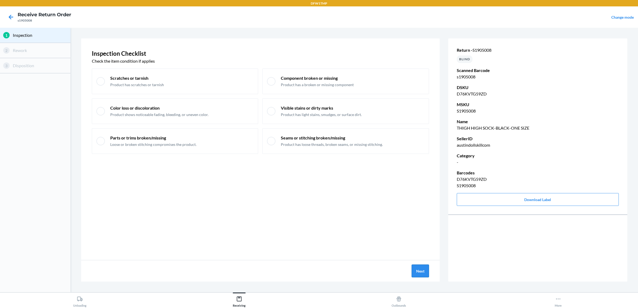
click at [416, 273] on button "Next" at bounding box center [420, 271] width 17 height 13
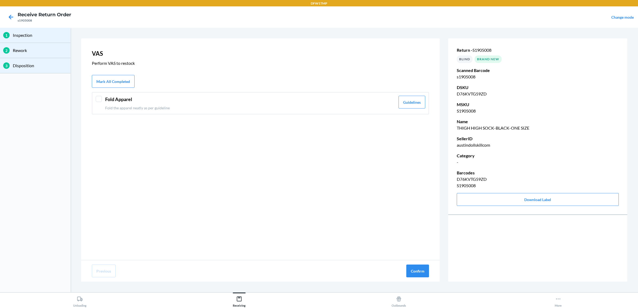
click at [234, 108] on p "Fold the apparel neatly as per guideline" at bounding box center [250, 108] width 290 height 6
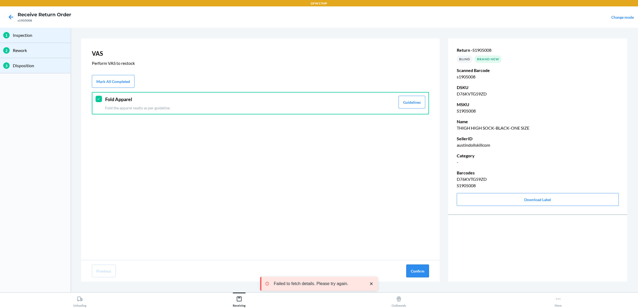
click at [426, 272] on button "Confirm" at bounding box center [417, 271] width 23 height 13
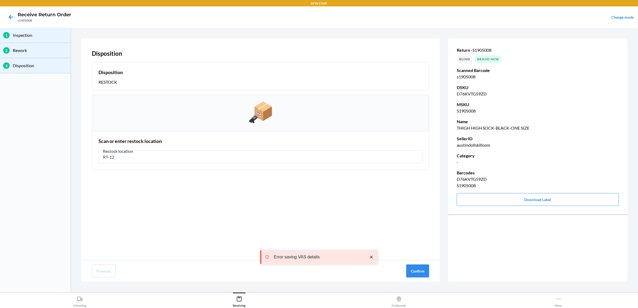
type input "RT-12"
click at [417, 276] on button "Confirm" at bounding box center [417, 271] width 23 height 13
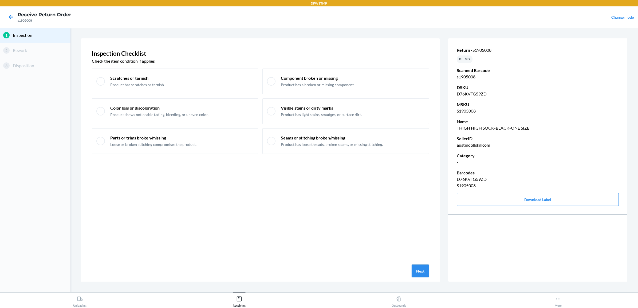
click at [423, 269] on button "Next" at bounding box center [420, 271] width 17 height 13
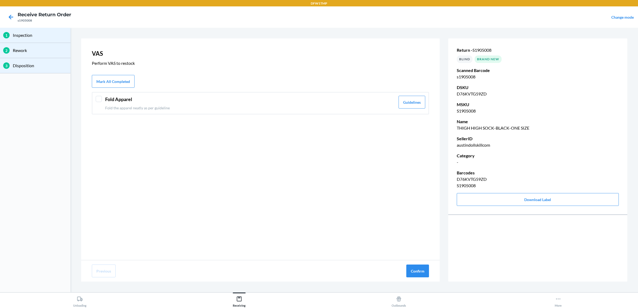
click at [115, 106] on p "Fold the apparel neatly as per guideline" at bounding box center [250, 108] width 290 height 6
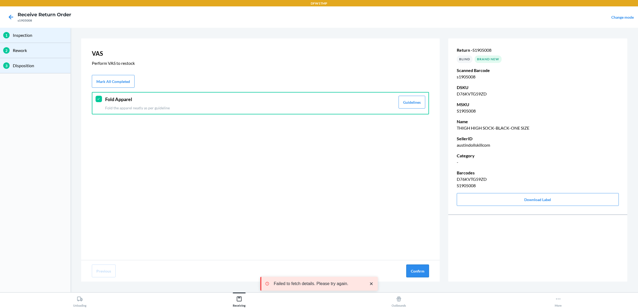
click at [415, 272] on button "Confirm" at bounding box center [417, 271] width 23 height 13
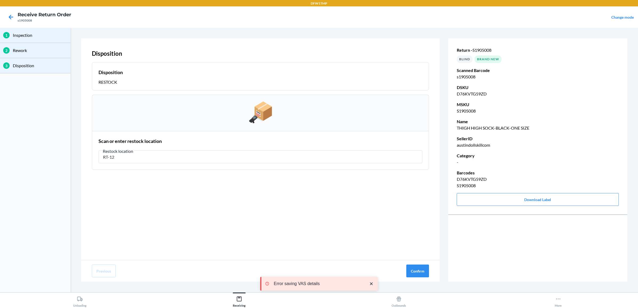
type input "RT-12"
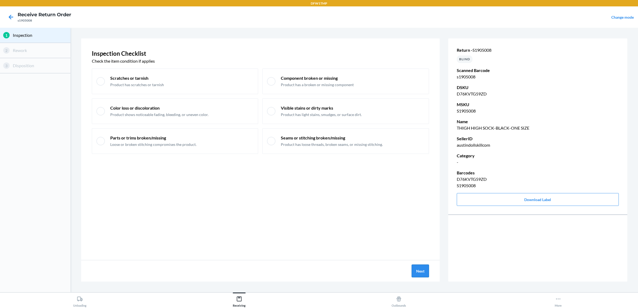
click at [419, 271] on button "Next" at bounding box center [420, 271] width 17 height 13
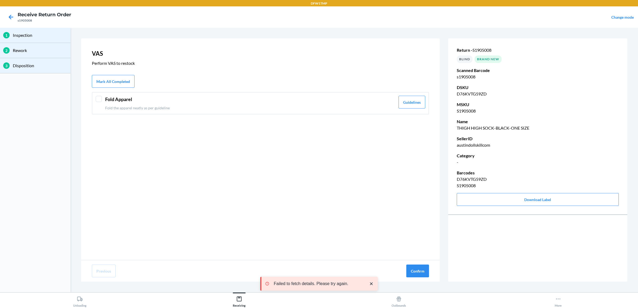
click at [247, 111] on div "Fold Apparel Fold the apparel neatly as per guideline Guidelines" at bounding box center [260, 103] width 337 height 22
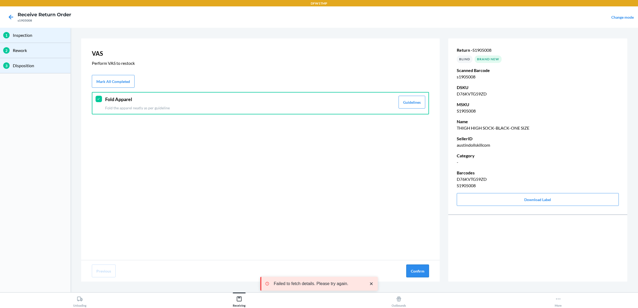
click at [414, 273] on button "Confirm" at bounding box center [417, 271] width 23 height 13
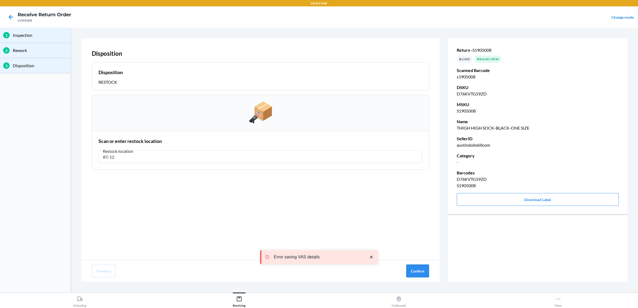
type input "RT-12"
click at [418, 272] on button "Confirm" at bounding box center [417, 271] width 23 height 13
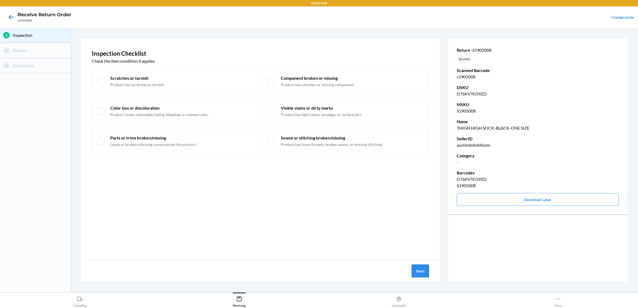
click at [422, 275] on button "Next" at bounding box center [420, 271] width 17 height 13
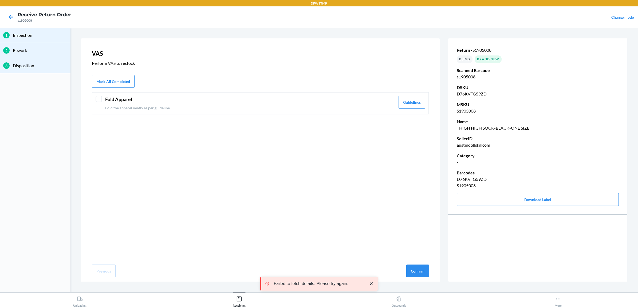
click at [248, 107] on p "Fold the apparel neatly as per guideline" at bounding box center [250, 108] width 290 height 6
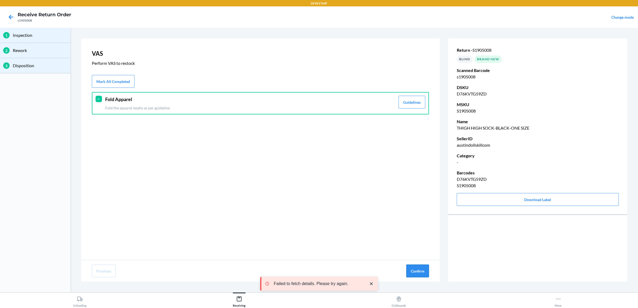
click at [415, 273] on button "Confirm" at bounding box center [417, 271] width 23 height 13
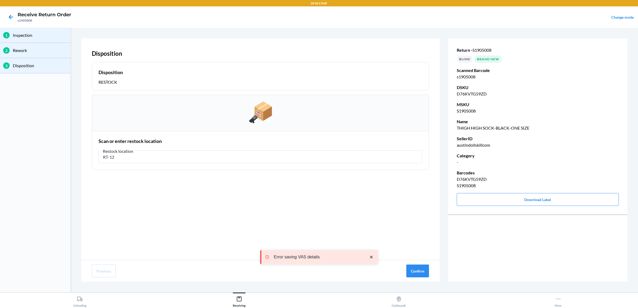
type input "RT-12"
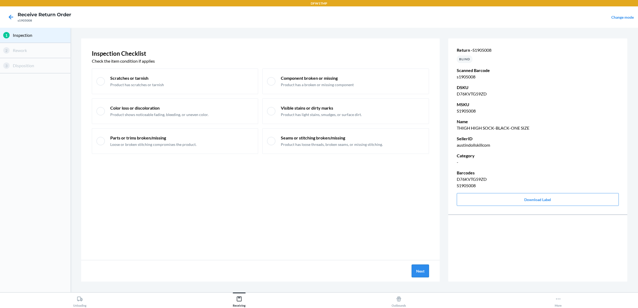
click at [421, 270] on button "Next" at bounding box center [420, 271] width 17 height 13
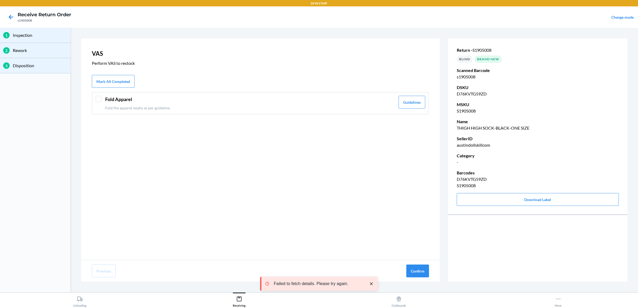
click at [342, 105] on p "Fold the apparel neatly as per guideline" at bounding box center [250, 108] width 290 height 6
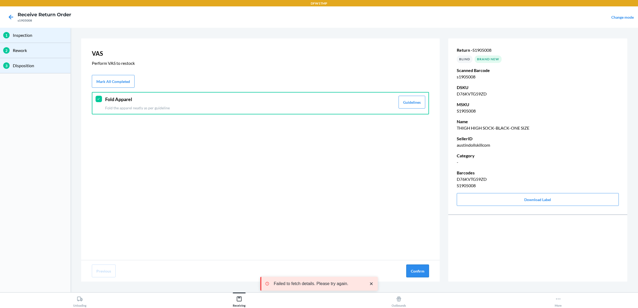
click at [419, 272] on button "Confirm" at bounding box center [417, 271] width 23 height 13
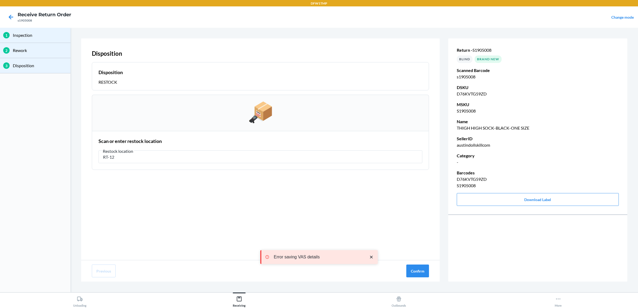
type input "RT-12"
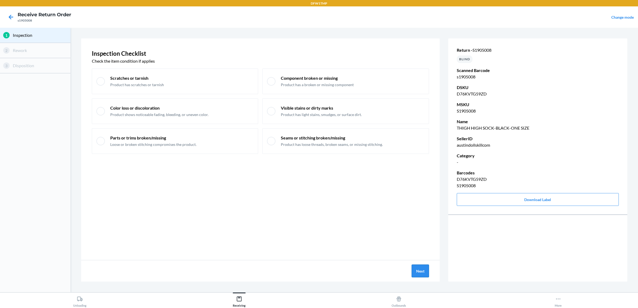
click at [423, 269] on button "Next" at bounding box center [420, 271] width 17 height 13
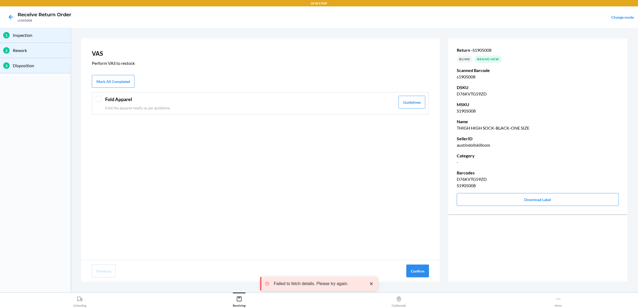
click at [301, 102] on header "Fold Apparel" at bounding box center [250, 99] width 290 height 7
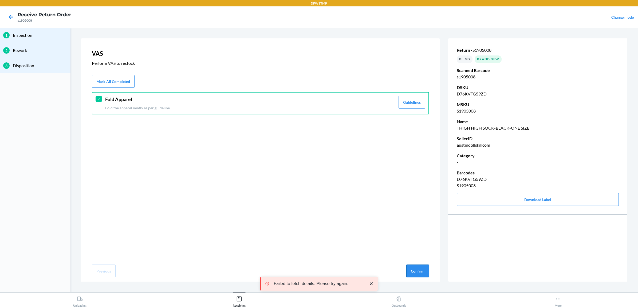
click at [410, 269] on button "Confirm" at bounding box center [417, 271] width 23 height 13
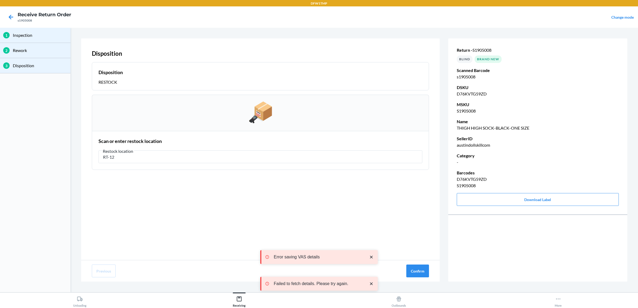
type input "RT-12"
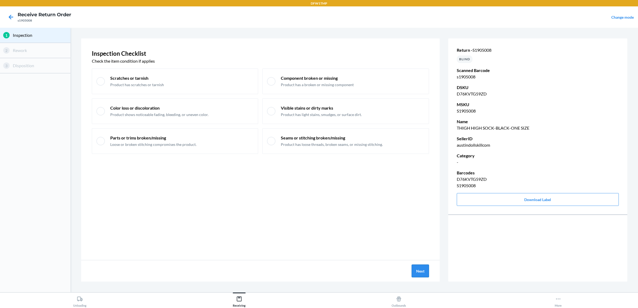
click at [419, 272] on button "Next" at bounding box center [420, 271] width 17 height 13
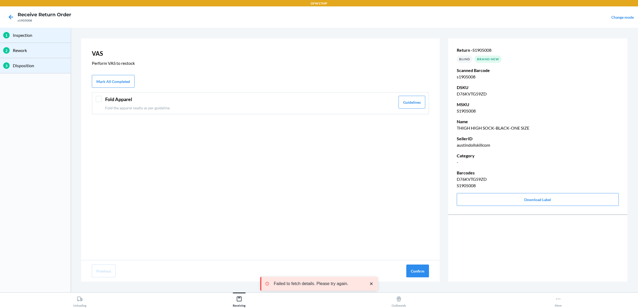
click at [170, 106] on p "Fold the apparel neatly as per guideline" at bounding box center [250, 108] width 290 height 6
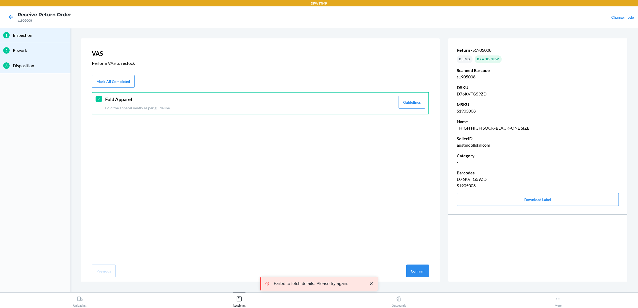
click at [413, 259] on div "VAS Perform VAS to restock Mark All Completed Fold Apparel Fold the apparel nea…" at bounding box center [260, 149] width 359 height 222
click at [415, 270] on button "Confirm" at bounding box center [417, 271] width 23 height 13
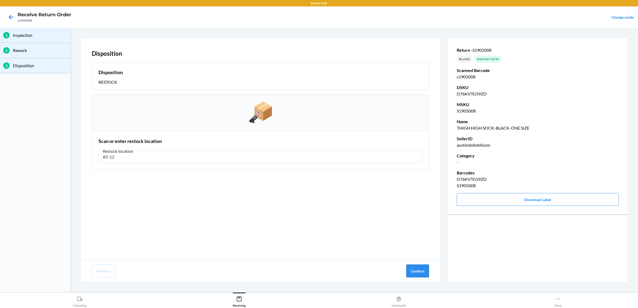
type input "RT-12"
click at [410, 271] on button "Confirm" at bounding box center [417, 271] width 23 height 13
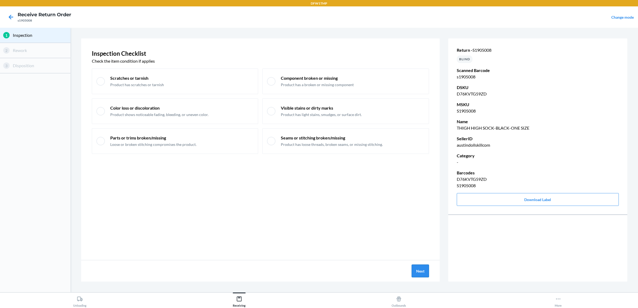
click at [414, 268] on button "Next" at bounding box center [420, 271] width 17 height 13
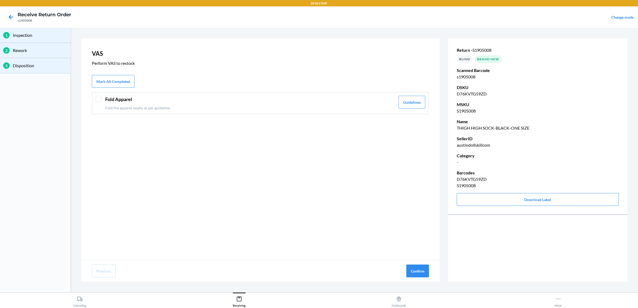
click at [332, 111] on div "Fold Apparel Fold the apparel neatly as per guideline Guidelines" at bounding box center [260, 103] width 337 height 22
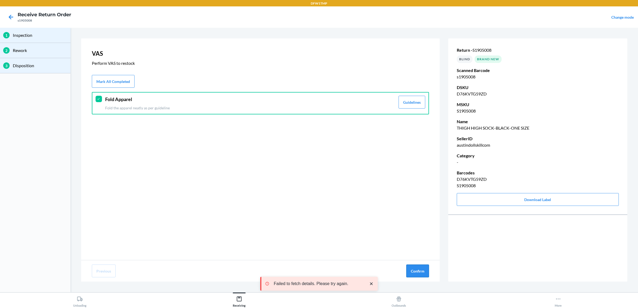
click at [425, 272] on button "Confirm" at bounding box center [417, 271] width 23 height 13
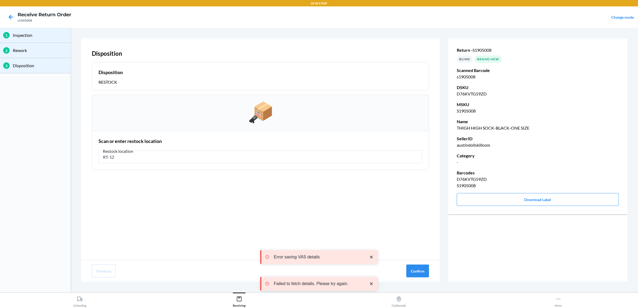
type input "RT-12"
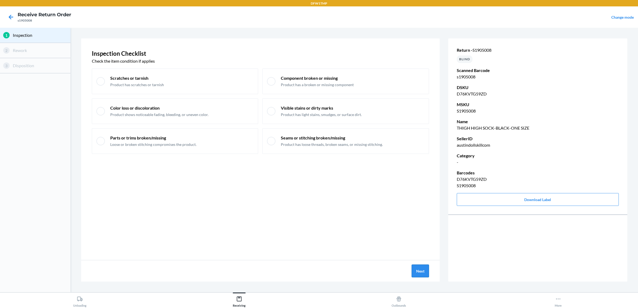
click at [421, 271] on button "Next" at bounding box center [420, 271] width 17 height 13
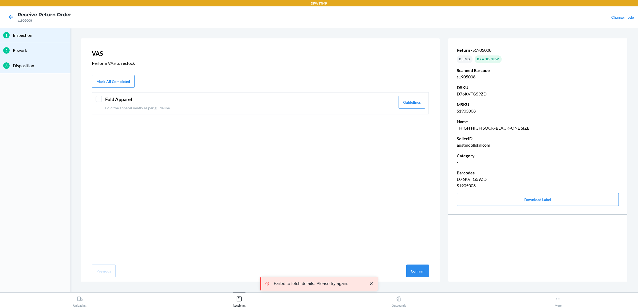
click at [319, 111] on div "Fold Apparel Fold the apparel neatly as per guideline Guidelines" at bounding box center [260, 103] width 337 height 22
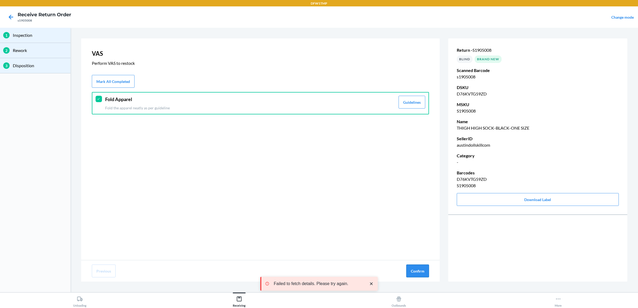
click at [410, 271] on button "Confirm" at bounding box center [417, 271] width 23 height 13
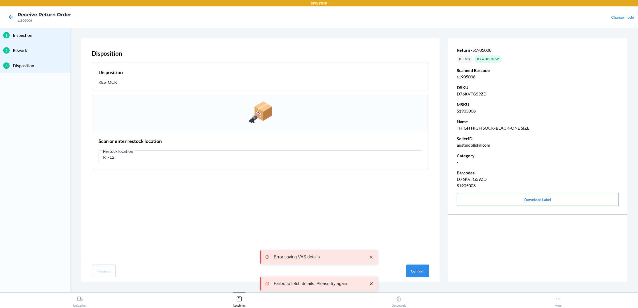
type input "RT-12"
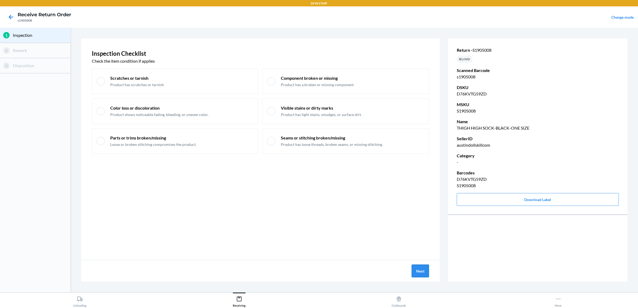
click at [421, 272] on button "Next" at bounding box center [420, 271] width 17 height 13
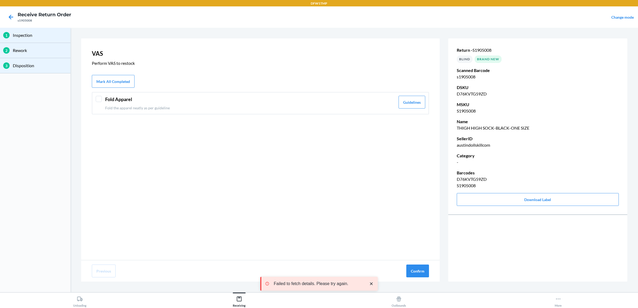
click at [245, 110] on p "Fold the apparel neatly as per guideline" at bounding box center [250, 108] width 290 height 6
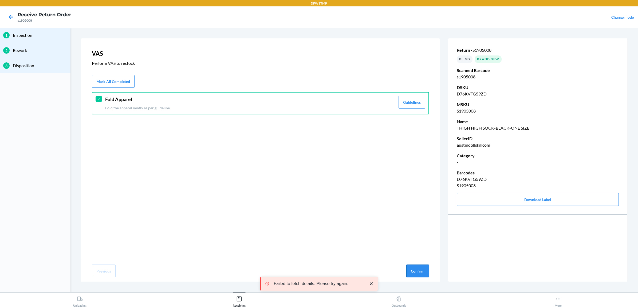
click at [414, 272] on button "Confirm" at bounding box center [417, 271] width 23 height 13
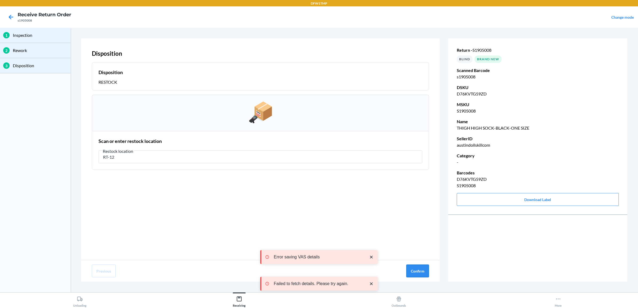
type input "RT-12"
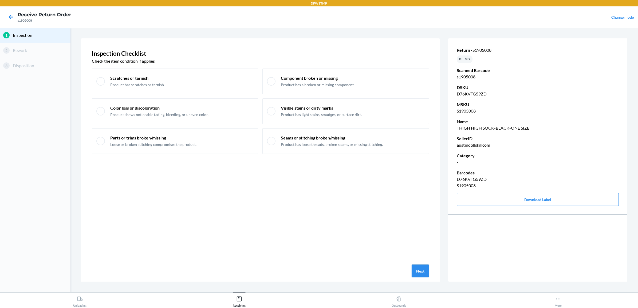
click at [417, 267] on button "Next" at bounding box center [420, 271] width 17 height 13
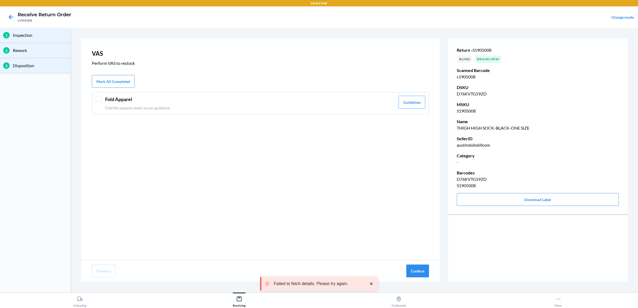
click at [140, 106] on p "Fold the apparel neatly as per guideline" at bounding box center [250, 108] width 290 height 6
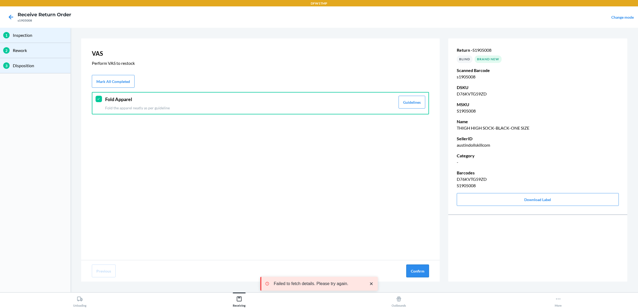
click at [413, 266] on button "Confirm" at bounding box center [417, 271] width 23 height 13
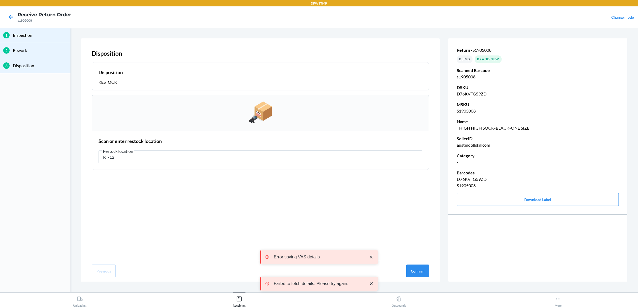
type input "RT-12"
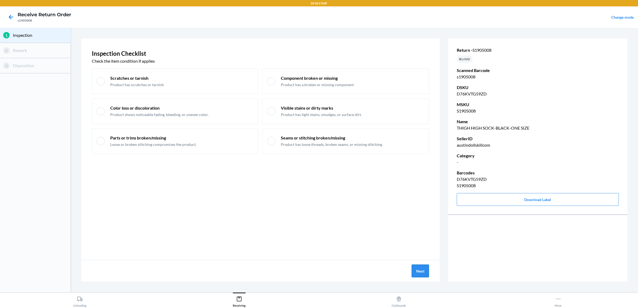
click at [414, 270] on button "Next" at bounding box center [420, 271] width 17 height 13
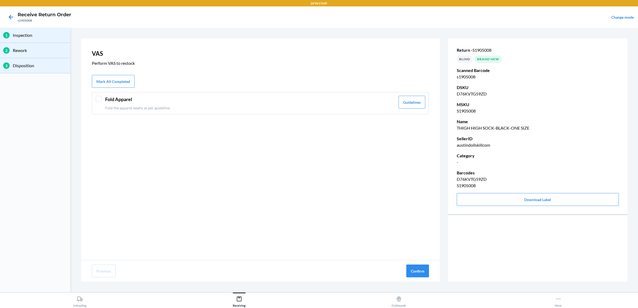
click at [215, 104] on div "Fold Apparel Fold the apparel neatly as per guideline" at bounding box center [250, 103] width 290 height 15
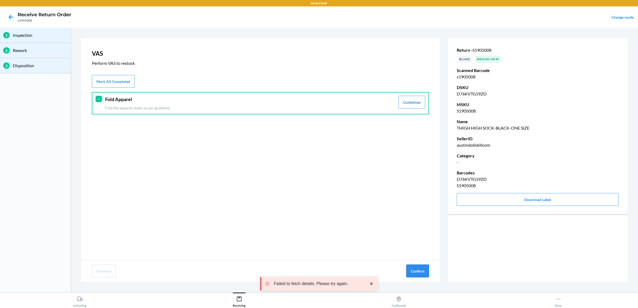
click at [417, 274] on button "Confirm" at bounding box center [417, 271] width 23 height 13
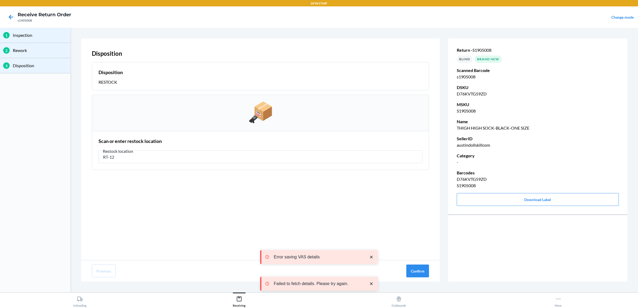
type input "RT-12"
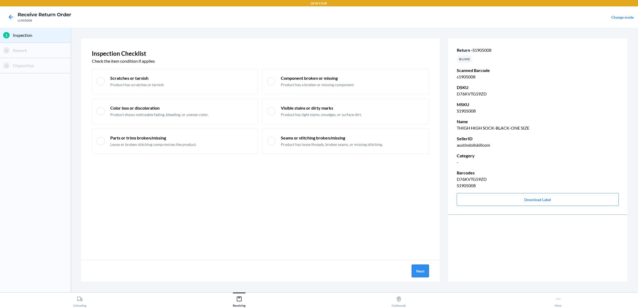
click at [421, 272] on button "Next" at bounding box center [420, 271] width 17 height 13
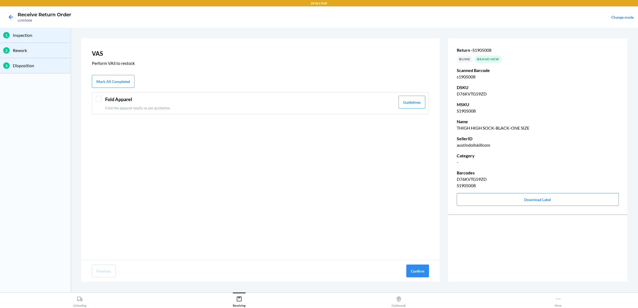
click at [316, 103] on div "Fold Apparel Fold the apparel neatly as per guideline" at bounding box center [250, 103] width 290 height 15
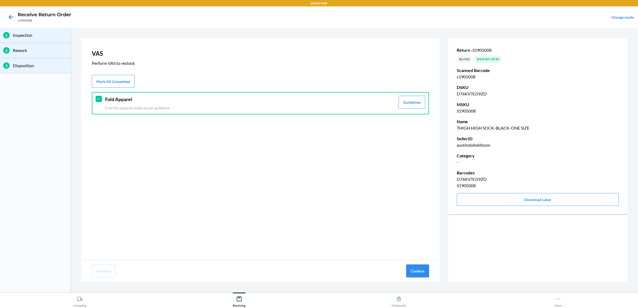
click at [421, 269] on button "Confirm" at bounding box center [417, 271] width 23 height 13
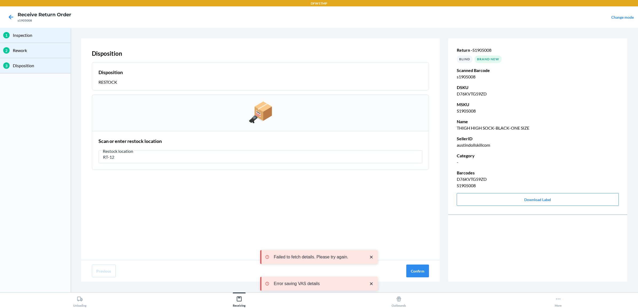
type input "RT-12"
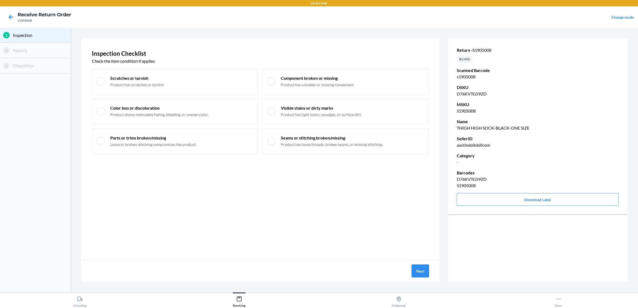
click at [425, 270] on button "Next" at bounding box center [420, 271] width 17 height 13
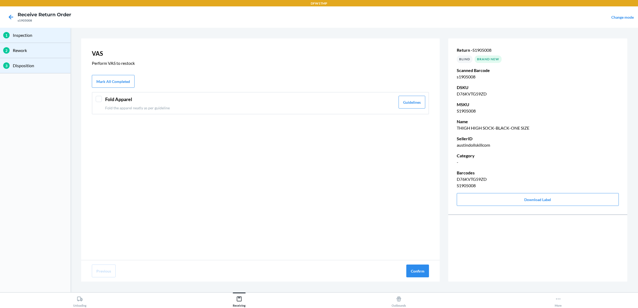
click at [172, 101] on header "Fold Apparel" at bounding box center [250, 99] width 290 height 7
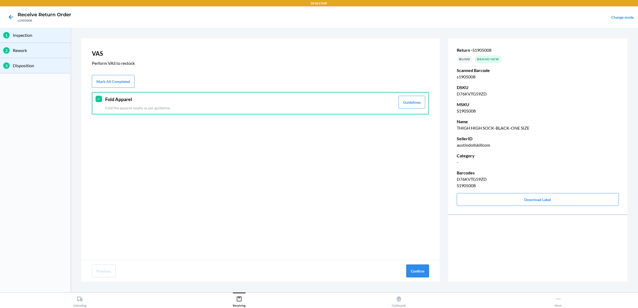
click at [417, 270] on button "Confirm" at bounding box center [417, 271] width 23 height 13
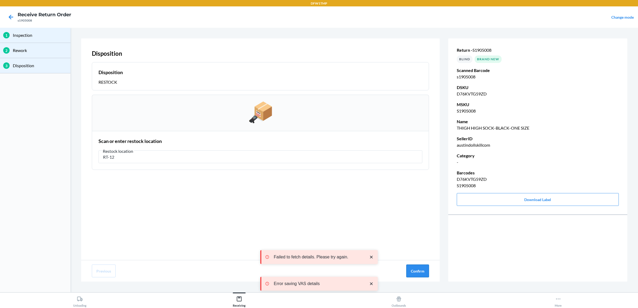
type input "RT-12"
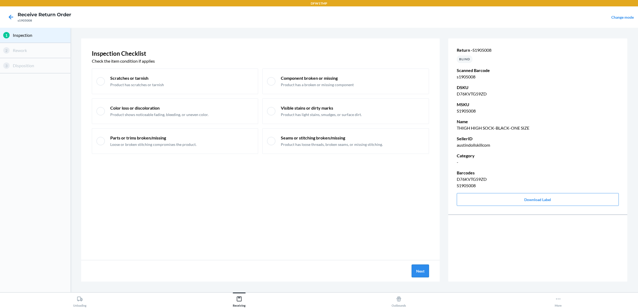
click at [424, 272] on button "Next" at bounding box center [420, 271] width 17 height 13
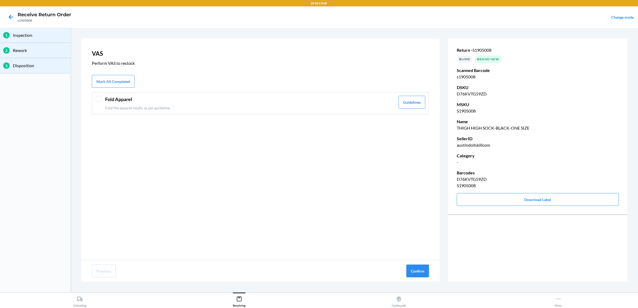
click at [344, 104] on div "Fold Apparel Fold the apparel neatly as per guideline" at bounding box center [250, 103] width 290 height 15
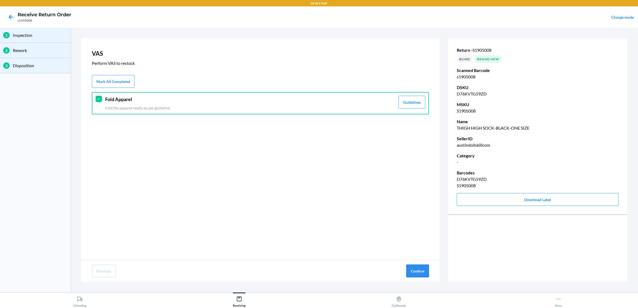
click at [420, 271] on button "Confirm" at bounding box center [417, 271] width 23 height 13
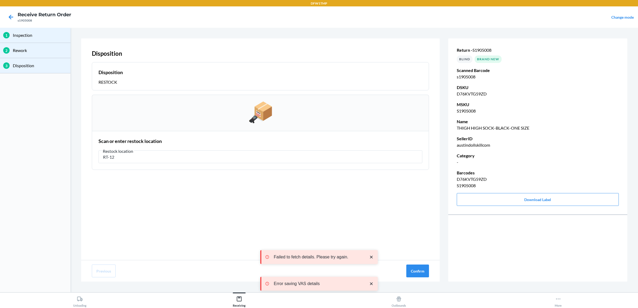
type input "RT-12"
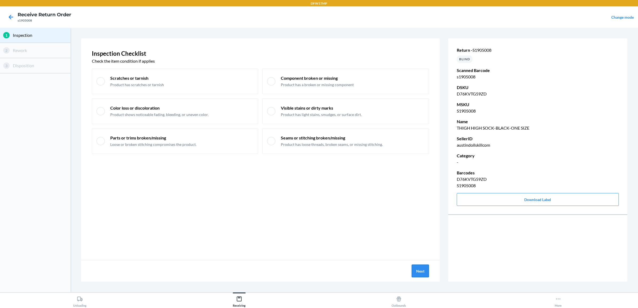
drag, startPoint x: 416, startPoint y: 263, endPoint x: 418, endPoint y: 271, distance: 8.1
click at [417, 269] on div "Next" at bounding box center [260, 271] width 359 height 21
click at [418, 271] on button "Next" at bounding box center [420, 271] width 17 height 13
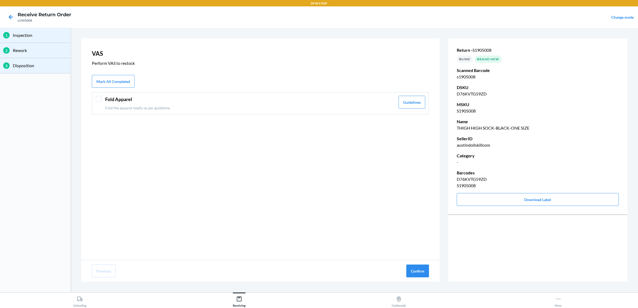
click at [268, 106] on p "Fold the apparel neatly as per guideline" at bounding box center [250, 108] width 290 height 6
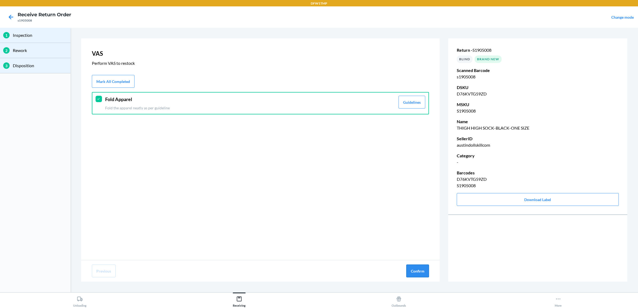
click at [414, 266] on button "Confirm" at bounding box center [417, 271] width 23 height 13
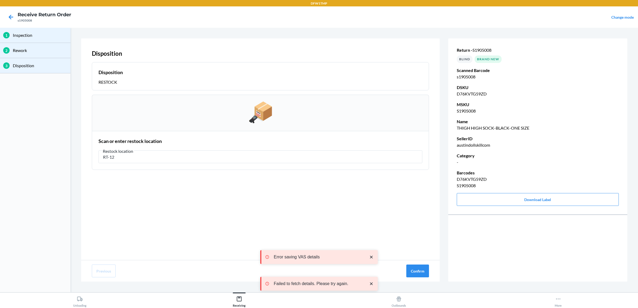
type input "RT-12"
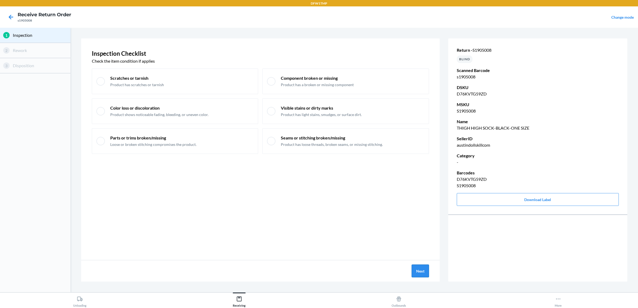
click at [418, 266] on button "Next" at bounding box center [420, 271] width 17 height 13
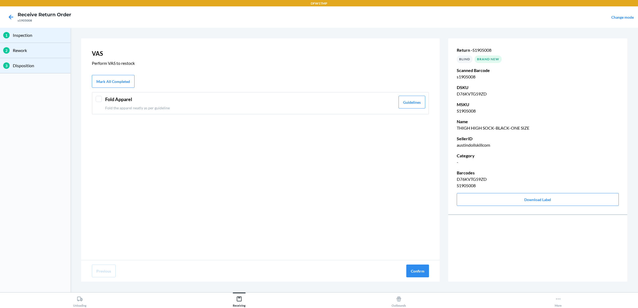
click at [154, 98] on header "Fold Apparel" at bounding box center [250, 99] width 290 height 7
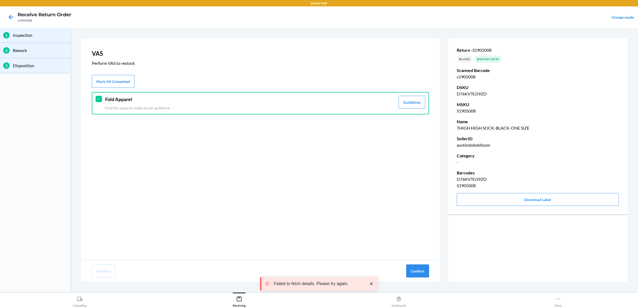
click at [414, 273] on button "Confirm" at bounding box center [417, 271] width 23 height 13
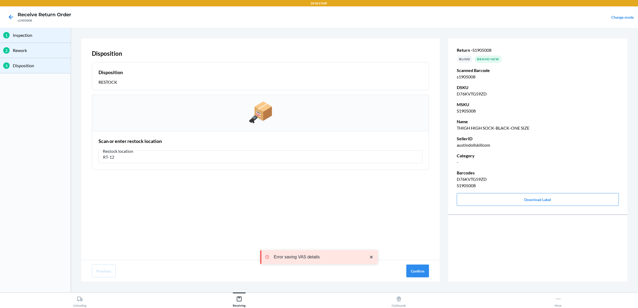
type input "RT-12"
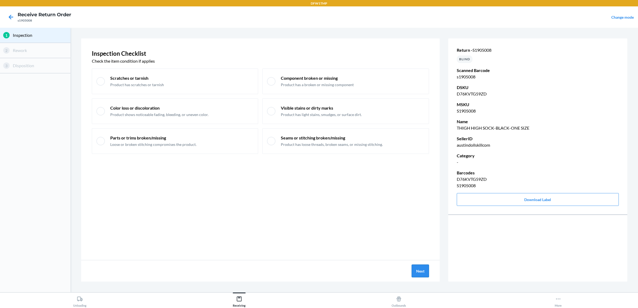
click at [426, 274] on button "Next" at bounding box center [420, 271] width 17 height 13
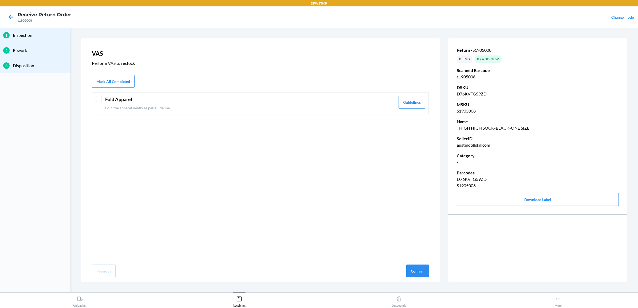
click at [199, 104] on div "Fold Apparel Fold the apparel neatly as per guideline" at bounding box center [250, 103] width 290 height 15
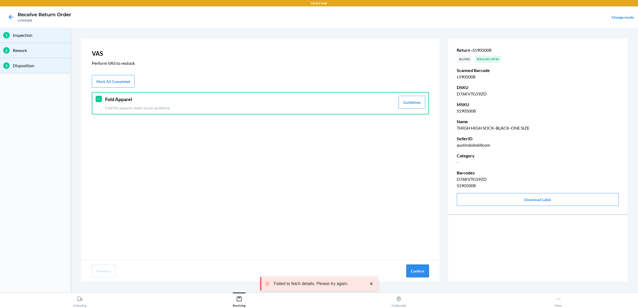
click at [418, 273] on button "Confirm" at bounding box center [417, 271] width 23 height 13
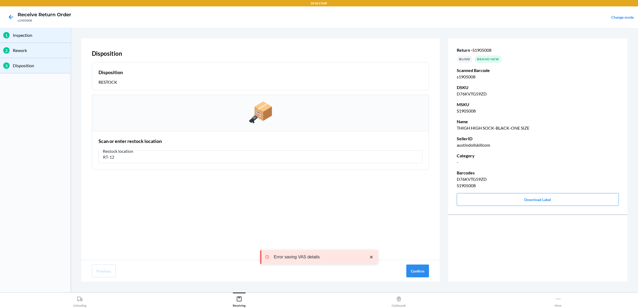
type input "RT-12"
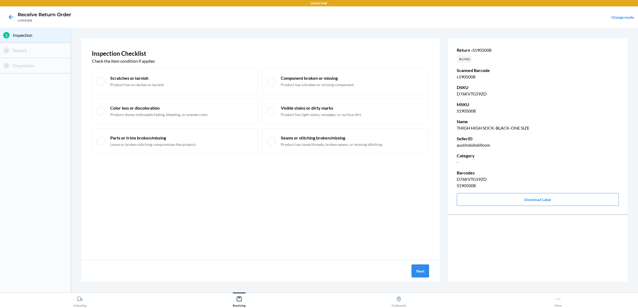
click at [421, 269] on button "Next" at bounding box center [420, 271] width 17 height 13
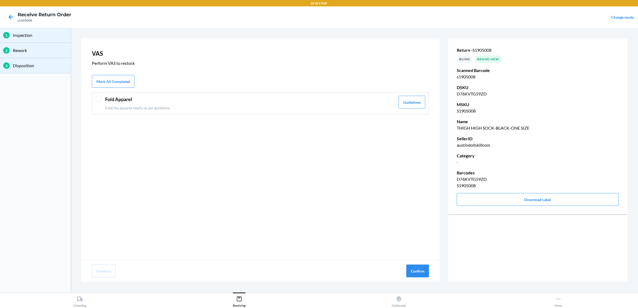
drag, startPoint x: 262, startPoint y: 102, endPoint x: 387, endPoint y: 213, distance: 166.8
click at [267, 104] on div "Fold Apparel Fold the apparel neatly as per guideline" at bounding box center [250, 103] width 290 height 15
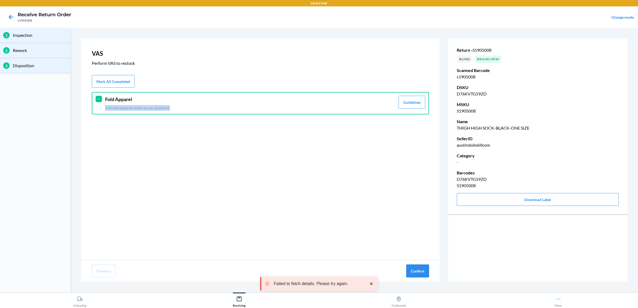
click at [425, 272] on button "Confirm" at bounding box center [417, 271] width 23 height 13
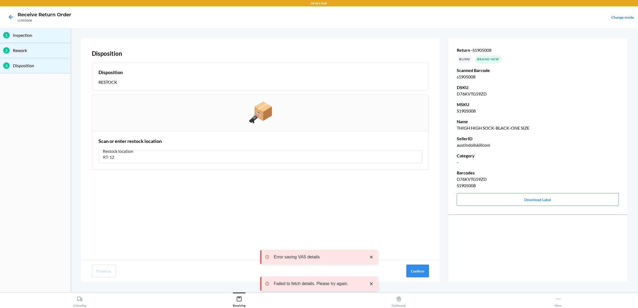
type input "RT-12"
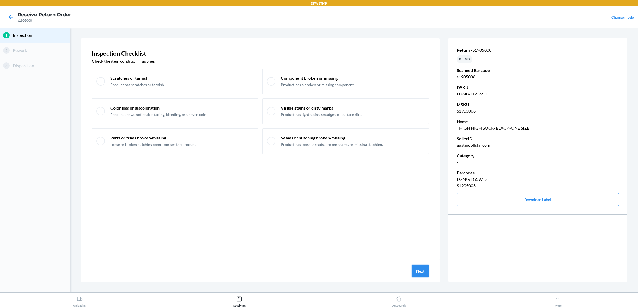
click at [419, 270] on button "Next" at bounding box center [420, 271] width 17 height 13
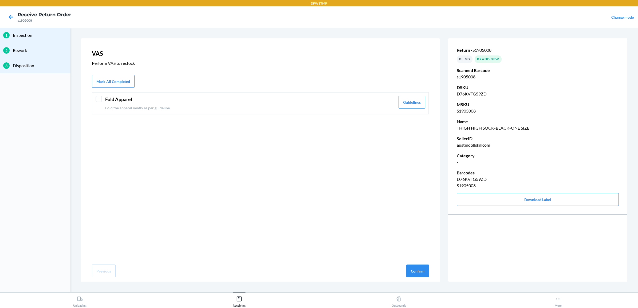
click at [131, 102] on header "Fold Apparel" at bounding box center [250, 99] width 290 height 7
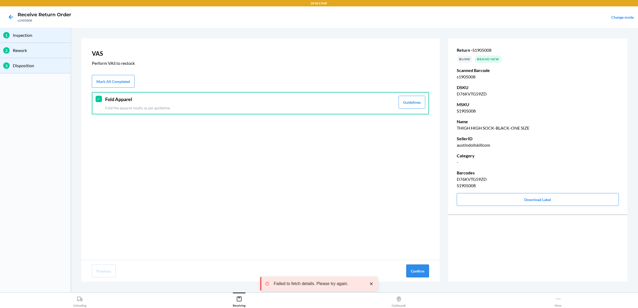
click at [417, 272] on button "Confirm" at bounding box center [417, 271] width 23 height 13
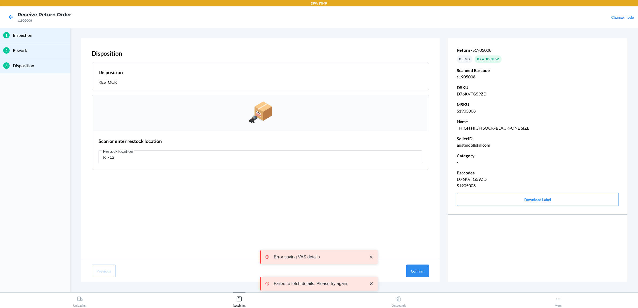
type input "RT-12"
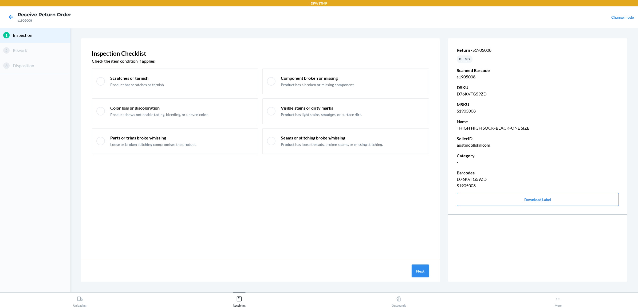
click at [424, 273] on button "Next" at bounding box center [420, 271] width 17 height 13
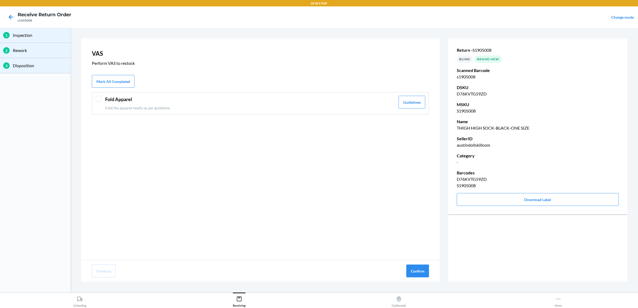
click at [272, 107] on p "Fold the apparel neatly as per guideline" at bounding box center [250, 108] width 290 height 6
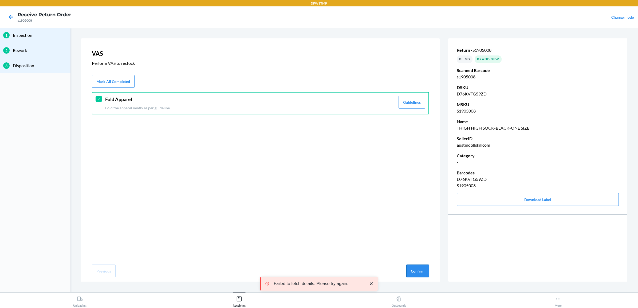
click at [417, 272] on button "Confirm" at bounding box center [417, 271] width 23 height 13
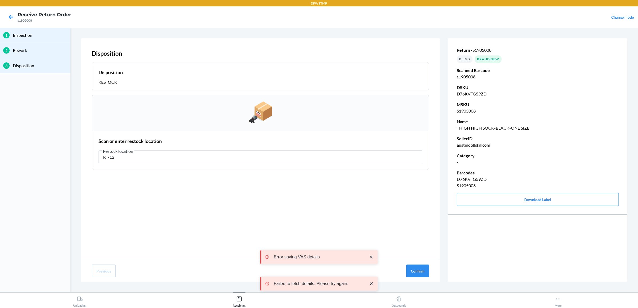
type input "RT-12"
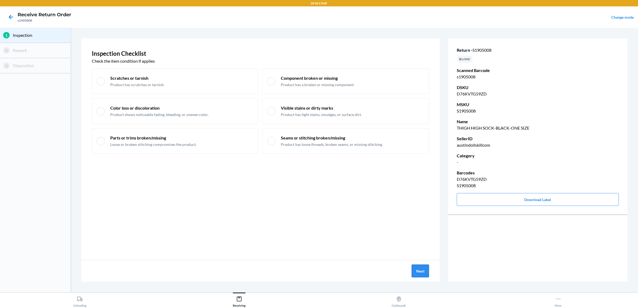
click at [421, 272] on button "Next" at bounding box center [420, 271] width 17 height 13
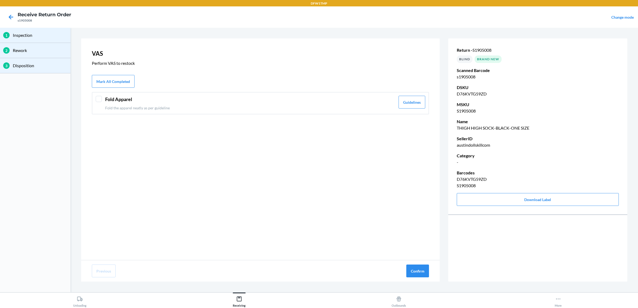
click at [214, 108] on p "Fold the apparel neatly as per guideline" at bounding box center [250, 108] width 290 height 6
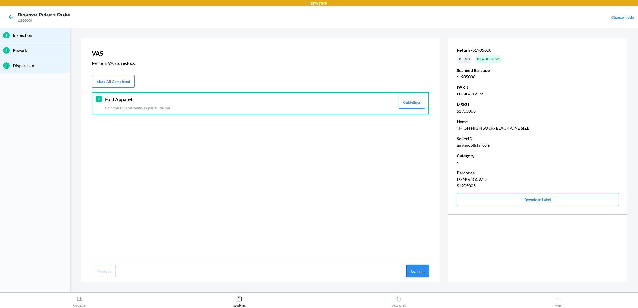
click at [417, 269] on button "Confirm" at bounding box center [417, 271] width 23 height 13
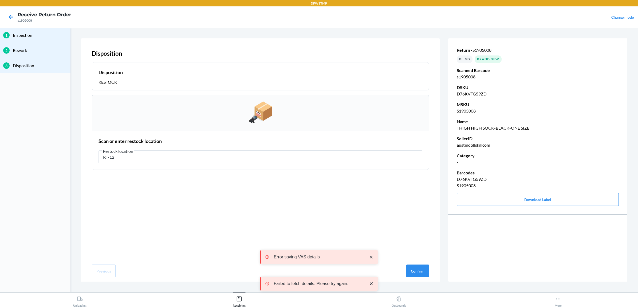
type input "RT-12"
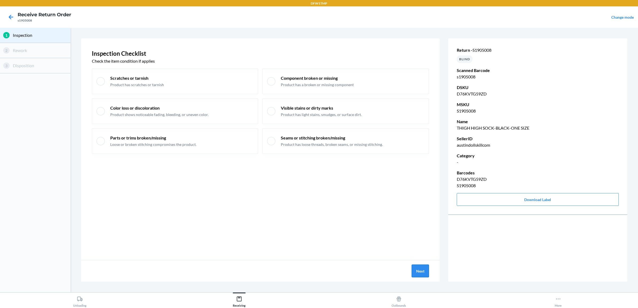
click at [423, 269] on button "Next" at bounding box center [420, 271] width 17 height 13
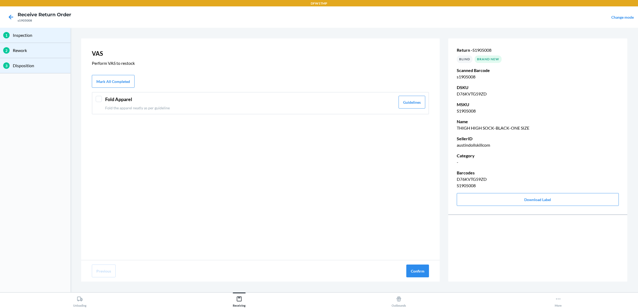
click at [206, 103] on div "Fold Apparel Fold the apparel neatly as per guideline" at bounding box center [250, 103] width 290 height 15
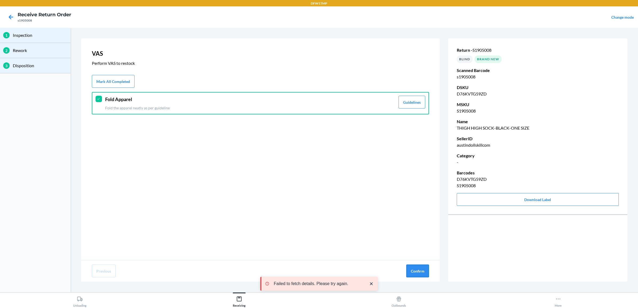
click at [418, 272] on button "Confirm" at bounding box center [417, 271] width 23 height 13
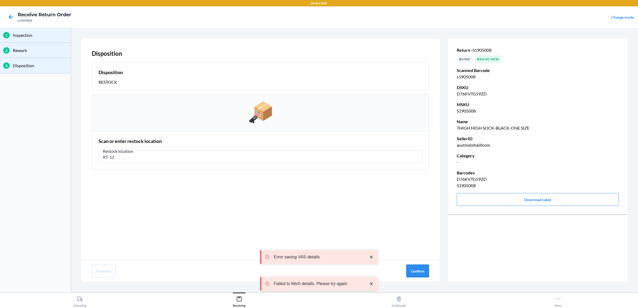
type input "RT-12"
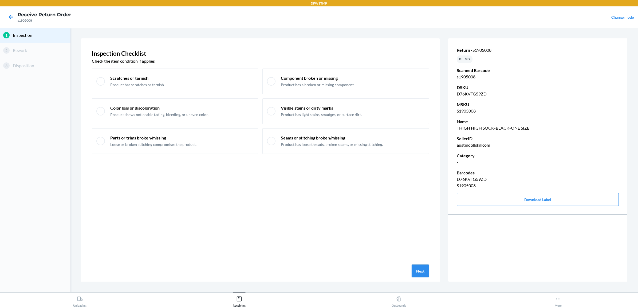
click at [413, 271] on button "Next" at bounding box center [420, 271] width 17 height 13
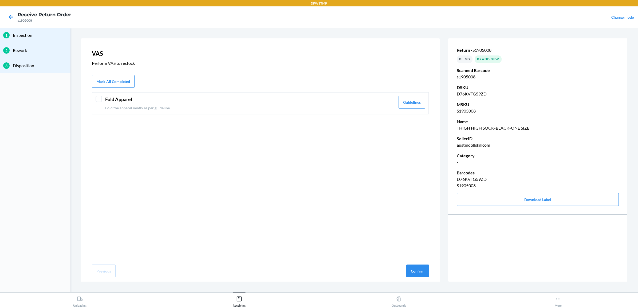
drag, startPoint x: 272, startPoint y: 107, endPoint x: 280, endPoint y: 109, distance: 8.2
click at [275, 107] on p "Fold the apparel neatly as per guideline" at bounding box center [250, 108] width 290 height 6
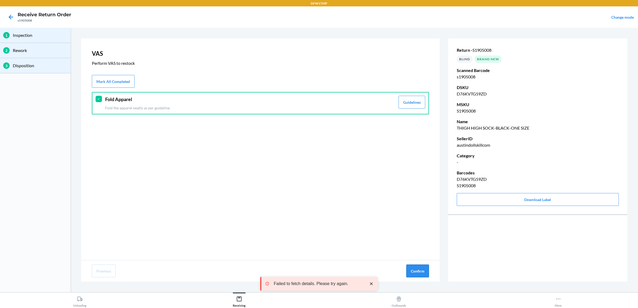
click at [422, 271] on button "Confirm" at bounding box center [417, 271] width 23 height 13
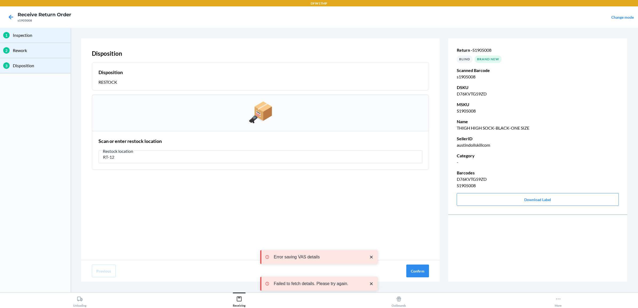
type input "RT-12"
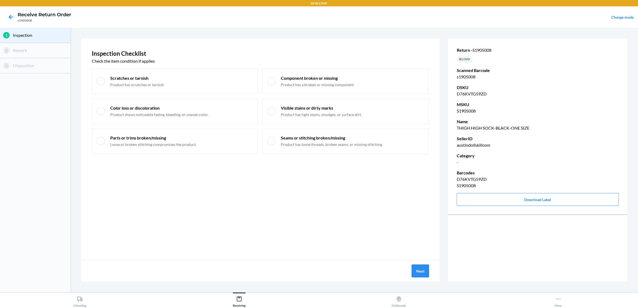
click at [414, 270] on button "Next" at bounding box center [420, 271] width 17 height 13
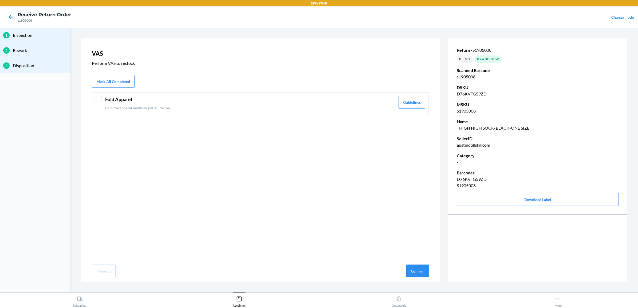
click at [163, 102] on header "Fold Apparel" at bounding box center [250, 99] width 290 height 7
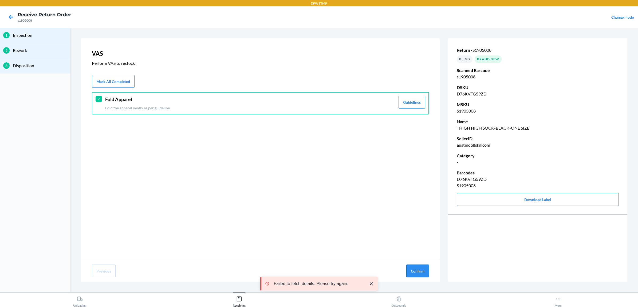
click at [416, 273] on button "Confirm" at bounding box center [417, 271] width 23 height 13
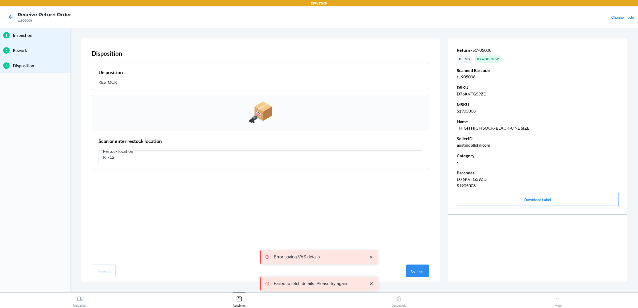
type input "RT-12"
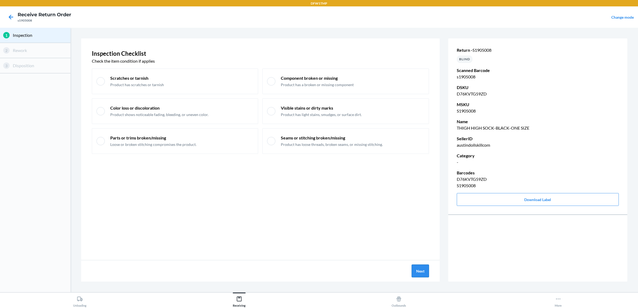
click at [421, 270] on button "Next" at bounding box center [420, 271] width 17 height 13
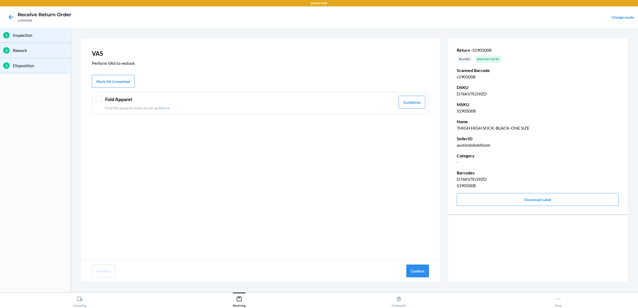
click at [200, 99] on header "Fold Apparel" at bounding box center [250, 99] width 290 height 7
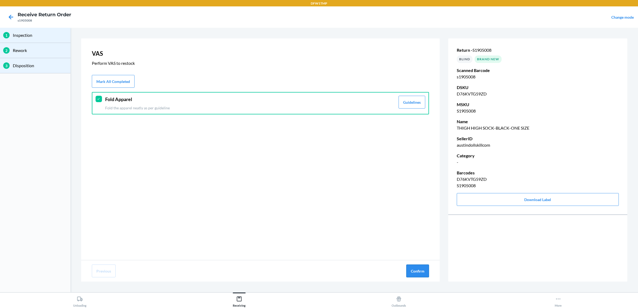
click at [422, 269] on button "Confirm" at bounding box center [417, 271] width 23 height 13
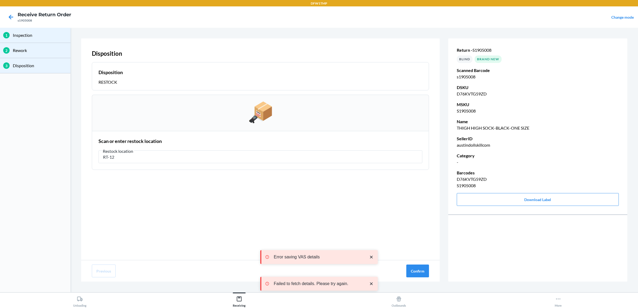
type input "RT-12"
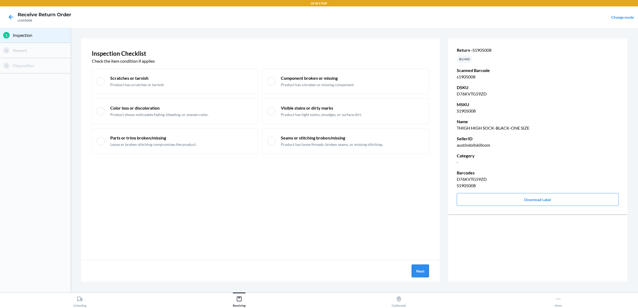
click at [417, 270] on button "Next" at bounding box center [420, 271] width 17 height 13
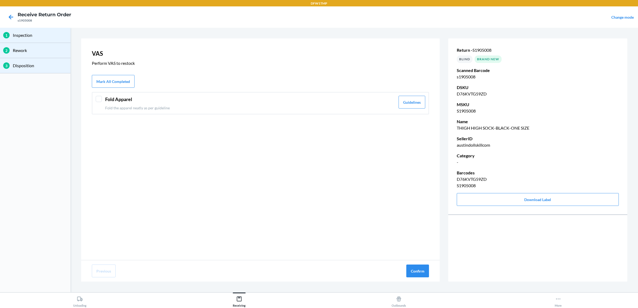
click at [285, 101] on header "Fold Apparel" at bounding box center [250, 99] width 290 height 7
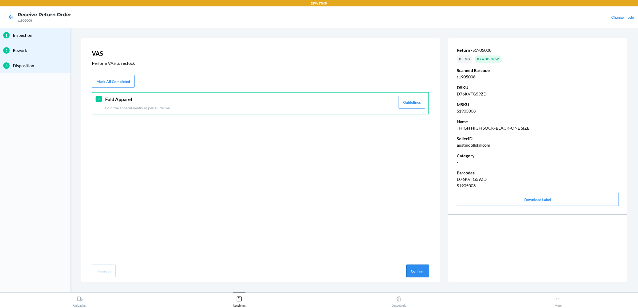
click at [425, 274] on button "Confirm" at bounding box center [417, 271] width 23 height 13
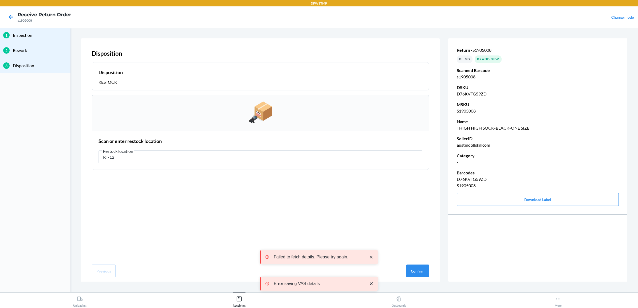
type input "RT-12"
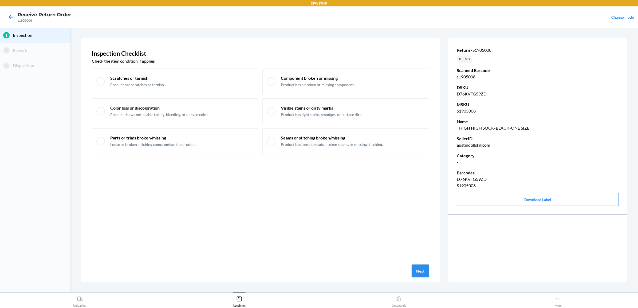
click at [414, 268] on button "Next" at bounding box center [420, 271] width 17 height 13
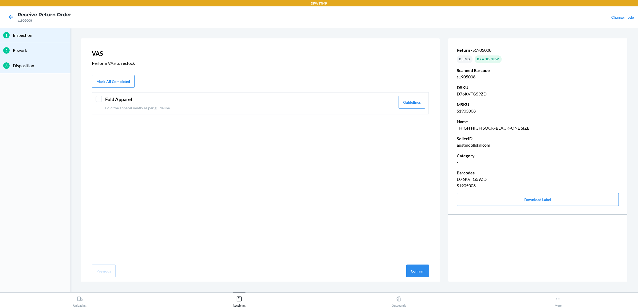
drag, startPoint x: 365, startPoint y: 98, endPoint x: 386, endPoint y: 145, distance: 51.9
click at [369, 104] on div "Fold Apparel Fold the apparel neatly as per guideline" at bounding box center [250, 103] width 290 height 15
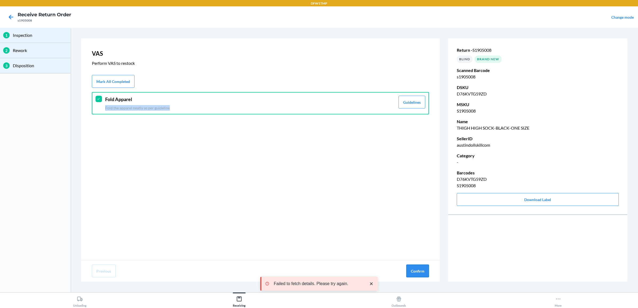
click at [412, 272] on button "Confirm" at bounding box center [417, 271] width 23 height 13
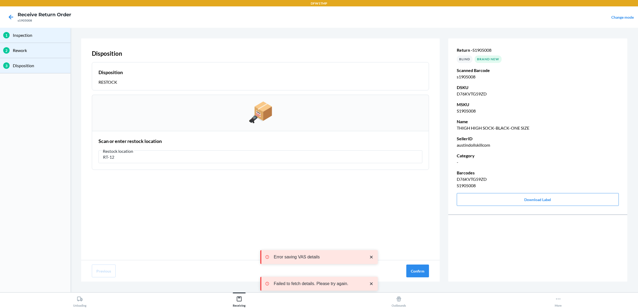
type input "RT-12"
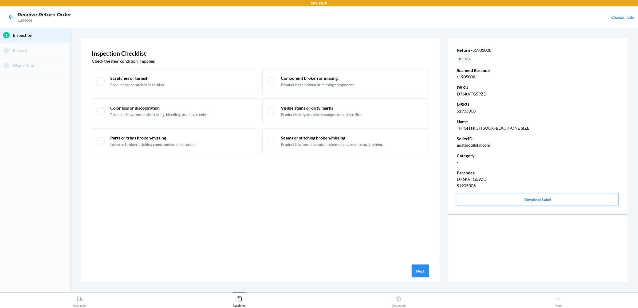
click at [421, 271] on button "Next" at bounding box center [420, 271] width 17 height 13
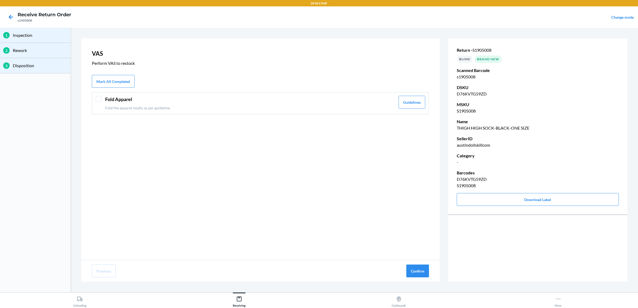
click at [342, 104] on div "Fold Apparel Fold the apparel neatly as per guideline" at bounding box center [250, 103] width 290 height 15
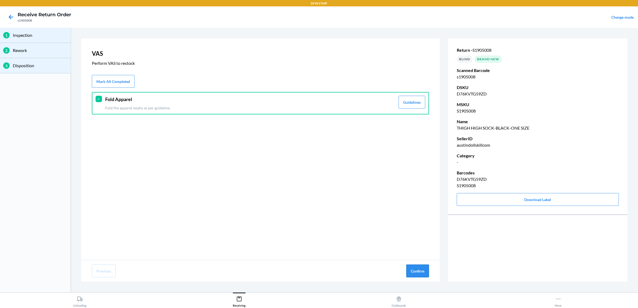
click at [419, 270] on button "Confirm" at bounding box center [417, 271] width 23 height 13
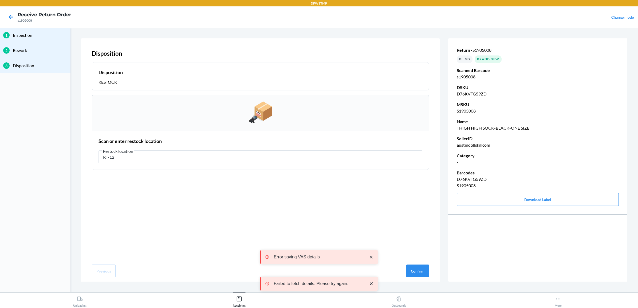
type input "RT-12"
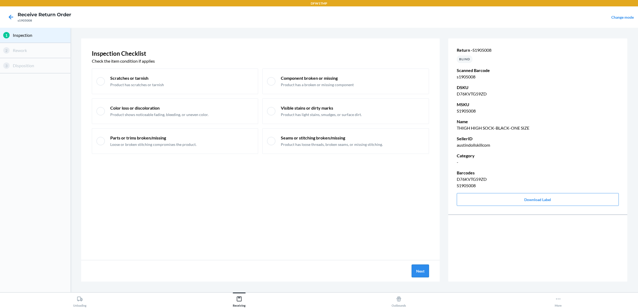
click at [422, 266] on button "Next" at bounding box center [420, 271] width 17 height 13
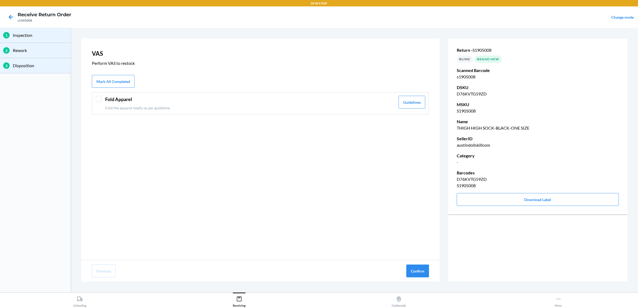
click at [294, 102] on header "Fold Apparel" at bounding box center [250, 99] width 290 height 7
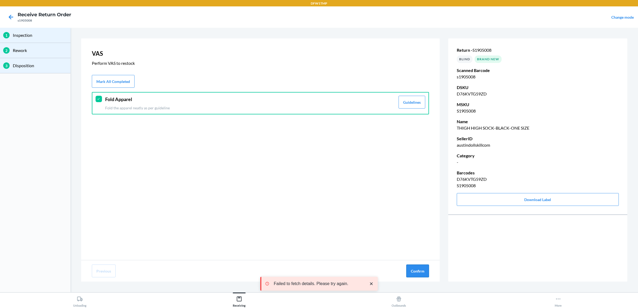
click at [422, 274] on button "Confirm" at bounding box center [417, 271] width 23 height 13
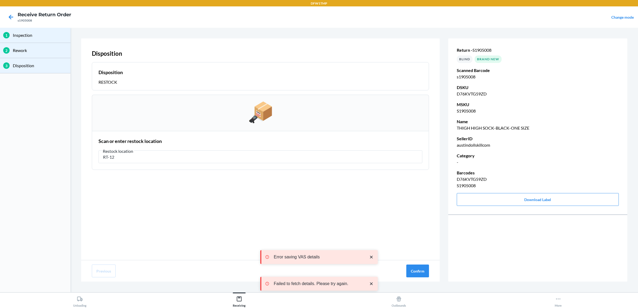
type input "RT-12"
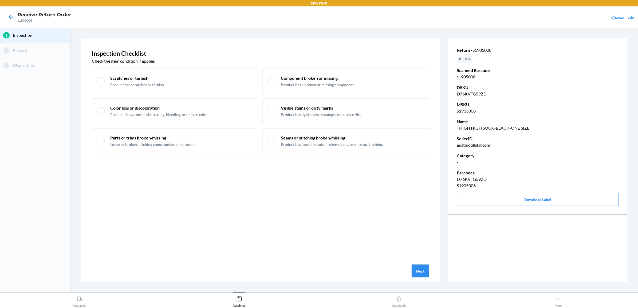
click at [422, 269] on button "Next" at bounding box center [420, 271] width 17 height 13
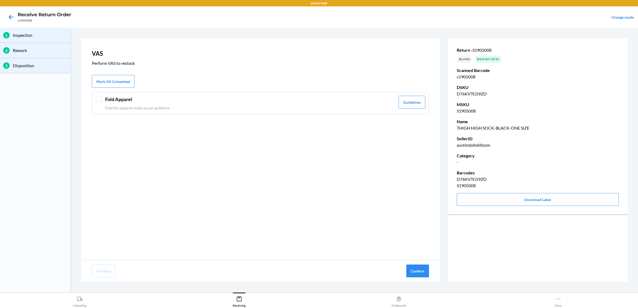
click at [293, 105] on p "Fold the apparel neatly as per guideline" at bounding box center [250, 108] width 290 height 6
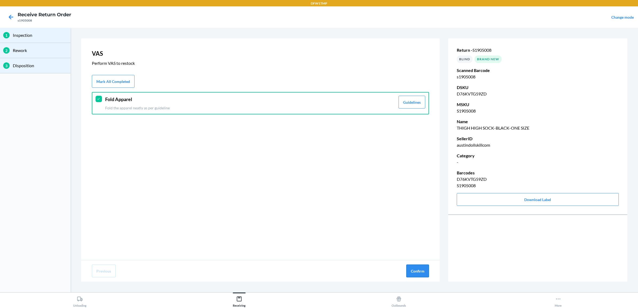
click at [413, 272] on button "Confirm" at bounding box center [417, 271] width 23 height 13
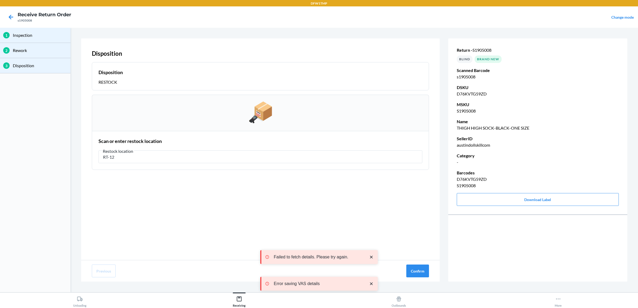
type input "RT-12"
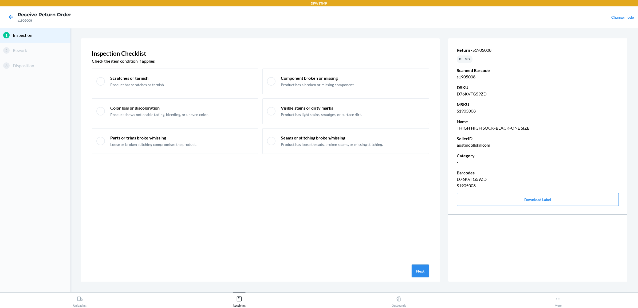
click at [418, 267] on button "Next" at bounding box center [420, 271] width 17 height 13
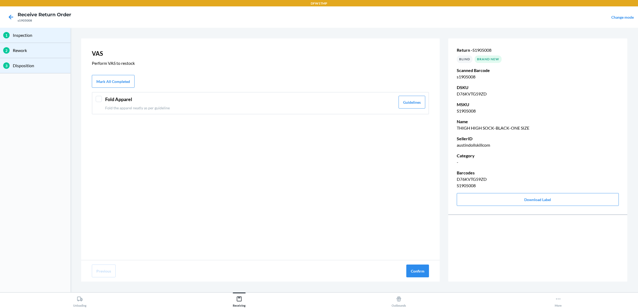
click at [231, 99] on header "Fold Apparel" at bounding box center [250, 99] width 290 height 7
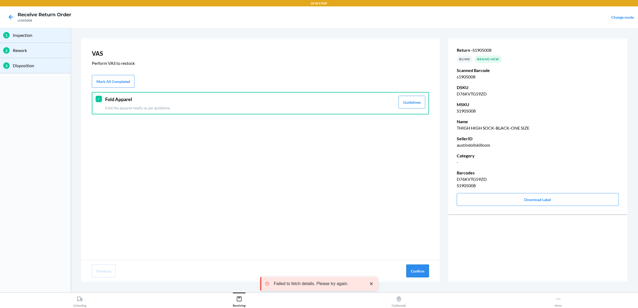
click at [428, 275] on button "Confirm" at bounding box center [417, 271] width 23 height 13
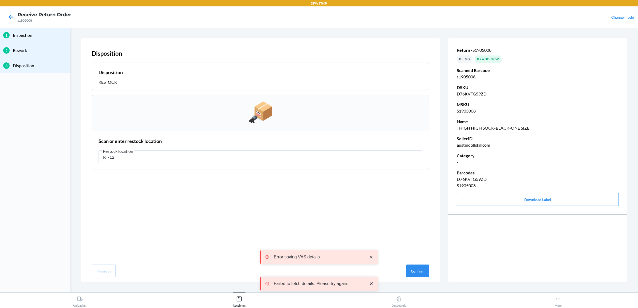
type input "RT-12"
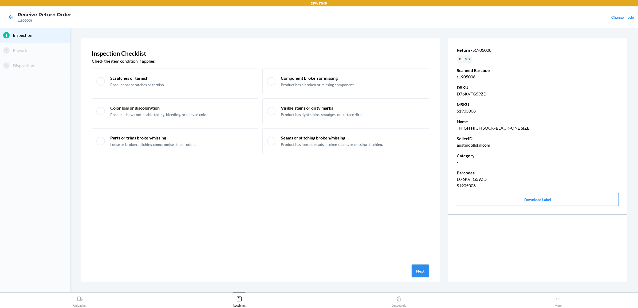
click at [426, 270] on button "Next" at bounding box center [420, 271] width 17 height 13
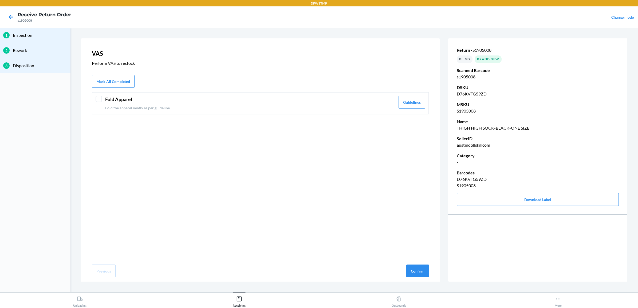
click at [256, 104] on div "Fold Apparel Fold the apparel neatly as per guideline" at bounding box center [250, 103] width 290 height 15
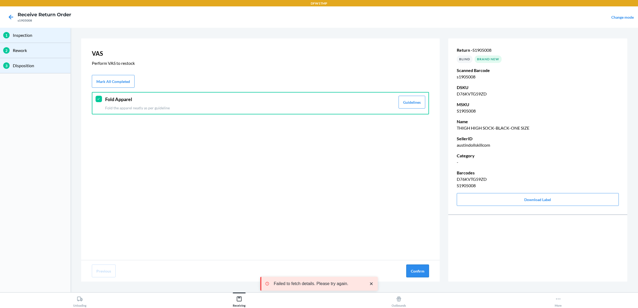
click at [418, 271] on button "Confirm" at bounding box center [417, 271] width 23 height 13
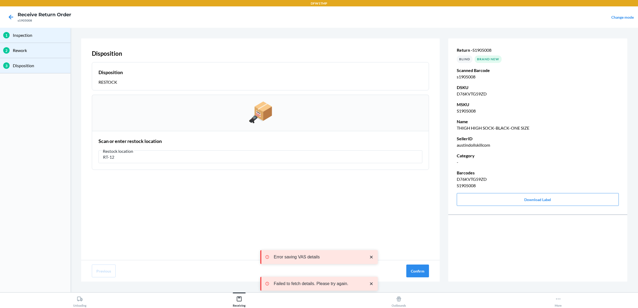
type input "RT-12"
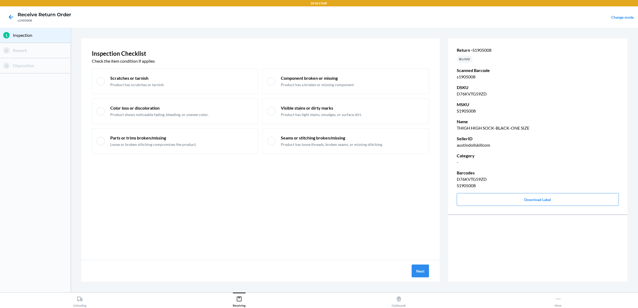
click at [429, 274] on div "Next" at bounding box center [260, 271] width 359 height 21
click at [424, 269] on button "Next" at bounding box center [420, 271] width 17 height 13
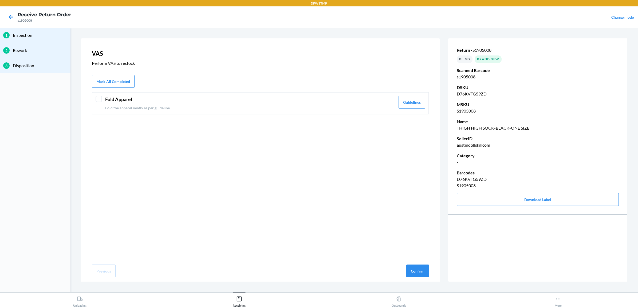
click at [384, 108] on p "Fold the apparel neatly as per guideline" at bounding box center [250, 108] width 290 height 6
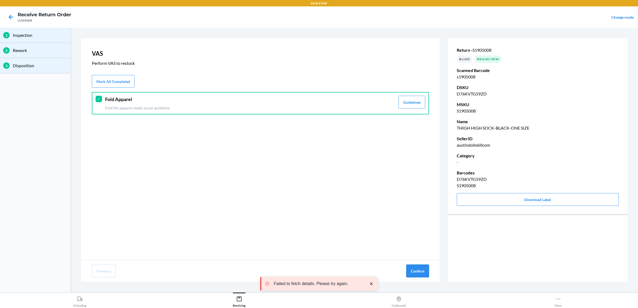
click at [415, 270] on button "Confirm" at bounding box center [417, 271] width 23 height 13
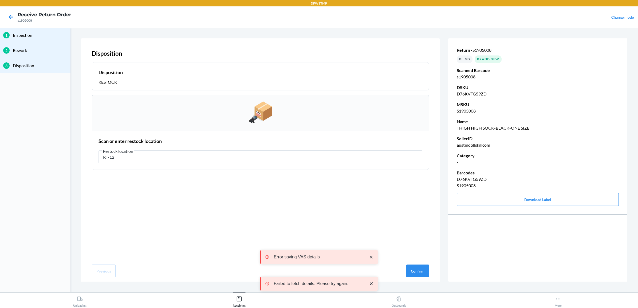
type input "RT-12"
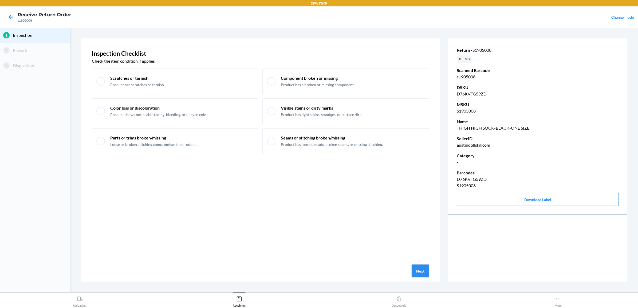
click at [422, 270] on button "Next" at bounding box center [420, 271] width 17 height 13
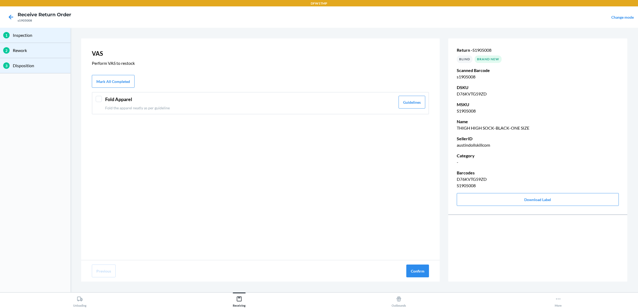
click at [333, 101] on header "Fold Apparel" at bounding box center [250, 99] width 290 height 7
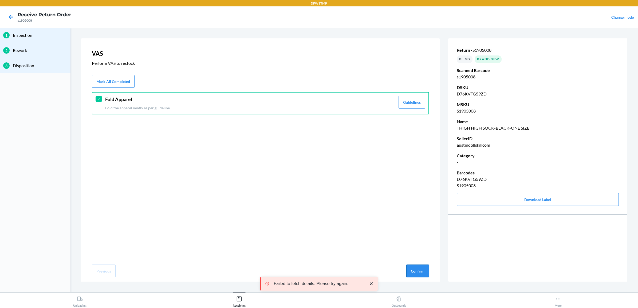
click at [415, 277] on button "Confirm" at bounding box center [417, 271] width 23 height 13
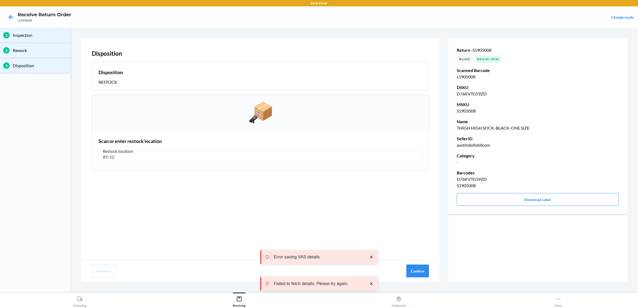
type input "RT-12"
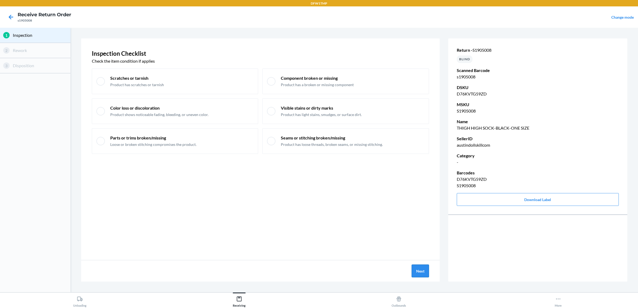
click at [415, 273] on button "Next" at bounding box center [420, 271] width 17 height 13
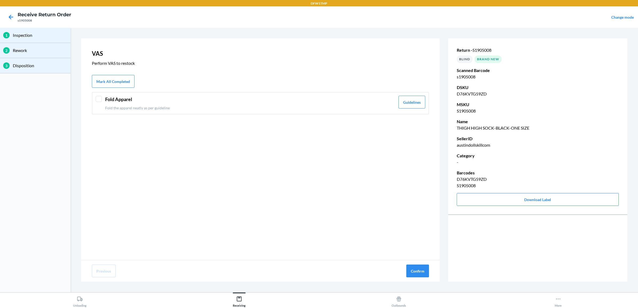
click at [197, 99] on header "Fold Apparel" at bounding box center [250, 99] width 290 height 7
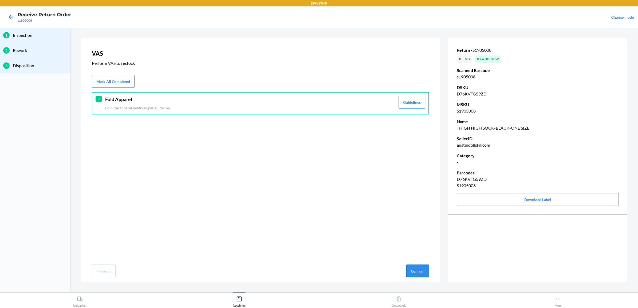
click at [415, 272] on button "Confirm" at bounding box center [417, 271] width 23 height 13
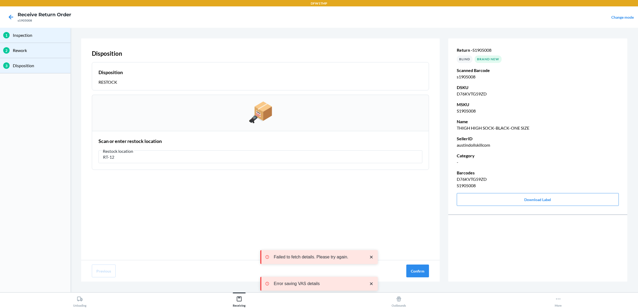
type input "RT-12"
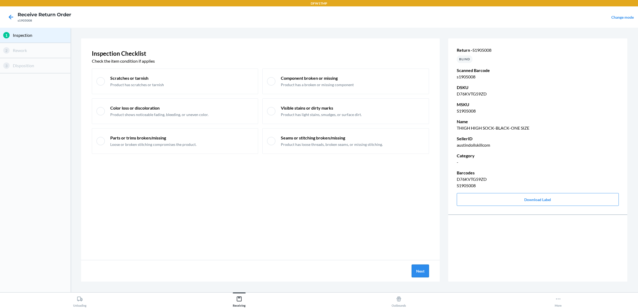
click at [417, 269] on button "Next" at bounding box center [420, 271] width 17 height 13
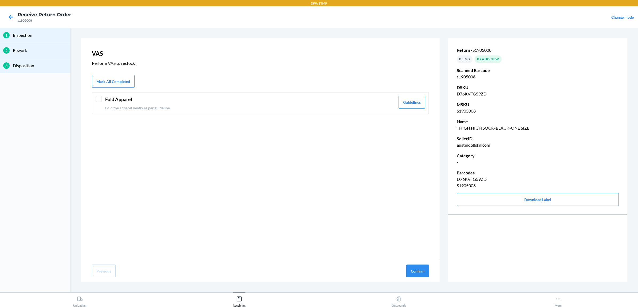
click at [209, 100] on header "Fold Apparel" at bounding box center [250, 99] width 290 height 7
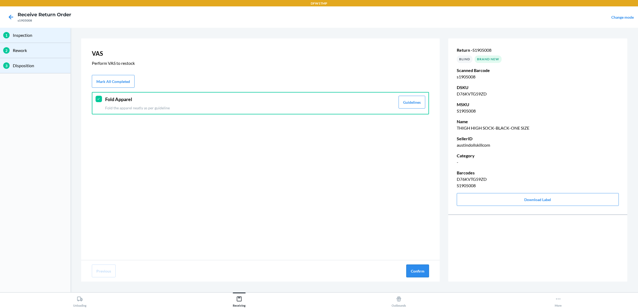
click at [411, 269] on button "Confirm" at bounding box center [417, 271] width 23 height 13
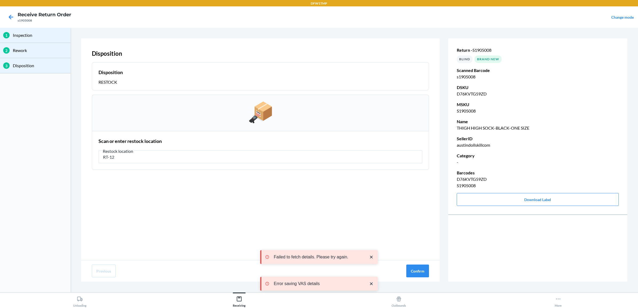
type input "RT-12"
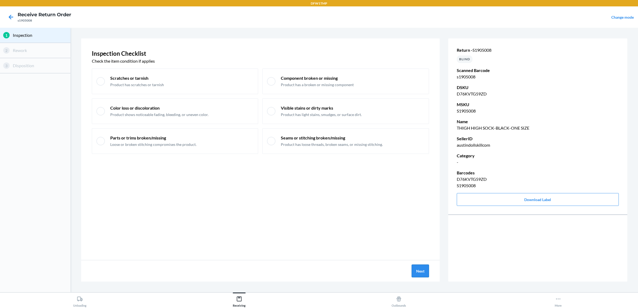
click at [419, 268] on button "Next" at bounding box center [420, 271] width 17 height 13
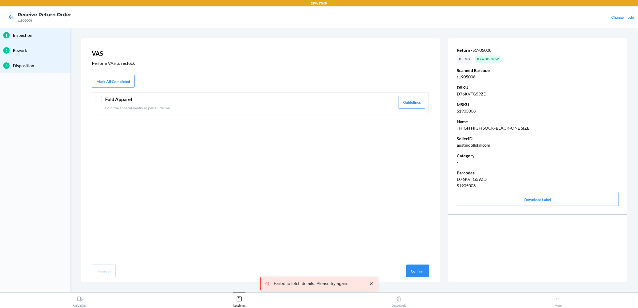
click at [293, 99] on header "Fold Apparel" at bounding box center [250, 99] width 290 height 7
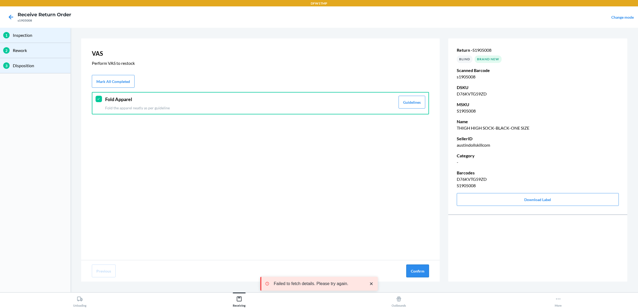
click at [411, 274] on button "Confirm" at bounding box center [417, 271] width 23 height 13
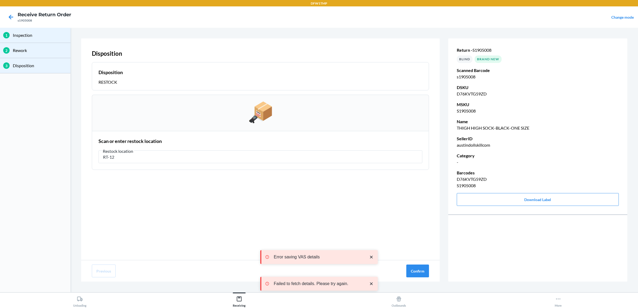
type input "RT-12"
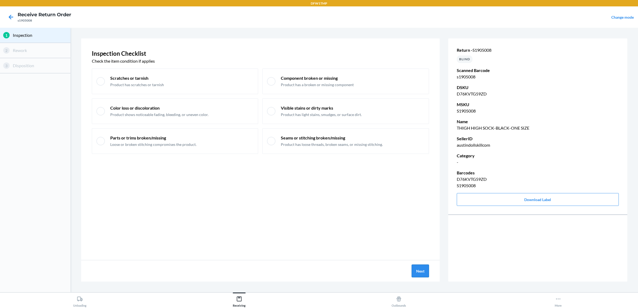
click at [424, 266] on button "Next" at bounding box center [420, 271] width 17 height 13
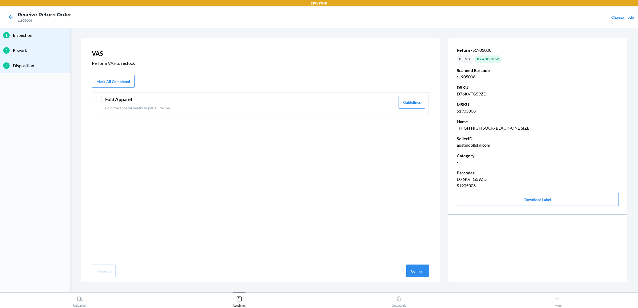
click at [249, 113] on div "Fold Apparel Fold the apparel neatly as per guideline Guidelines" at bounding box center [260, 103] width 337 height 22
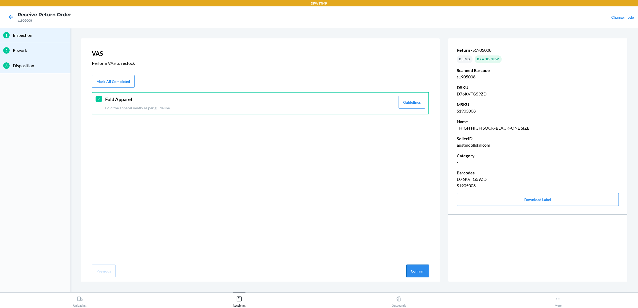
click at [414, 270] on button "Confirm" at bounding box center [417, 271] width 23 height 13
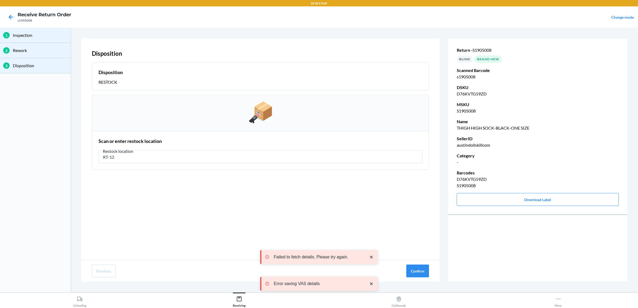
type input "RT-12"
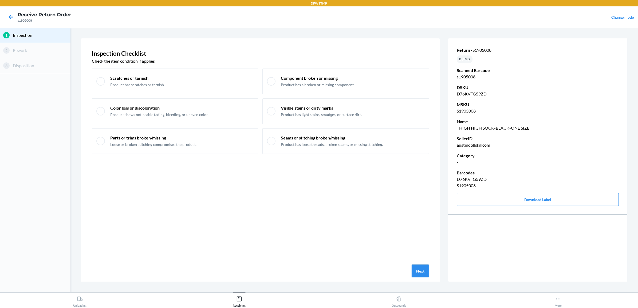
click at [428, 266] on button "Next" at bounding box center [420, 271] width 17 height 13
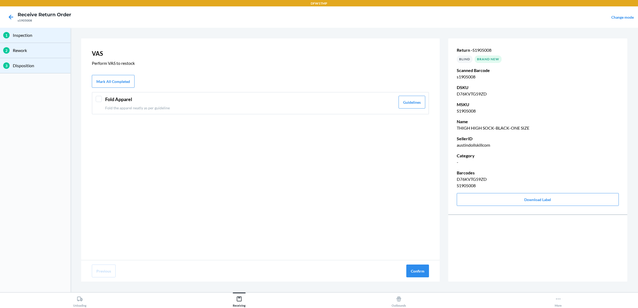
click at [281, 114] on div "Fold Apparel Fold the apparel neatly as per guideline Guidelines" at bounding box center [260, 103] width 337 height 22
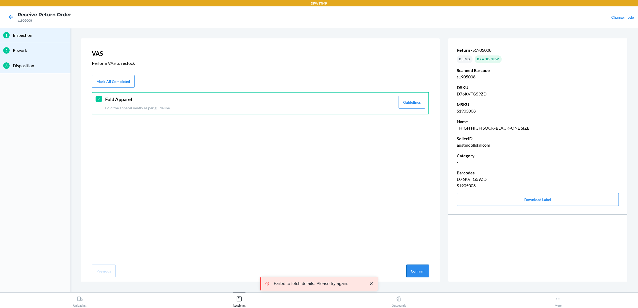
click at [425, 273] on button "Confirm" at bounding box center [417, 271] width 23 height 13
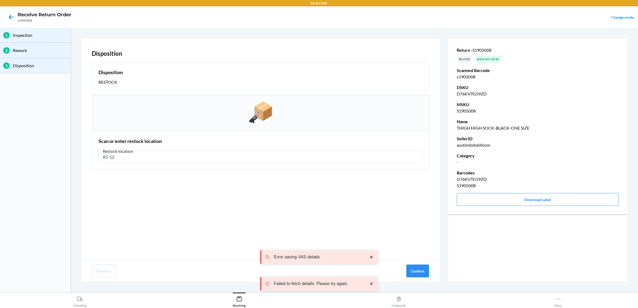
type input "RT-12"
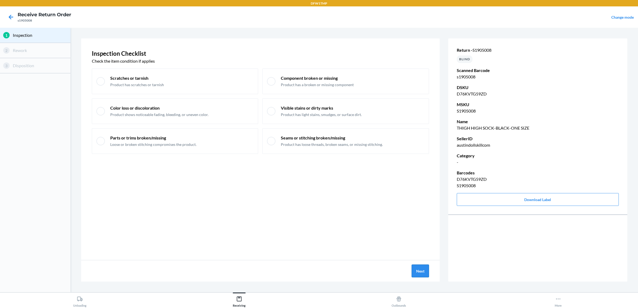
click at [421, 271] on button "Next" at bounding box center [420, 271] width 17 height 13
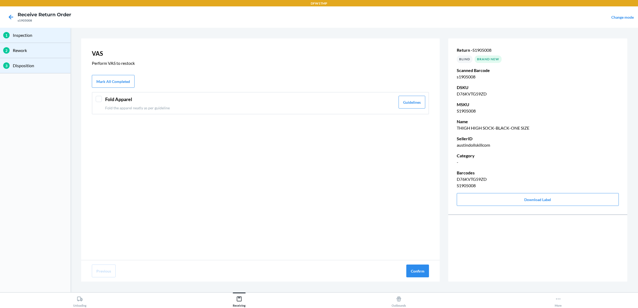
click at [167, 104] on div "Fold Apparel Fold the apparel neatly as per guideline" at bounding box center [250, 103] width 290 height 15
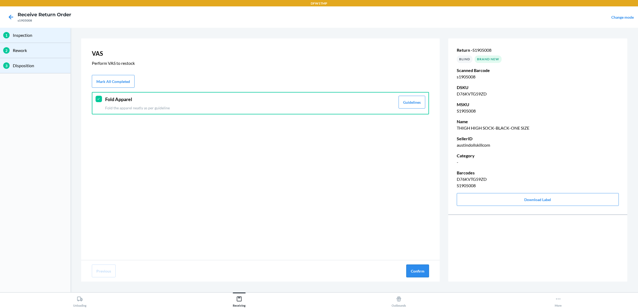
click at [410, 270] on button "Confirm" at bounding box center [417, 271] width 23 height 13
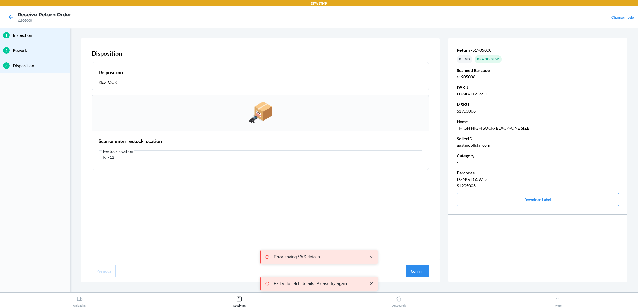
type input "RT-12"
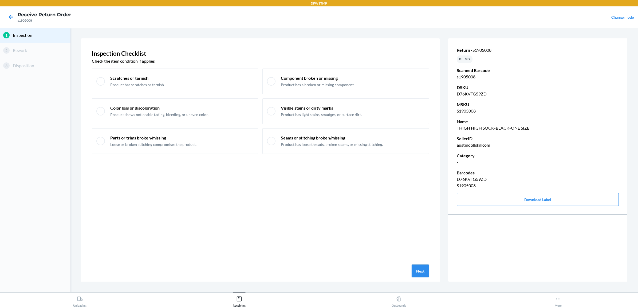
click at [413, 271] on button "Next" at bounding box center [420, 271] width 17 height 13
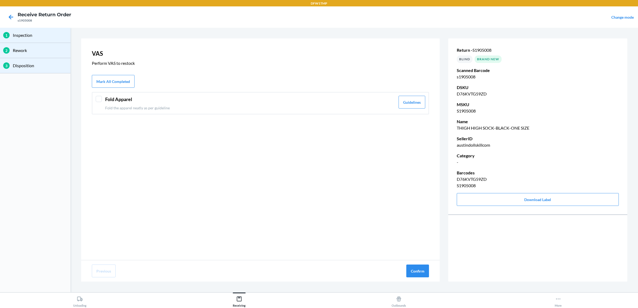
click at [237, 107] on p "Fold the apparel neatly as per guideline" at bounding box center [250, 108] width 290 height 6
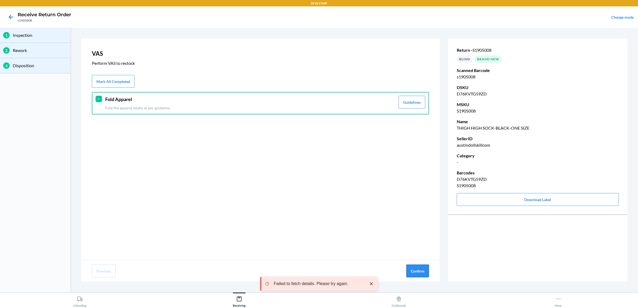
click at [422, 276] on button "Confirm" at bounding box center [417, 271] width 23 height 13
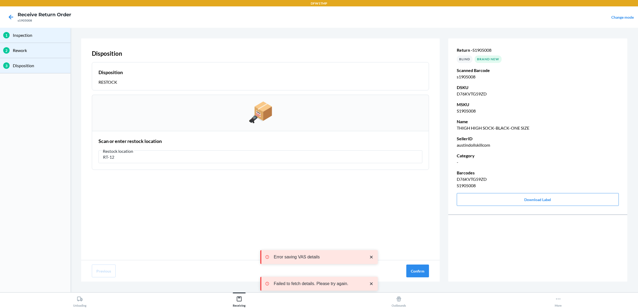
type input "RT-12"
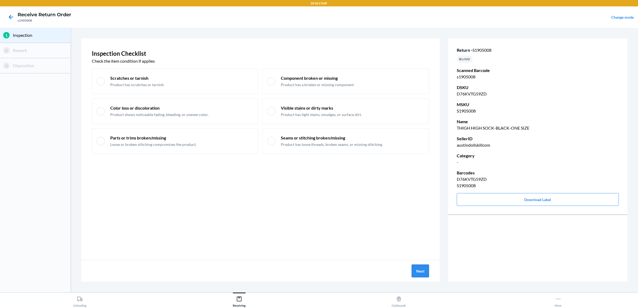
click at [424, 269] on button "Next" at bounding box center [420, 271] width 17 height 13
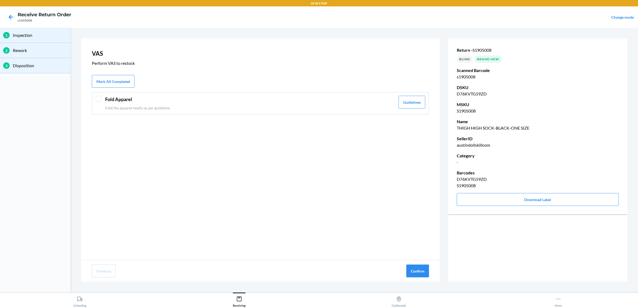
click at [263, 108] on p "Fold the apparel neatly as per guideline" at bounding box center [250, 108] width 290 height 6
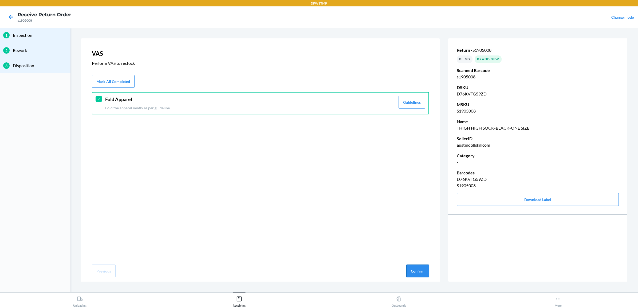
click at [415, 269] on button "Confirm" at bounding box center [417, 271] width 23 height 13
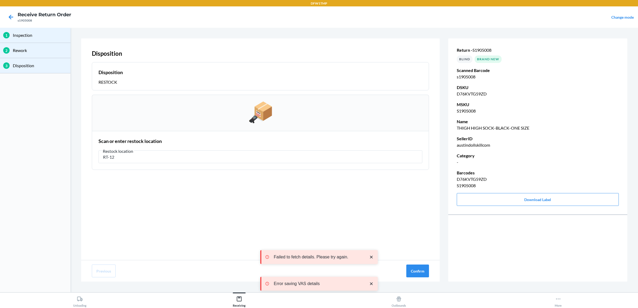
type input "RT-12"
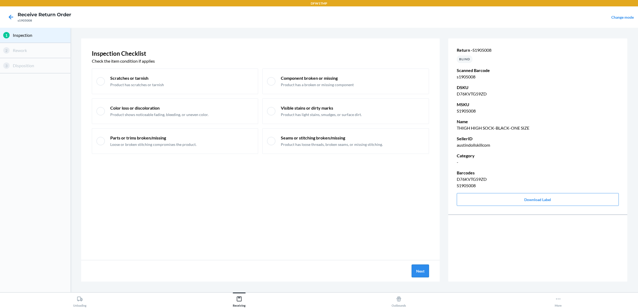
click at [421, 270] on button "Next" at bounding box center [420, 271] width 17 height 13
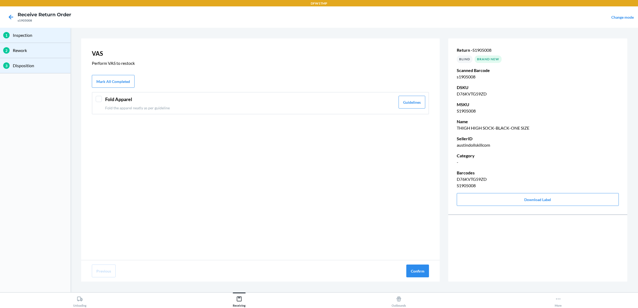
click at [141, 95] on div "Fold Apparel Fold the apparel neatly as per guideline Guidelines" at bounding box center [260, 103] width 337 height 22
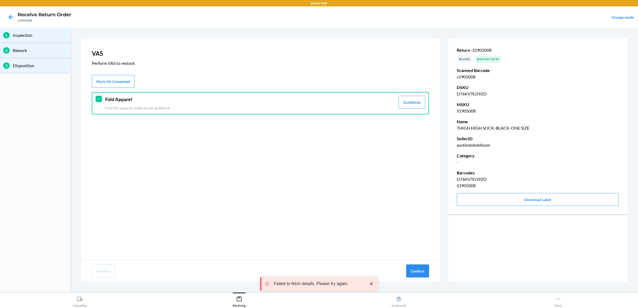
click at [414, 274] on button "Confirm" at bounding box center [417, 271] width 23 height 13
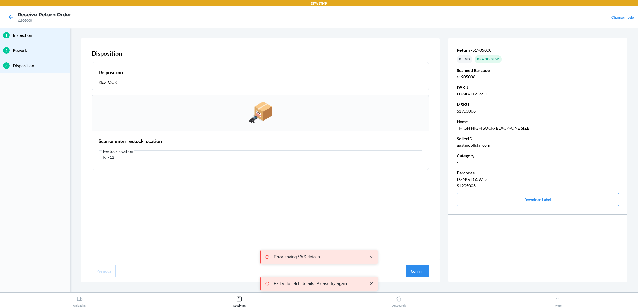
type input "RT-12"
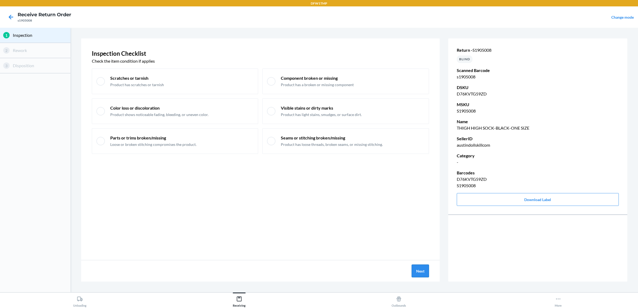
click at [419, 271] on button "Next" at bounding box center [420, 271] width 17 height 13
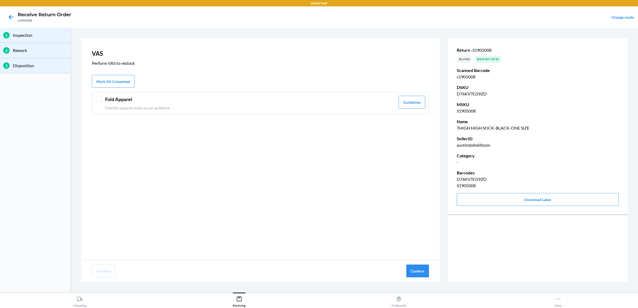
click at [282, 98] on header "Fold Apparel" at bounding box center [250, 99] width 290 height 7
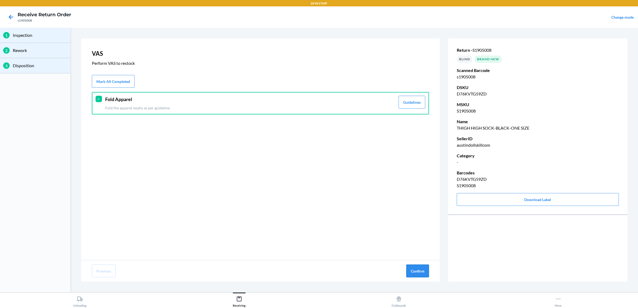
click at [425, 271] on button "Confirm" at bounding box center [417, 271] width 23 height 13
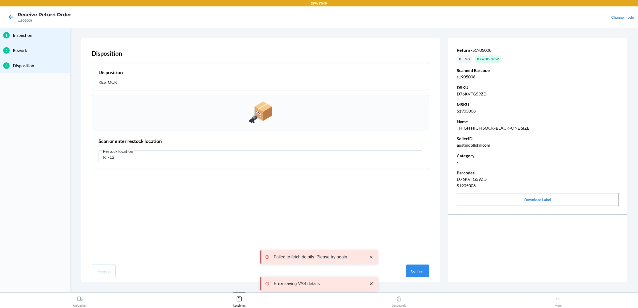
type input "RT-12"
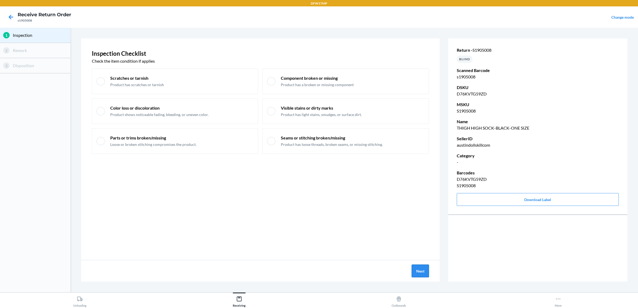
click at [420, 269] on button "Next" at bounding box center [420, 271] width 17 height 13
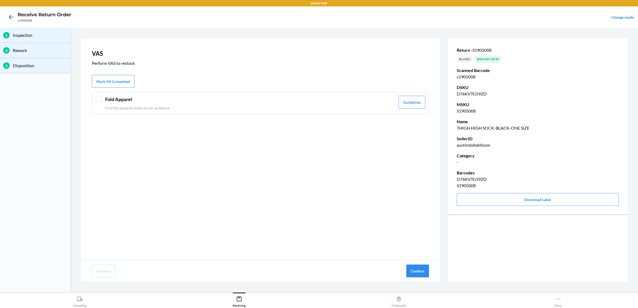
click at [316, 107] on p "Fold the apparel neatly as per guideline" at bounding box center [250, 108] width 290 height 6
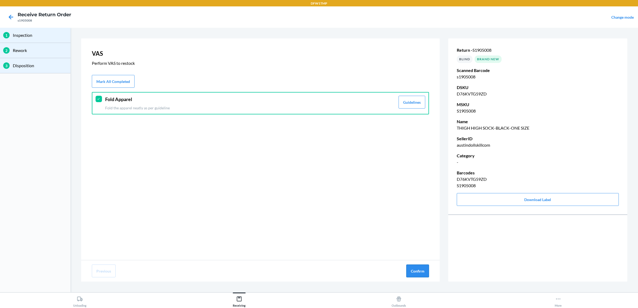
click at [412, 272] on button "Confirm" at bounding box center [417, 271] width 23 height 13
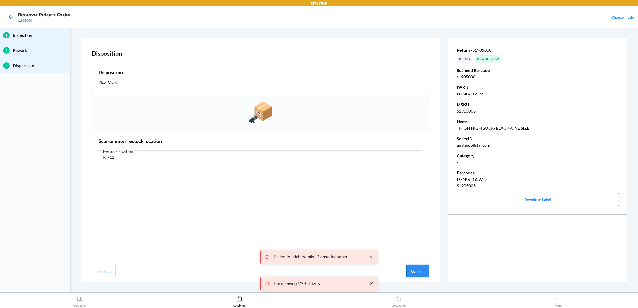
type input "RT-12"
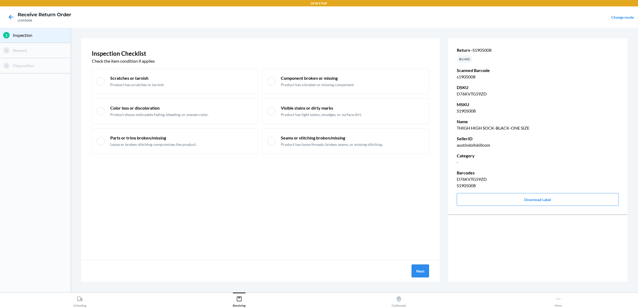
click at [417, 269] on button "Next" at bounding box center [420, 271] width 17 height 13
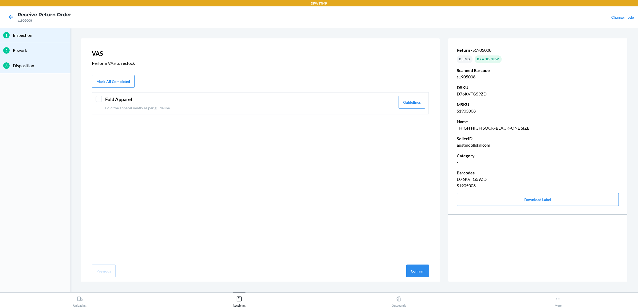
click at [216, 103] on div "Fold Apparel Fold the apparel neatly as per guideline" at bounding box center [250, 103] width 290 height 15
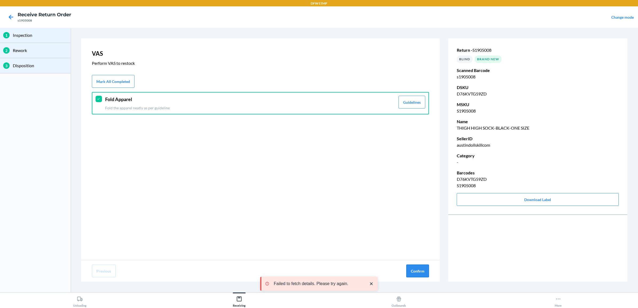
click at [414, 272] on button "Confirm" at bounding box center [417, 271] width 23 height 13
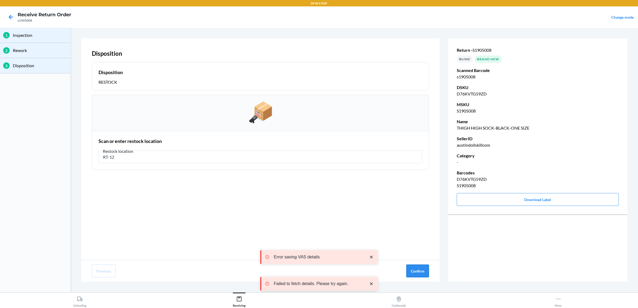
type input "RT-12"
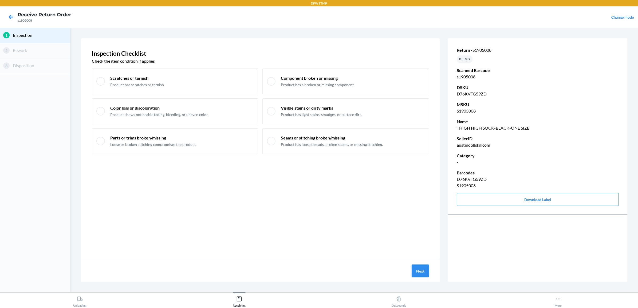
click at [418, 270] on button "Next" at bounding box center [420, 271] width 17 height 13
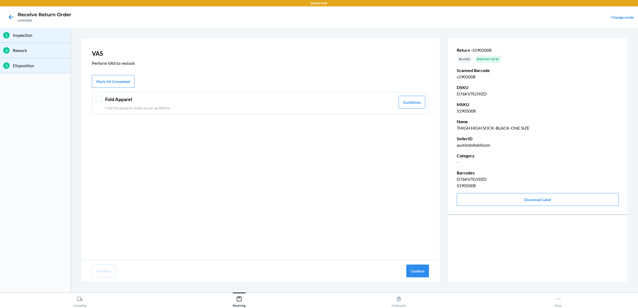
click at [230, 103] on div "Fold Apparel Fold the apparel neatly as per guideline" at bounding box center [250, 103] width 290 height 15
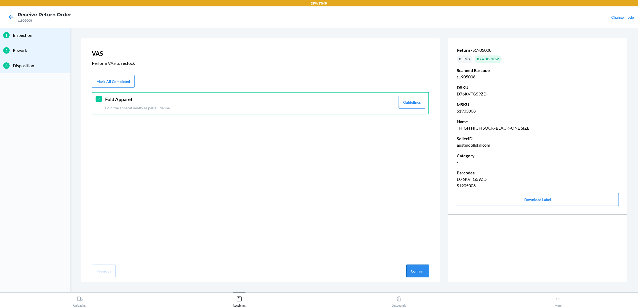
click at [421, 273] on button "Confirm" at bounding box center [417, 271] width 23 height 13
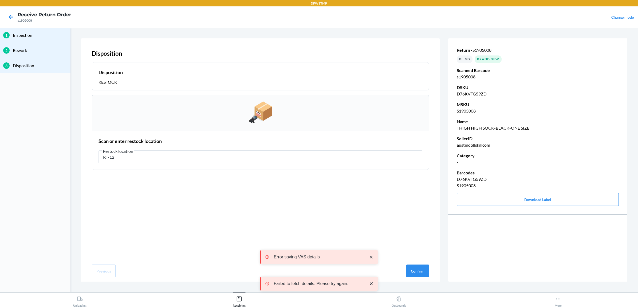
type input "RT-12"
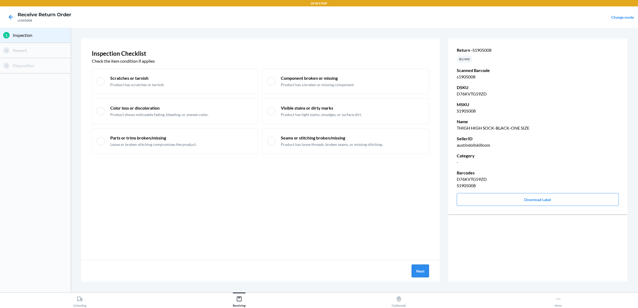
click at [416, 274] on button "Next" at bounding box center [420, 271] width 17 height 13
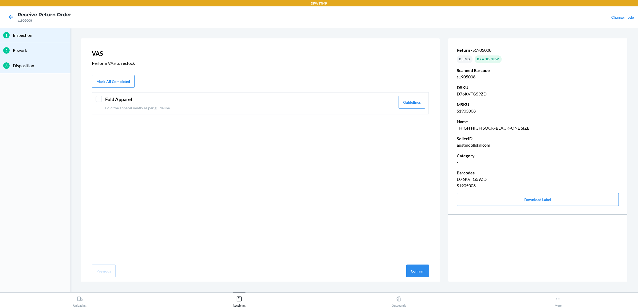
click at [197, 103] on div "Fold Apparel Fold the apparel neatly as per guideline" at bounding box center [250, 103] width 290 height 15
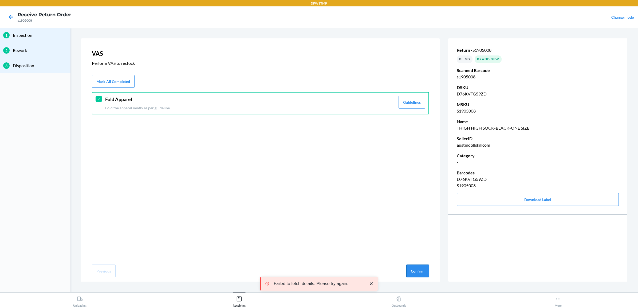
click at [410, 267] on button "Confirm" at bounding box center [417, 271] width 23 height 13
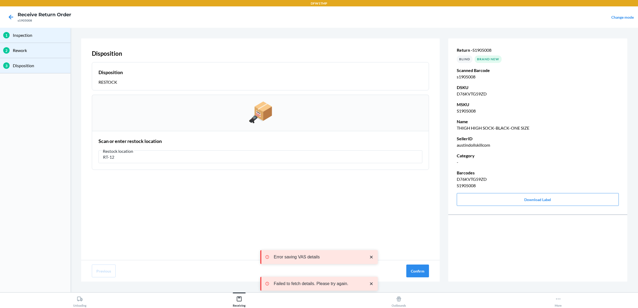
type input "RT-12"
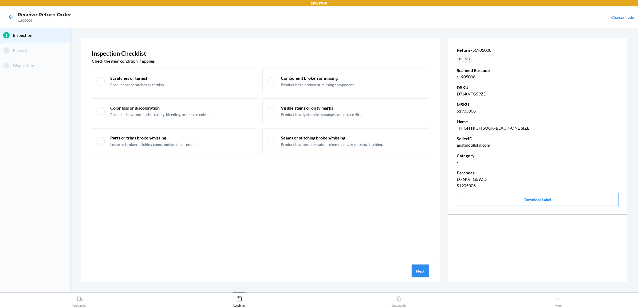
click at [421, 275] on button "Next" at bounding box center [420, 271] width 17 height 13
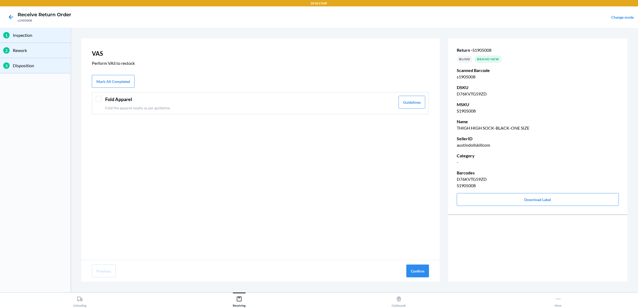
click at [183, 103] on header "Fold Apparel" at bounding box center [250, 99] width 290 height 7
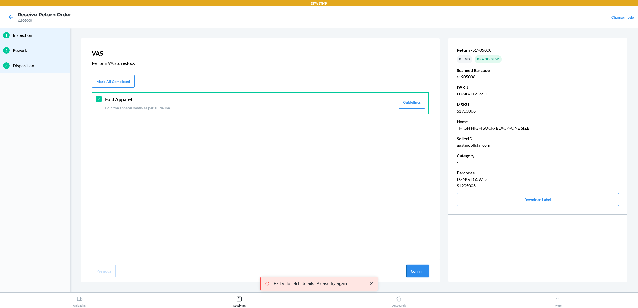
click at [422, 274] on button "Confirm" at bounding box center [417, 271] width 23 height 13
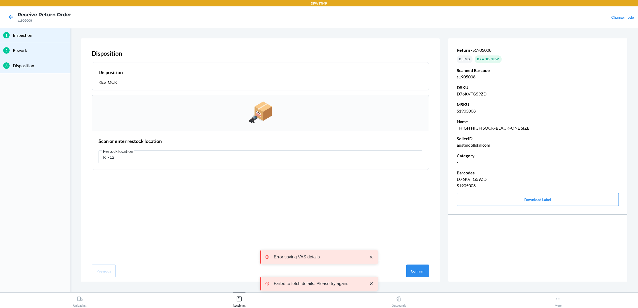
type input "RT-12"
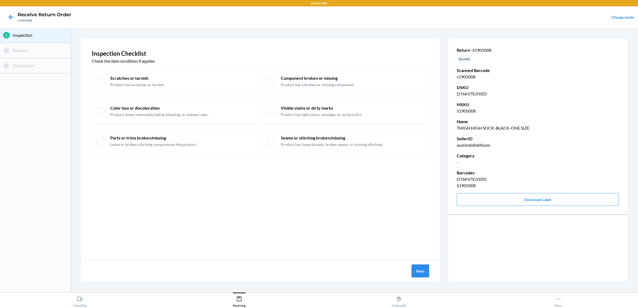
click at [412, 269] on button "Next" at bounding box center [420, 271] width 17 height 13
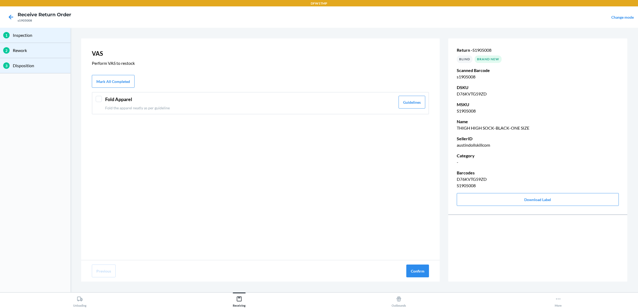
click at [345, 100] on header "Fold Apparel" at bounding box center [250, 99] width 290 height 7
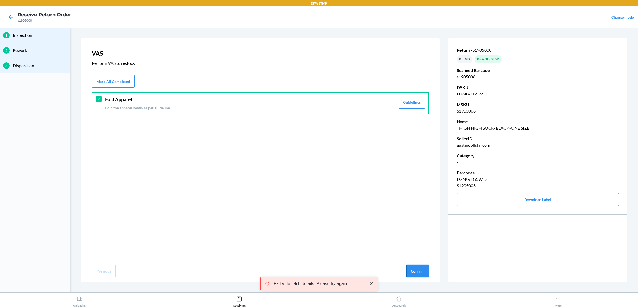
click at [423, 272] on button "Confirm" at bounding box center [417, 271] width 23 height 13
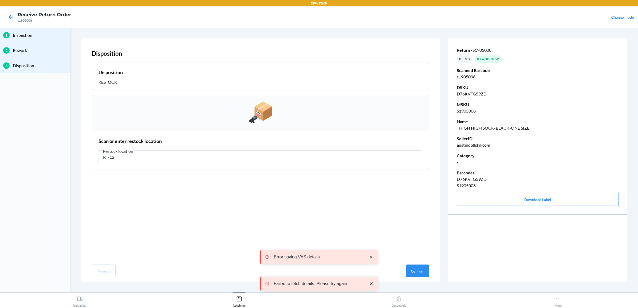
type input "RT-12"
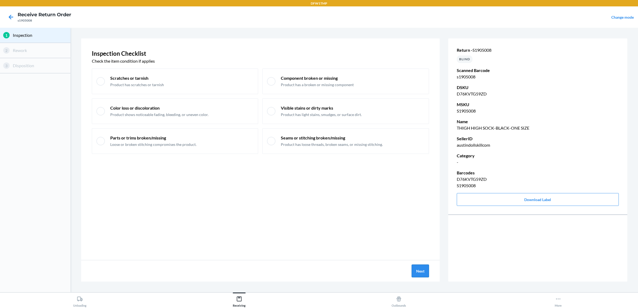
click at [418, 272] on button "Next" at bounding box center [420, 271] width 17 height 13
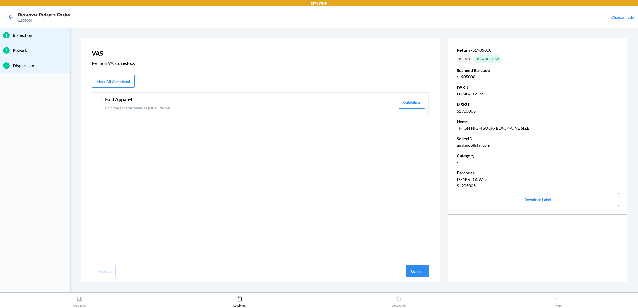
click at [125, 99] on header "Fold Apparel" at bounding box center [250, 99] width 290 height 7
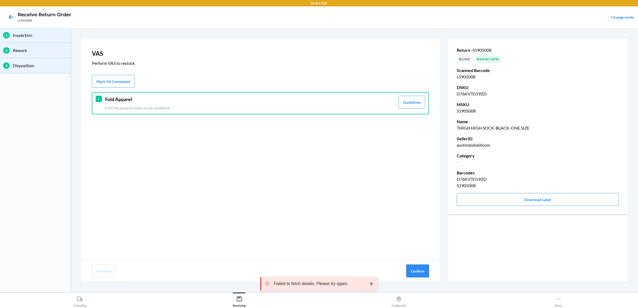
click at [415, 277] on button "Confirm" at bounding box center [417, 271] width 23 height 13
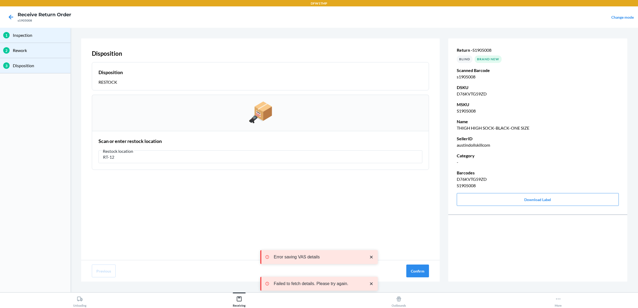
type input "RT-12"
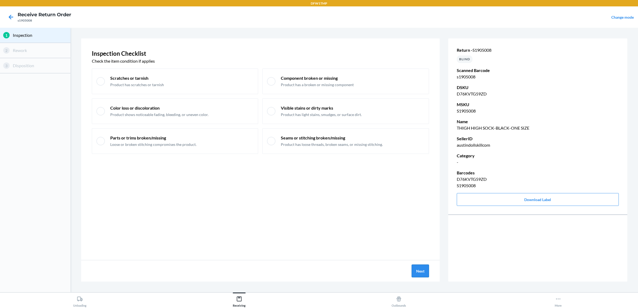
click at [426, 271] on button "Next" at bounding box center [420, 271] width 17 height 13
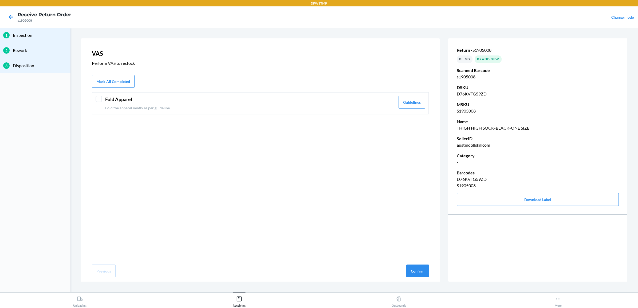
drag, startPoint x: 136, startPoint y: 102, endPoint x: 152, endPoint y: 109, distance: 17.7
click at [136, 102] on header "Fold Apparel" at bounding box center [250, 99] width 290 height 7
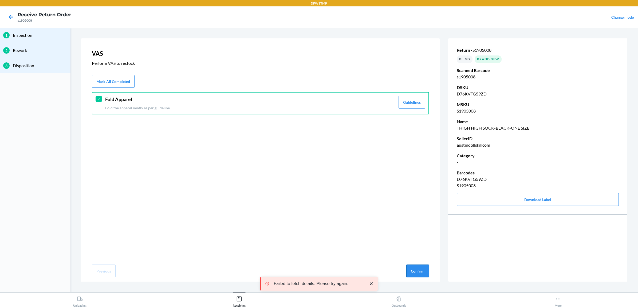
click at [419, 268] on button "Confirm" at bounding box center [417, 271] width 23 height 13
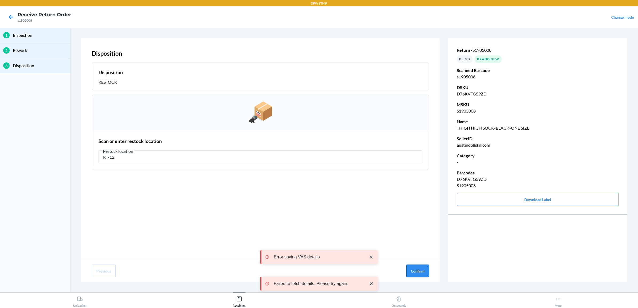
type input "RT-12"
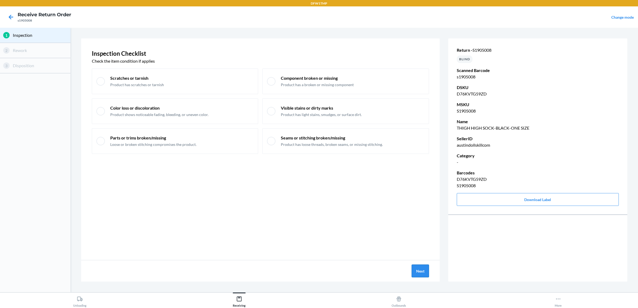
click at [421, 273] on button "Next" at bounding box center [420, 271] width 17 height 13
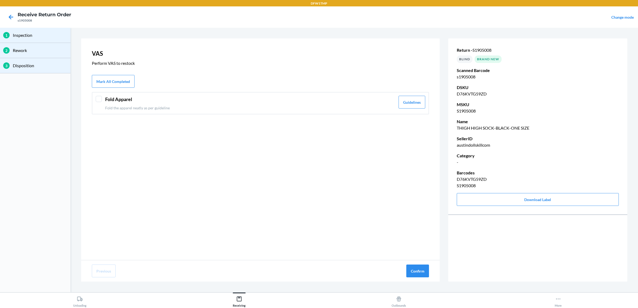
click at [219, 111] on div "Fold Apparel Fold the apparel neatly as per guideline Guidelines" at bounding box center [260, 103] width 337 height 22
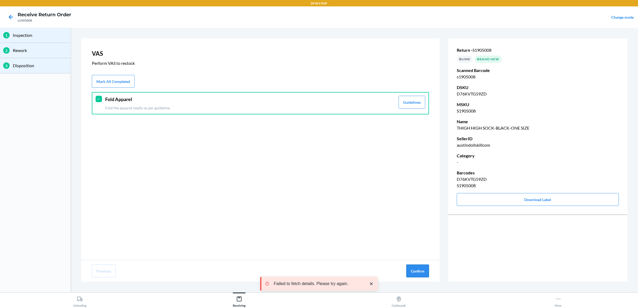
click at [417, 272] on button "Confirm" at bounding box center [417, 271] width 23 height 13
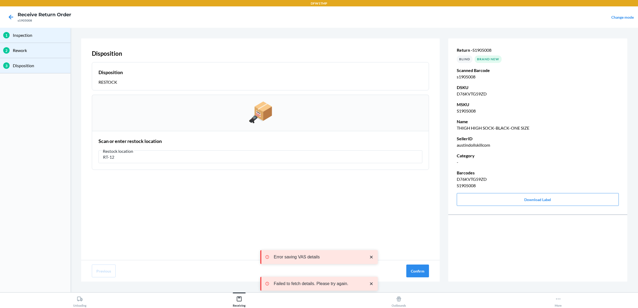
type input "RT-12"
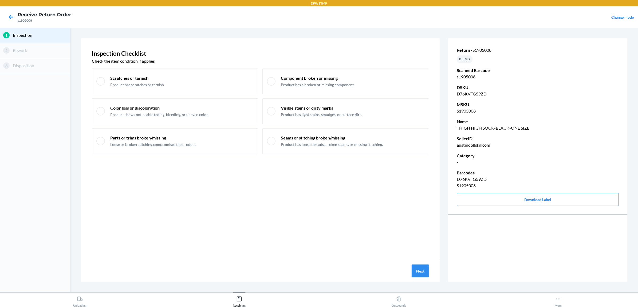
click at [420, 273] on button "Next" at bounding box center [420, 271] width 17 height 13
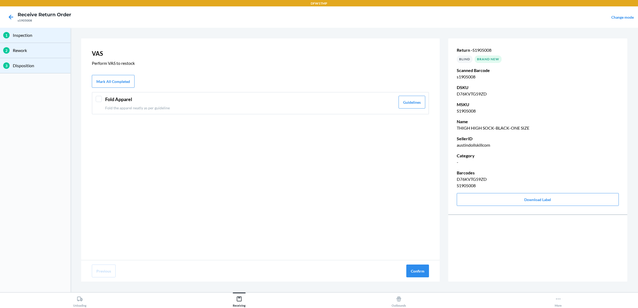
click at [129, 102] on header "Fold Apparel" at bounding box center [250, 99] width 290 height 7
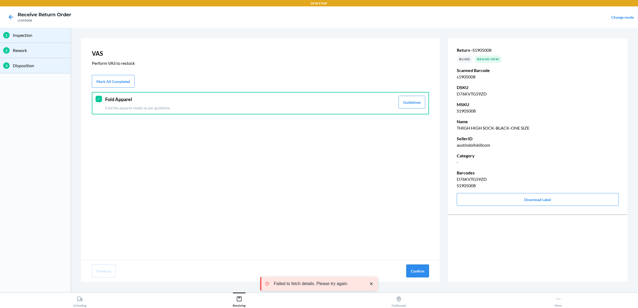
click at [421, 273] on button "Confirm" at bounding box center [417, 271] width 23 height 13
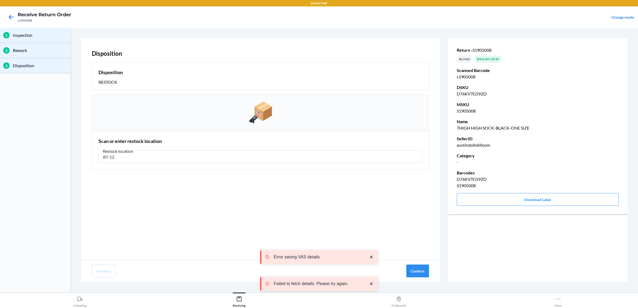
type input "RT-12"
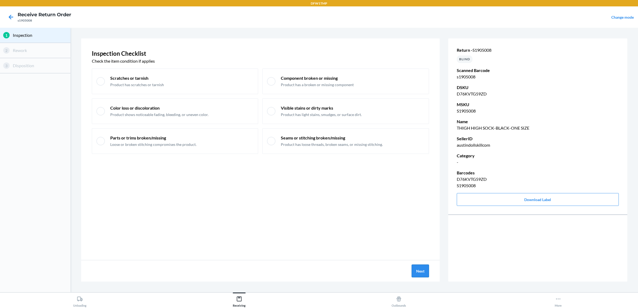
click at [415, 271] on button "Next" at bounding box center [420, 271] width 17 height 13
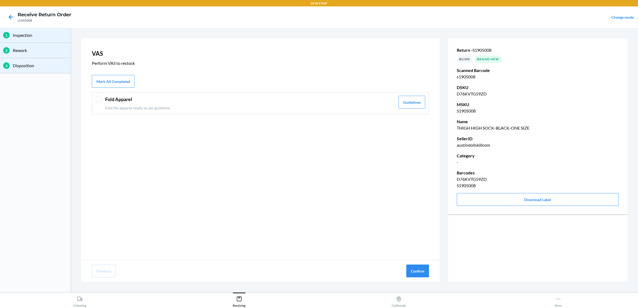
click at [238, 112] on div "Fold Apparel Fold the apparel neatly as per guideline Guidelines" at bounding box center [260, 103] width 337 height 22
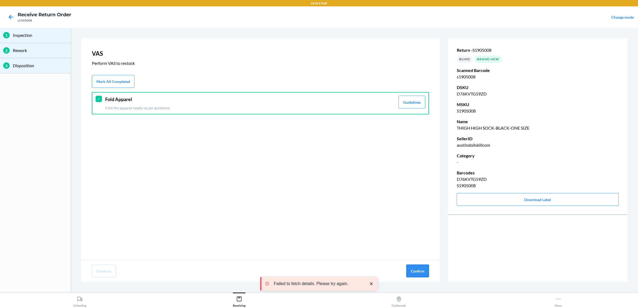
click at [417, 270] on button "Confirm" at bounding box center [417, 271] width 23 height 13
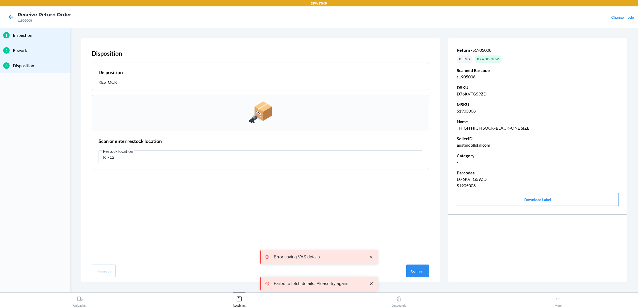
type input "RT-12"
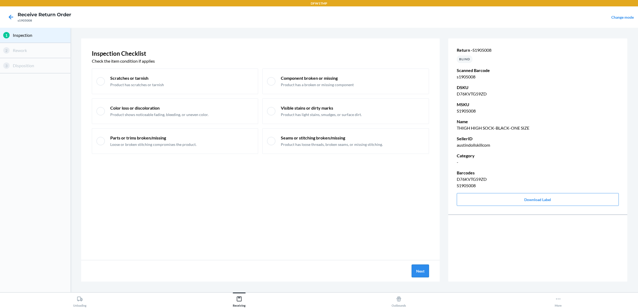
click at [418, 269] on button "Next" at bounding box center [420, 271] width 17 height 13
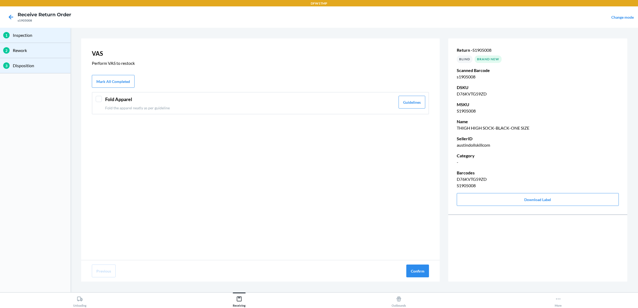
click at [194, 108] on p "Fold the apparel neatly as per guideline" at bounding box center [250, 108] width 290 height 6
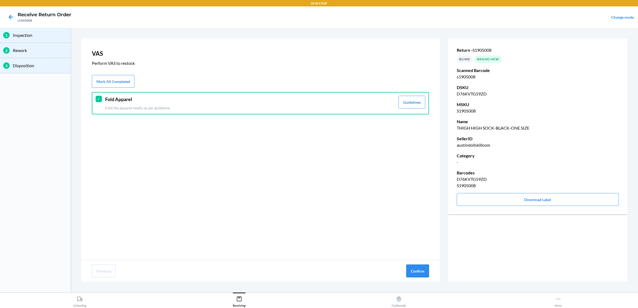
click at [425, 270] on button "Confirm" at bounding box center [417, 271] width 23 height 13
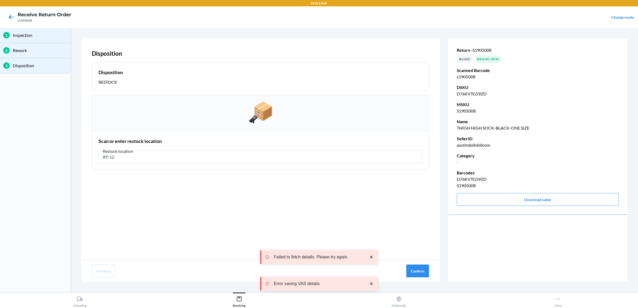
type input "RT-12"
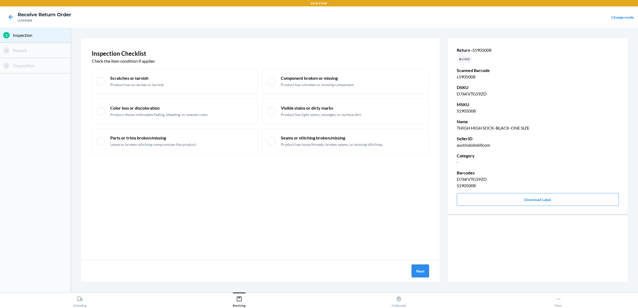
click at [419, 270] on button "Next" at bounding box center [420, 271] width 17 height 13
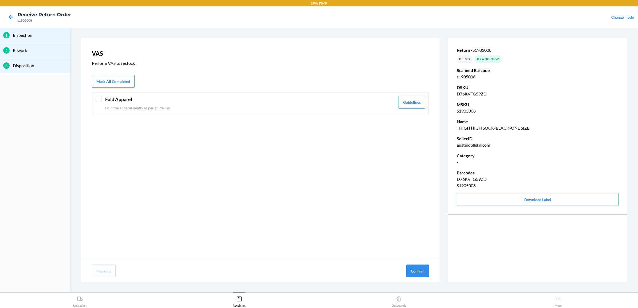
click at [141, 107] on p "Fold the apparel neatly as per guideline" at bounding box center [250, 108] width 290 height 6
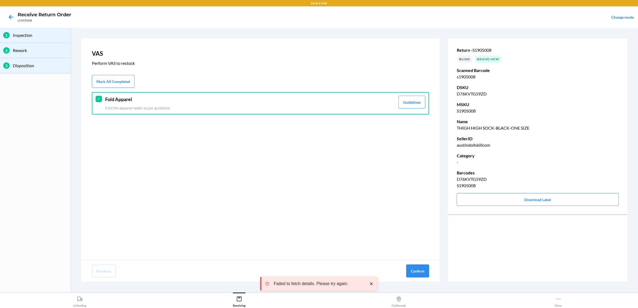
click at [427, 274] on button "Confirm" at bounding box center [417, 271] width 23 height 13
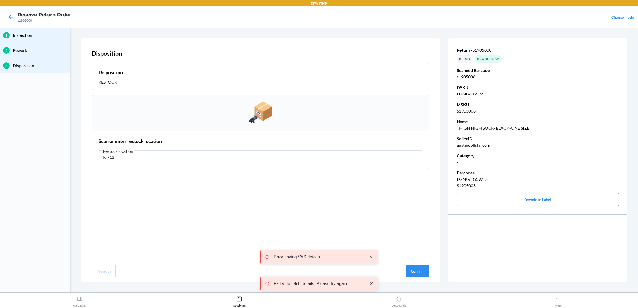
type input "RT-12"
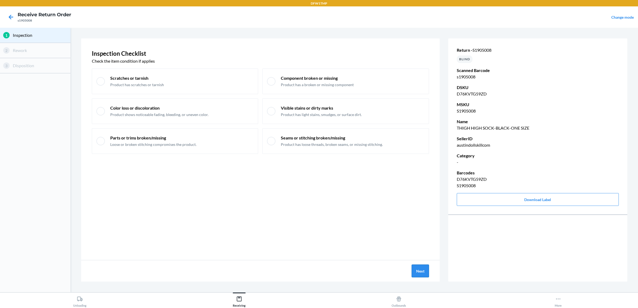
click at [423, 271] on button "Next" at bounding box center [420, 271] width 17 height 13
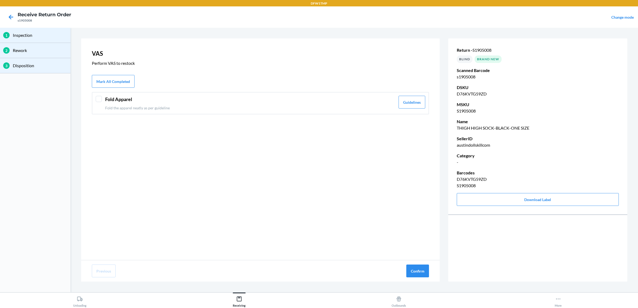
click at [250, 95] on div "Fold Apparel Fold the apparel neatly as per guideline Guidelines" at bounding box center [260, 103] width 337 height 22
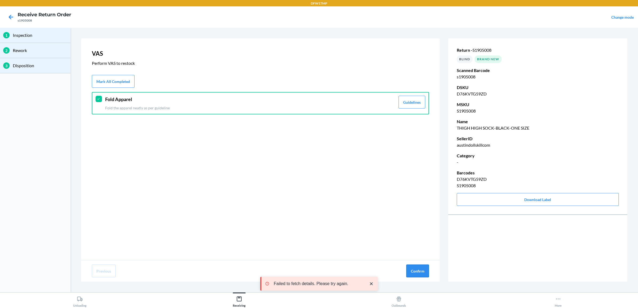
click at [411, 270] on button "Confirm" at bounding box center [417, 271] width 23 height 13
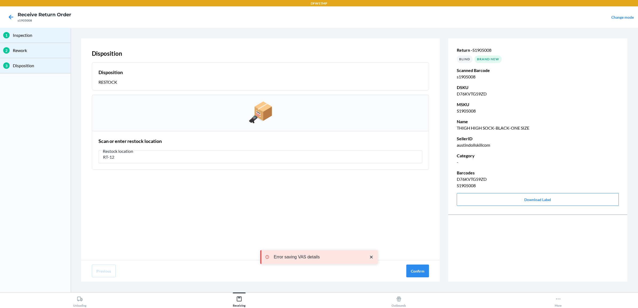
type input "RT-12"
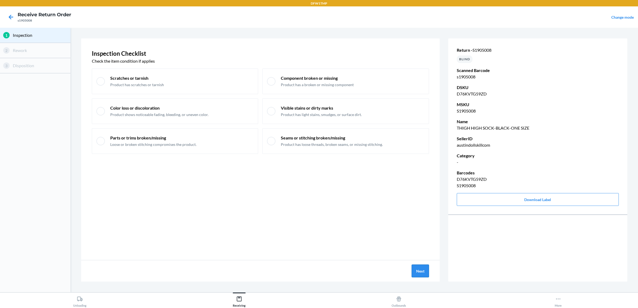
click at [420, 269] on button "Next" at bounding box center [420, 271] width 17 height 13
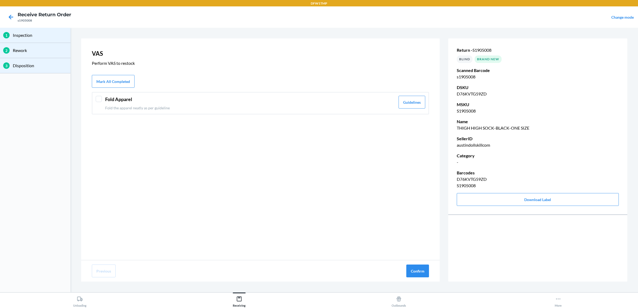
drag, startPoint x: 219, startPoint y: 119, endPoint x: 228, endPoint y: 117, distance: 8.7
click at [219, 119] on div "VAS Perform VAS to restock Mark All Completed Fold Apparel Fold the apparel nea…" at bounding box center [260, 149] width 359 height 222
click at [234, 108] on p "Fold the apparel neatly as per guideline" at bounding box center [250, 108] width 290 height 6
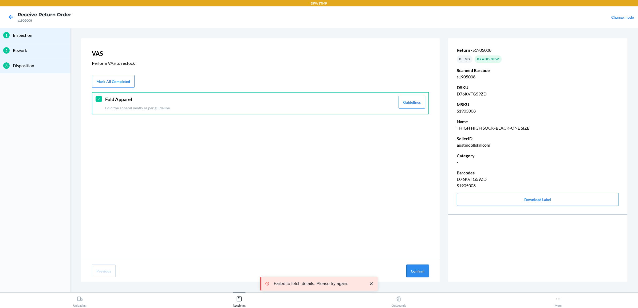
click at [417, 269] on button "Confirm" at bounding box center [417, 271] width 23 height 13
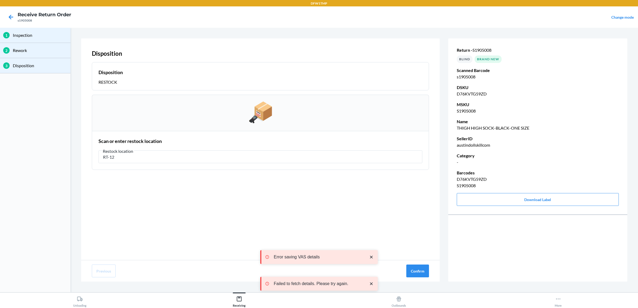
type input "RT-12"
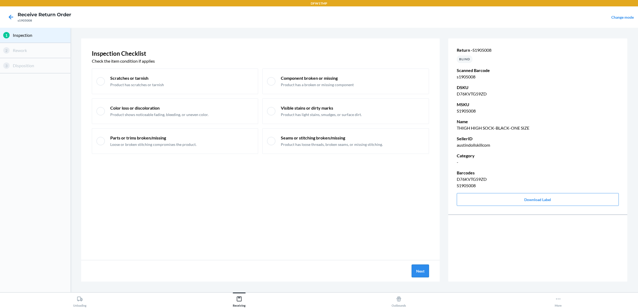
click at [417, 272] on button "Next" at bounding box center [420, 271] width 17 height 13
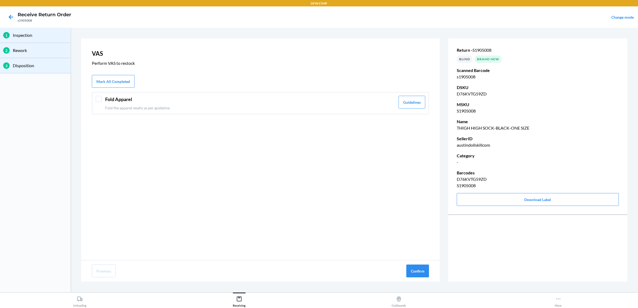
click at [197, 110] on p "Fold the apparel neatly as per guideline" at bounding box center [250, 108] width 290 height 6
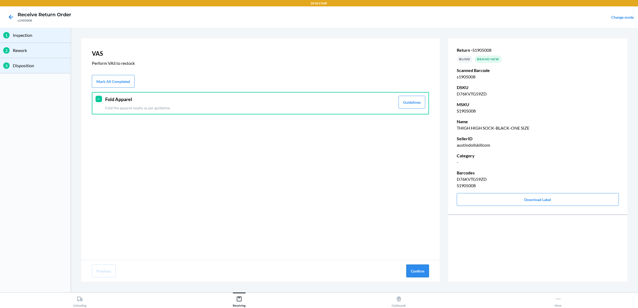
click at [414, 270] on button "Confirm" at bounding box center [417, 271] width 23 height 13
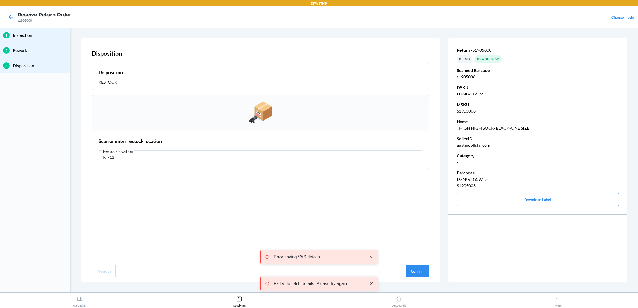
type input "RT-12"
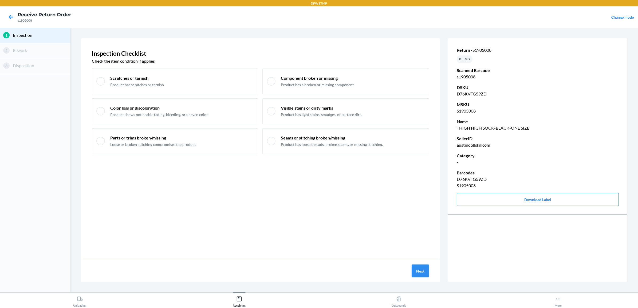
click at [419, 271] on button "Next" at bounding box center [420, 271] width 17 height 13
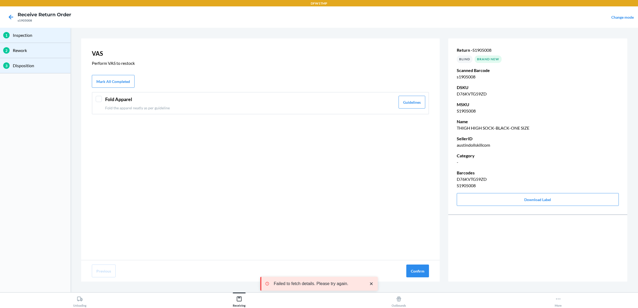
drag, startPoint x: 344, startPoint y: 148, endPoint x: 370, endPoint y: 113, distance: 43.6
click at [361, 105] on div "VAS Perform VAS to restock Mark All Completed Fold Apparel Fold the apparel nea…" at bounding box center [260, 149] width 359 height 222
click at [370, 108] on p "Fold the apparel neatly as per guideline" at bounding box center [250, 108] width 290 height 6
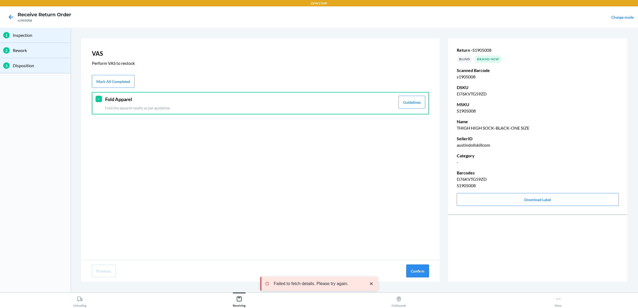
click at [424, 270] on button "Confirm" at bounding box center [417, 271] width 23 height 13
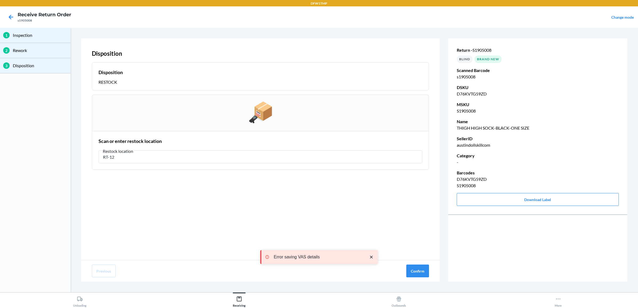
type input "RT-12"
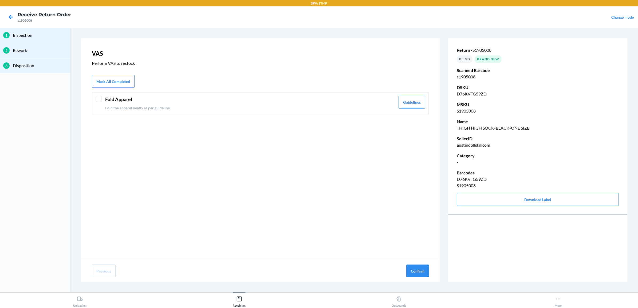
click at [226, 101] on header "Fold Apparel" at bounding box center [250, 99] width 290 height 7
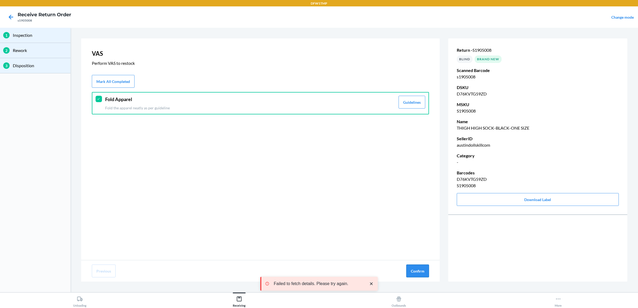
click at [418, 270] on button "Confirm" at bounding box center [417, 271] width 23 height 13
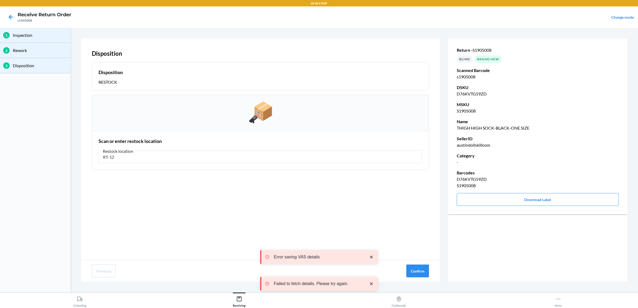
type input "RT-12"
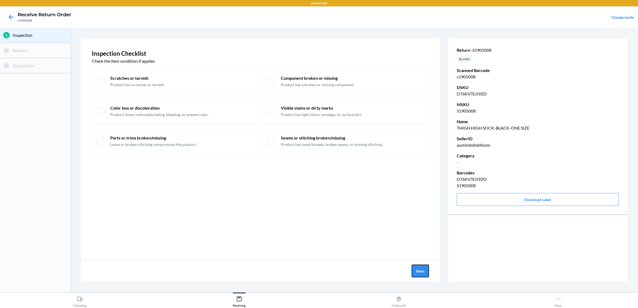
click at [423, 272] on button "Next" at bounding box center [420, 271] width 17 height 13
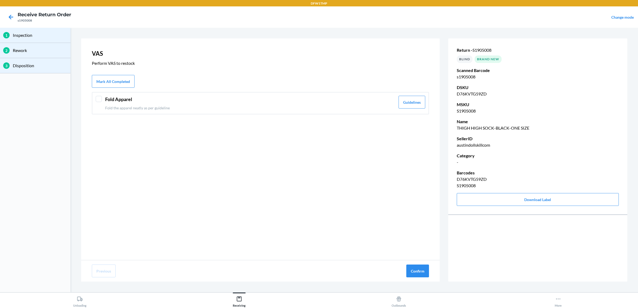
drag, startPoint x: 248, startPoint y: 107, endPoint x: 257, endPoint y: 111, distance: 10.1
click at [254, 109] on p "Fold the apparel neatly as per guideline" at bounding box center [250, 108] width 290 height 6
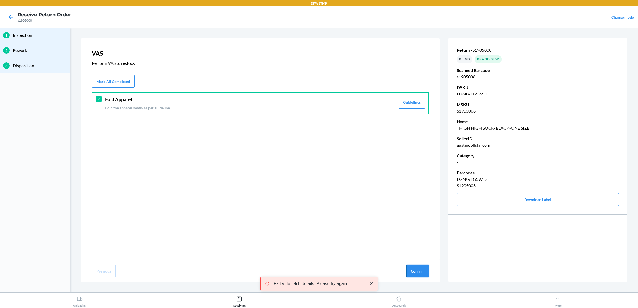
click at [423, 269] on button "Confirm" at bounding box center [417, 271] width 23 height 13
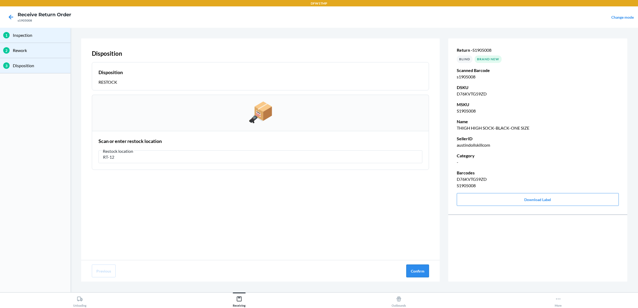
type input "RT-12"
click at [416, 274] on button "Confirm" at bounding box center [417, 271] width 23 height 13
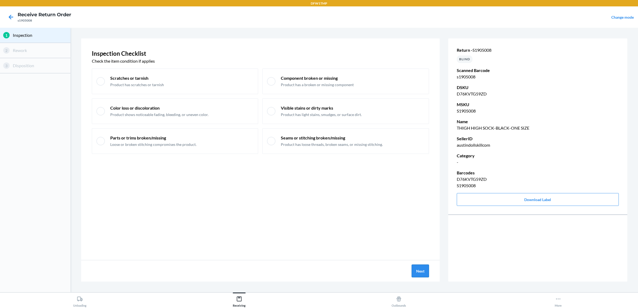
click at [419, 273] on button "Next" at bounding box center [420, 271] width 17 height 13
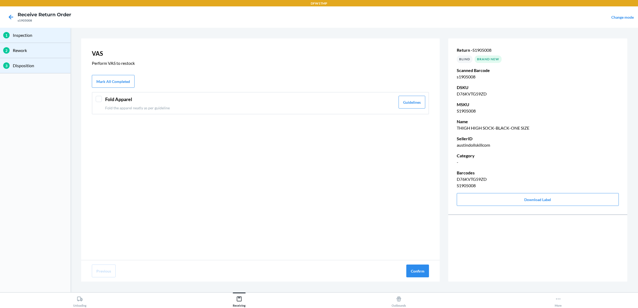
click at [108, 108] on p "Fold the apparel neatly as per guideline" at bounding box center [250, 108] width 290 height 6
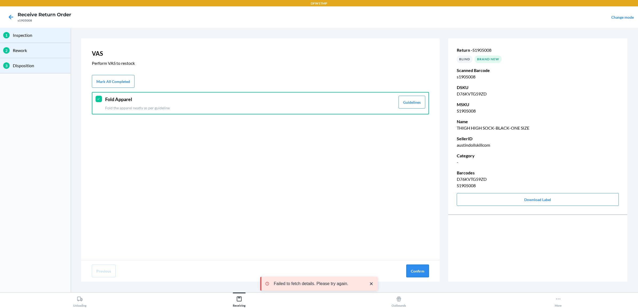
click at [418, 271] on button "Confirm" at bounding box center [417, 271] width 23 height 13
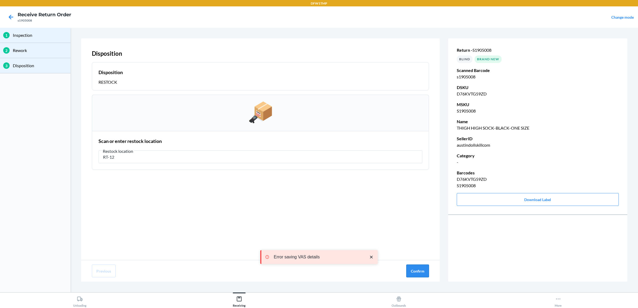
type input "RT-12"
click at [423, 274] on button "Confirm" at bounding box center [417, 271] width 23 height 13
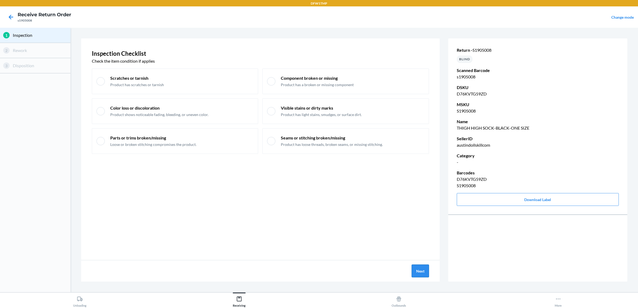
click at [422, 270] on button "Next" at bounding box center [420, 271] width 17 height 13
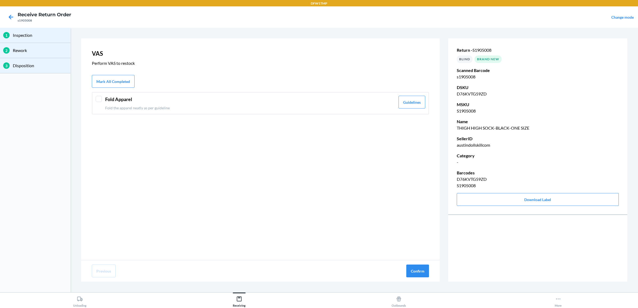
click at [115, 102] on header "Fold Apparel" at bounding box center [250, 99] width 290 height 7
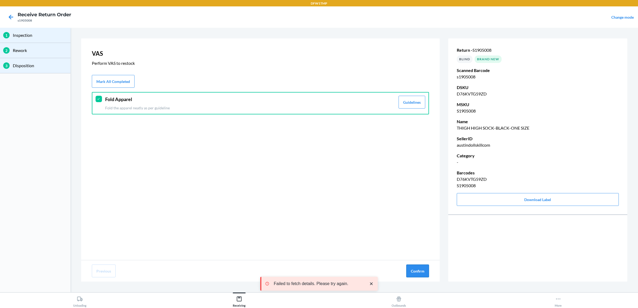
click at [421, 275] on button "Confirm" at bounding box center [417, 271] width 23 height 13
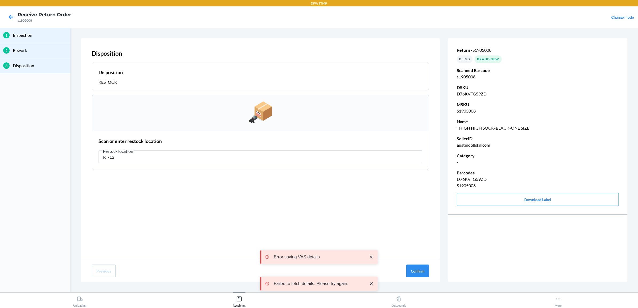
type input "RT-12"
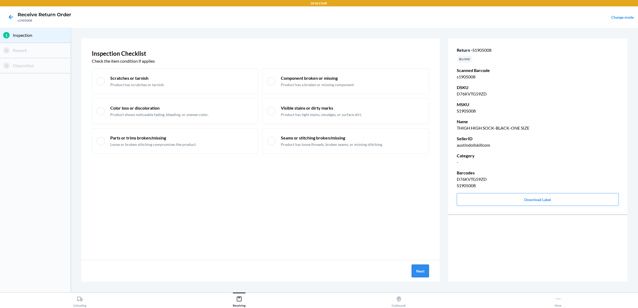
click at [417, 270] on button "Next" at bounding box center [420, 271] width 17 height 13
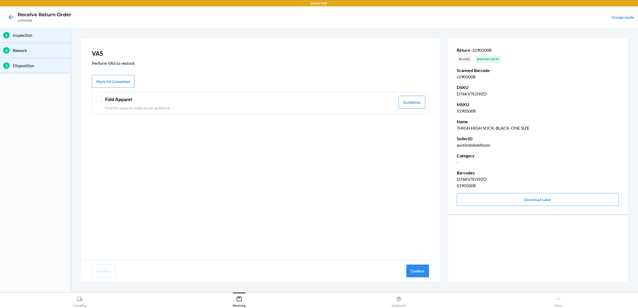
click at [240, 103] on header "Fold Apparel" at bounding box center [250, 99] width 290 height 7
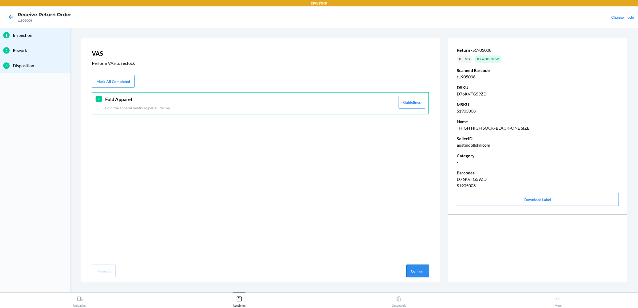
click at [410, 272] on button "Confirm" at bounding box center [417, 271] width 23 height 13
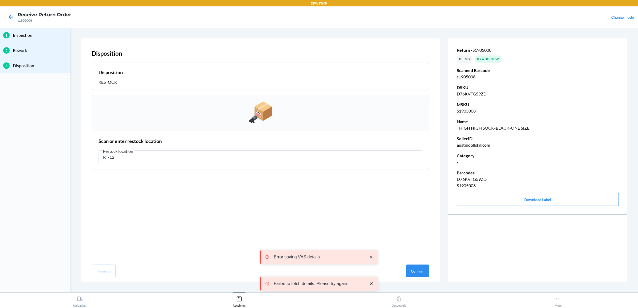
type input "RT-12"
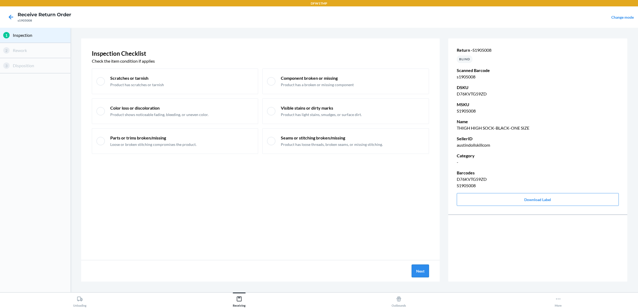
click at [414, 272] on button "Next" at bounding box center [420, 271] width 17 height 13
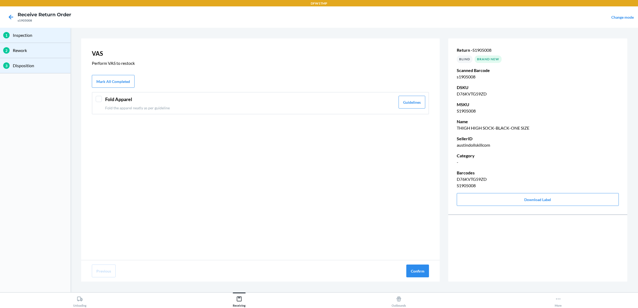
click at [124, 109] on p "Fold the apparel neatly as per guideline" at bounding box center [250, 108] width 290 height 6
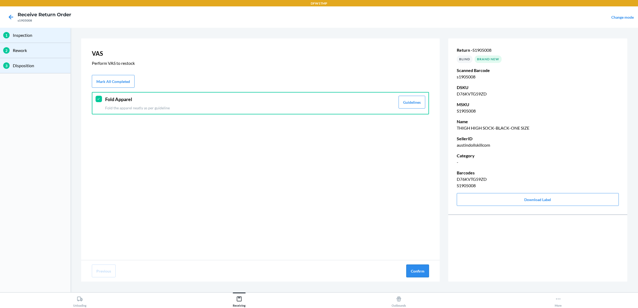
click at [419, 271] on button "Confirm" at bounding box center [417, 271] width 23 height 13
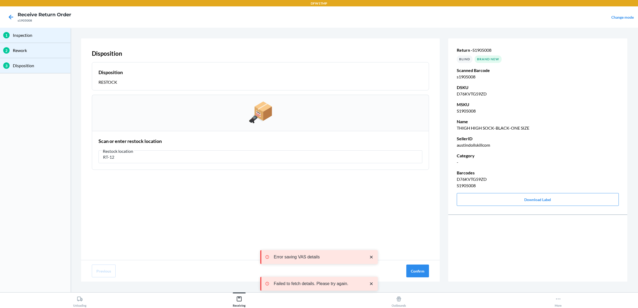
type input "RT-12"
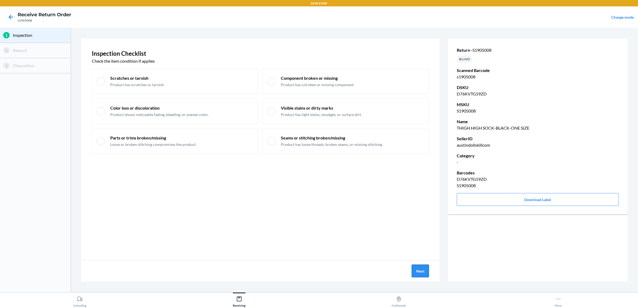
click at [416, 271] on button "Next" at bounding box center [420, 271] width 17 height 13
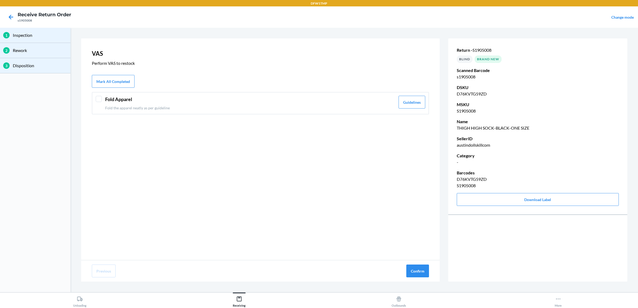
click at [134, 111] on div "Fold Apparel Fold the apparel neatly as per guideline Guidelines" at bounding box center [260, 103] width 337 height 22
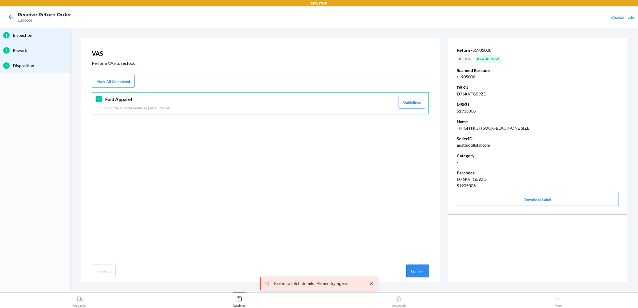
click at [421, 272] on button "Confirm" at bounding box center [417, 271] width 23 height 13
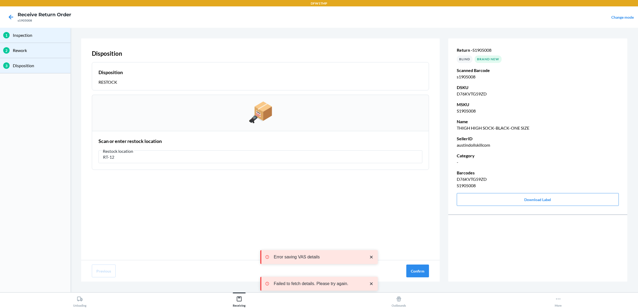
type input "RT-12"
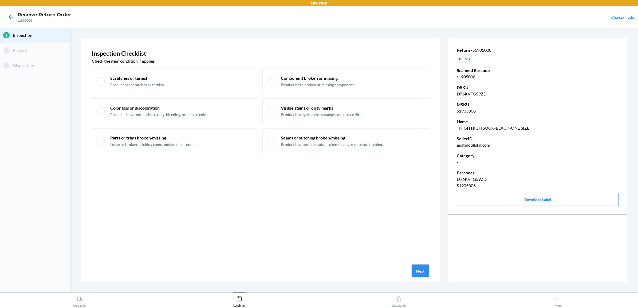
click at [425, 270] on button "Next" at bounding box center [420, 271] width 17 height 13
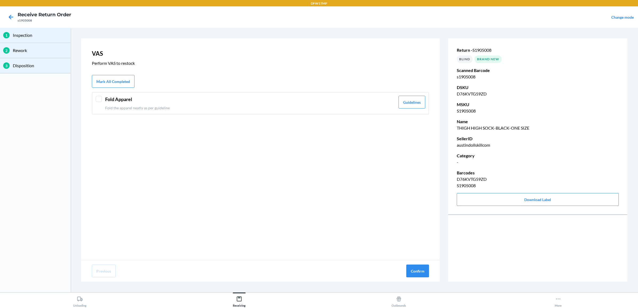
click at [242, 104] on div "Fold Apparel Fold the apparel neatly as per guideline" at bounding box center [250, 103] width 290 height 15
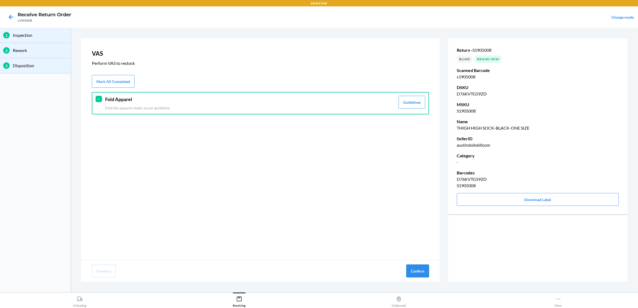
click at [425, 269] on button "Confirm" at bounding box center [417, 271] width 23 height 13
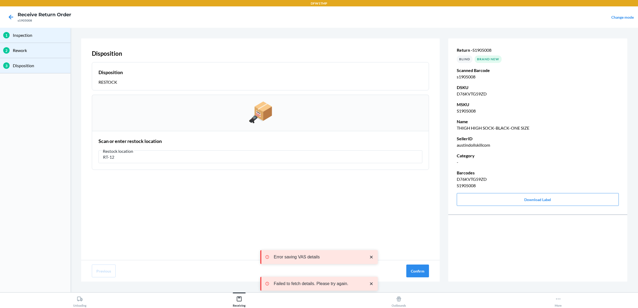
type input "RT-12"
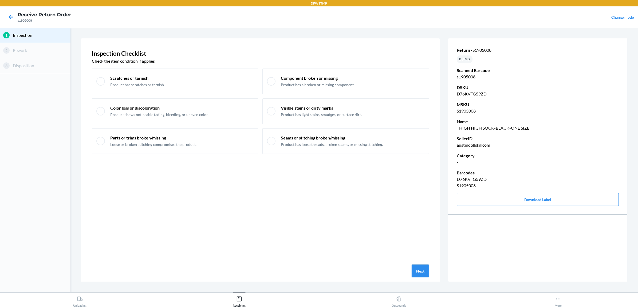
click at [413, 272] on button "Next" at bounding box center [420, 271] width 17 height 13
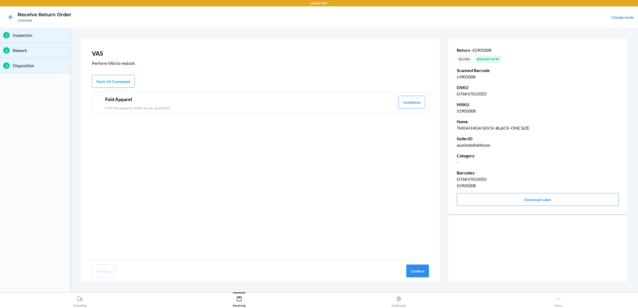
click at [136, 101] on header "Fold Apparel" at bounding box center [250, 99] width 290 height 7
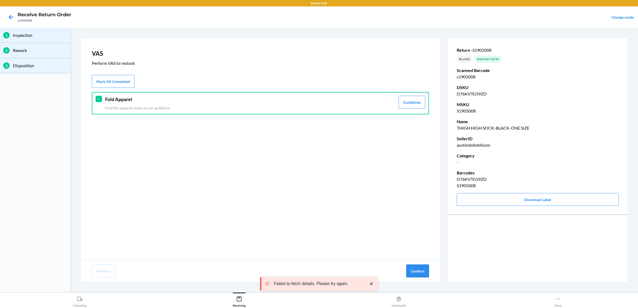
click at [418, 268] on button "Confirm" at bounding box center [417, 271] width 23 height 13
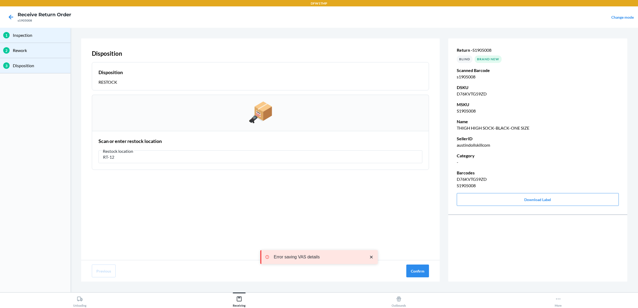
type input "RT-12"
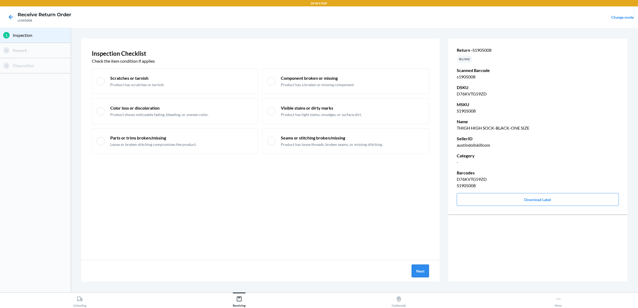
click at [415, 272] on button "Next" at bounding box center [420, 271] width 17 height 13
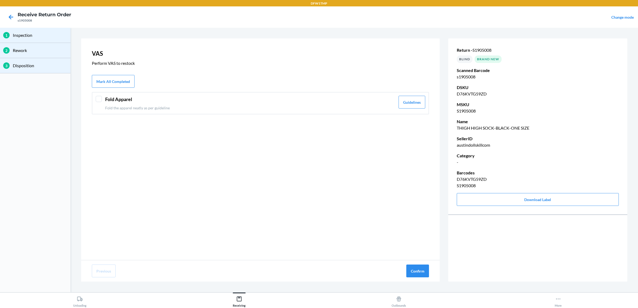
click at [237, 106] on p "Fold the apparel neatly as per guideline" at bounding box center [250, 108] width 290 height 6
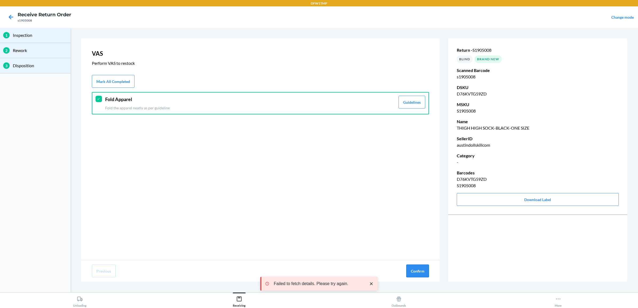
click at [420, 266] on button "Confirm" at bounding box center [417, 271] width 23 height 13
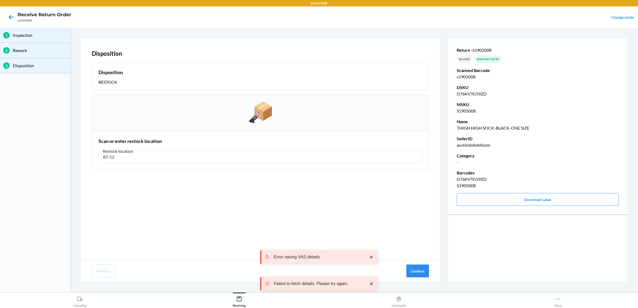
type input "RT-12"
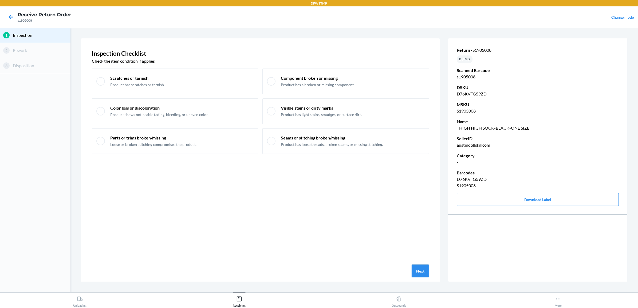
click at [424, 277] on button "Next" at bounding box center [420, 271] width 17 height 13
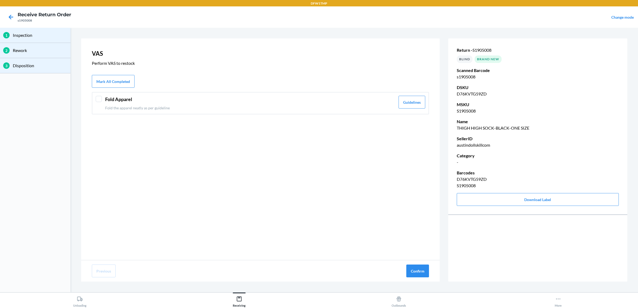
click at [226, 101] on header "Fold Apparel" at bounding box center [250, 99] width 290 height 7
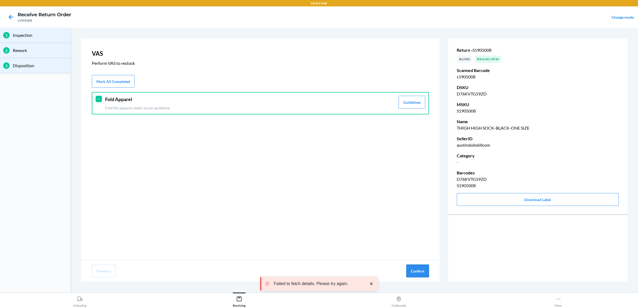
click at [417, 271] on button "Confirm" at bounding box center [417, 271] width 23 height 13
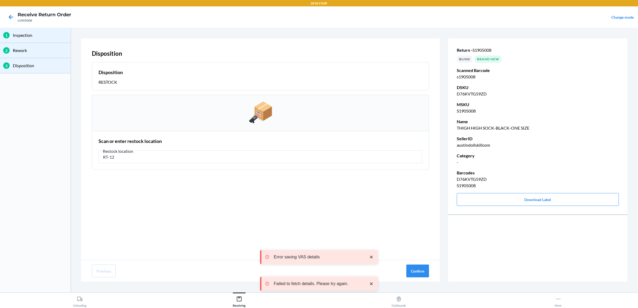
type input "RT-12"
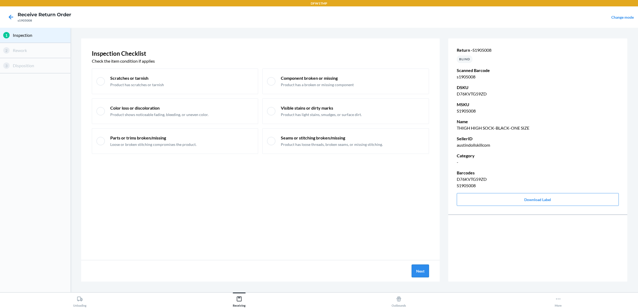
click at [419, 270] on button "Next" at bounding box center [420, 271] width 17 height 13
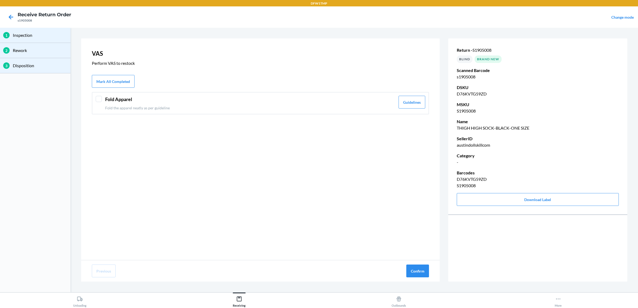
click at [265, 102] on header "Fold Apparel" at bounding box center [250, 99] width 290 height 7
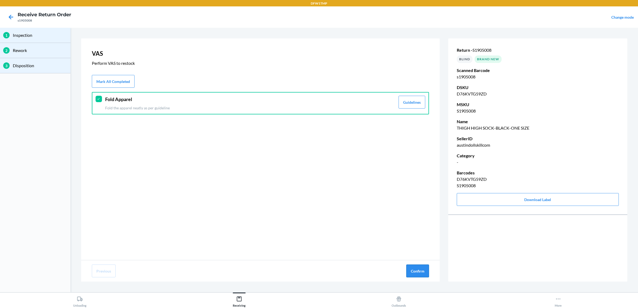
click at [418, 269] on button "Confirm" at bounding box center [417, 271] width 23 height 13
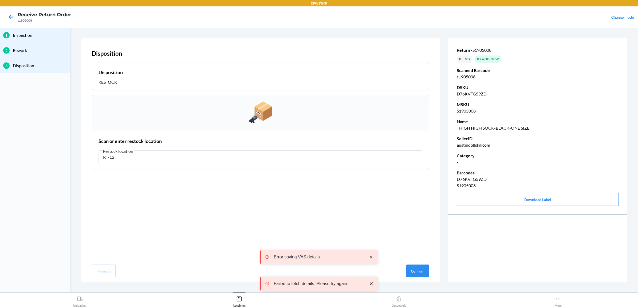
type input "RT-12"
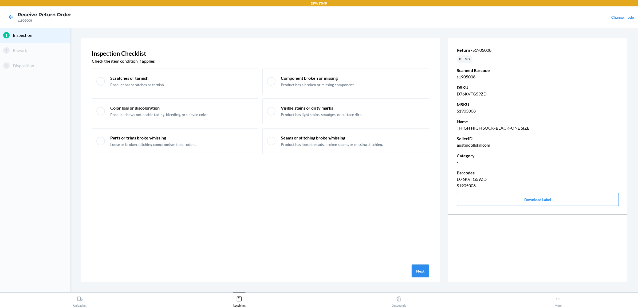
click at [421, 273] on button "Next" at bounding box center [420, 271] width 17 height 13
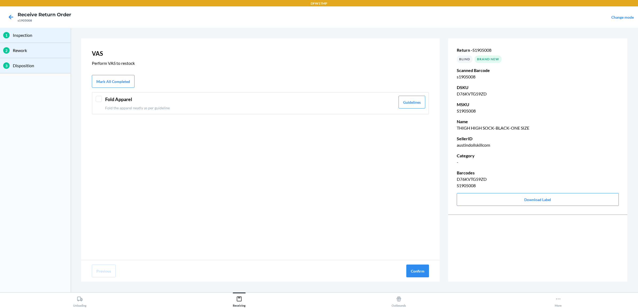
click at [180, 104] on div "Fold Apparel Fold the apparel neatly as per guideline" at bounding box center [250, 103] width 290 height 15
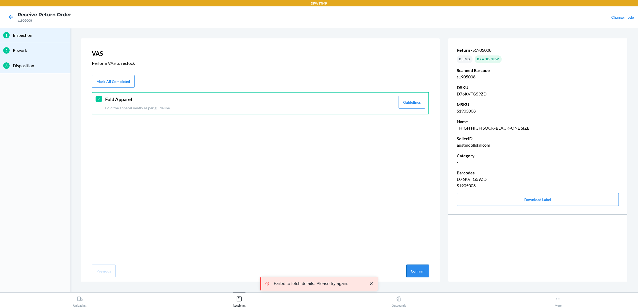
click at [413, 271] on button "Confirm" at bounding box center [417, 271] width 23 height 13
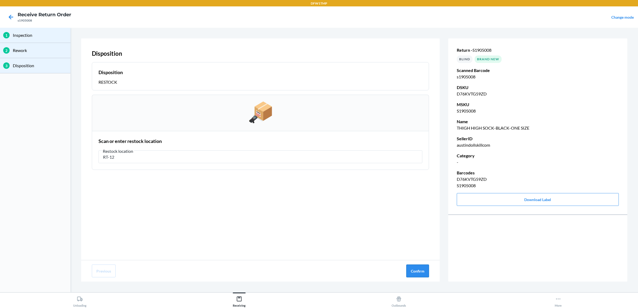
type input "RT-12"
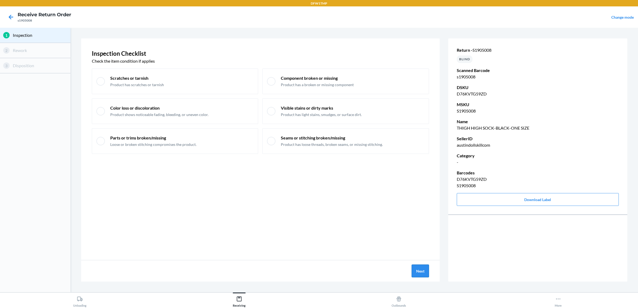
click at [418, 271] on button "Next" at bounding box center [420, 271] width 17 height 13
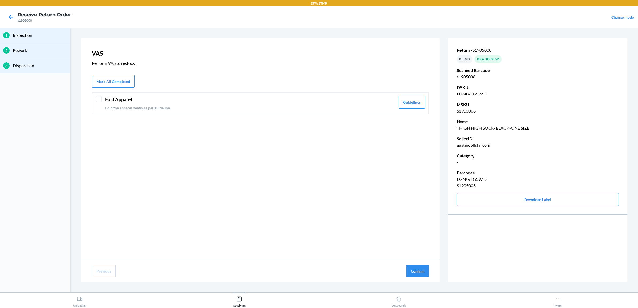
click at [190, 107] on p "Fold the apparel neatly as per guideline" at bounding box center [250, 108] width 290 height 6
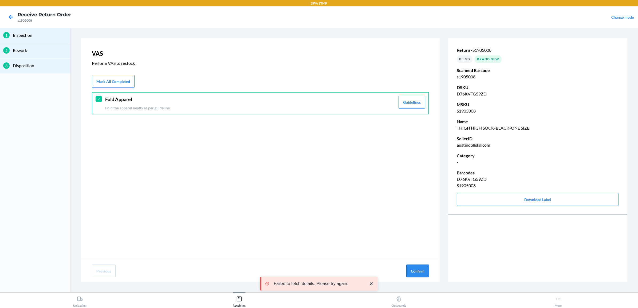
click at [421, 270] on button "Confirm" at bounding box center [417, 271] width 23 height 13
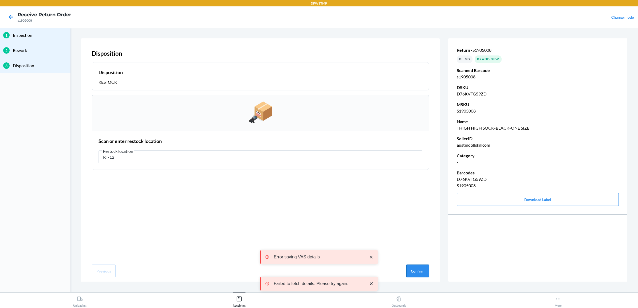
type input "RT-12"
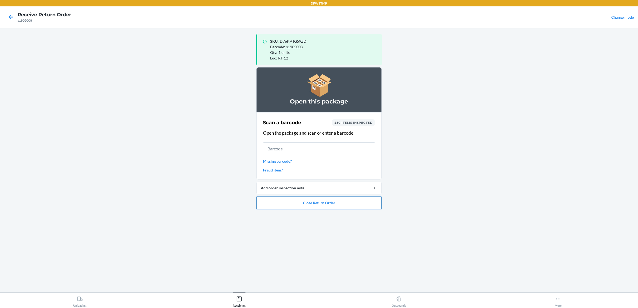
click at [304, 203] on button "Close Return Order" at bounding box center [318, 203] width 125 height 13
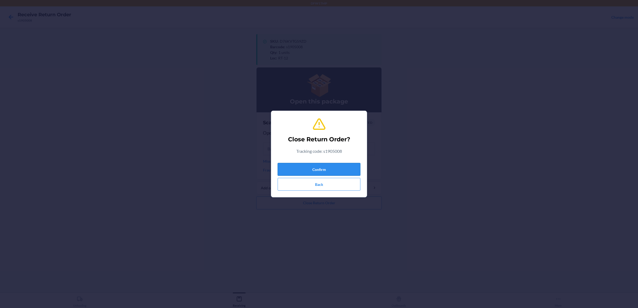
click at [319, 167] on button "Confirm" at bounding box center [319, 169] width 83 height 13
